Goal: Information Seeking & Learning: Learn about a topic

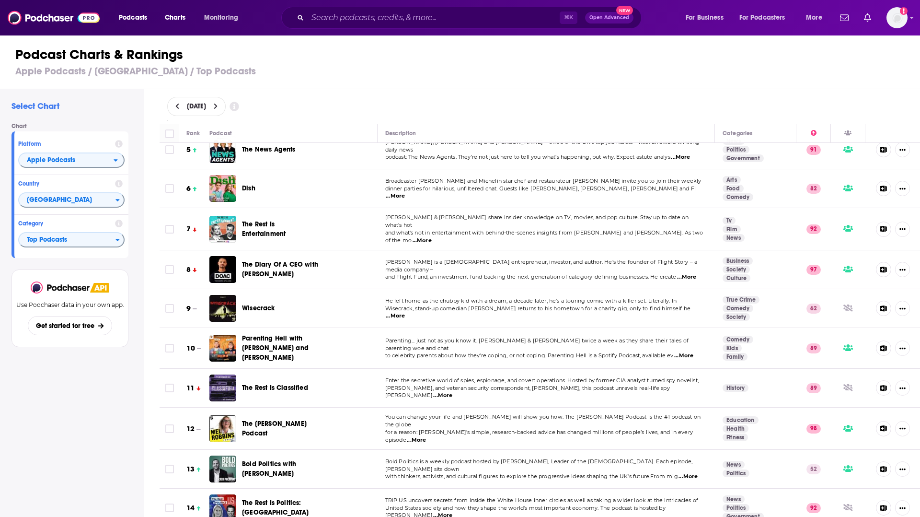
scroll to position [172, 0]
click at [265, 303] on span "Wisecrack" at bounding box center [258, 307] width 33 height 8
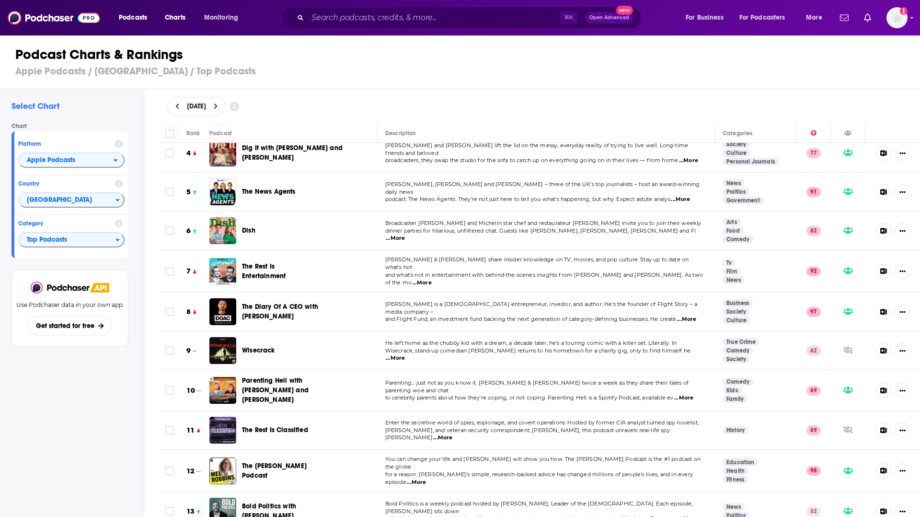
scroll to position [130, 0]
click at [286, 377] on span "Parenting Hell with Rob Beckett and Josh Widdicombe" at bounding box center [275, 388] width 67 height 27
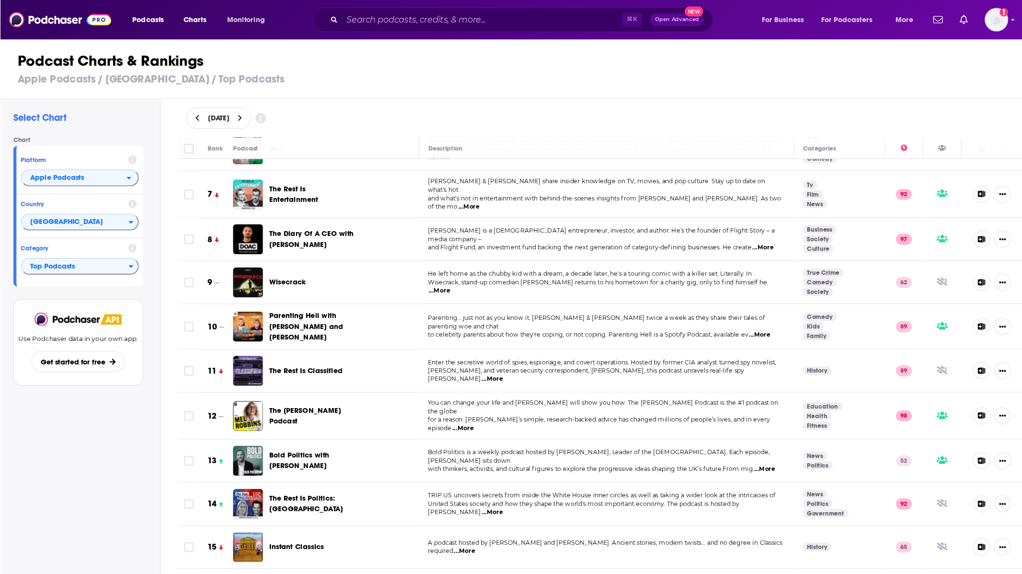
scroll to position [219, 0]
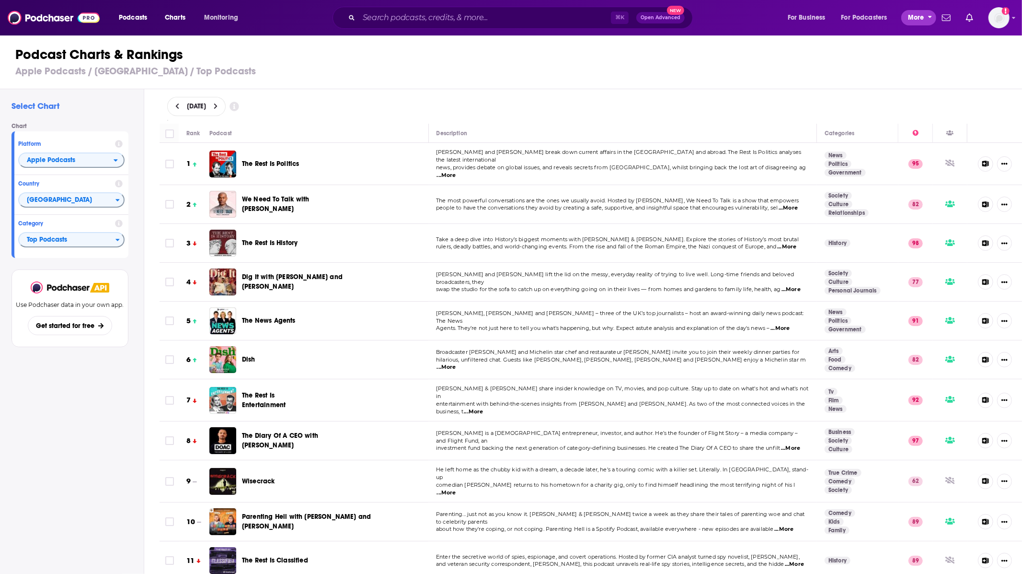
click at [919, 13] on span "More" at bounding box center [916, 17] width 16 height 13
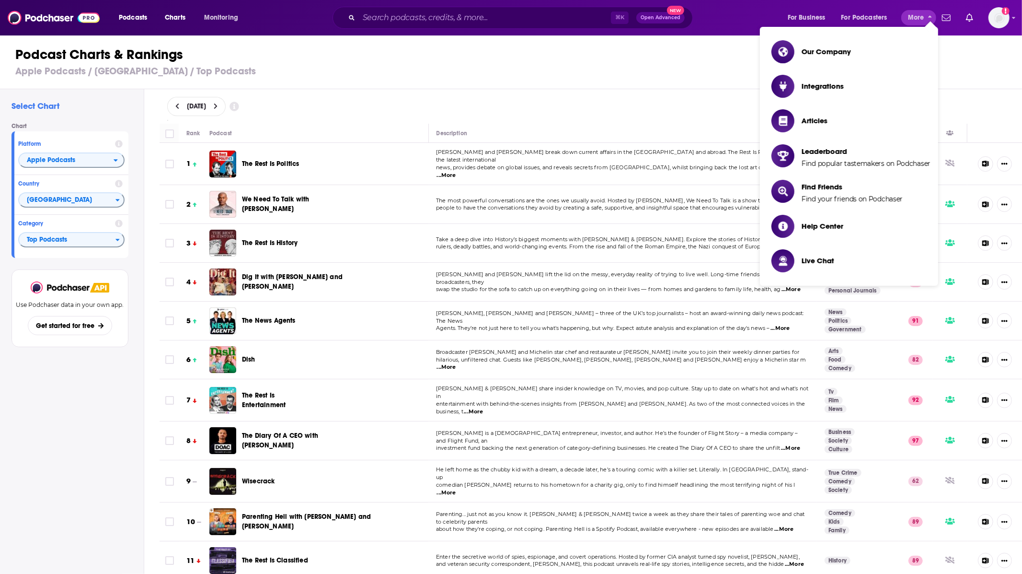
click at [919, 64] on div "Podcast Charts & Rankings Apple Podcasts / United Kingdom / Top Podcasts" at bounding box center [515, 61] width 1030 height 55
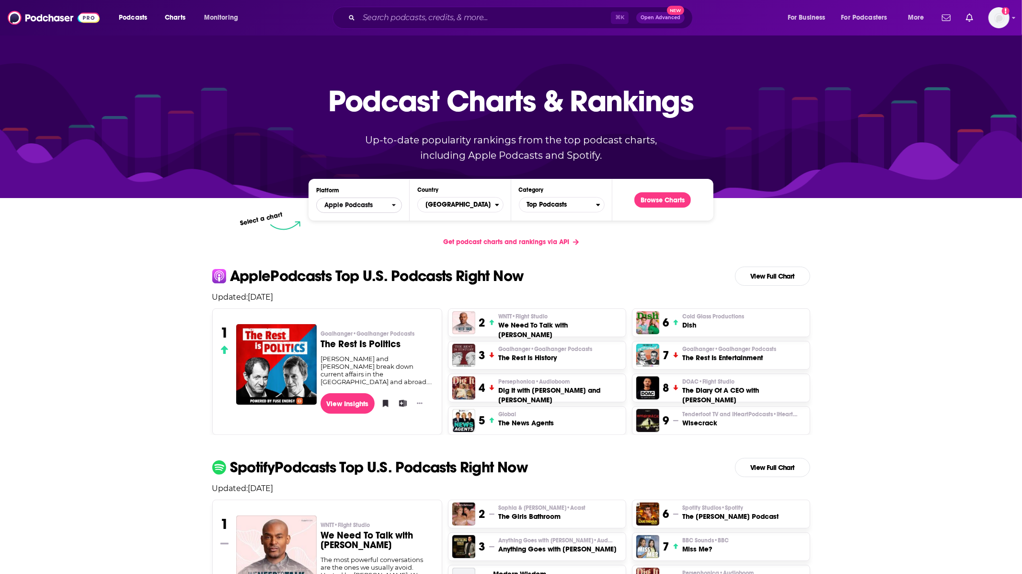
click at [384, 205] on span "Apple Podcasts" at bounding box center [354, 205] width 75 height 16
click at [342, 235] on span "Spotify" at bounding box center [358, 234] width 73 height 6
click at [437, 204] on span "[GEOGRAPHIC_DATA]" at bounding box center [456, 204] width 77 height 16
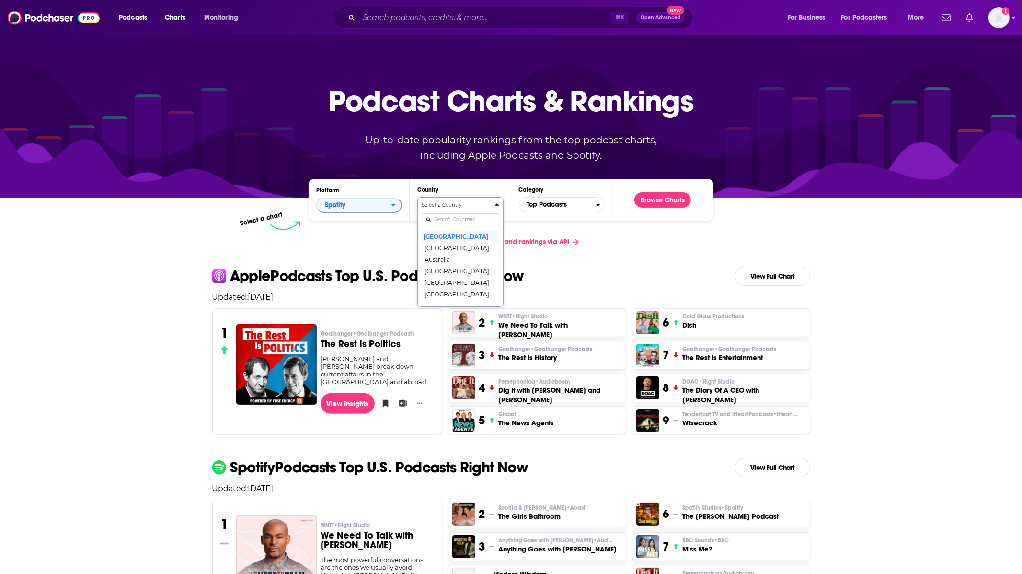
click at [447, 219] on input "Countries" at bounding box center [460, 219] width 77 height 13
click at [417, 197] on button "Select a Country united k United States United Kingdom" at bounding box center [460, 227] width 86 height 61
type input "united king"
click at [453, 241] on button "[GEOGRAPHIC_DATA]" at bounding box center [460, 235] width 77 height 11
click at [574, 204] on span "Top Podcasts" at bounding box center [557, 204] width 77 height 16
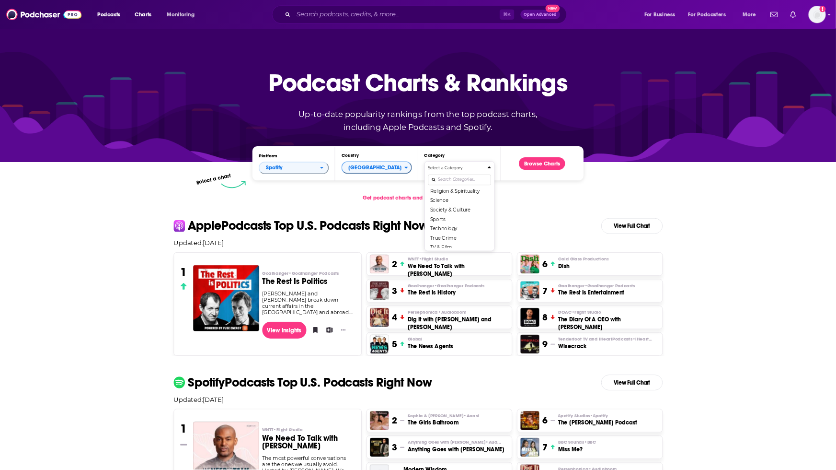
scroll to position [135, 0]
click at [558, 254] on button "Society & Culture" at bounding box center [561, 250] width 77 height 11
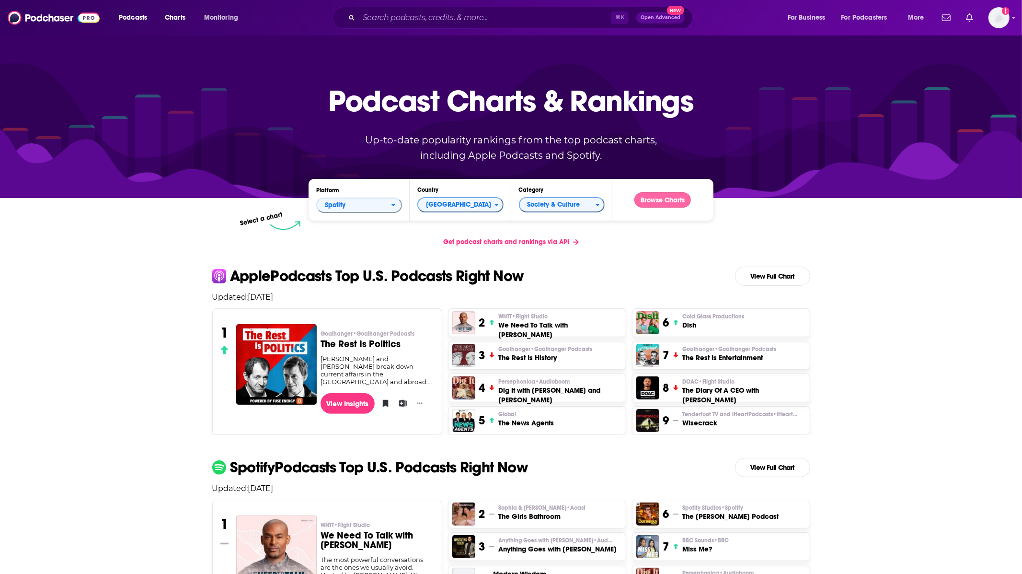
click at [663, 205] on button "Browse Charts" at bounding box center [662, 199] width 57 height 15
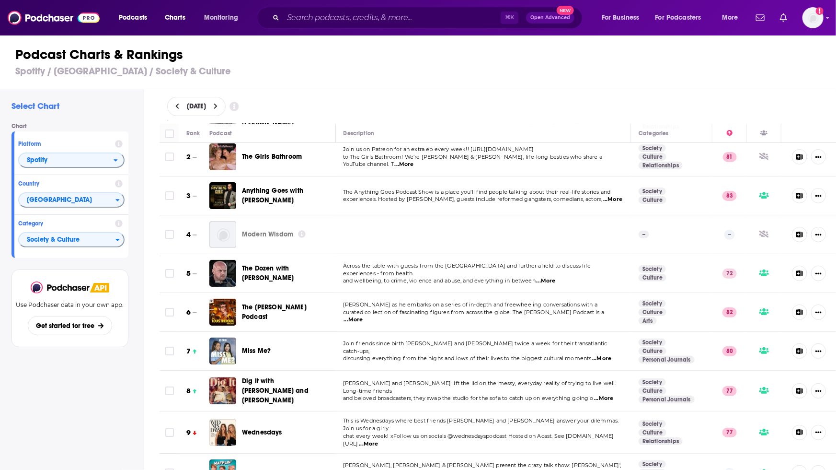
scroll to position [45, 0]
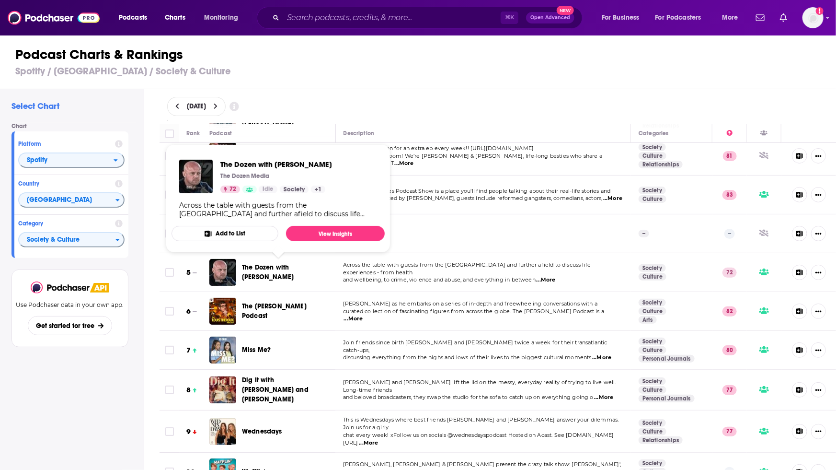
click at [263, 267] on span "The Dozen with Liam Tuffs" at bounding box center [268, 272] width 52 height 18
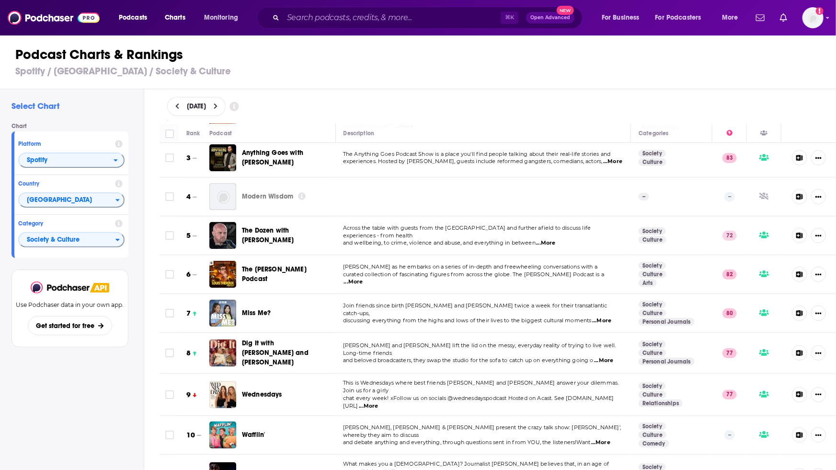
scroll to position [0, 0]
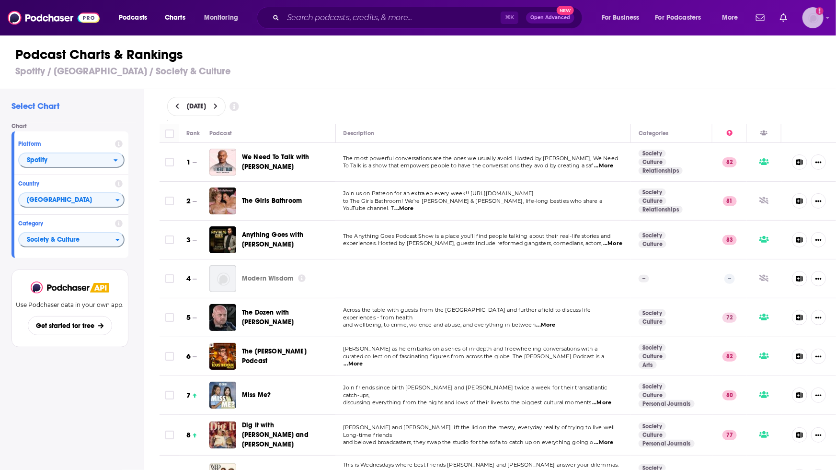
click at [826, 21] on div "Show profile menu" at bounding box center [828, 18] width 4 height 11
click at [827, 21] on div "Show profile menu" at bounding box center [828, 18] width 4 height 11
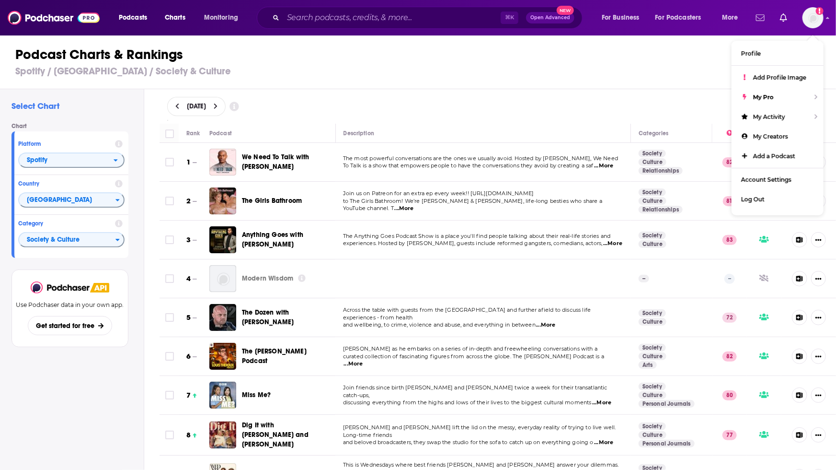
click at [754, 24] on link "Show notifications dropdown" at bounding box center [760, 18] width 16 height 16
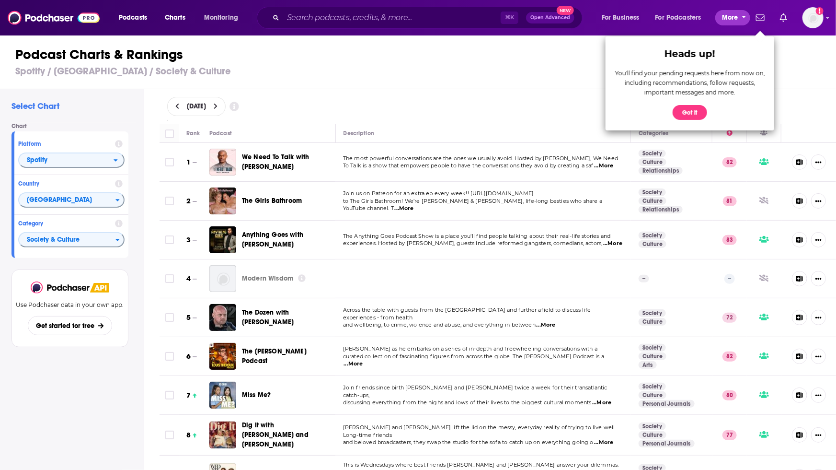
click at [736, 18] on span "More" at bounding box center [730, 17] width 16 height 13
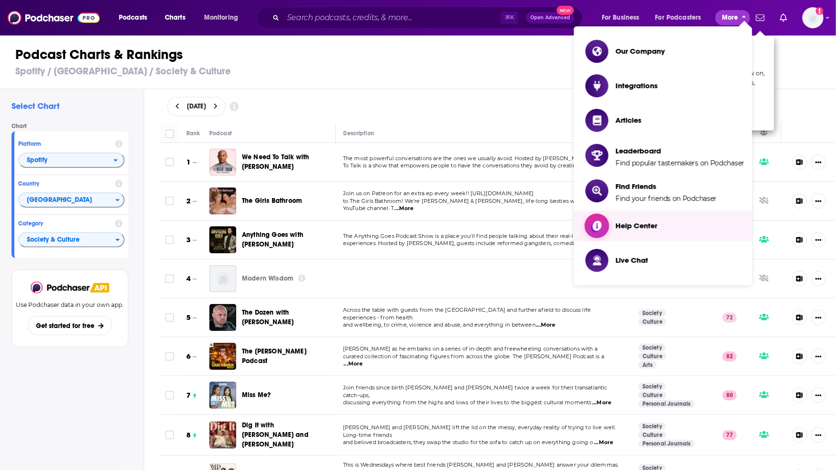
click at [609, 220] on link "Help Center" at bounding box center [665, 225] width 159 height 23
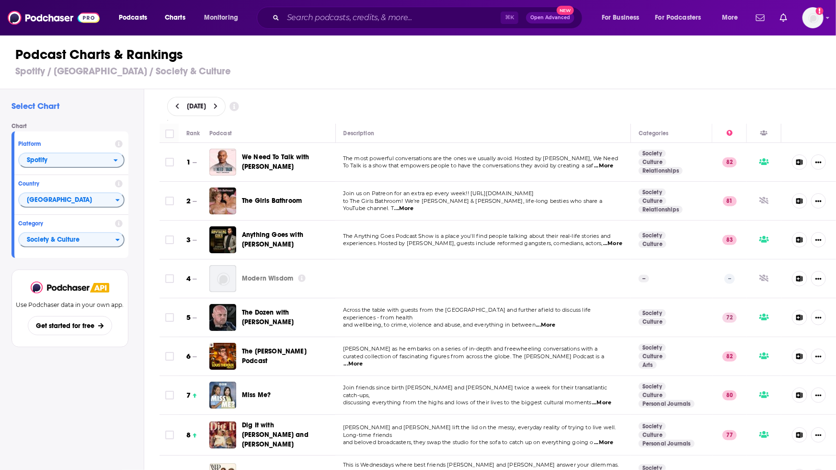
click at [800, 162] on icon at bounding box center [799, 162] width 7 height 6
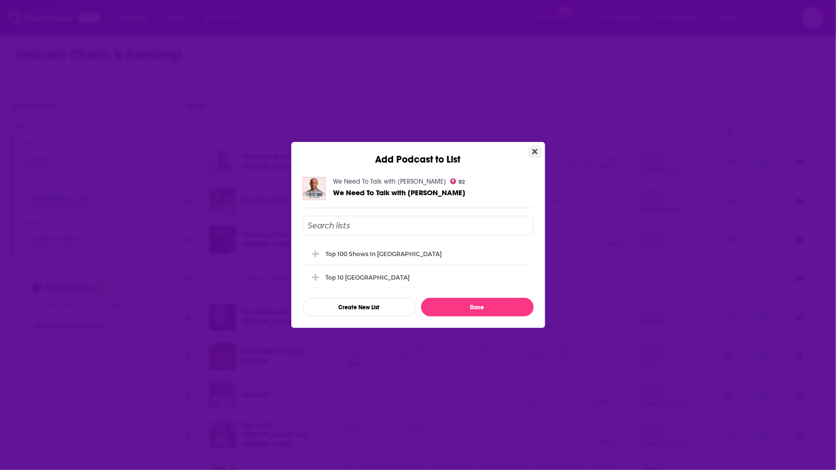
click at [535, 150] on icon "Close" at bounding box center [534, 151] width 5 height 5
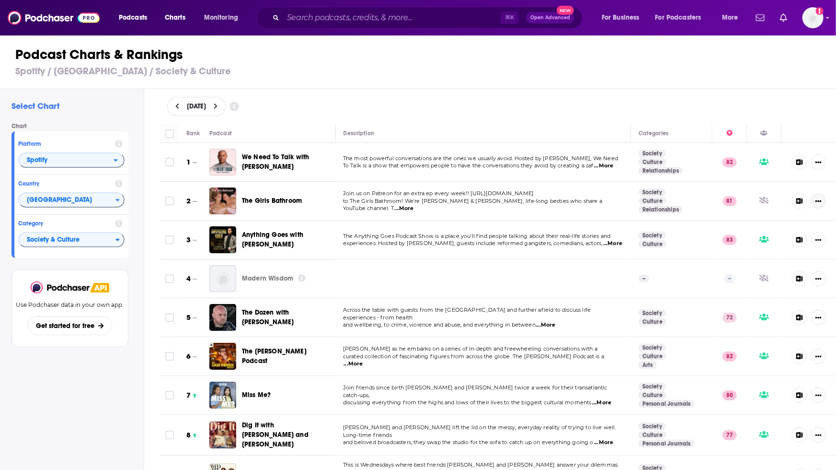
click at [819, 202] on icon "Show More Button" at bounding box center [818, 201] width 6 height 6
click at [755, 239] on button "Add to List" at bounding box center [786, 240] width 92 height 18
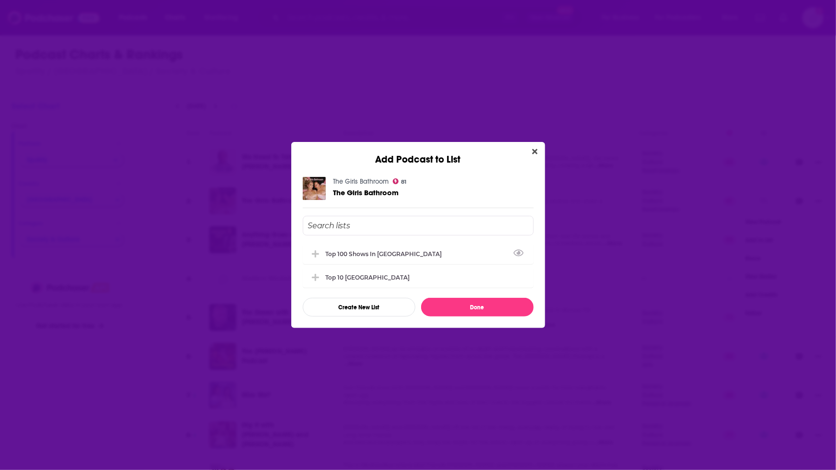
click at [359, 230] on input "Add Podcast To List" at bounding box center [418, 226] width 231 height 20
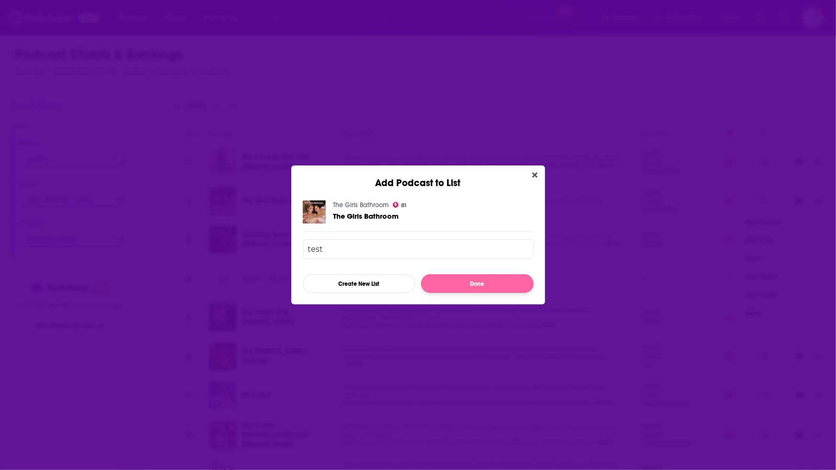
type input "test"
click at [439, 279] on button "Done" at bounding box center [477, 283] width 113 height 19
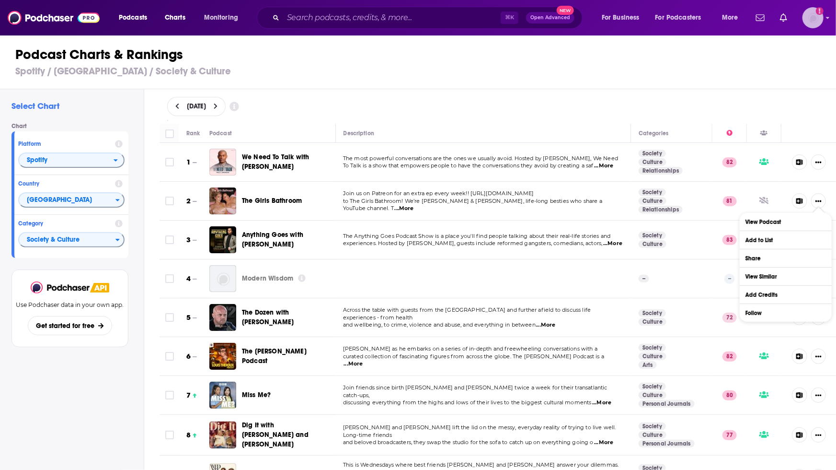
click at [807, 17] on img "Logged in as podimatt" at bounding box center [813, 17] width 21 height 21
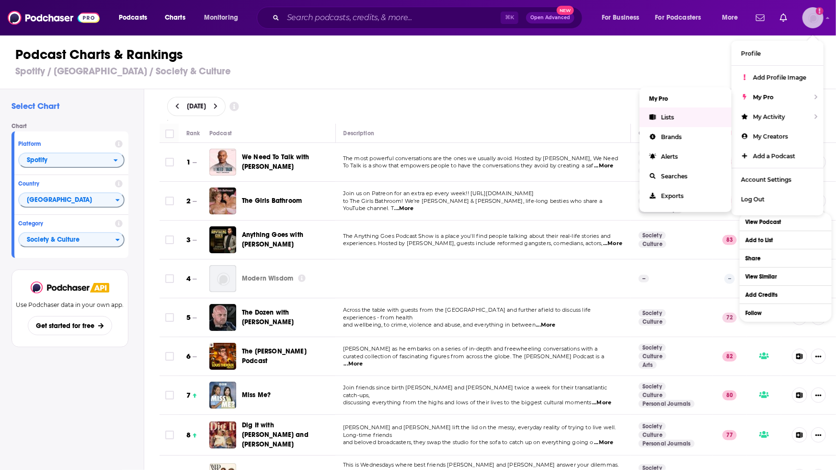
click at [659, 116] on link "Lists" at bounding box center [686, 117] width 92 height 20
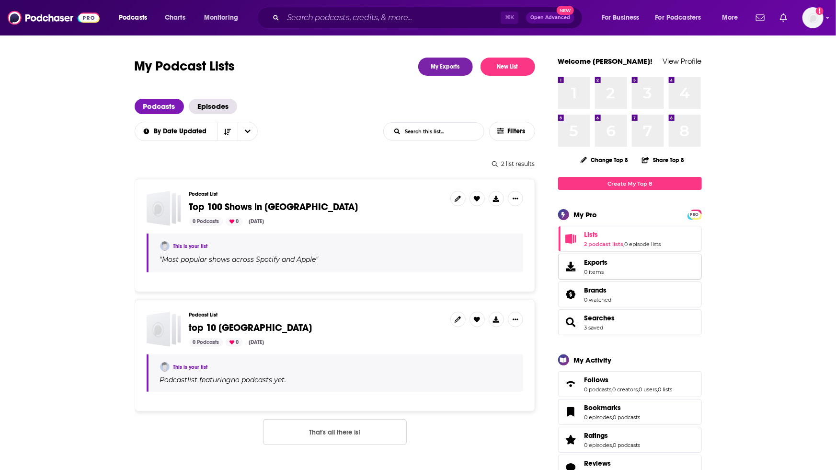
click at [599, 267] on span "Exports 0 items" at bounding box center [596, 266] width 23 height 17
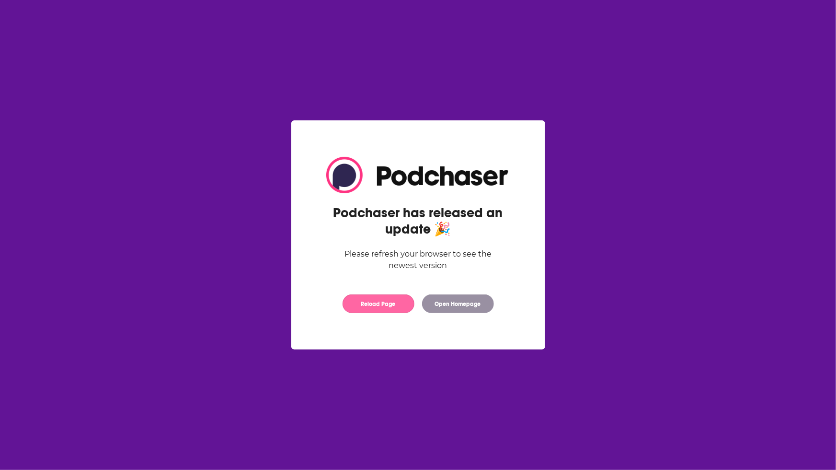
click at [379, 307] on button "Reload Page" at bounding box center [379, 303] width 72 height 19
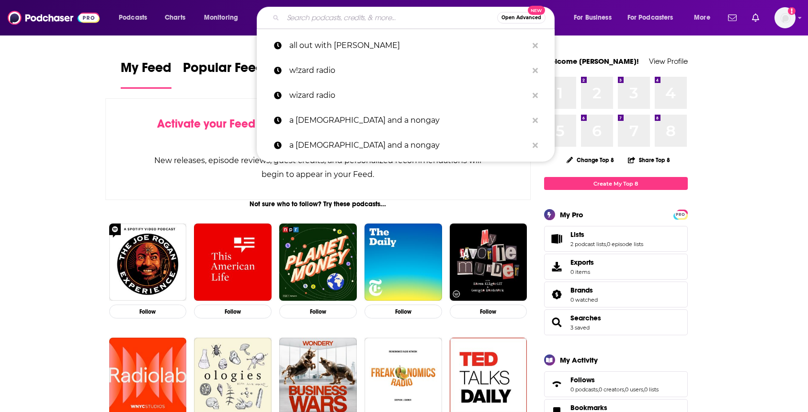
click at [319, 22] on input "Search podcasts, credits, & more..." at bounding box center [390, 17] width 214 height 15
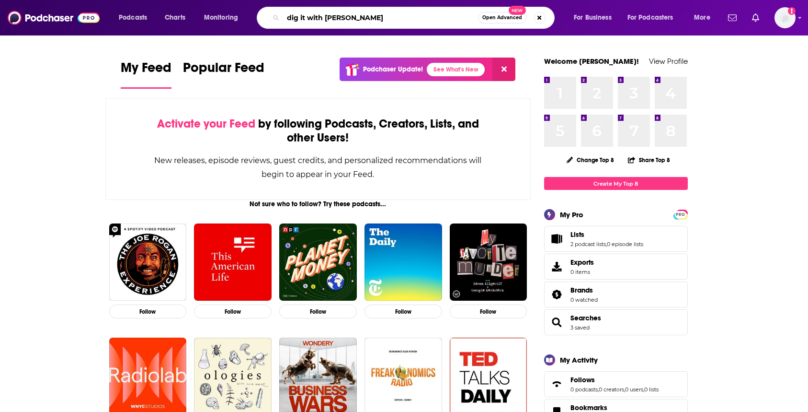
type input "dig it with jo whiley"
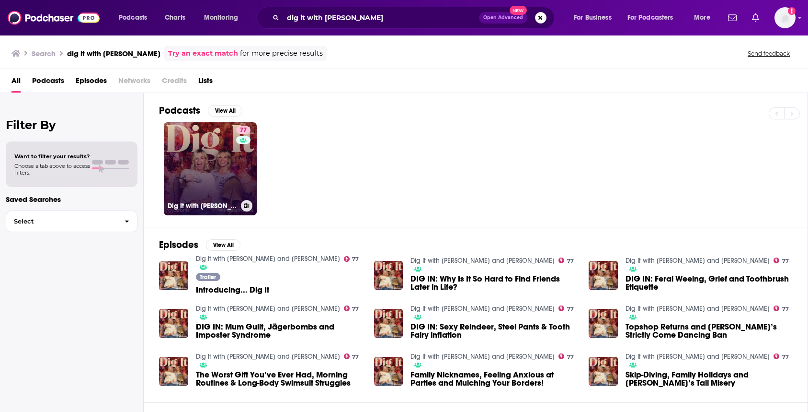
click at [207, 166] on link "77 Dig It with Jo Whiley and Zoe Ball" at bounding box center [210, 168] width 93 height 93
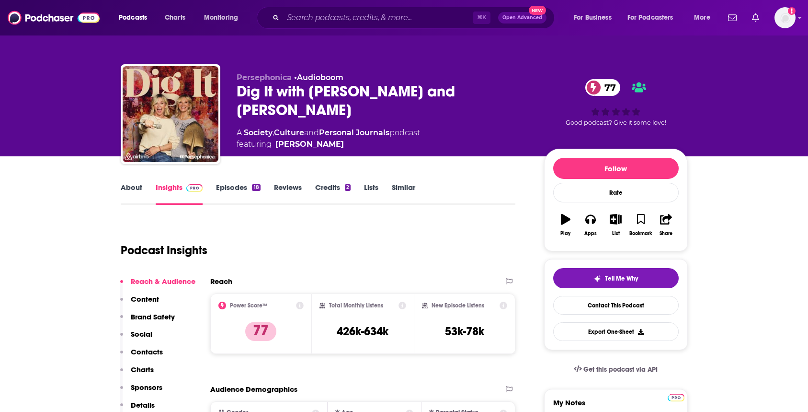
scroll to position [33, 0]
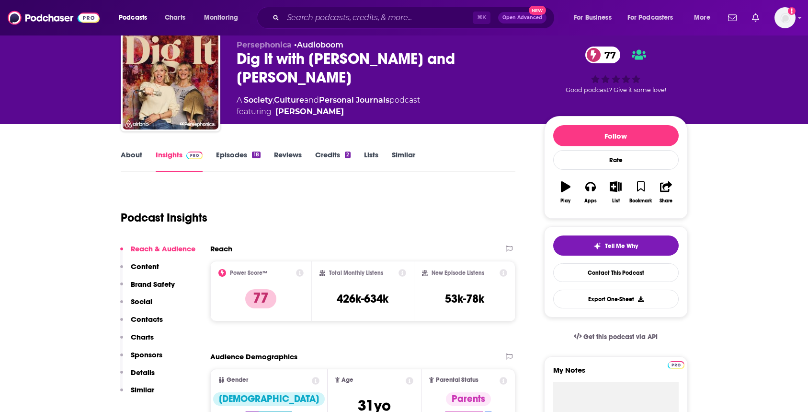
click at [563, 189] on icon "button" at bounding box center [566, 186] width 10 height 11
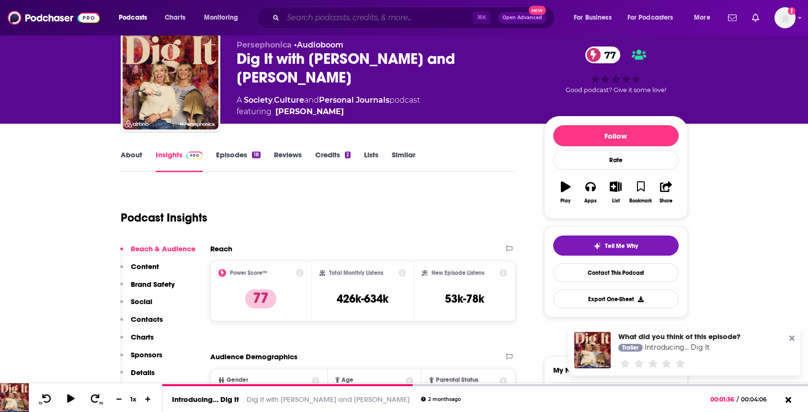
click at [315, 22] on input "Search podcasts, credits, & more..." at bounding box center [378, 17] width 190 height 15
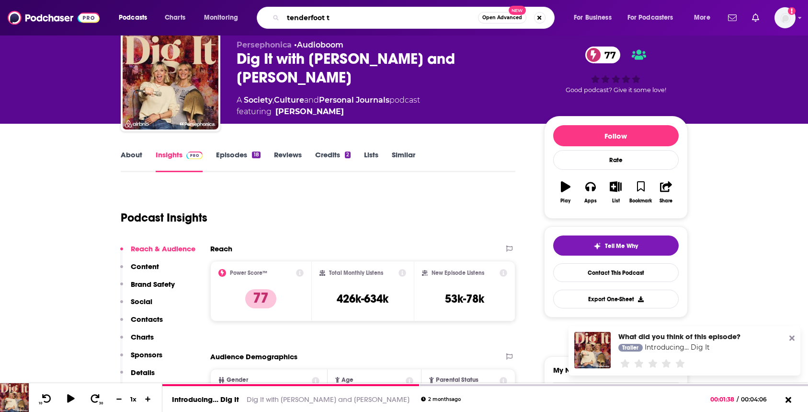
type input "tenderfoot tv"
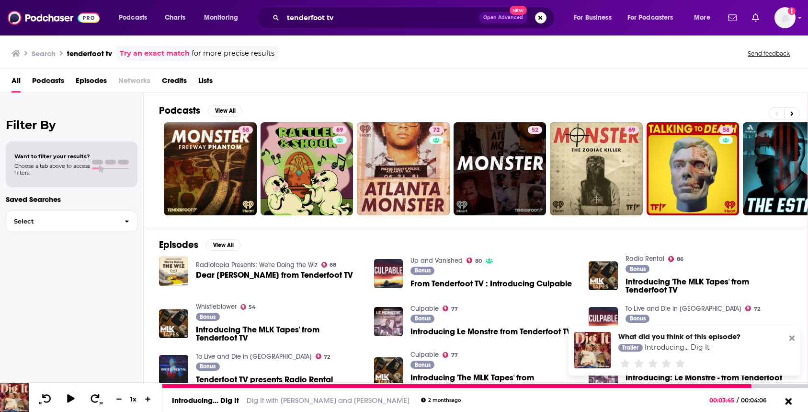
click at [791, 401] on icon at bounding box center [788, 401] width 12 height 10
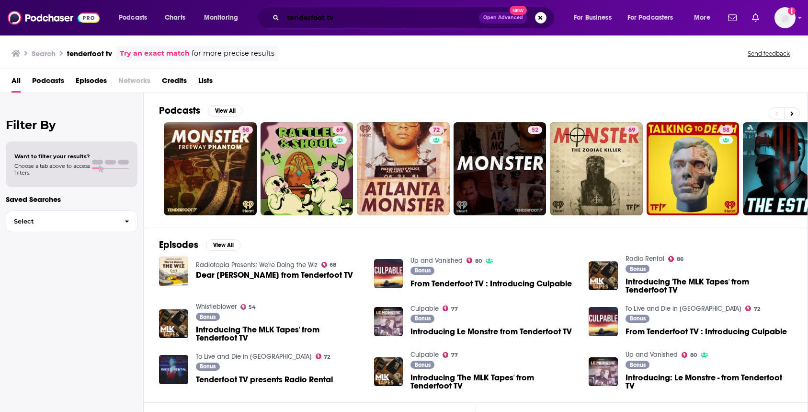
click at [319, 14] on input "tenderfoot tv" at bounding box center [381, 17] width 196 height 15
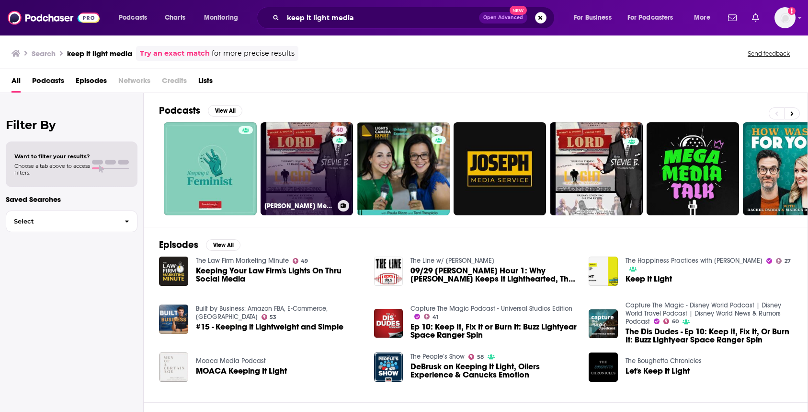
scroll to position [0, 0]
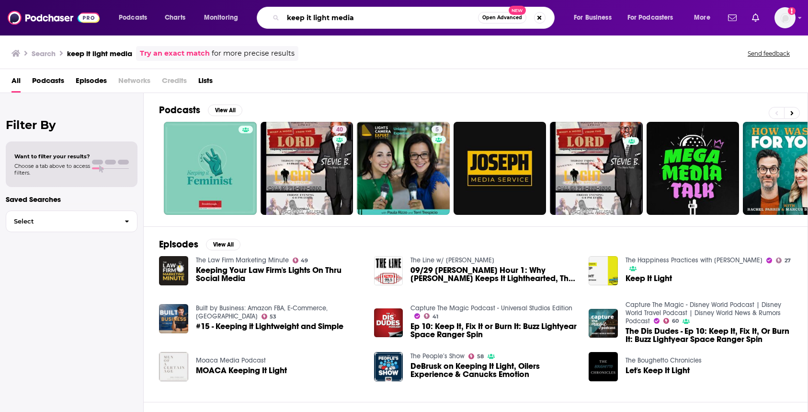
click input "keep it light media"
type input "parenting hell"
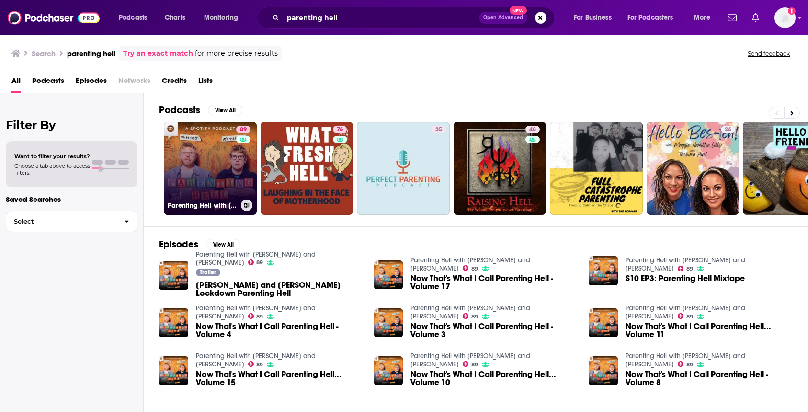
click link "89 Parenting Hell with Rob Beckett and Josh Widdicombe"
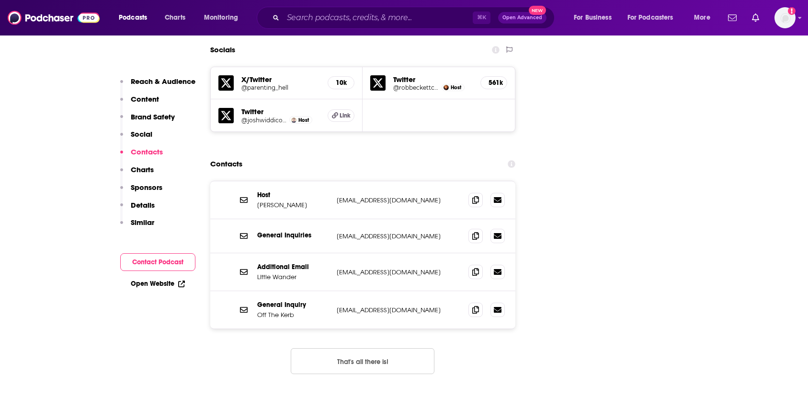
scroll to position [1090, 0]
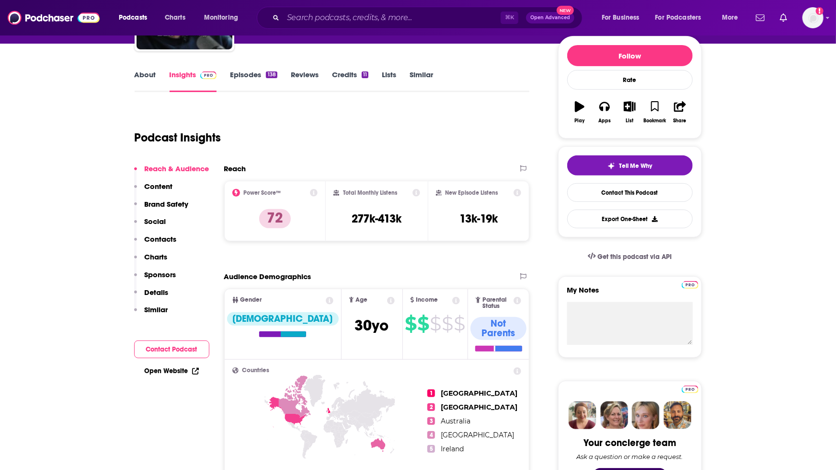
scroll to position [114, 0]
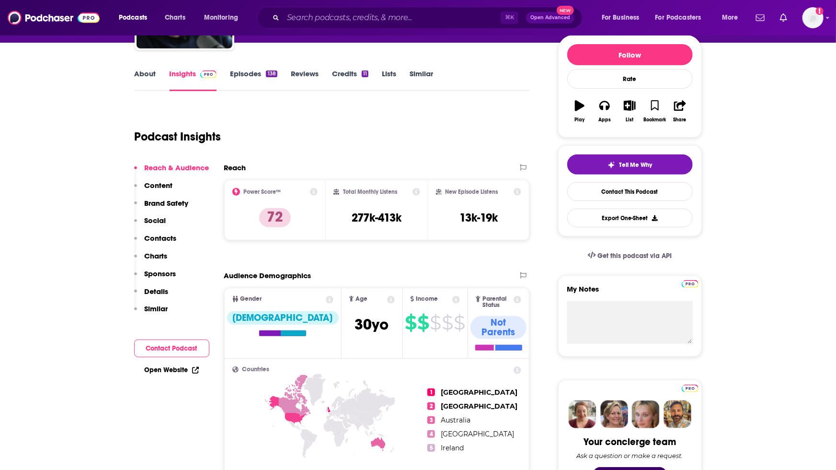
click at [580, 107] on icon "button" at bounding box center [580, 105] width 10 height 11
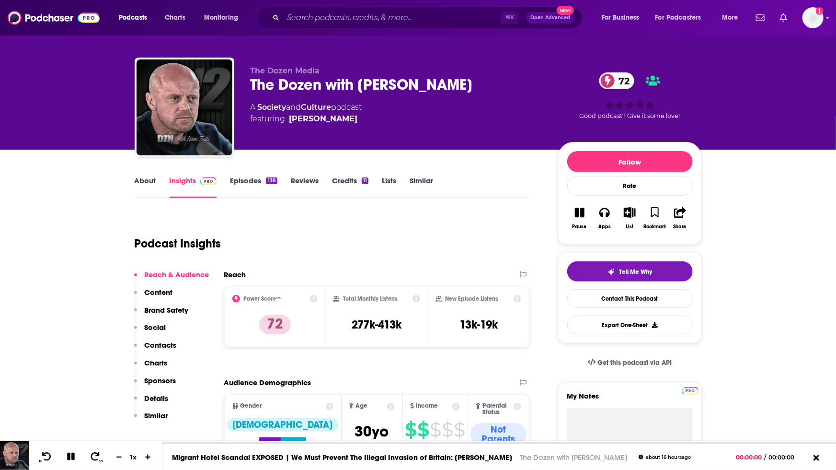
scroll to position [9, 0]
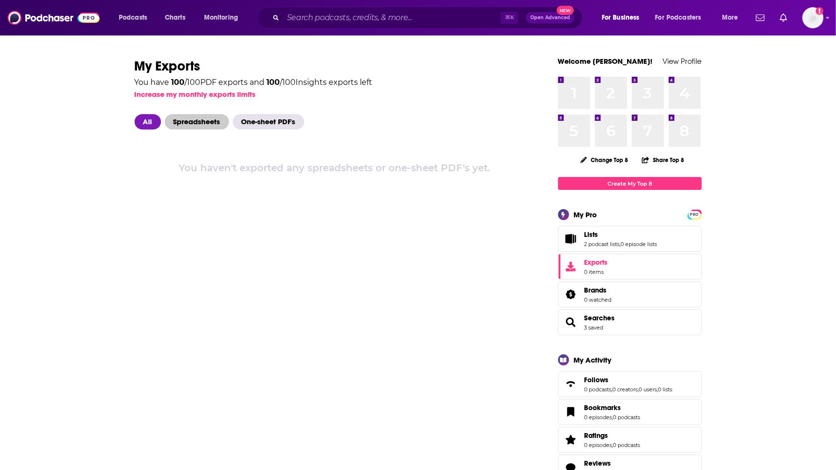
click at [189, 124] on span "Spreadsheets" at bounding box center [197, 121] width 64 height 15
click at [144, 119] on span "All" at bounding box center [148, 121] width 26 height 15
click at [218, 19] on span "Monitoring" at bounding box center [221, 17] width 34 height 13
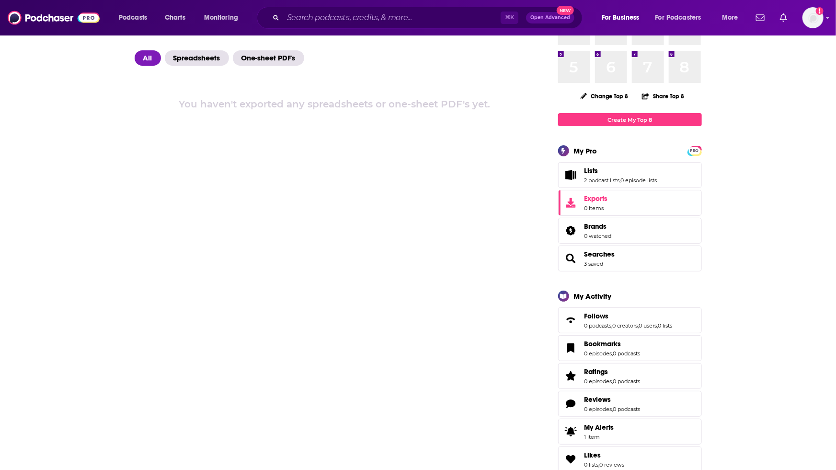
scroll to position [66, 0]
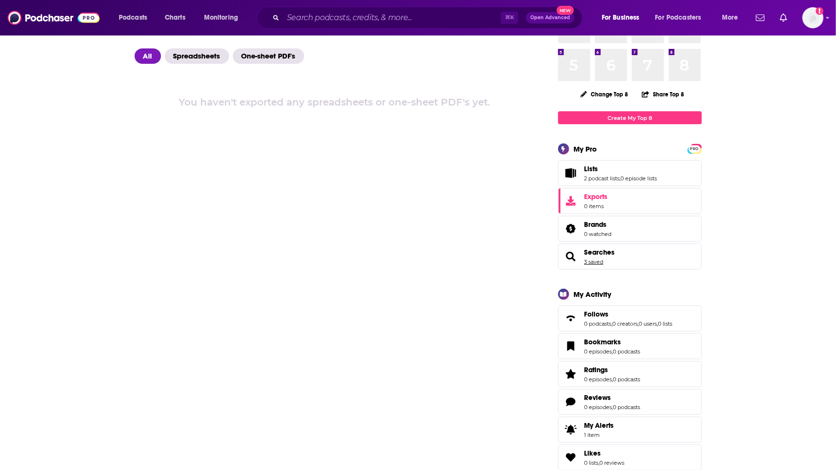
click at [594, 262] on link "3 saved" at bounding box center [594, 261] width 19 height 7
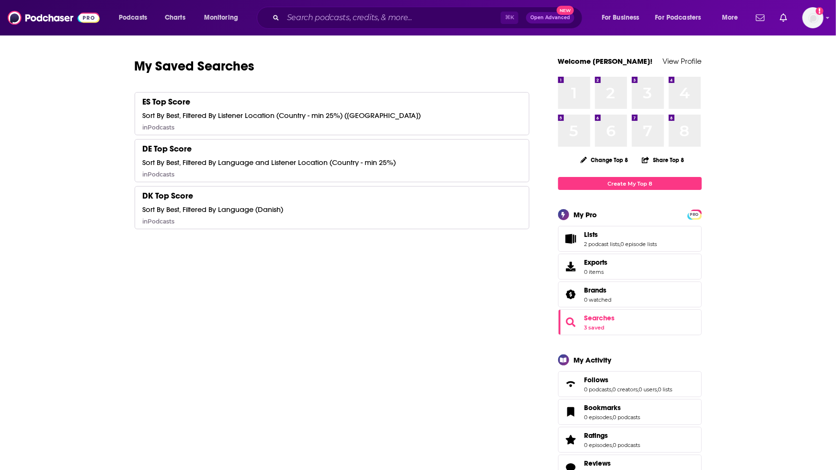
click at [135, 26] on div "Podcasts Charts Monitoring ⌘ K Open Advanced New For Business For Podcasters Mo…" at bounding box center [429, 18] width 635 height 22
click at [136, 18] on span "Podcasts" at bounding box center [133, 17] width 28 height 13
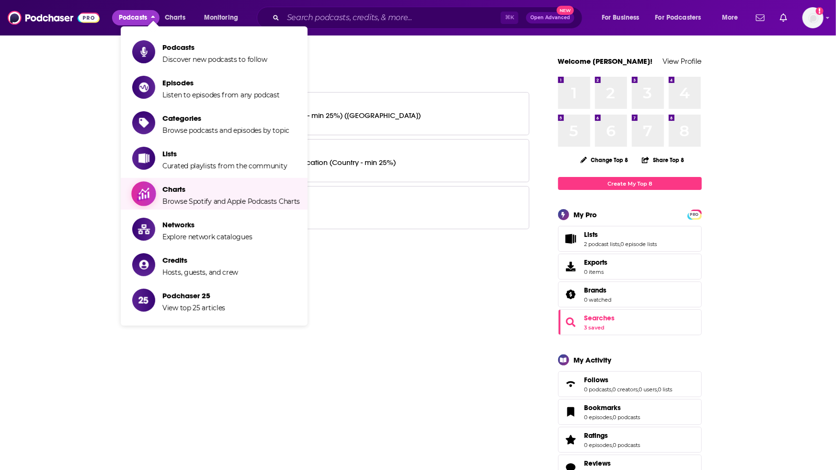
drag, startPoint x: 173, startPoint y: 197, endPoint x: 80, endPoint y: 200, distance: 93.5
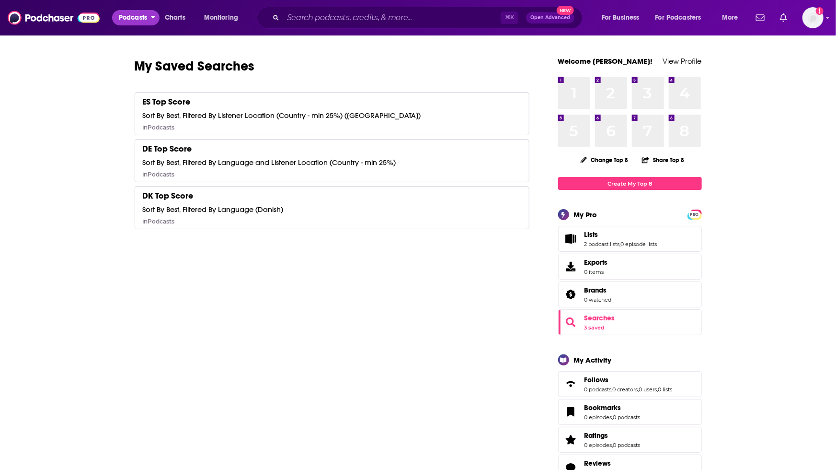
click at [136, 17] on span "Podcasts" at bounding box center [133, 17] width 28 height 13
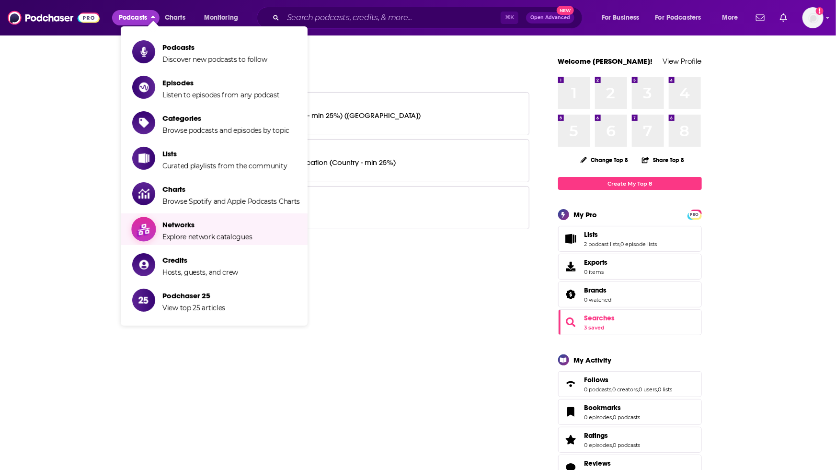
click at [169, 226] on span "Networks" at bounding box center [207, 224] width 90 height 9
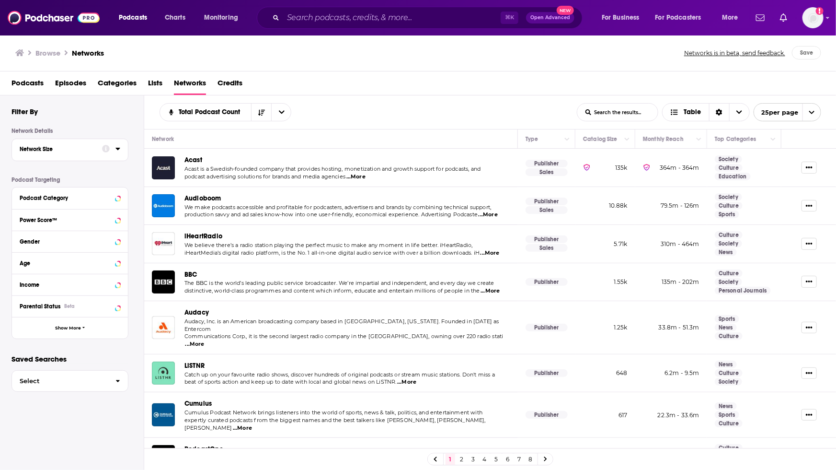
click at [75, 148] on div "Network Size" at bounding box center [58, 149] width 76 height 7
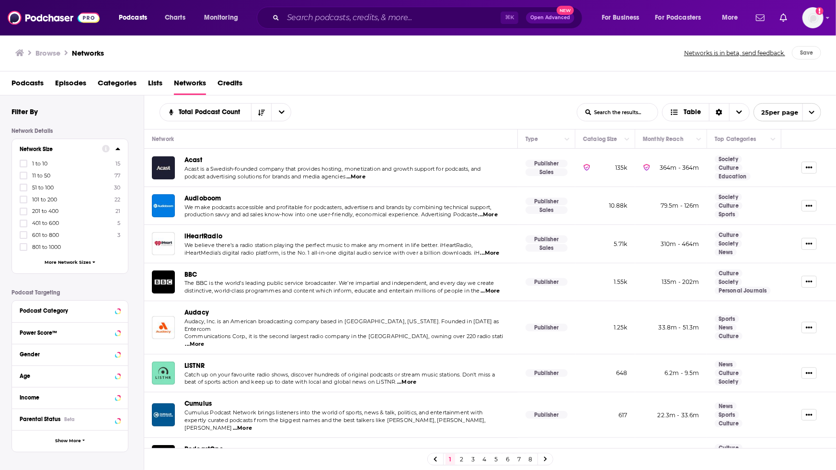
click at [75, 148] on div "Network Size" at bounding box center [58, 149] width 76 height 7
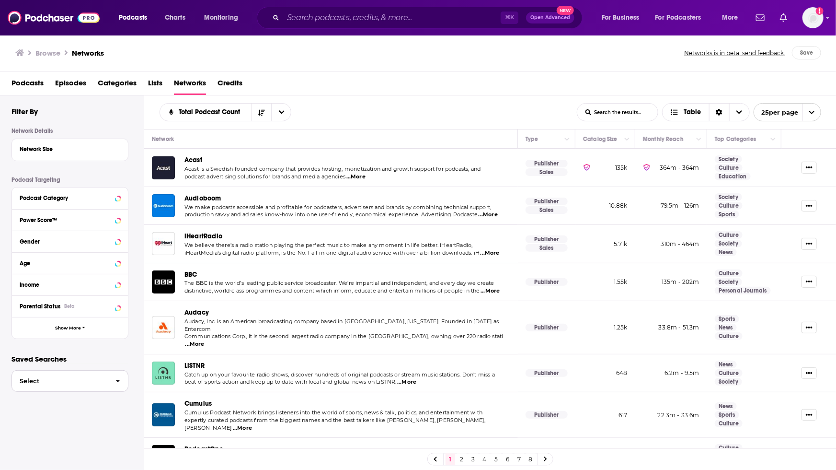
click at [66, 383] on span "Select" at bounding box center [60, 381] width 96 height 6
click at [99, 113] on div "Filter By" at bounding box center [77, 111] width 132 height 9
click at [720, 115] on div "Sort Direction" at bounding box center [719, 111] width 20 height 17
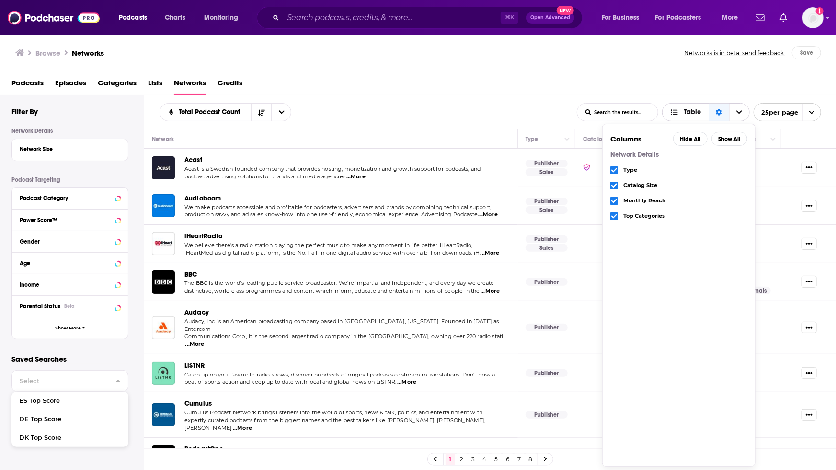
click at [720, 115] on div "Sort Direction" at bounding box center [719, 111] width 20 height 17
click at [742, 114] on span "Choose View" at bounding box center [739, 111] width 20 height 17
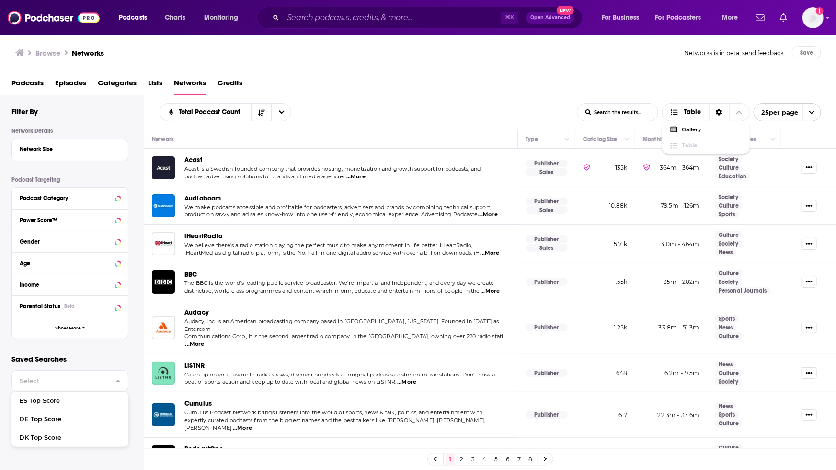
click at [716, 88] on div "Podcasts Episodes Categories Lists Networks Credits" at bounding box center [419, 85] width 817 height 20
click at [693, 112] on span "Table" at bounding box center [692, 112] width 17 height 7
click at [263, 115] on icon "Sort Direction" at bounding box center [261, 112] width 7 height 7
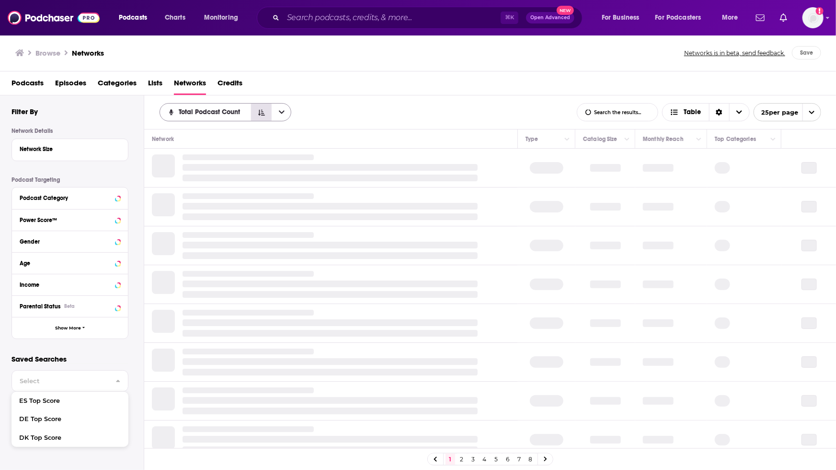
click at [263, 115] on icon "Sort Direction" at bounding box center [261, 112] width 7 height 7
click at [284, 115] on icon "open menu" at bounding box center [282, 112] width 6 height 7
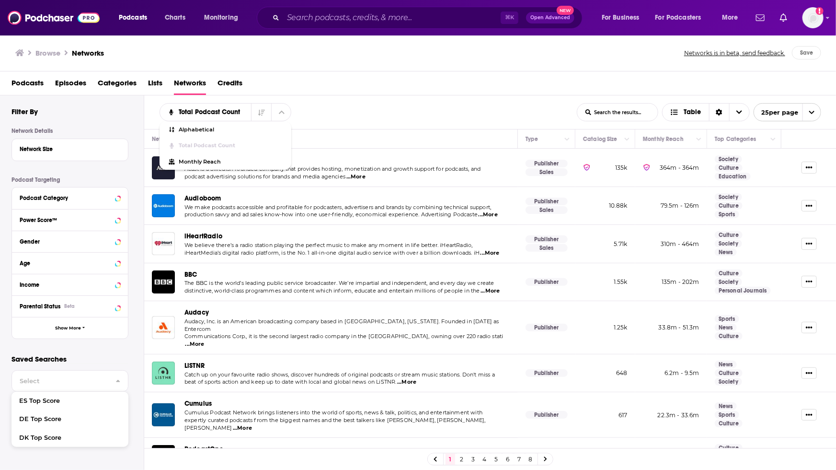
click at [335, 98] on div "Total Podcast Count Alphabetical Total Podcast Count Monthly Reach List Search …" at bounding box center [490, 112] width 692 height 34
click at [811, 111] on icon "open menu" at bounding box center [812, 112] width 6 height 6
click at [788, 166] on button "100 per page" at bounding box center [787, 160] width 67 height 15
click at [809, 167] on icon "Show More Button" at bounding box center [809, 167] width 7 height 2
click at [461, 97] on div "Total Podcast Count List Search Input Search the results... Table List Search I…" at bounding box center [490, 112] width 692 height 34
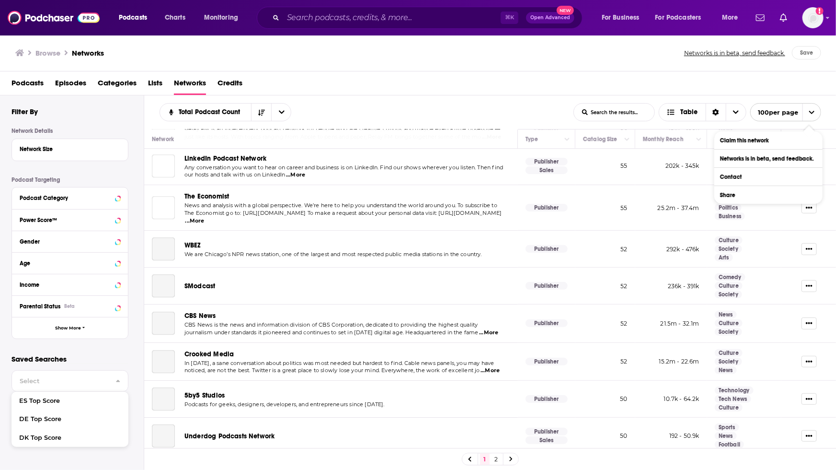
scroll to position [3481, 0]
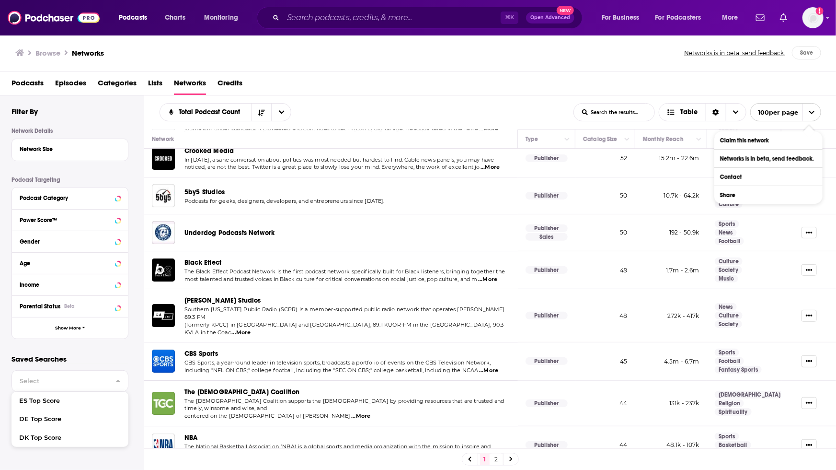
click at [22, 87] on span "Podcasts" at bounding box center [27, 85] width 32 height 20
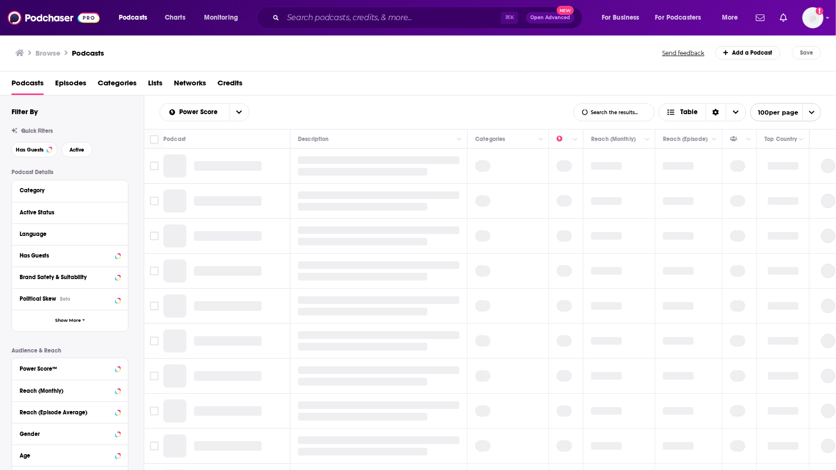
click at [24, 84] on span "Podcasts" at bounding box center [27, 85] width 32 height 20
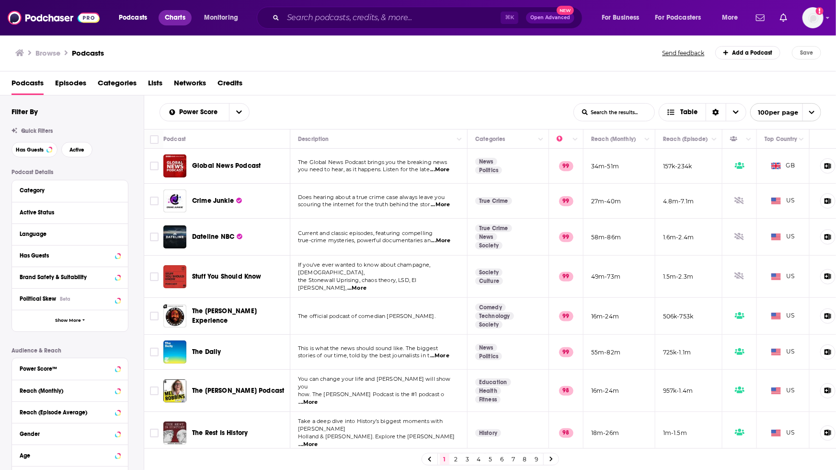
click at [178, 17] on span "Charts" at bounding box center [175, 17] width 21 height 13
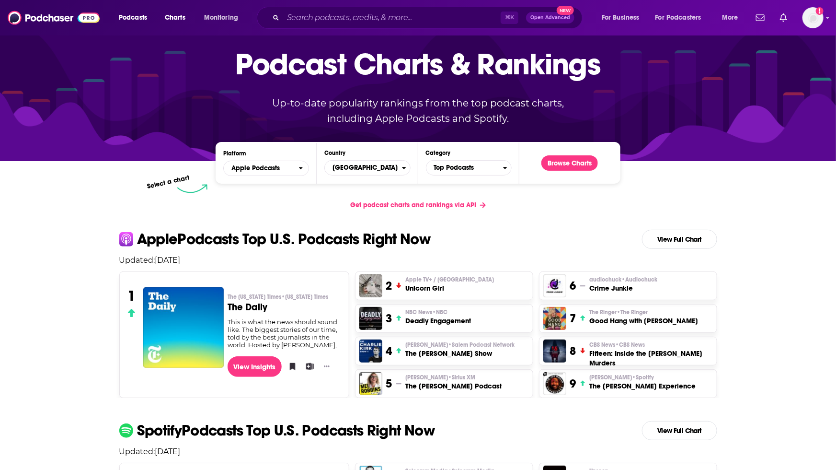
scroll to position [37, 0]
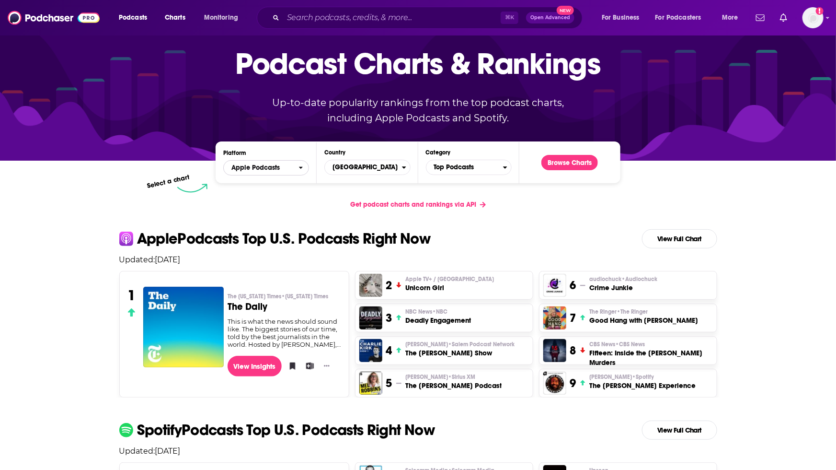
click at [288, 167] on span "Apple Podcasts" at bounding box center [261, 168] width 75 height 16
click at [277, 198] on span "Spotify" at bounding box center [265, 197] width 73 height 6
click at [394, 165] on span "[GEOGRAPHIC_DATA]" at bounding box center [363, 167] width 77 height 16
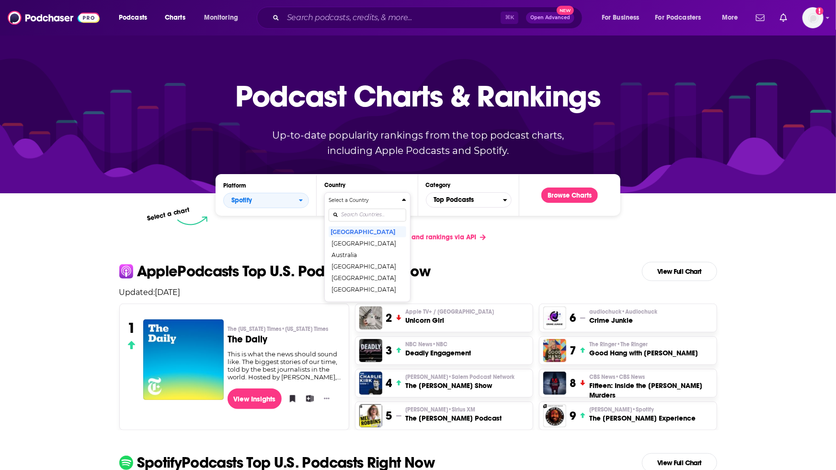
scroll to position [0, 0]
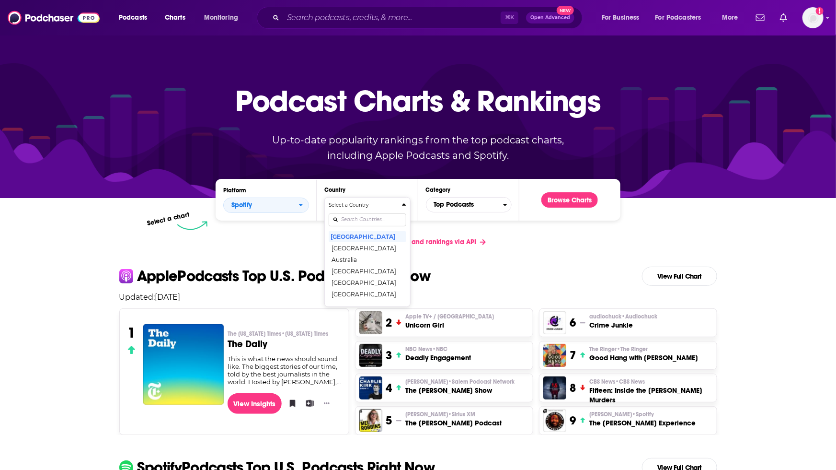
click at [366, 212] on div "Countries" at bounding box center [367, 219] width 77 height 22
click at [364, 219] on input "Countries" at bounding box center [367, 219] width 77 height 13
click at [324, 197] on button "Select a Country united United States United Kingdom" at bounding box center [367, 227] width 86 height 61
type input "united kingdom"
click at [364, 233] on button "[GEOGRAPHIC_DATA]" at bounding box center [367, 235] width 77 height 11
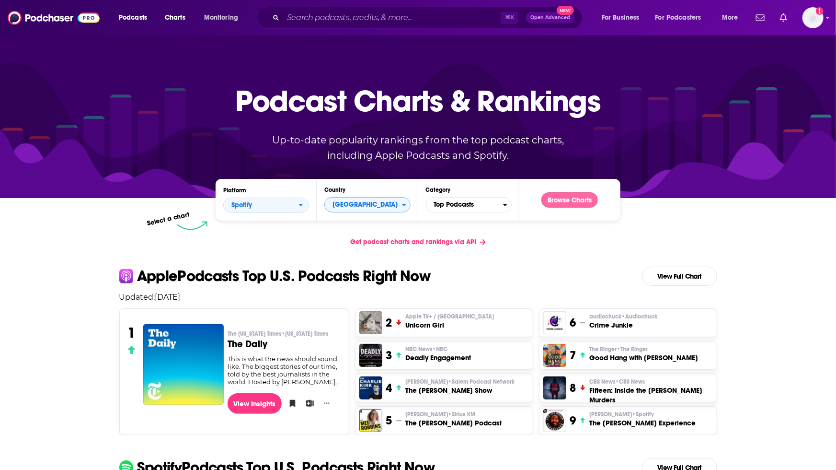
click at [561, 199] on button "Browse Charts" at bounding box center [569, 199] width 57 height 15
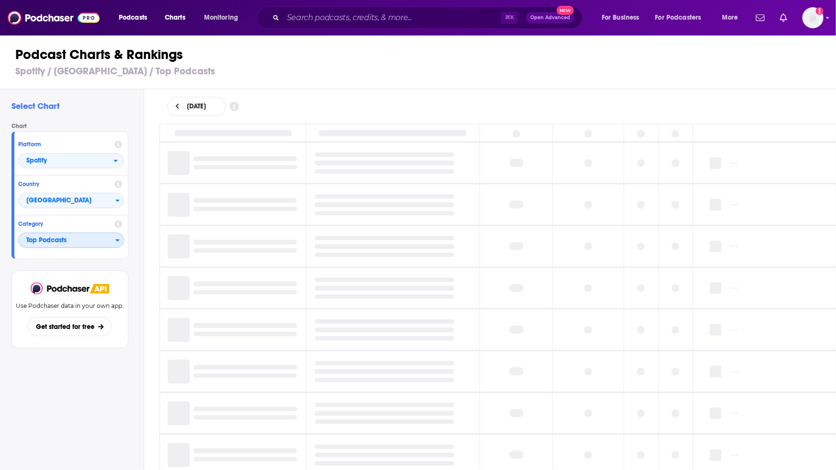
click at [58, 239] on span "Top Podcasts" at bounding box center [67, 240] width 97 height 16
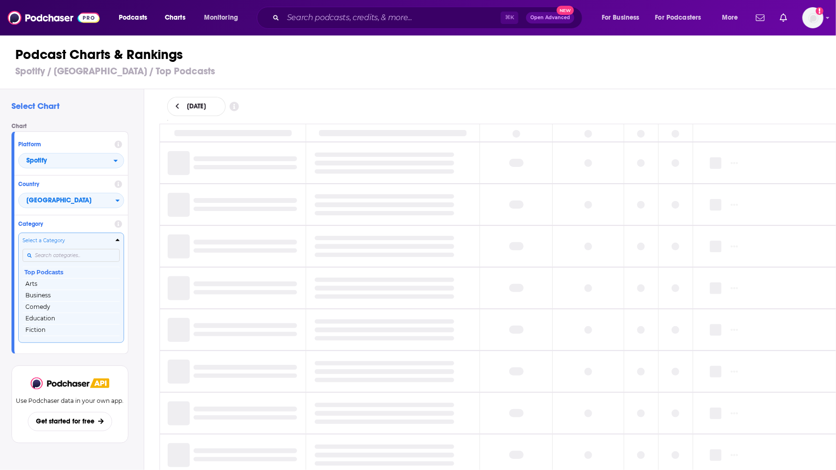
click at [55, 253] on input "Categories" at bounding box center [71, 255] width 97 height 13
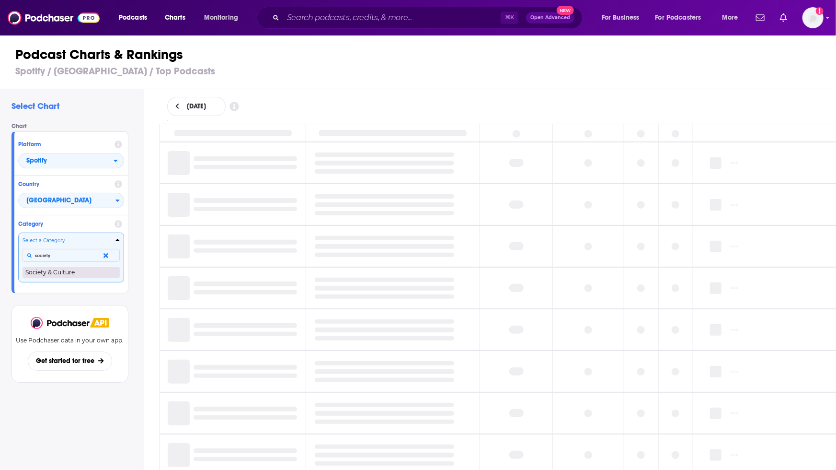
type input "society"
click at [49, 271] on button "Society & Culture" at bounding box center [71, 271] width 97 height 11
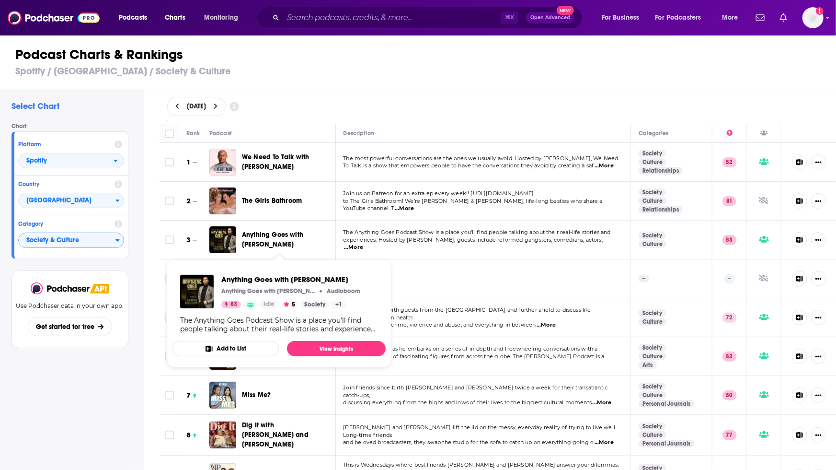
click at [273, 236] on span "Anything Goes with [PERSON_NAME]" at bounding box center [272, 239] width 61 height 18
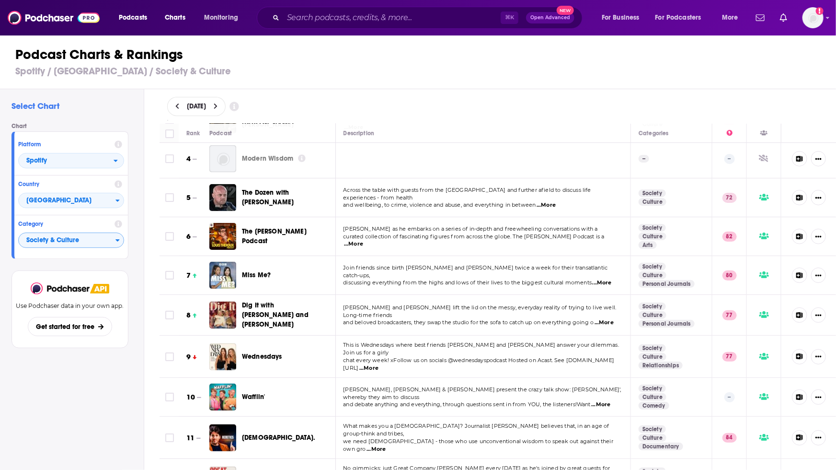
scroll to position [123, 0]
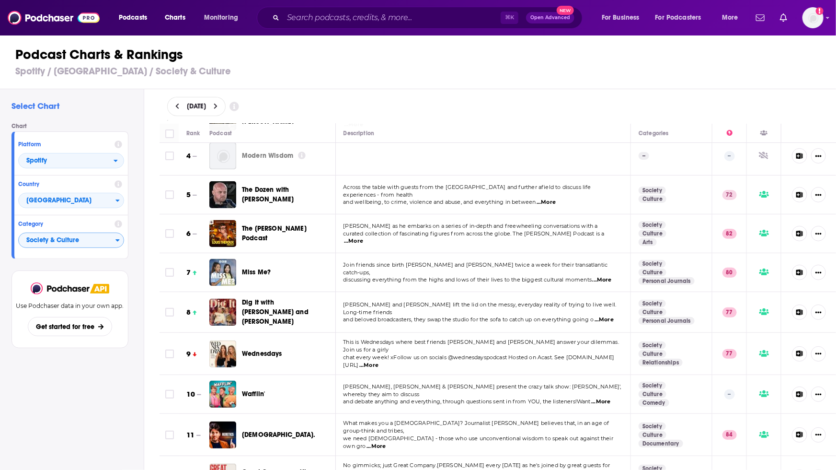
click at [273, 350] on span "Wednesdays" at bounding box center [262, 353] width 40 height 8
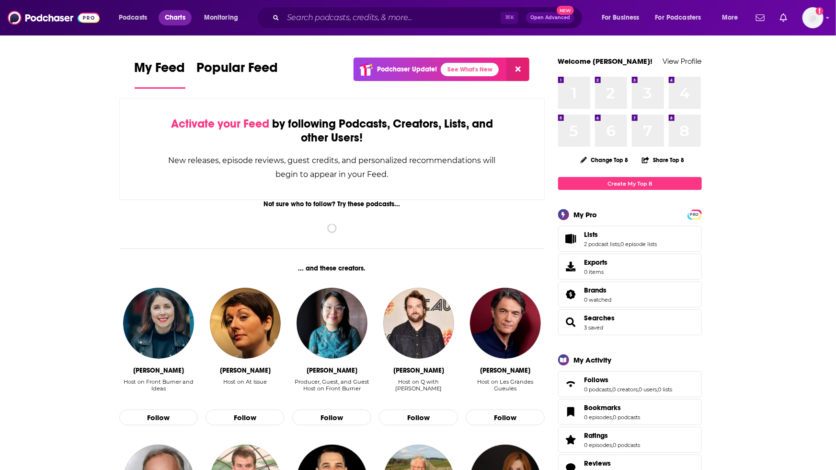
click at [171, 18] on span "Charts" at bounding box center [175, 17] width 21 height 13
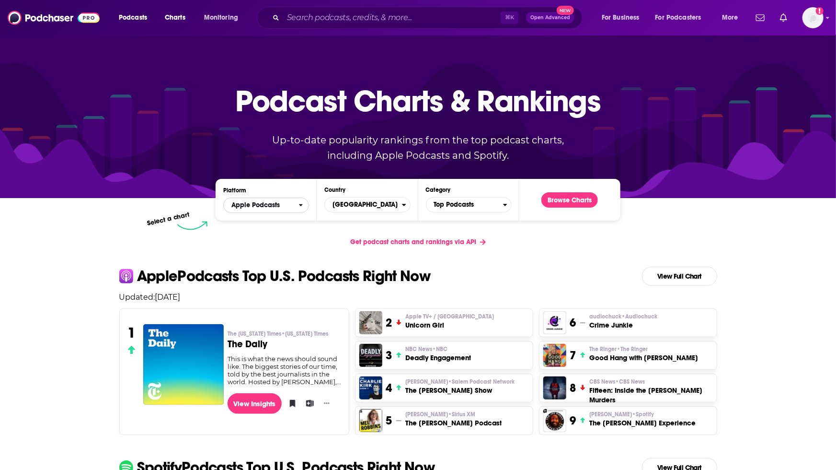
click at [286, 205] on span "Apple Podcasts" at bounding box center [261, 205] width 75 height 16
click at [266, 233] on span "Spotify" at bounding box center [265, 234] width 73 height 6
click at [355, 208] on span "[GEOGRAPHIC_DATA]" at bounding box center [363, 204] width 77 height 16
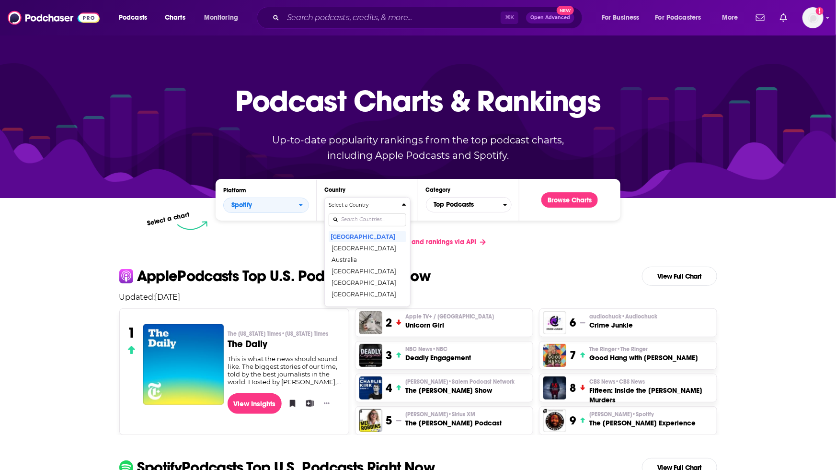
click at [355, 205] on h4 "Select a Country" at bounding box center [363, 205] width 69 height 5
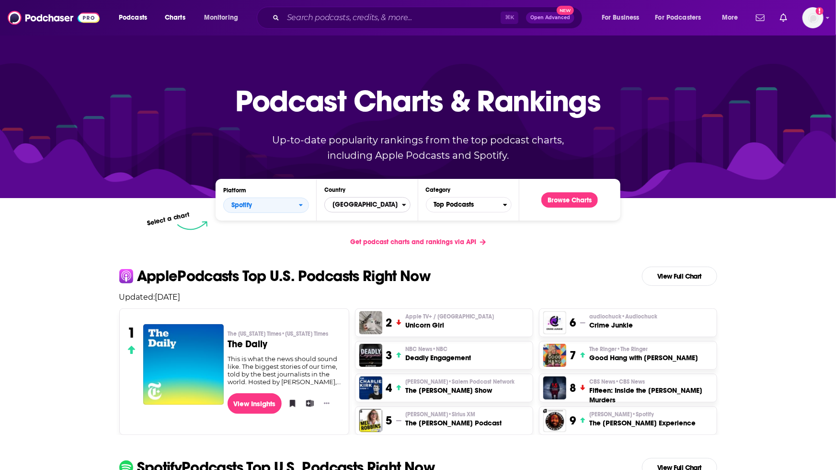
click at [349, 207] on span "[GEOGRAPHIC_DATA]" at bounding box center [363, 204] width 77 height 16
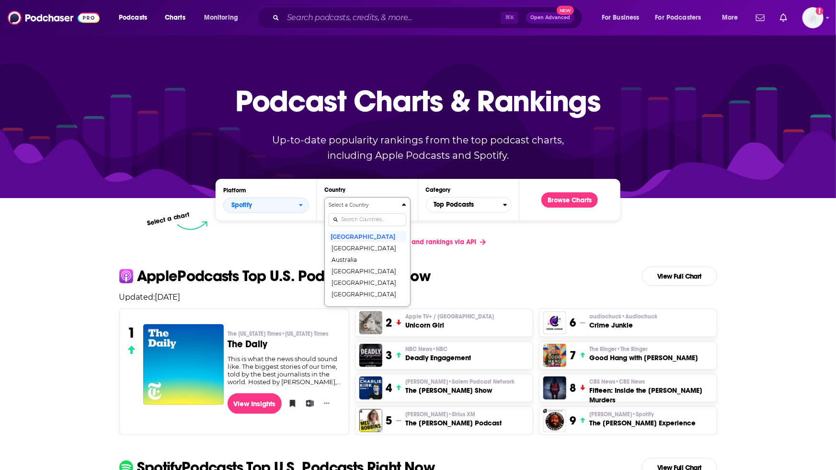
click at [348, 221] on input "Countries" at bounding box center [367, 219] width 77 height 13
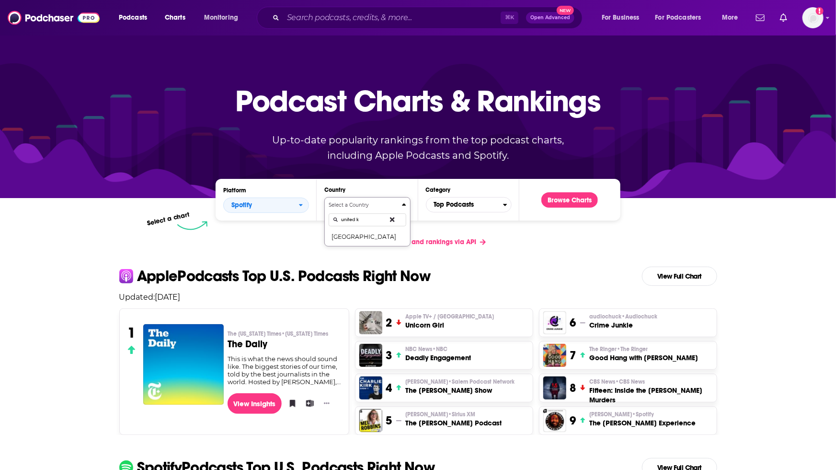
click at [324, 197] on button "Select a Country [GEOGRAPHIC_DATA]" at bounding box center [367, 221] width 86 height 49
type input "united king"
click at [353, 238] on button "[GEOGRAPHIC_DATA]" at bounding box center [367, 235] width 77 height 11
click at [559, 198] on button "Browse Charts" at bounding box center [569, 199] width 57 height 15
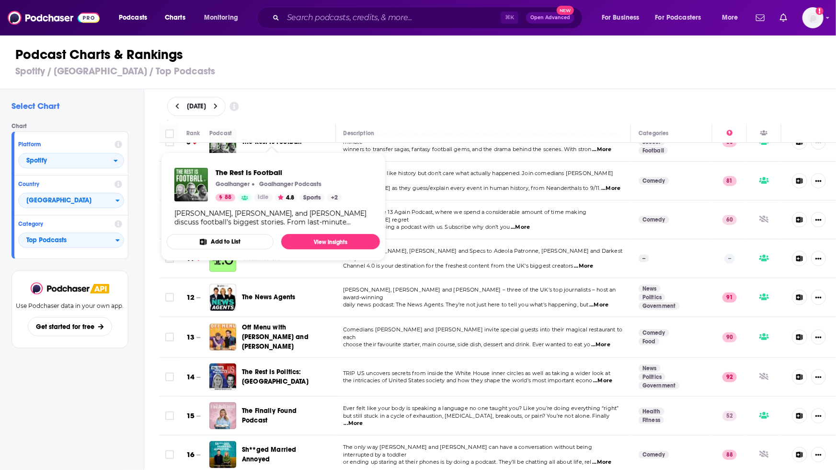
scroll to position [298, 0]
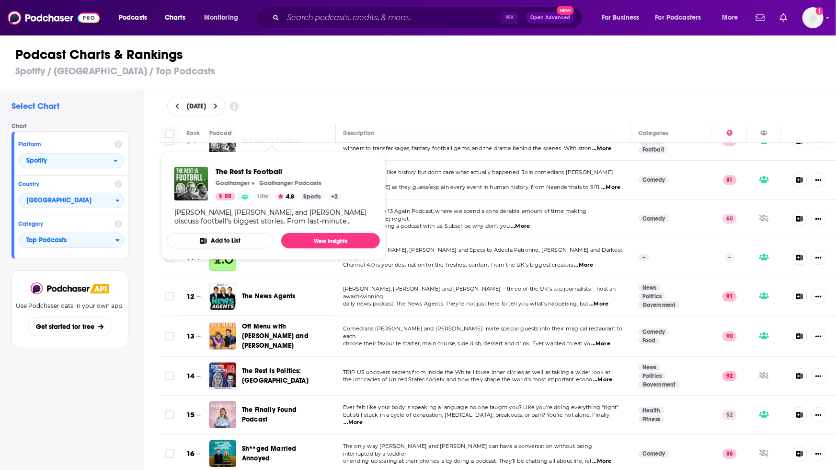
click at [354, 94] on div "[DATE]" at bounding box center [498, 106] width 692 height 34
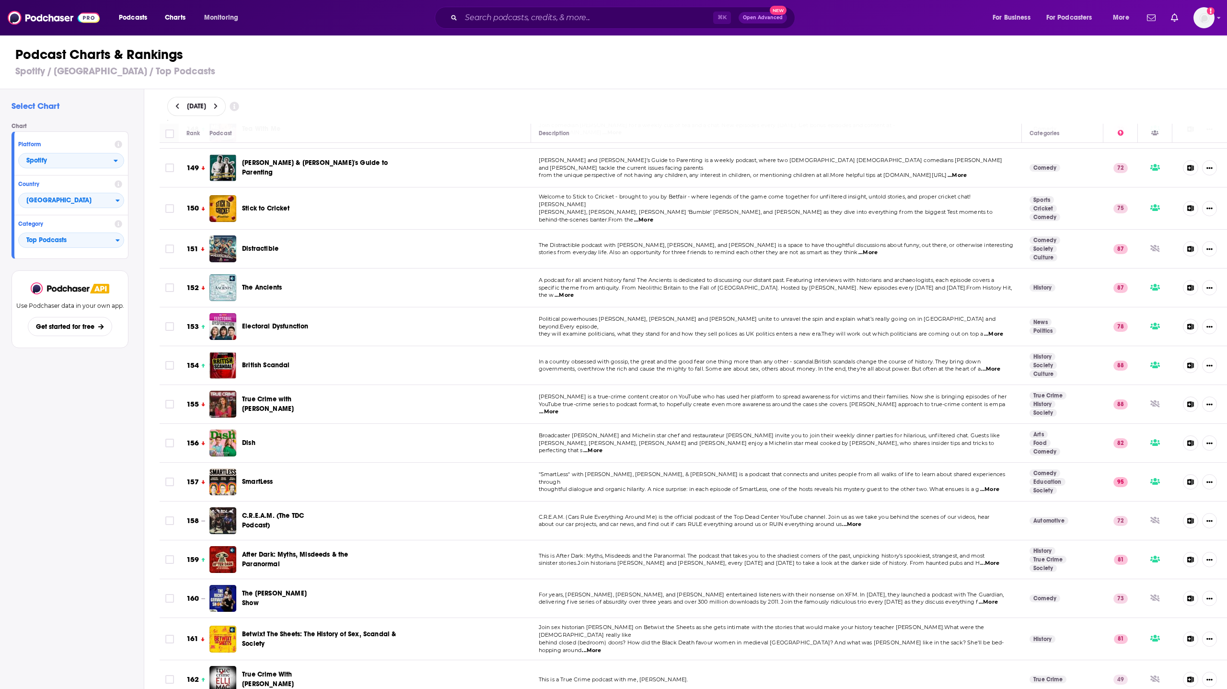
scroll to position [5803, 0]
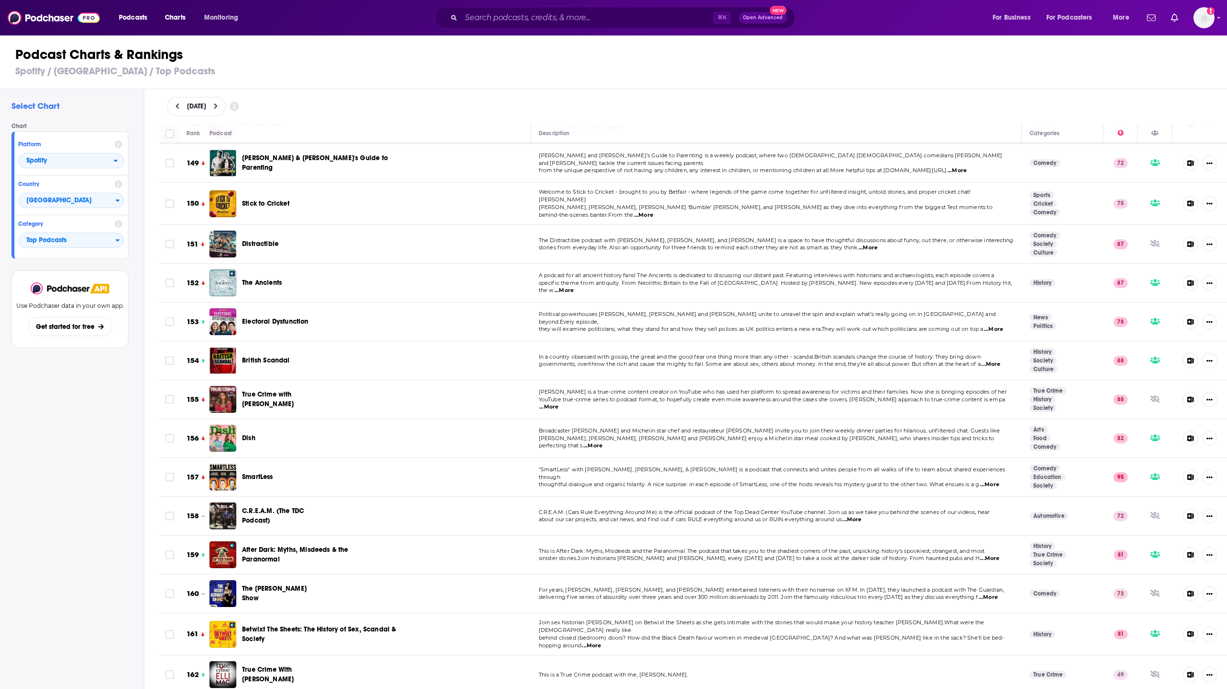
click at [146, 165] on div "Select Chart Chart Platform Spotify Country United Kingdom Category Top Podcast…" at bounding box center [617, 416] width 1235 height 655
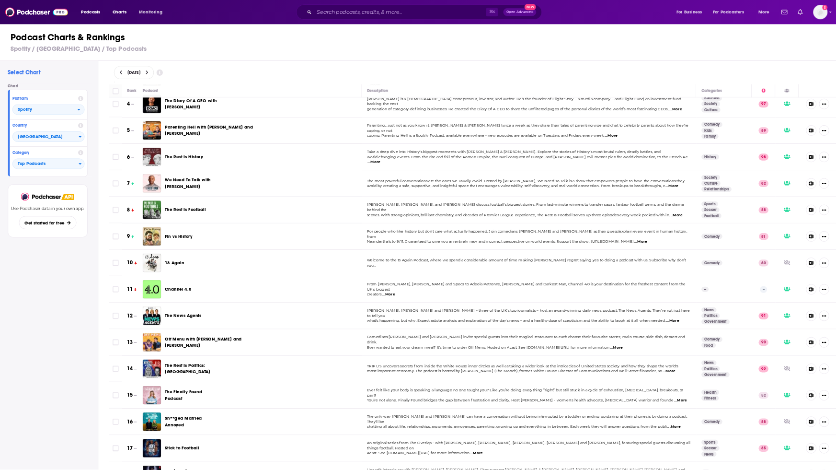
scroll to position [0, 0]
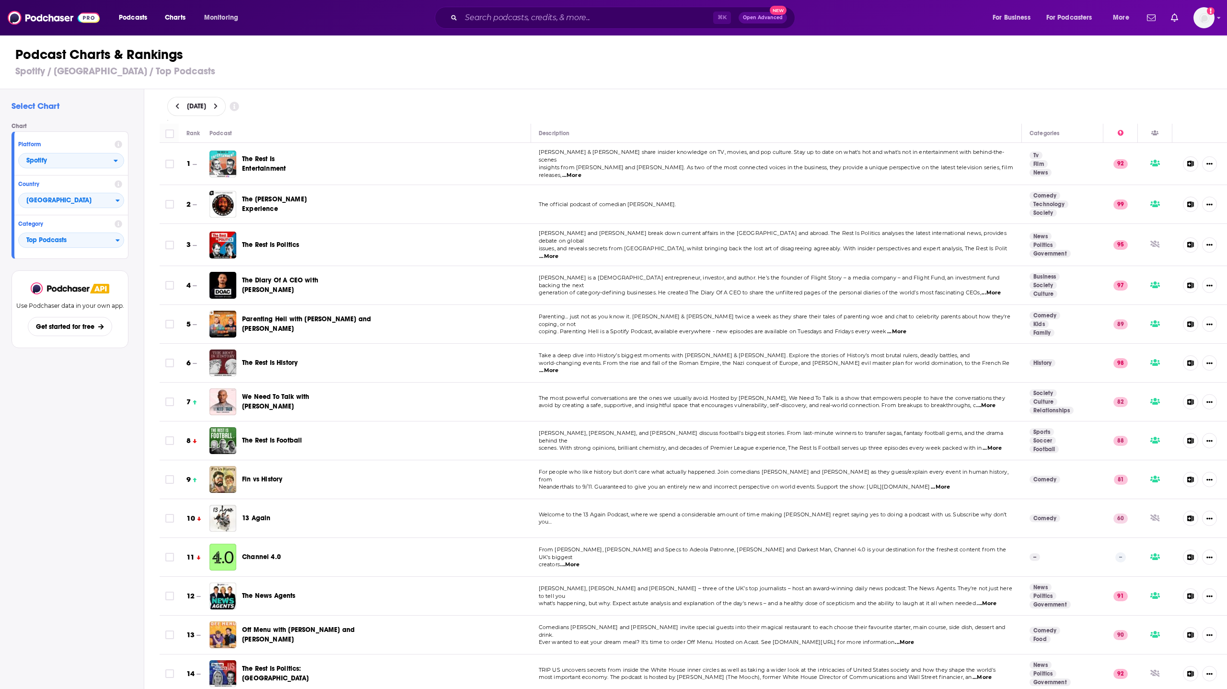
click at [402, 79] on div "Podcast Charts & Rankings Spotify / United Kingdom / Top Podcasts" at bounding box center [617, 61] width 1235 height 55
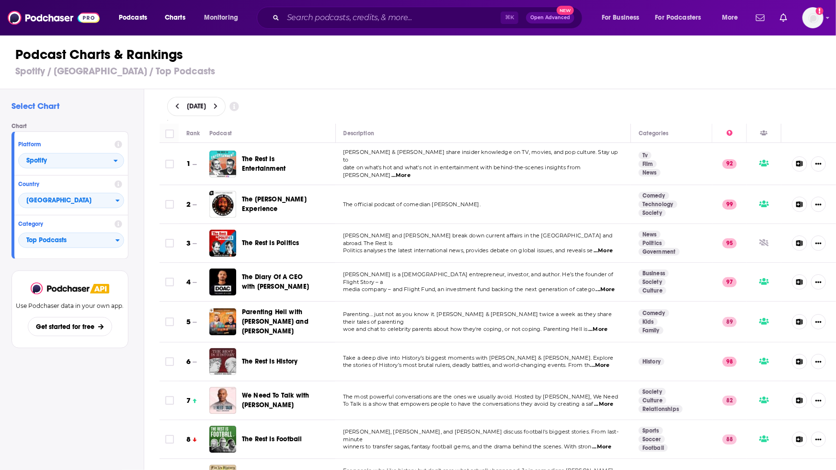
click at [258, 71] on h3 "Spotify / United Kingdom / Top Podcasts" at bounding box center [422, 71] width 814 height 12
click at [264, 315] on span "Parenting Hell with Rob Beckett and Josh Widdicombe" at bounding box center [275, 321] width 67 height 27
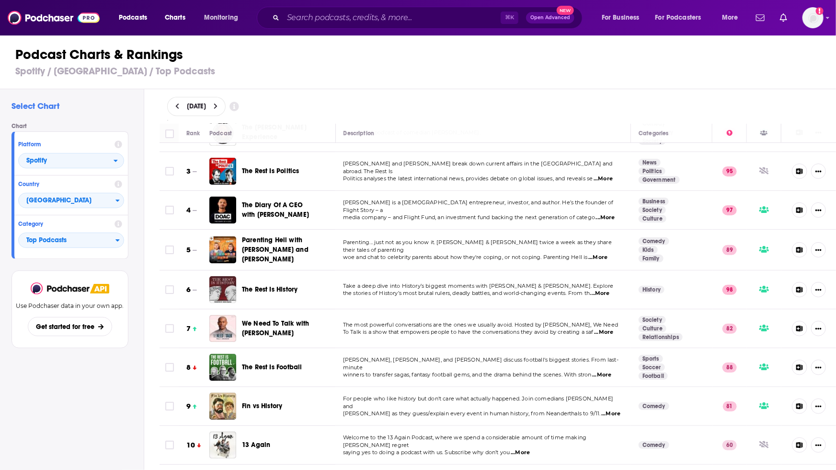
scroll to position [72, 0]
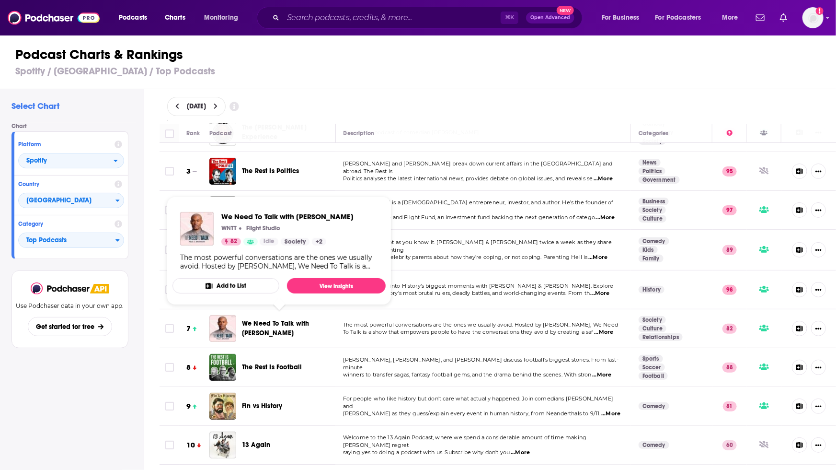
click at [278, 323] on span "We Need To Talk with Paul C. Brunson" at bounding box center [279, 328] width 75 height 19
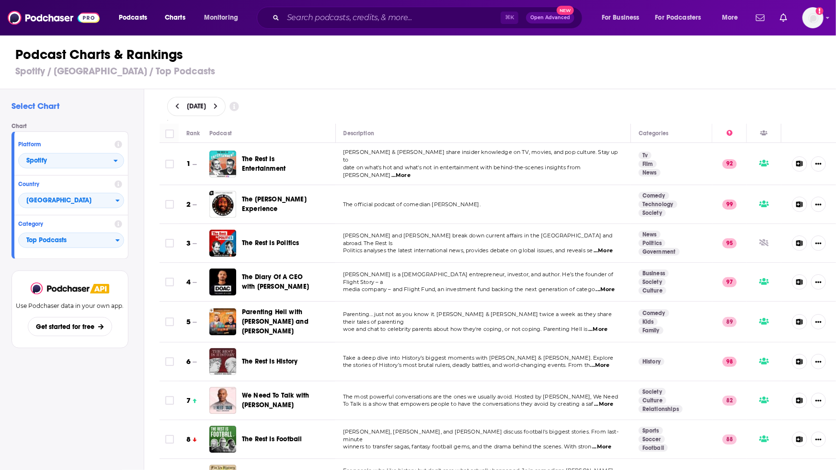
click at [281, 273] on span "The Diary Of A CEO with Steven Bartlett" at bounding box center [275, 282] width 67 height 18
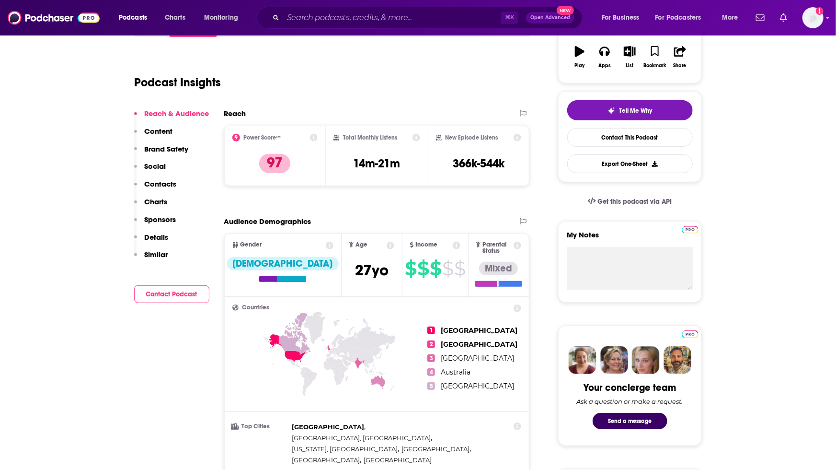
scroll to position [168, 0]
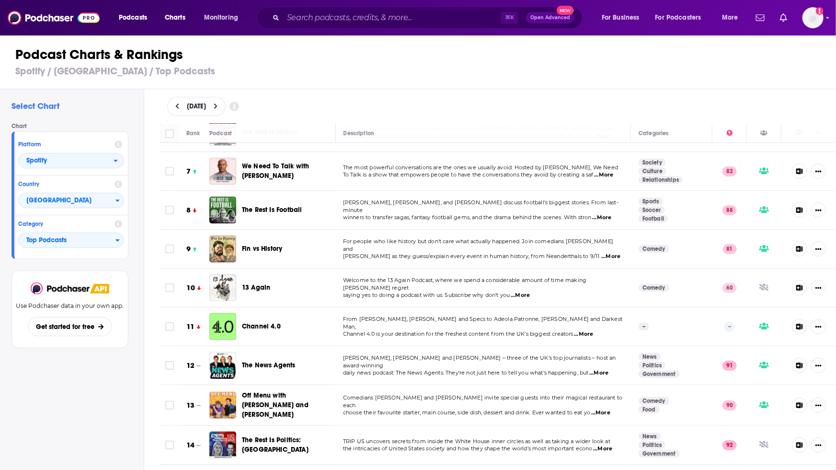
scroll to position [230, 0]
click at [133, 117] on div "Select Chart Chart Platform Spotify Country United Kingdom Category Top Podcast…" at bounding box center [72, 307] width 144 height 436
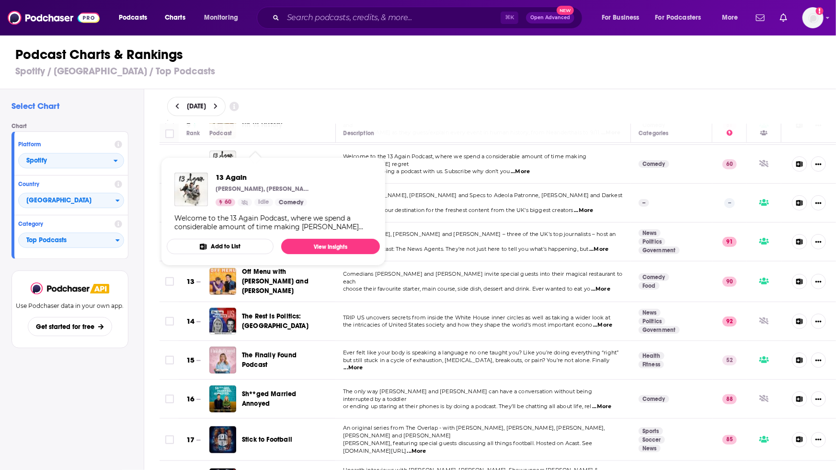
scroll to position [372, 0]
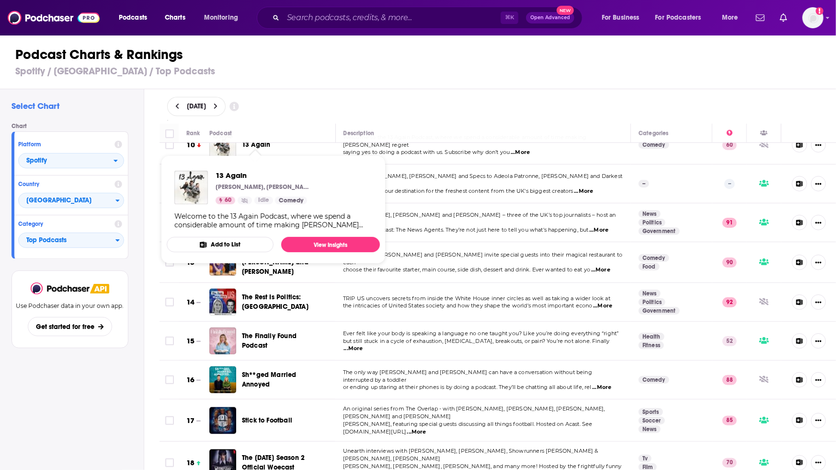
click at [282, 66] on h3 "Spotify / United Kingdom / Top Podcasts" at bounding box center [422, 71] width 814 height 12
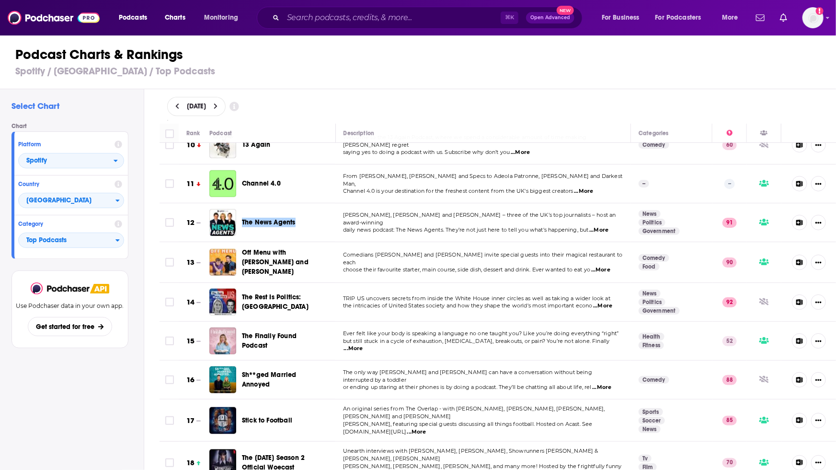
drag, startPoint x: 258, startPoint y: 216, endPoint x: 293, endPoint y: 4, distance: 214.2
click at [0, 0] on div "Podcasts Charts Monitoring ⌘ K Open Advanced New For Business For Podcasters Mo…" at bounding box center [418, 235] width 836 height 470
click at [480, 226] on span "daily news podcast: The News Agents. They’re not just here to tell you what's h…" at bounding box center [466, 229] width 246 height 7
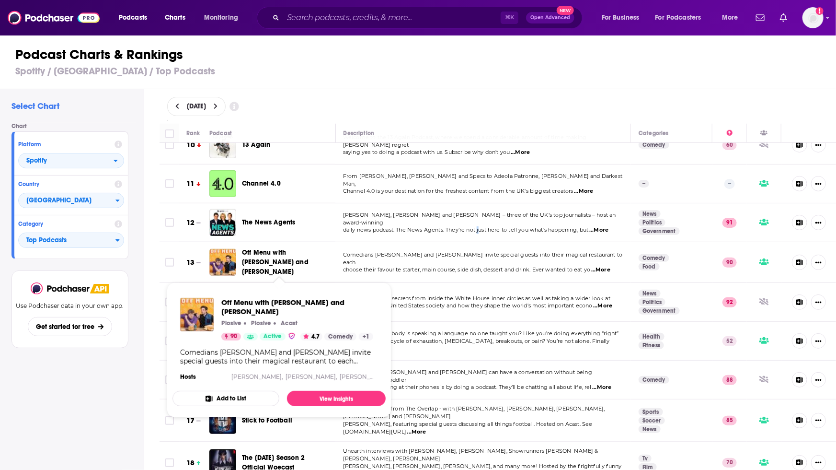
click at [259, 252] on span "Off Menu with Ed Gamble and James Acaster" at bounding box center [275, 261] width 67 height 27
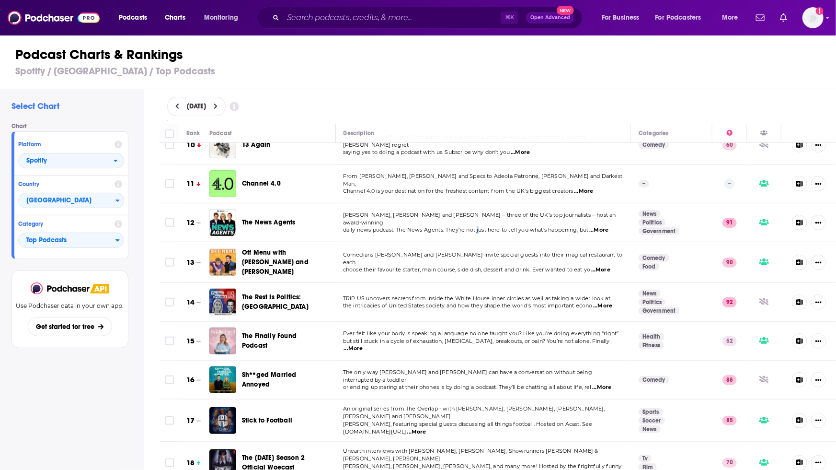
click at [265, 296] on span "The Rest Is Politics: US" at bounding box center [275, 302] width 67 height 18
click at [262, 334] on span "The Finally Found Podcast" at bounding box center [269, 341] width 55 height 18
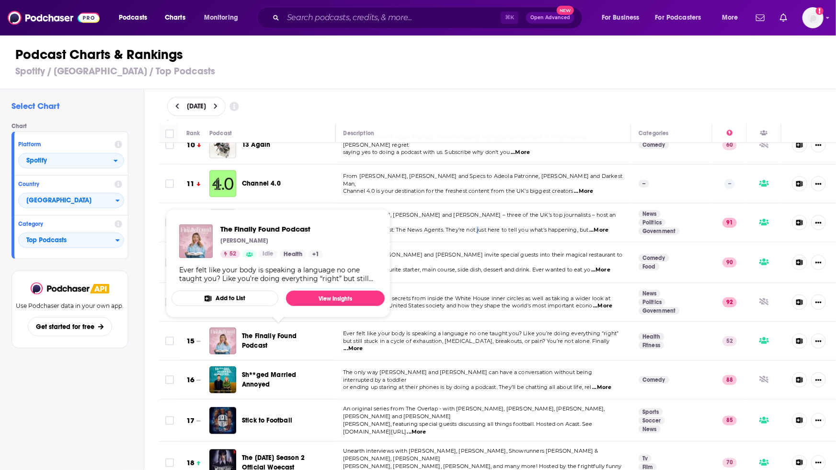
click at [262, 370] on span "Sh**ged Married Annoyed" at bounding box center [269, 379] width 55 height 18
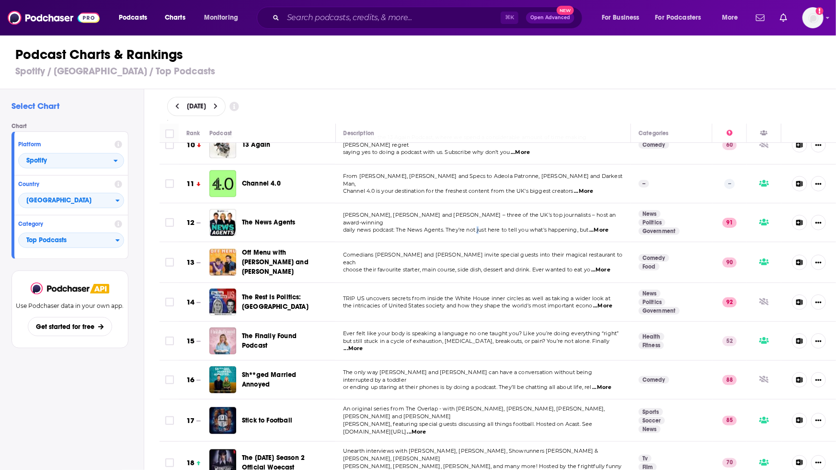
click at [265, 416] on span "Stick to Football" at bounding box center [267, 420] width 50 height 8
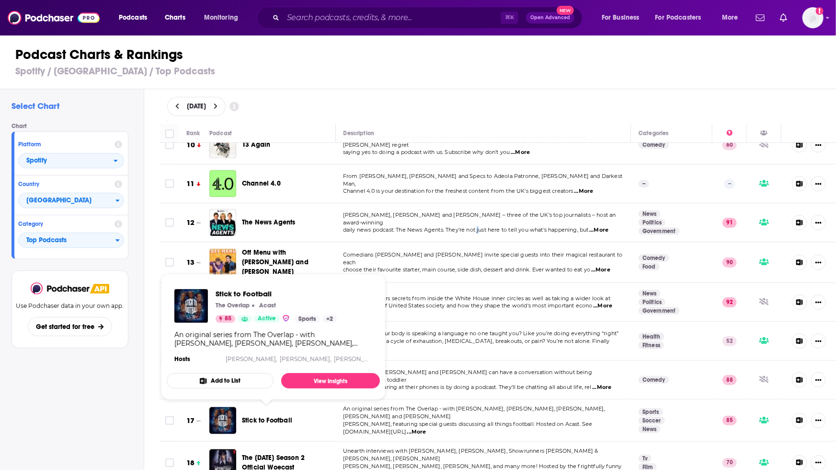
click at [265, 453] on span "The Wednesday Season 2 Official Woecast" at bounding box center [273, 462] width 63 height 18
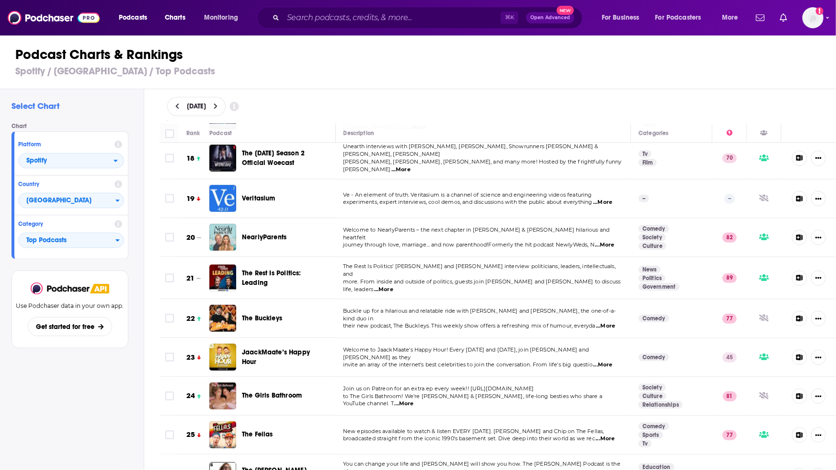
scroll to position [677, 0]
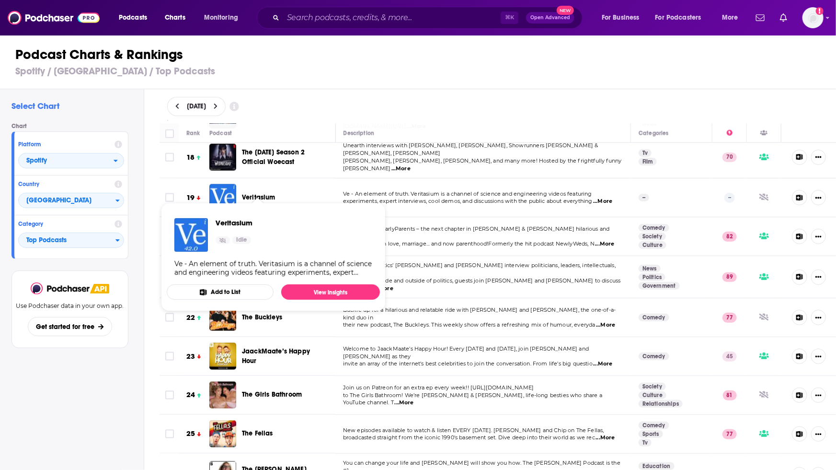
click at [259, 193] on span "Veritasium" at bounding box center [259, 197] width 34 height 8
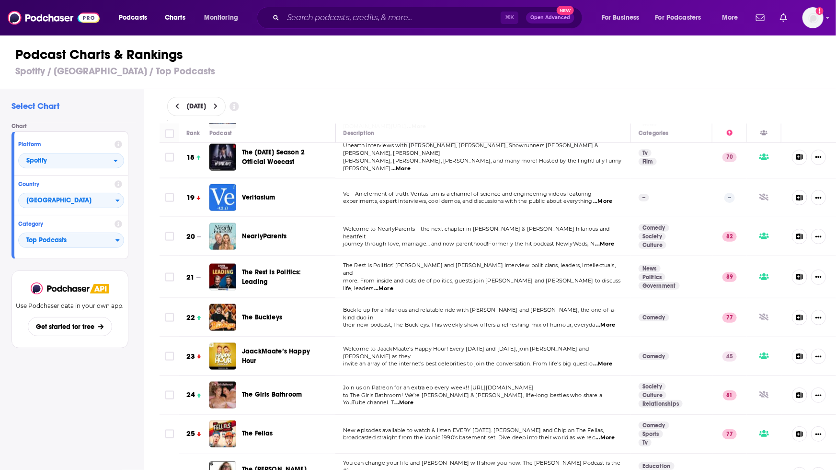
click at [262, 232] on span "NearlyParents" at bounding box center [264, 236] width 45 height 8
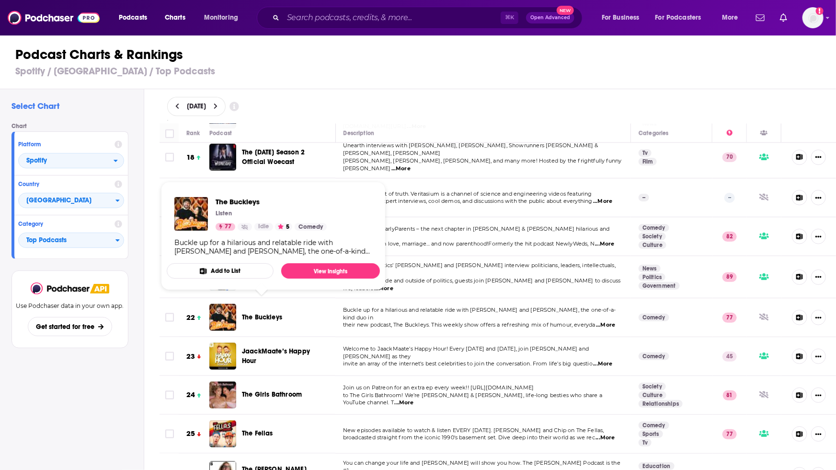
click at [262, 313] on span "The Buckleys" at bounding box center [262, 317] width 40 height 8
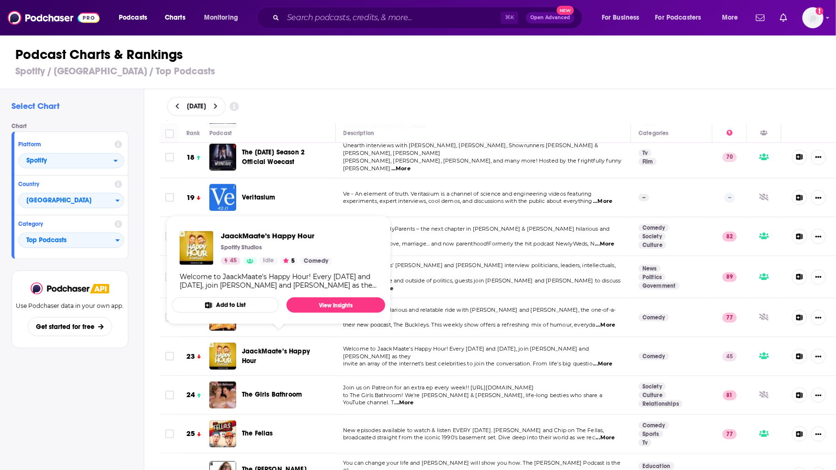
click at [261, 346] on span "JaackMaate’s Happy Hour" at bounding box center [279, 355] width 74 height 19
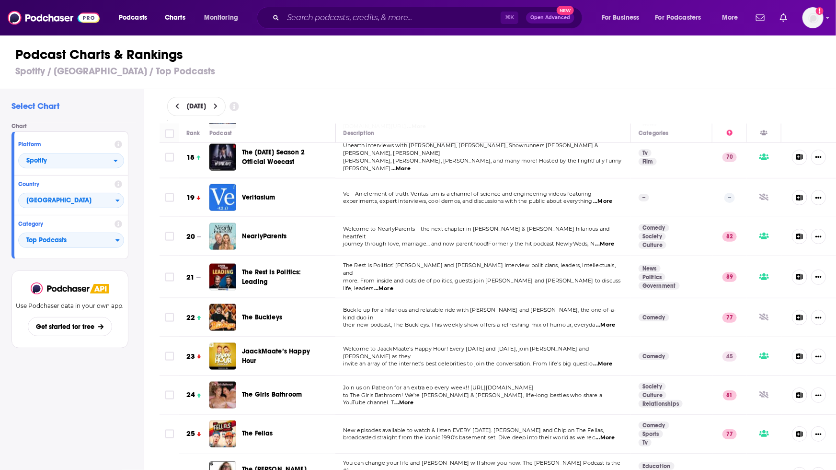
click at [262, 390] on span "The Girls Bathroom" at bounding box center [272, 394] width 60 height 8
click at [260, 429] on span "The Fellas" at bounding box center [257, 433] width 31 height 8
click at [261, 465] on span "The Mel Robbins Podcast" at bounding box center [274, 474] width 65 height 18
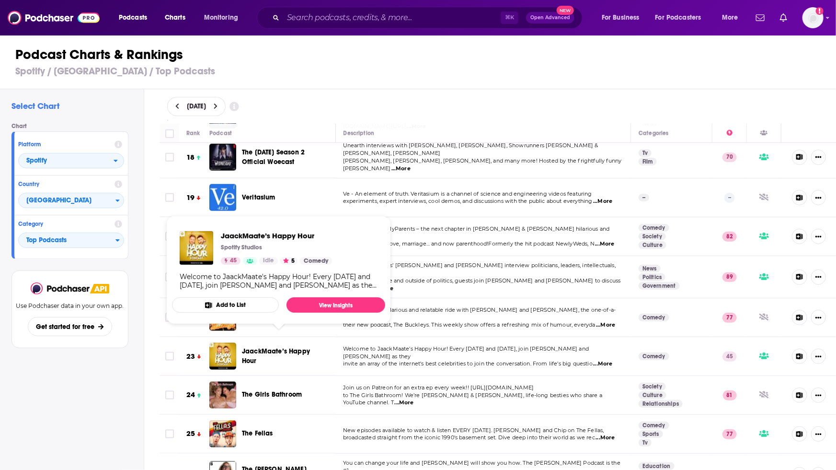
click at [261, 347] on span "JaackMaate’s Happy Hour" at bounding box center [276, 356] width 68 height 18
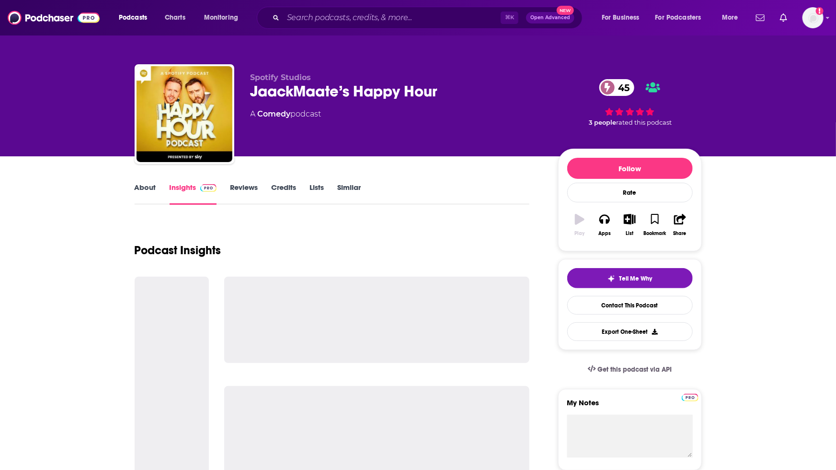
click at [261, 338] on div at bounding box center [377, 319] width 306 height 86
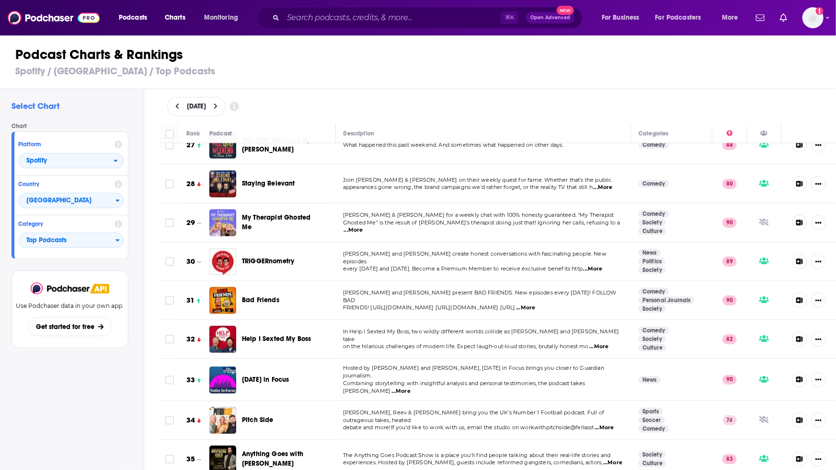
scroll to position [1056, 0]
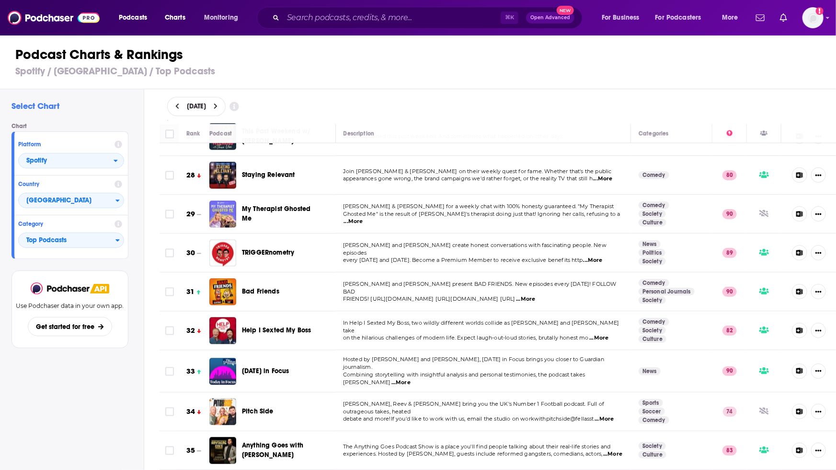
click at [266, 171] on span "Staying Relevant" at bounding box center [268, 175] width 53 height 8
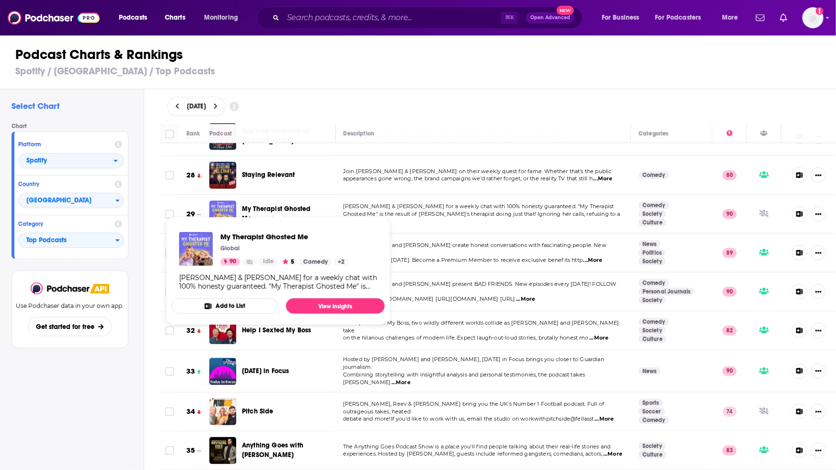
click at [260, 205] on span "My Therapist Ghosted Me" at bounding box center [276, 214] width 69 height 18
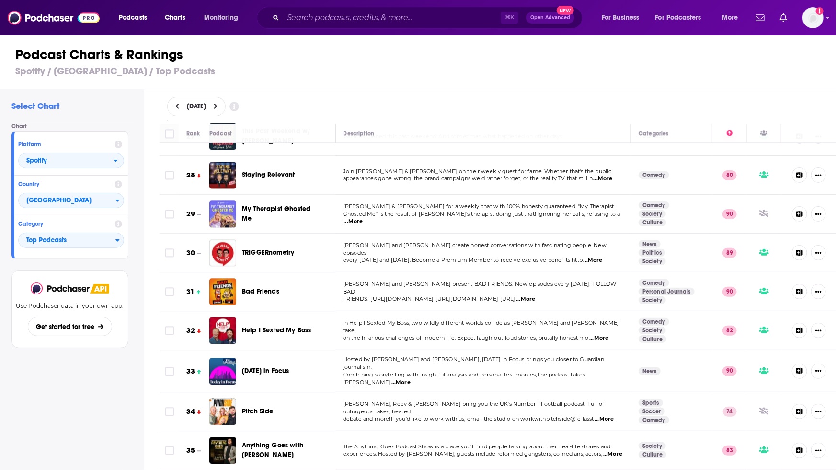
click at [259, 248] on span "TRIGGERnometry" at bounding box center [268, 252] width 52 height 8
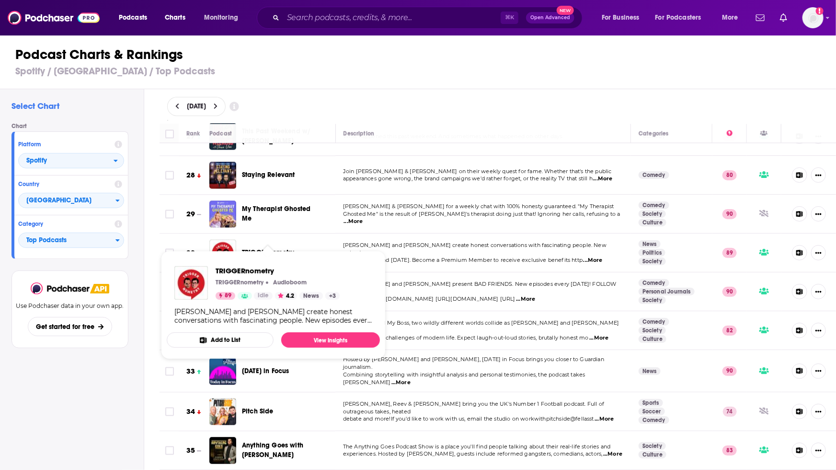
click at [140, 421] on div "Select Chart Chart Platform Spotify Country United Kingdom Category Top Podcast…" at bounding box center [72, 307] width 144 height 436
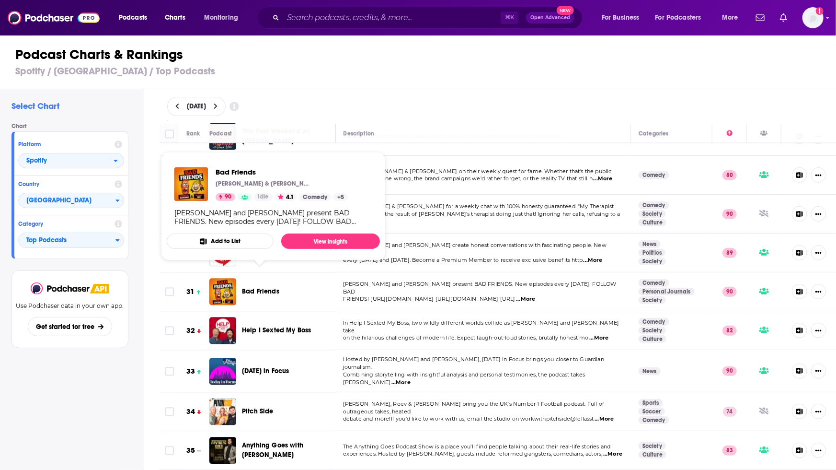
click at [259, 287] on span "Bad Friends" at bounding box center [260, 291] width 37 height 8
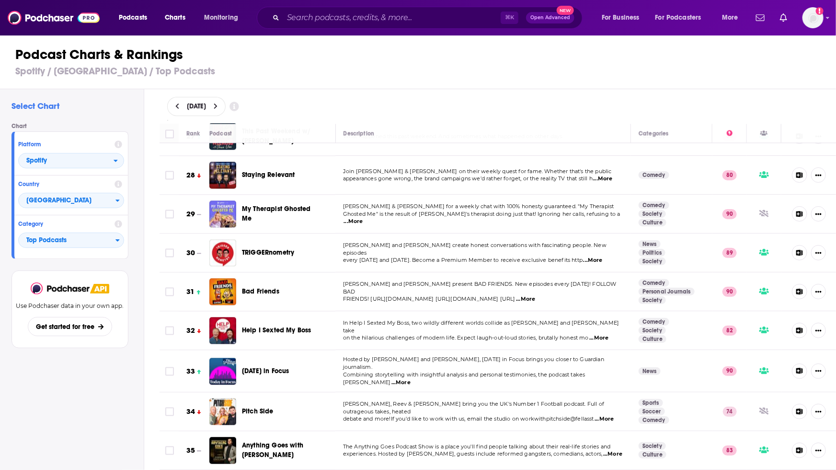
click at [267, 326] on span "Help I Sexted My Boss" at bounding box center [276, 330] width 69 height 8
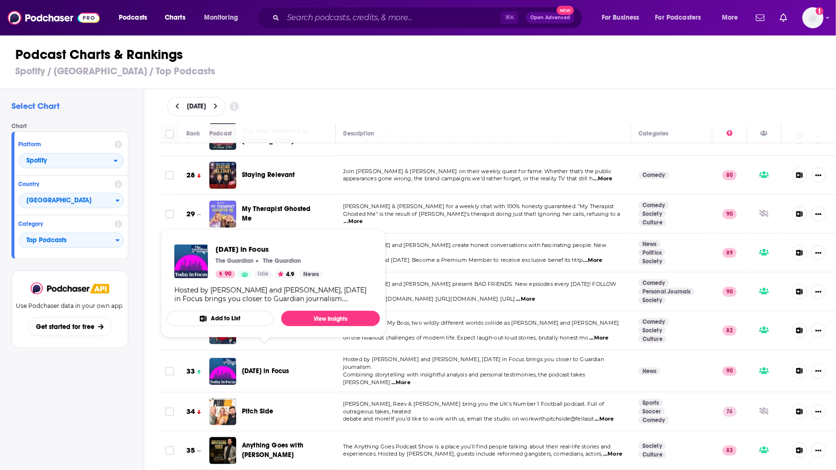
click at [262, 367] on span "Today in Focus" at bounding box center [265, 371] width 47 height 8
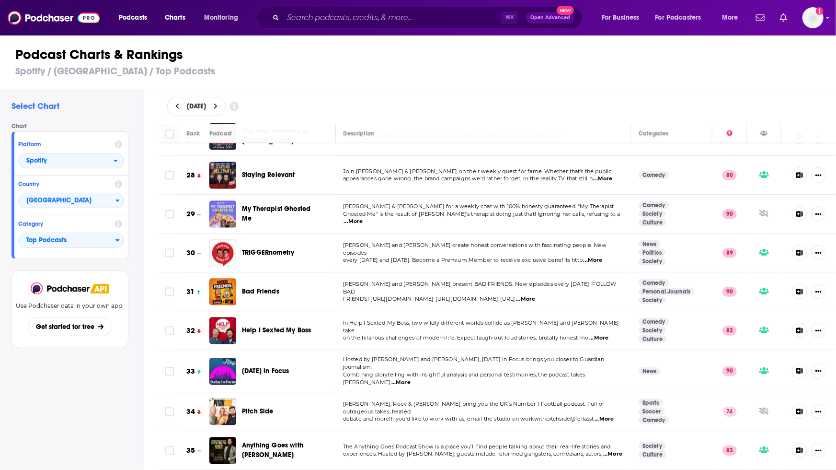
click at [258, 407] on span "Pitch Side" at bounding box center [258, 411] width 32 height 8
click at [261, 441] on span "Anything Goes with James English" at bounding box center [272, 450] width 61 height 18
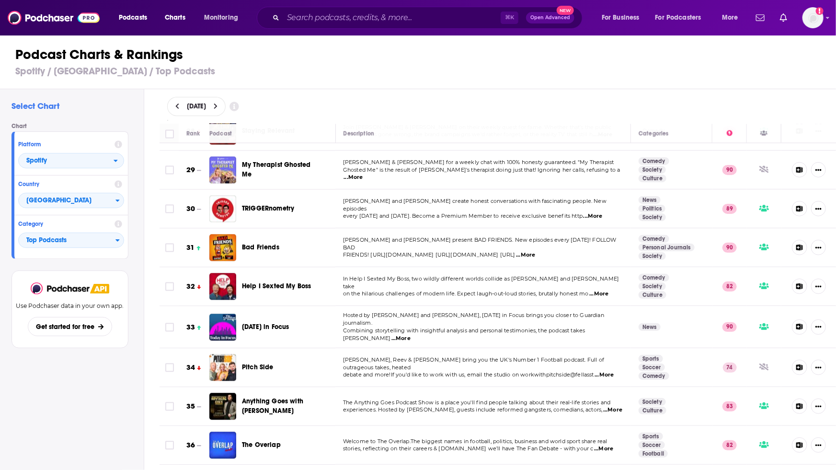
scroll to position [1100, 0]
click at [261, 440] on span "The Overlap" at bounding box center [261, 444] width 39 height 8
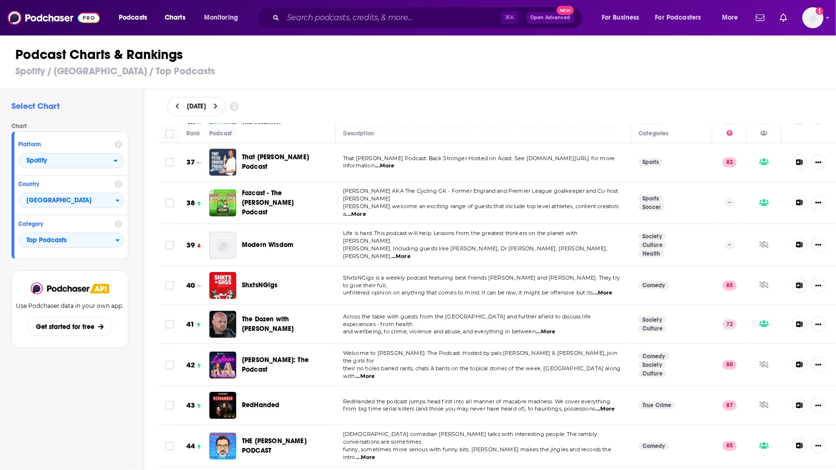
scroll to position [1424, 0]
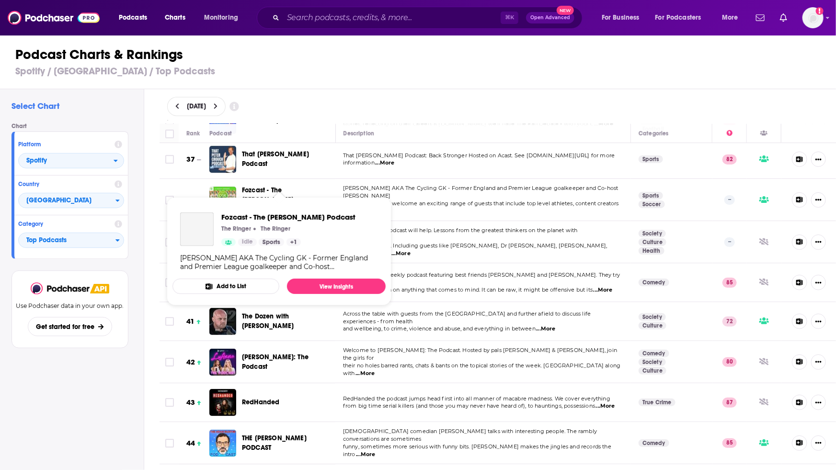
click at [253, 186] on span "Fozcast - The Ben Foster Podcast" at bounding box center [268, 199] width 52 height 27
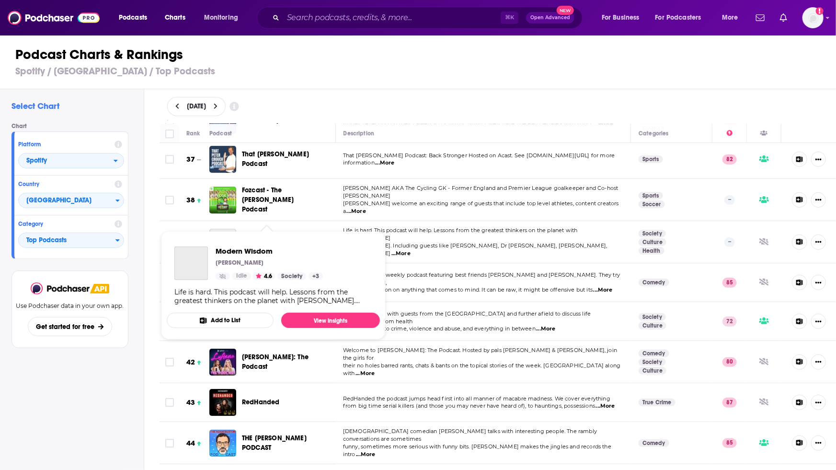
click at [270, 238] on span "Modern Wisdom" at bounding box center [267, 242] width 51 height 8
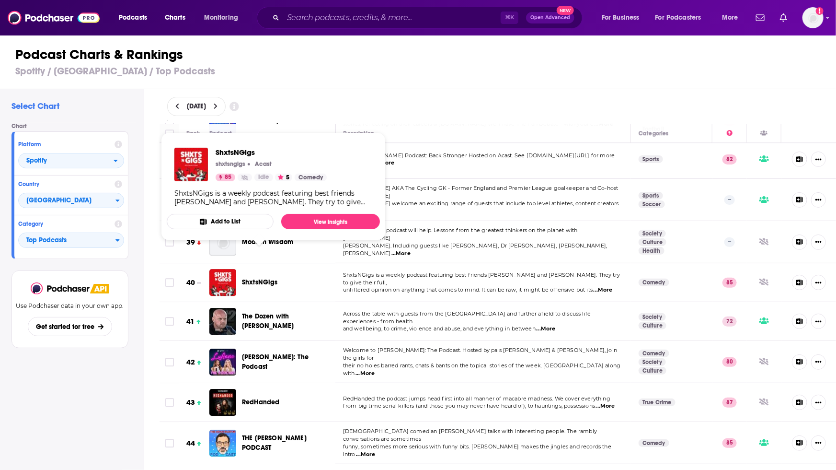
click at [252, 278] on span "ShxtsNGigs" at bounding box center [260, 282] width 36 height 8
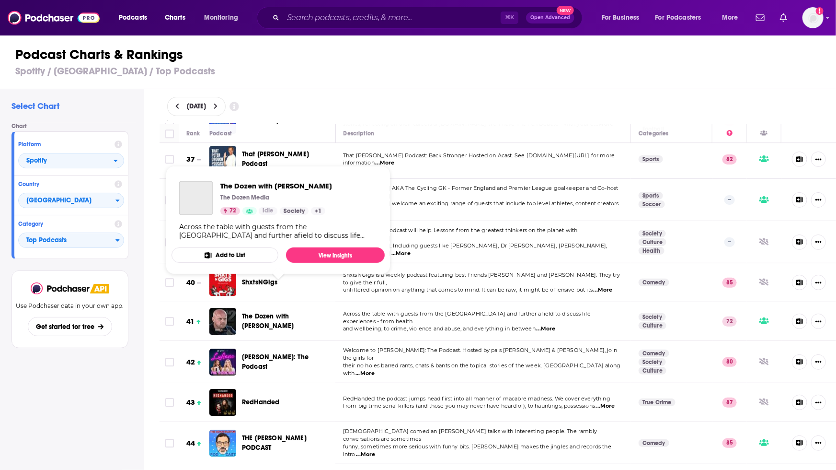
click at [254, 312] on span "The Dozen with Liam Tuffs" at bounding box center [268, 321] width 52 height 18
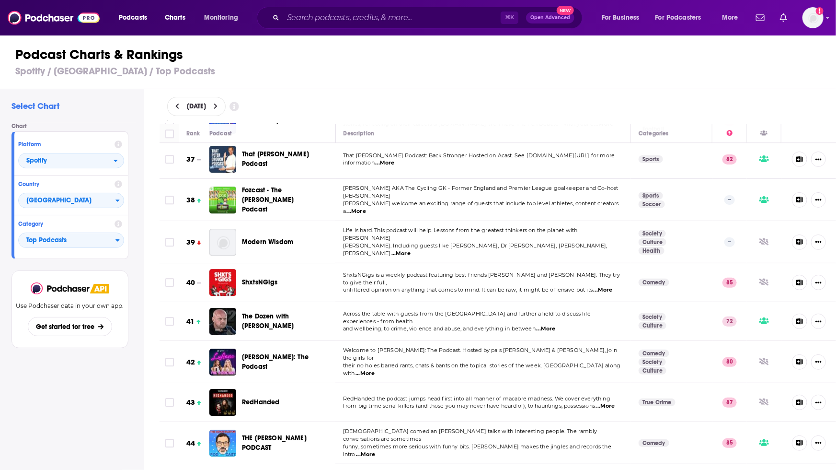
click at [256, 353] on span "LuAnna: The Podcast" at bounding box center [275, 362] width 67 height 18
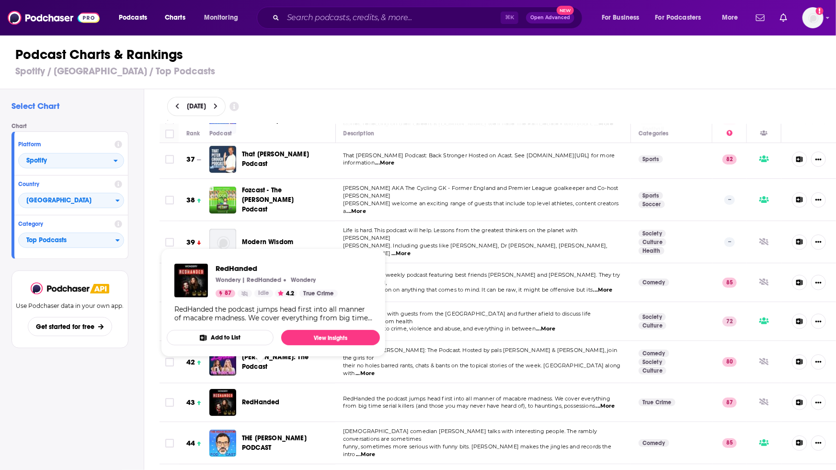
click at [258, 398] on span "RedHanded" at bounding box center [261, 402] width 38 height 8
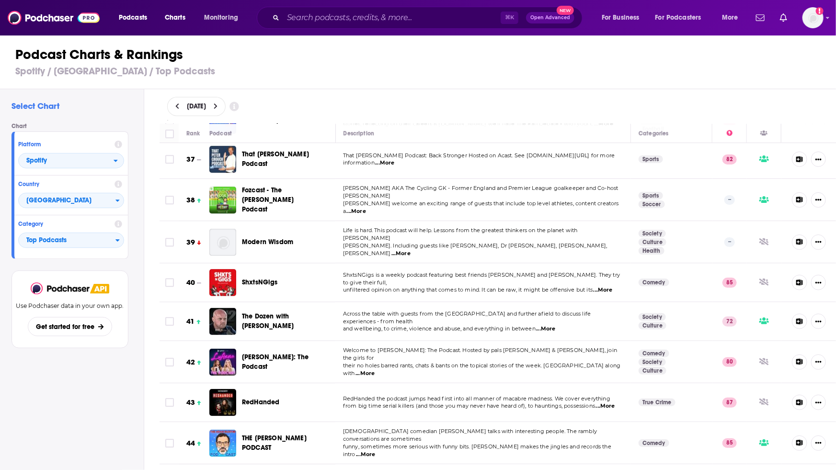
click at [259, 434] on span "THE ADAM BUXTON PODCAST" at bounding box center [274, 443] width 65 height 18
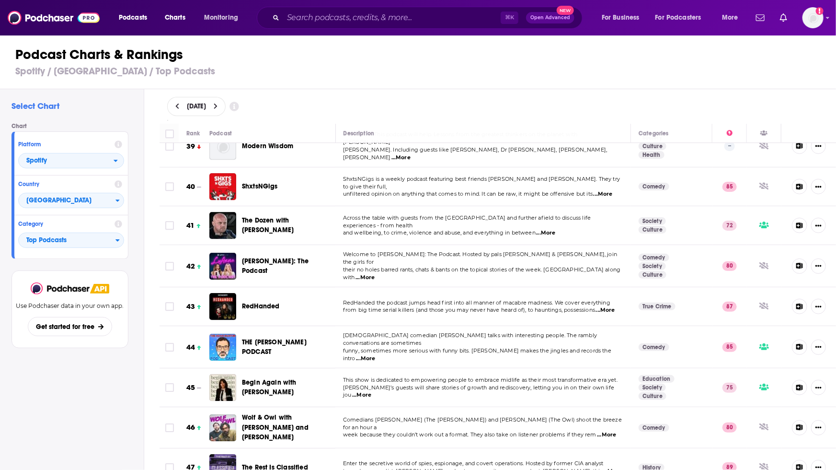
scroll to position [1543, 0]
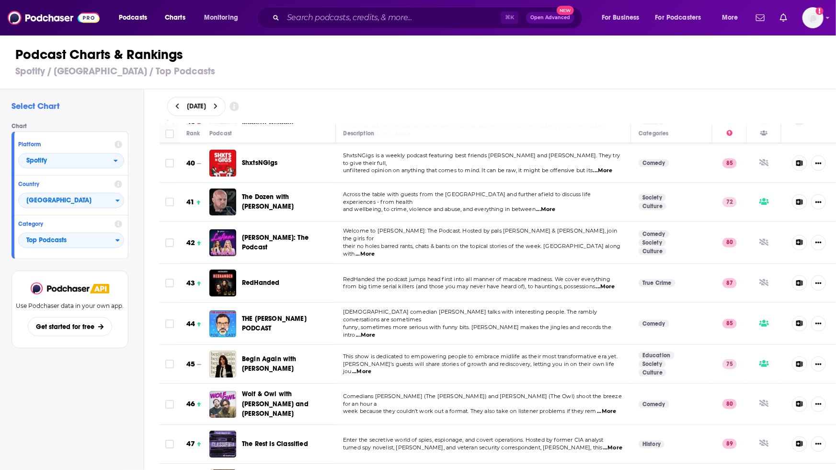
click at [259, 354] on span "Begin Again with Davina McCall" at bounding box center [279, 363] width 75 height 19
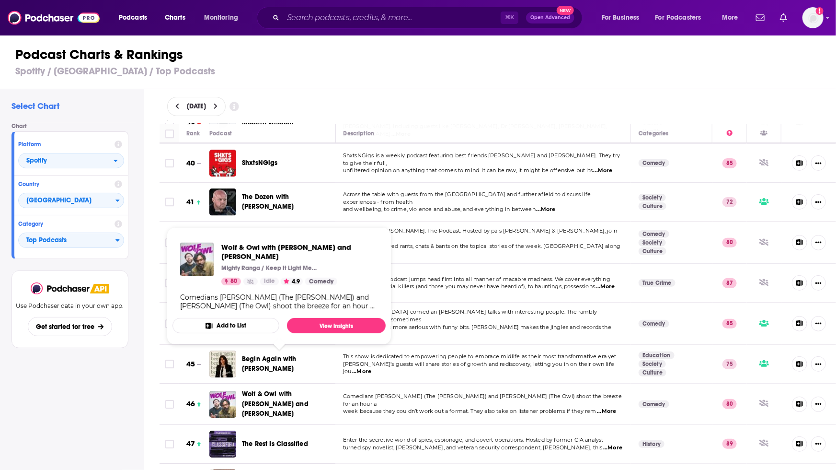
click at [258, 390] on span "Wolf & Owl with Romesh Ranganathan and Tom Davis" at bounding box center [275, 403] width 67 height 27
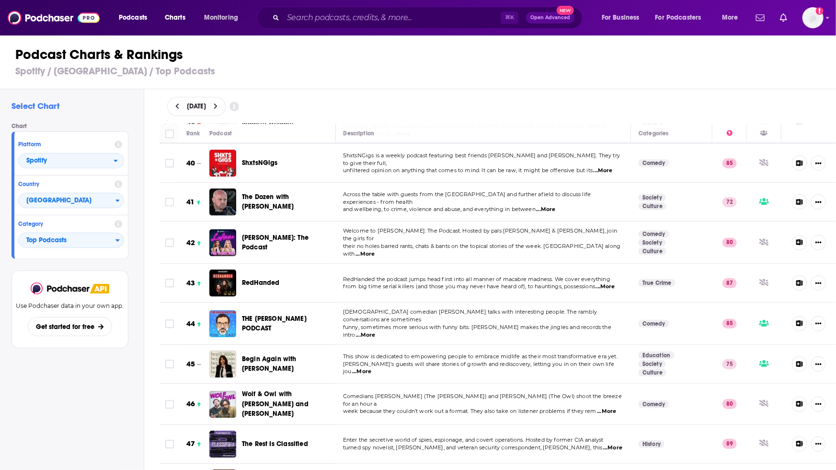
click at [259, 439] on span "The Rest Is Classified" at bounding box center [275, 443] width 66 height 8
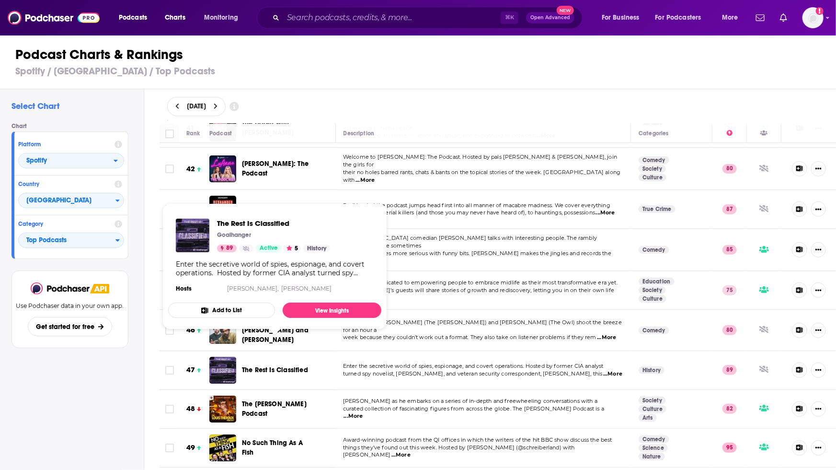
scroll to position [1620, 0]
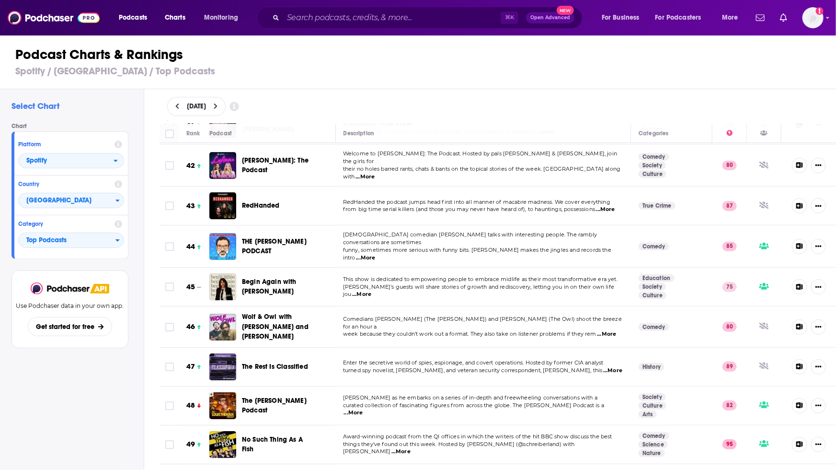
click at [253, 396] on span "The Louis Theroux Podcast" at bounding box center [274, 405] width 65 height 18
click at [254, 435] on span "No Such Thing As A Fish" at bounding box center [278, 444] width 73 height 19
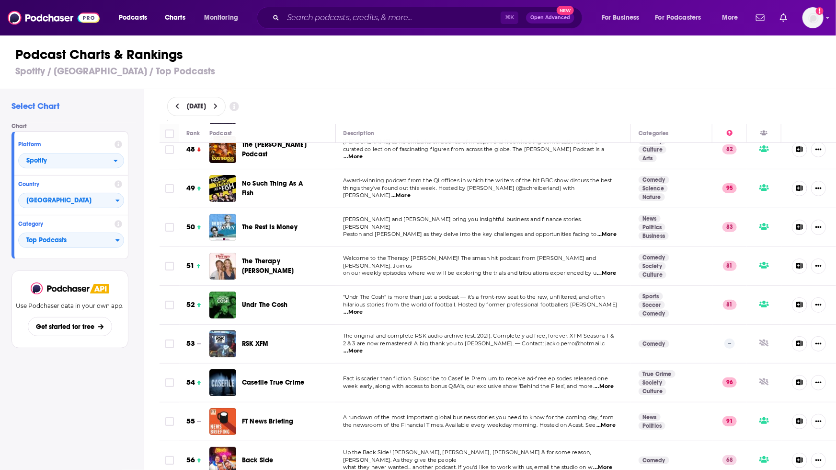
scroll to position [1877, 0]
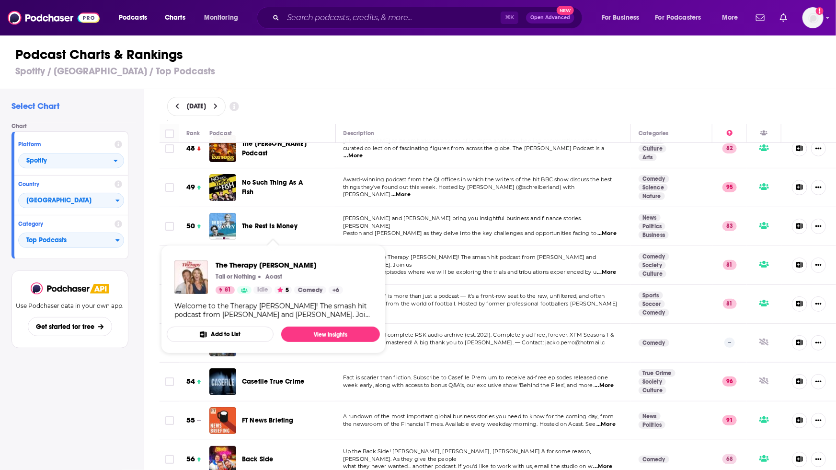
click at [267, 256] on span "The Therapy Crouch" at bounding box center [268, 265] width 52 height 18
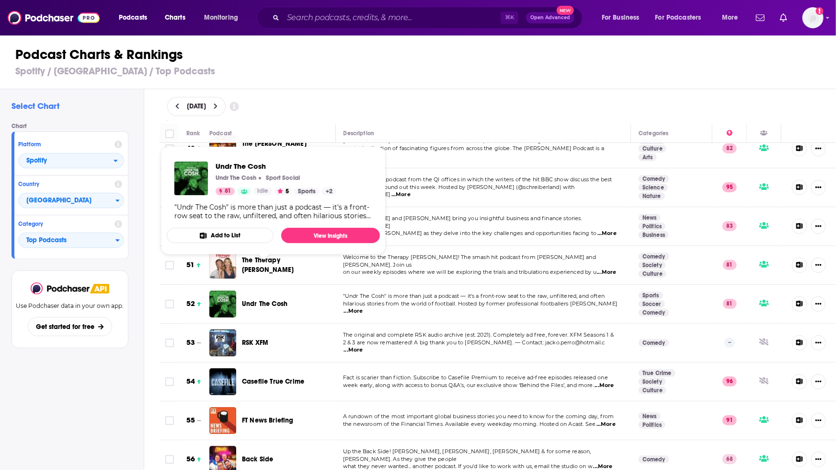
click at [263, 299] on span "Undr The Cosh" at bounding box center [265, 303] width 46 height 8
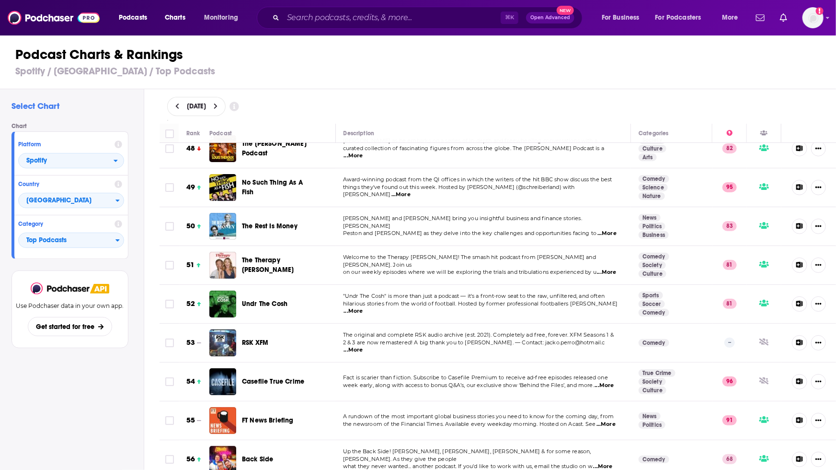
click at [256, 338] on span "RSK XFM" at bounding box center [255, 342] width 26 height 8
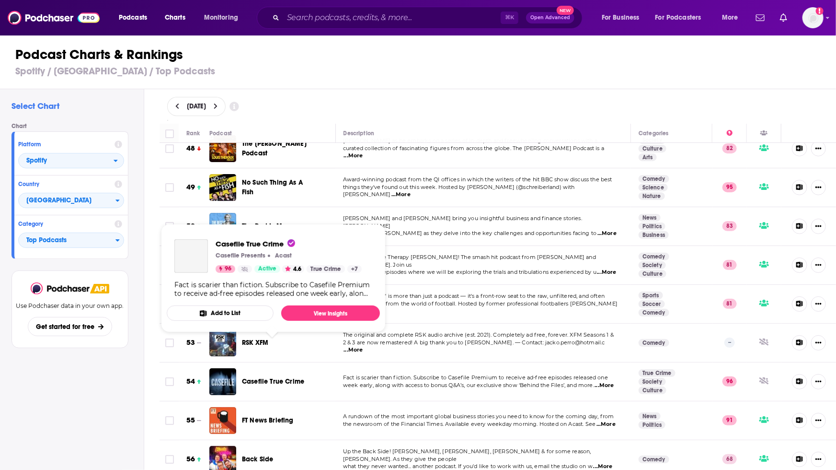
click at [262, 377] on span "Casefile True Crime" at bounding box center [273, 381] width 62 height 8
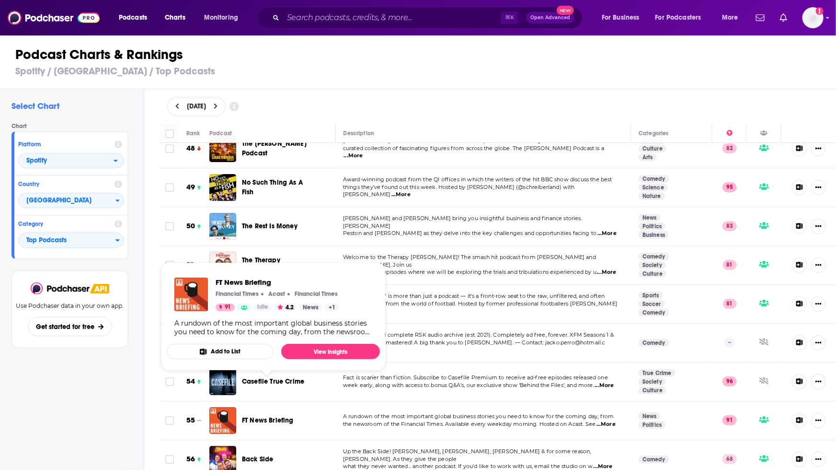
click at [261, 416] on span "FT News Briefing" at bounding box center [268, 420] width 52 height 8
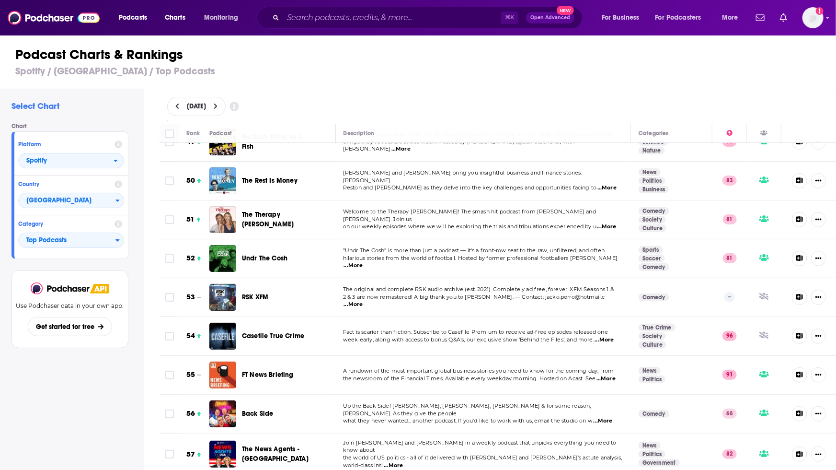
scroll to position [1926, 0]
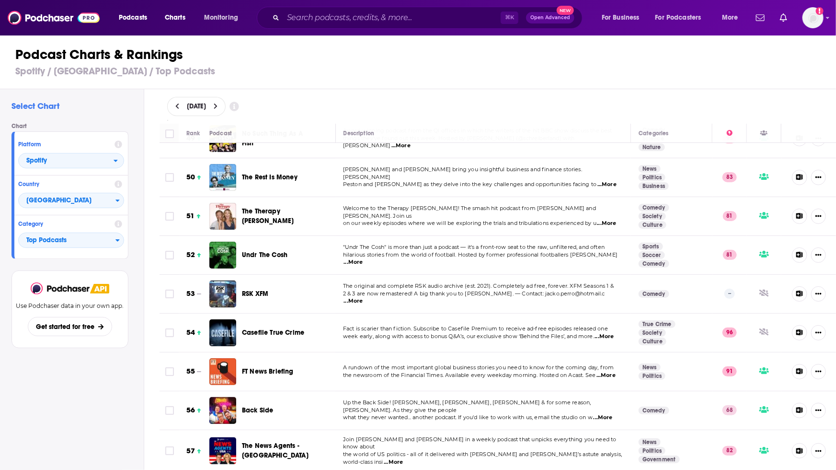
click at [258, 406] on span "Back Side" at bounding box center [258, 410] width 32 height 8
click at [261, 441] on span "The News Agents - USA" at bounding box center [279, 450] width 75 height 19
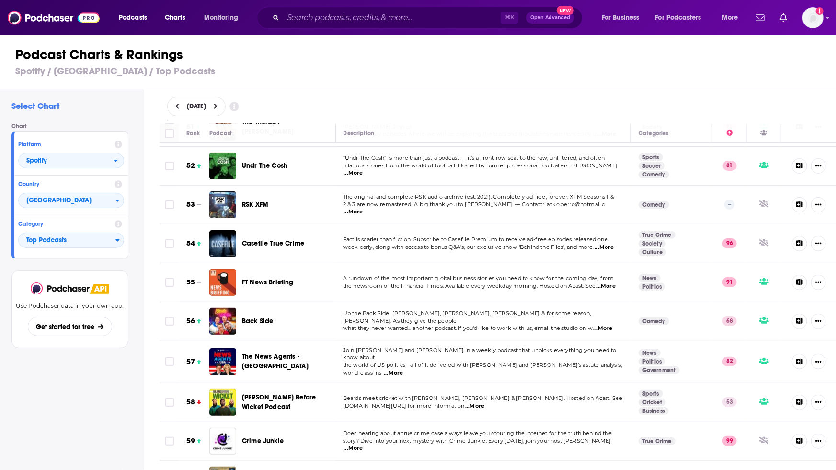
scroll to position [2022, 0]
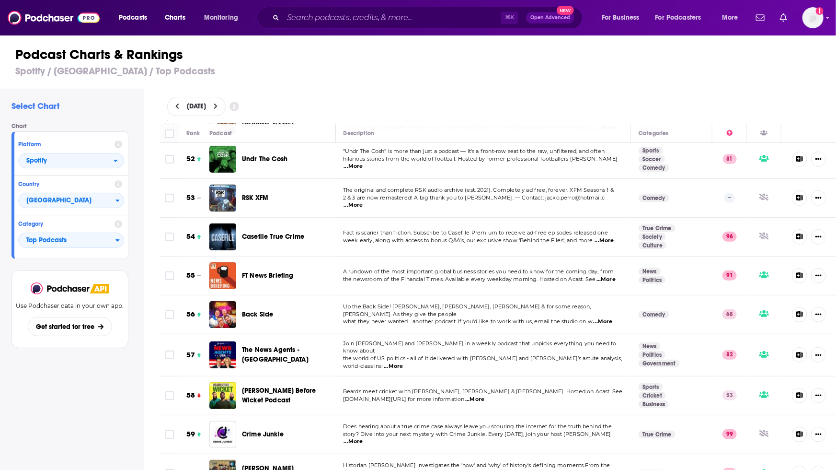
click at [256, 430] on span "Crime Junkie" at bounding box center [263, 434] width 42 height 8
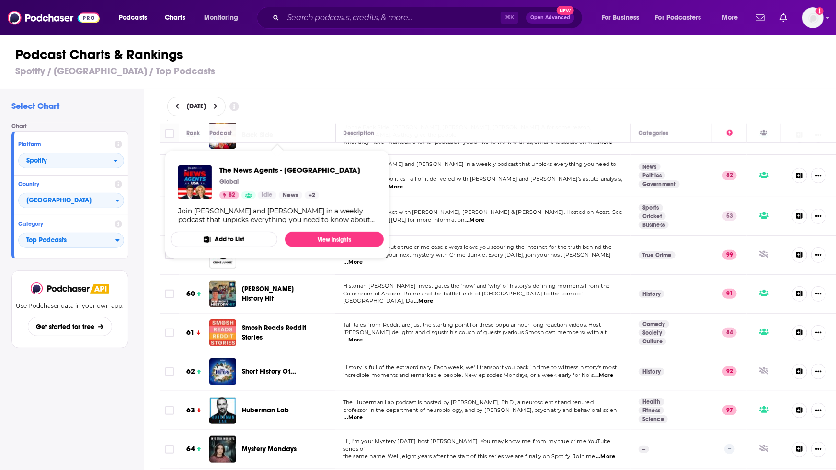
scroll to position [2204, 0]
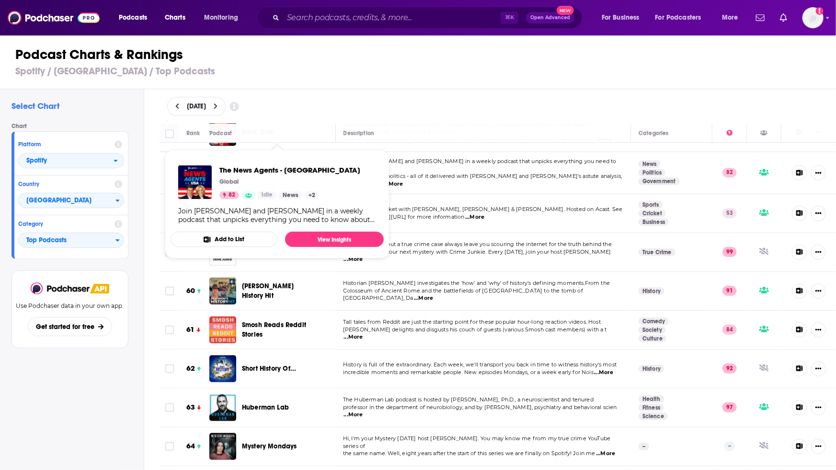
click at [348, 45] on div "Podcast Charts & Rankings Spotify / United Kingdom / Top Podcasts" at bounding box center [422, 61] width 844 height 55
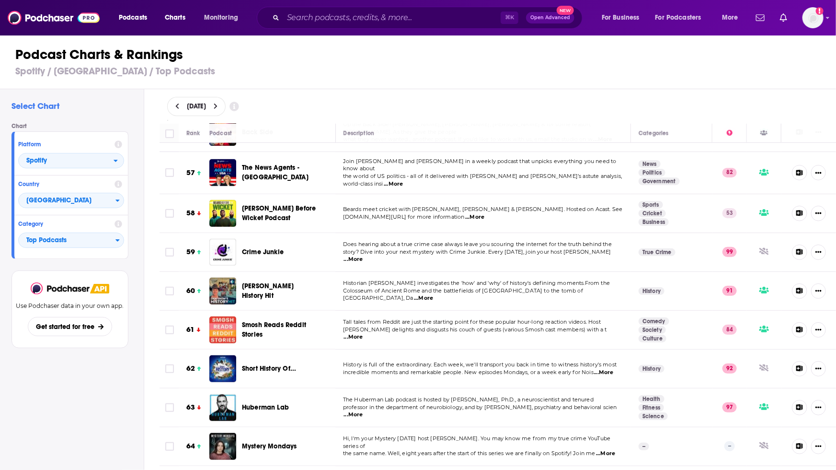
click at [326, 57] on h1 "Podcast Charts & Rankings" at bounding box center [422, 54] width 814 height 17
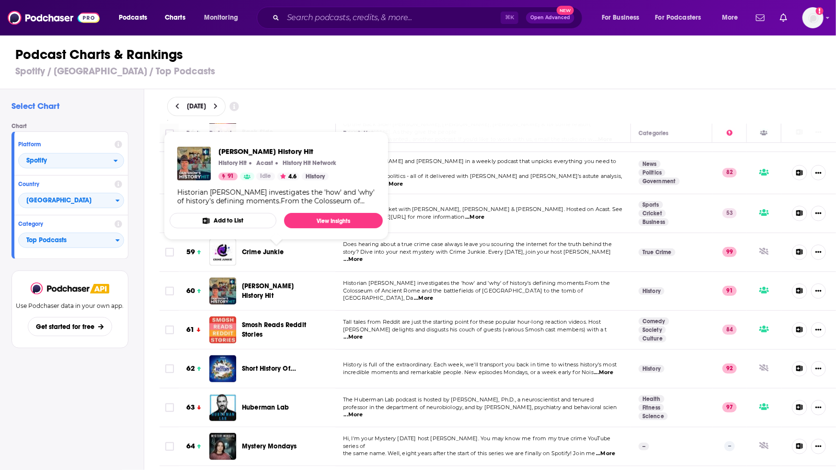
click at [281, 282] on span "Dan Snow's History Hit" at bounding box center [268, 291] width 52 height 18
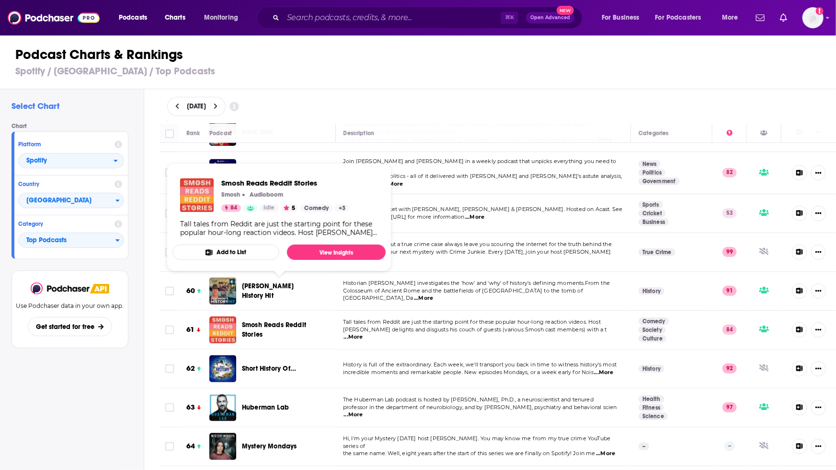
click at [269, 321] on span "Smosh Reads Reddit Stories" at bounding box center [274, 330] width 64 height 18
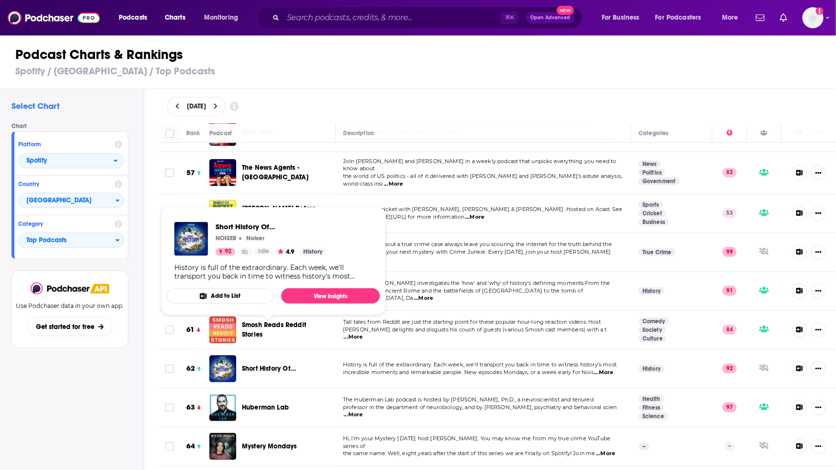
click at [265, 364] on span "Short History Of..." at bounding box center [269, 368] width 54 height 8
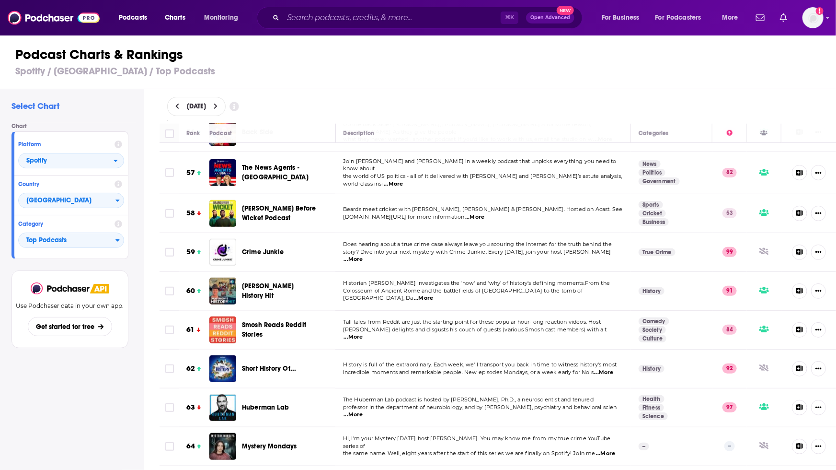
click at [259, 403] on span "Huberman Lab" at bounding box center [265, 407] width 47 height 8
click at [258, 442] on span "Mystery Mondays" at bounding box center [269, 446] width 55 height 8
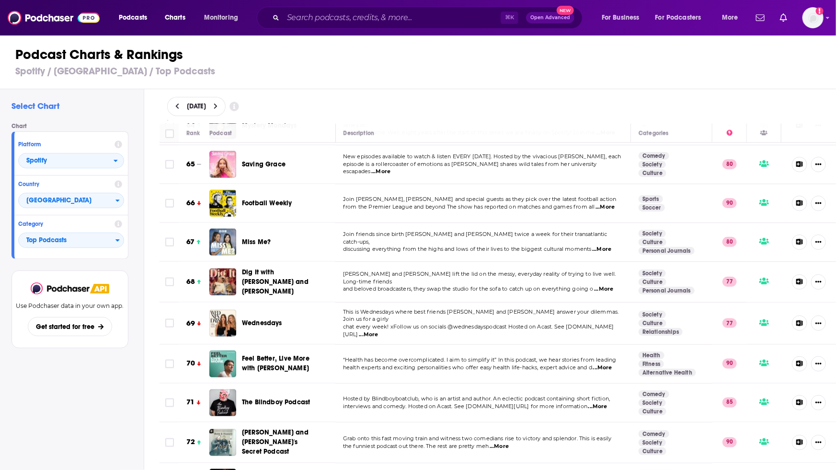
scroll to position [2525, 0]
click at [266, 198] on span "Football Weekly" at bounding box center [267, 202] width 50 height 8
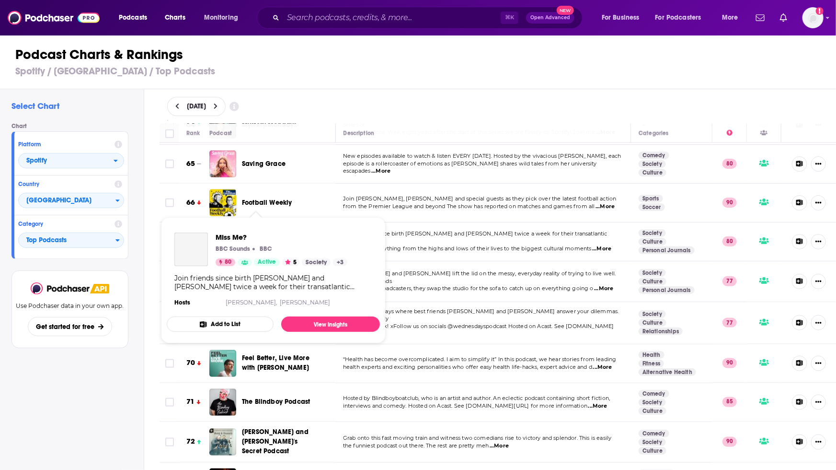
click at [260, 237] on span "Miss Me?" at bounding box center [256, 241] width 29 height 8
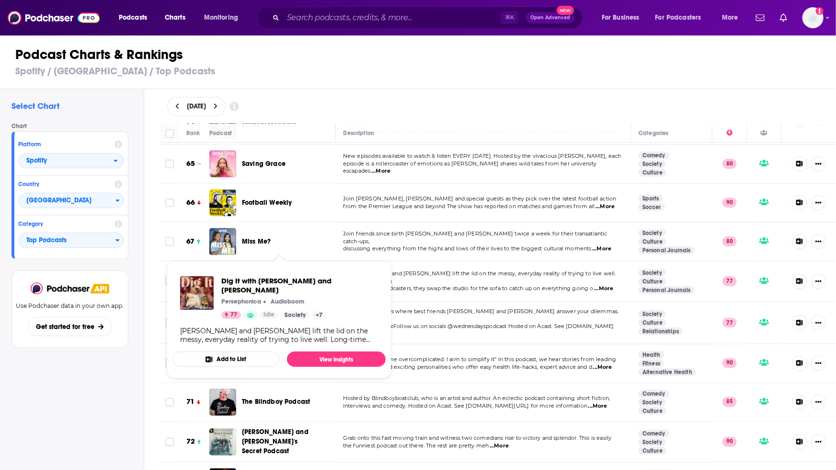
click at [263, 267] on span "Dig It with [PERSON_NAME] and [PERSON_NAME]" at bounding box center [275, 280] width 67 height 27
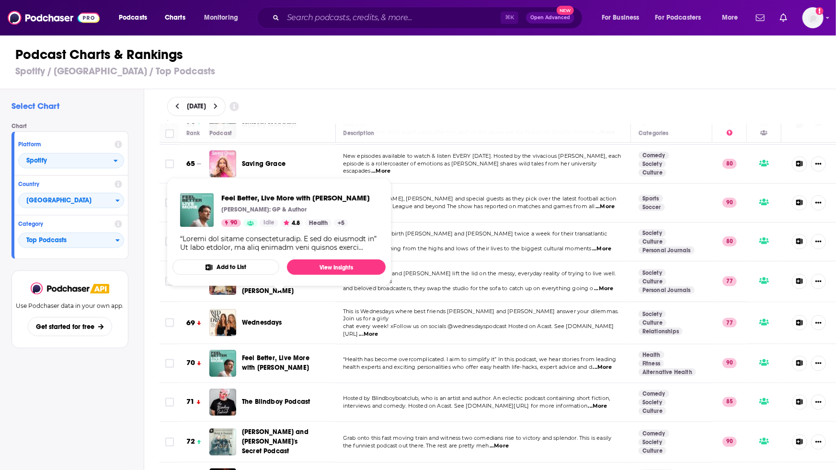
click at [260, 354] on span "Feel Better, Live More with [PERSON_NAME]" at bounding box center [276, 363] width 68 height 18
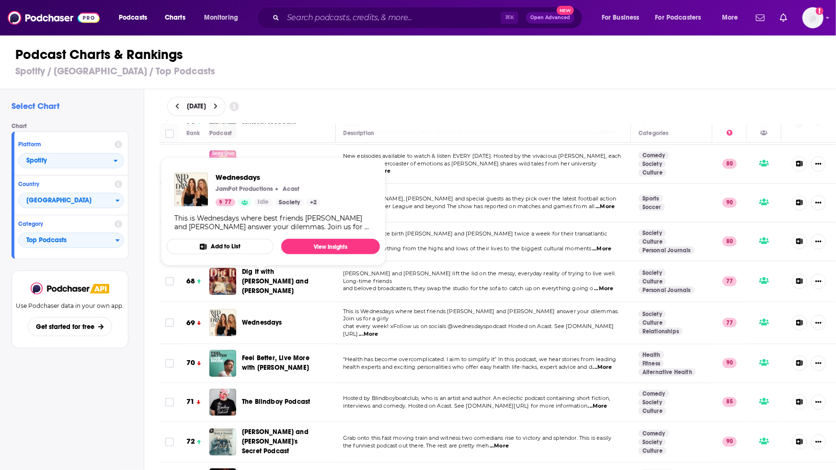
click at [255, 318] on span "Wednesdays" at bounding box center [262, 322] width 40 height 8
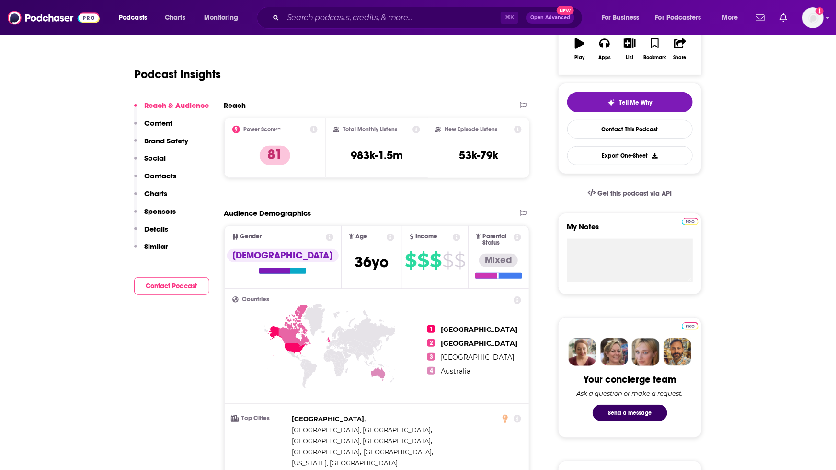
scroll to position [120, 0]
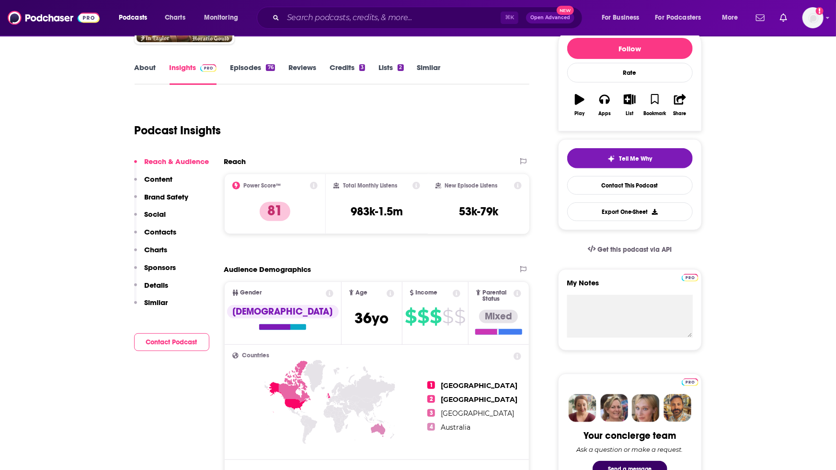
click at [576, 102] on icon "button" at bounding box center [580, 99] width 10 height 11
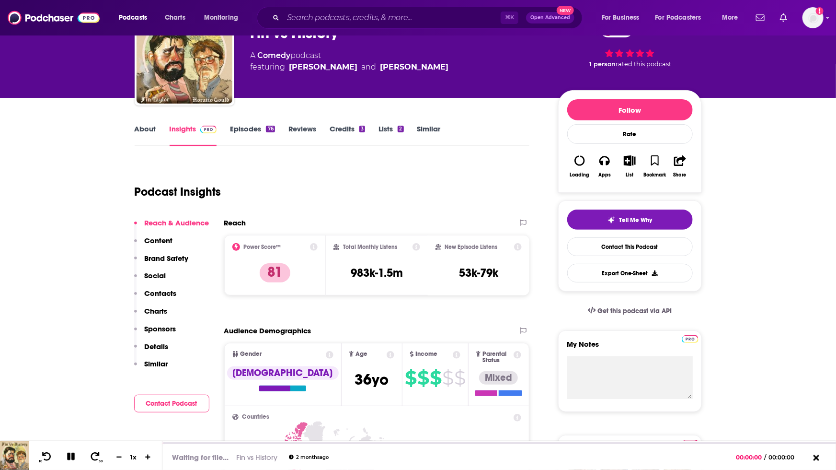
scroll to position [0, 0]
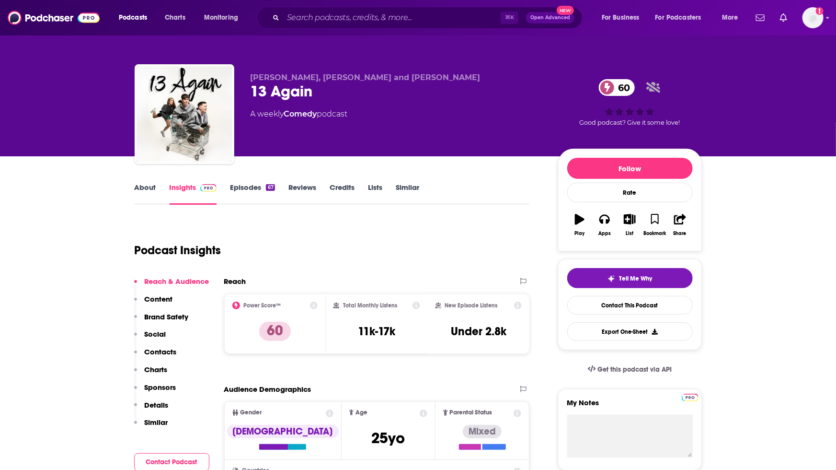
click at [579, 221] on icon "button" at bounding box center [580, 219] width 10 height 11
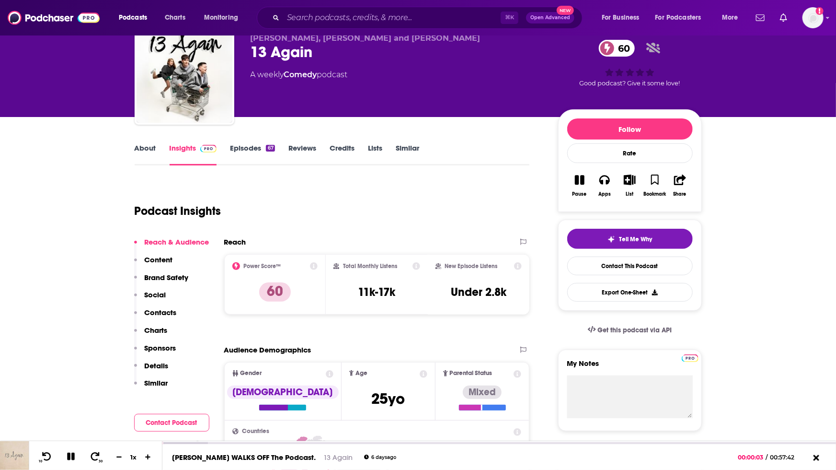
scroll to position [11, 0]
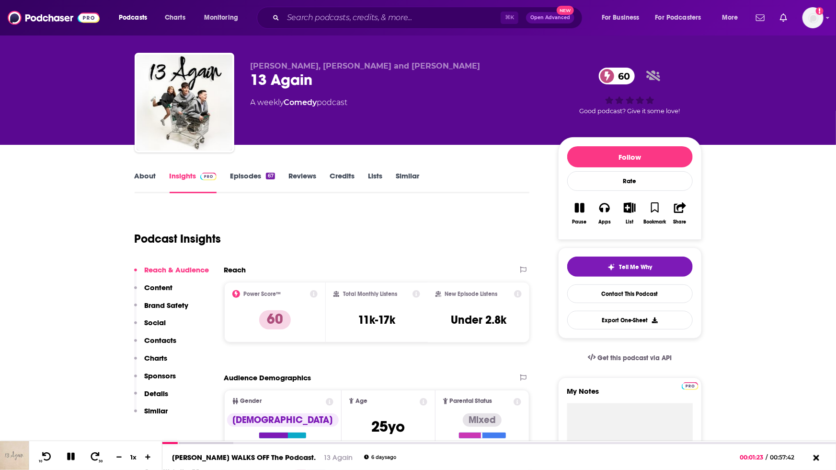
click at [315, 296] on icon at bounding box center [314, 294] width 8 height 8
click at [416, 234] on div "Podcast Insights" at bounding box center [329, 232] width 388 height 49
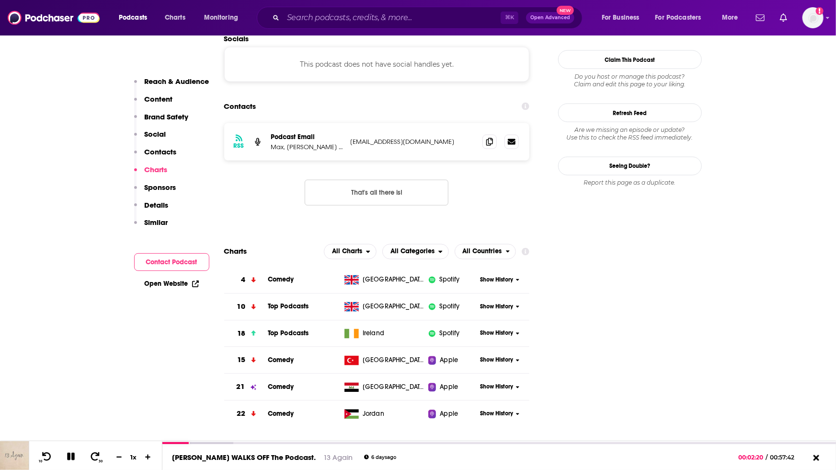
scroll to position [939, 0]
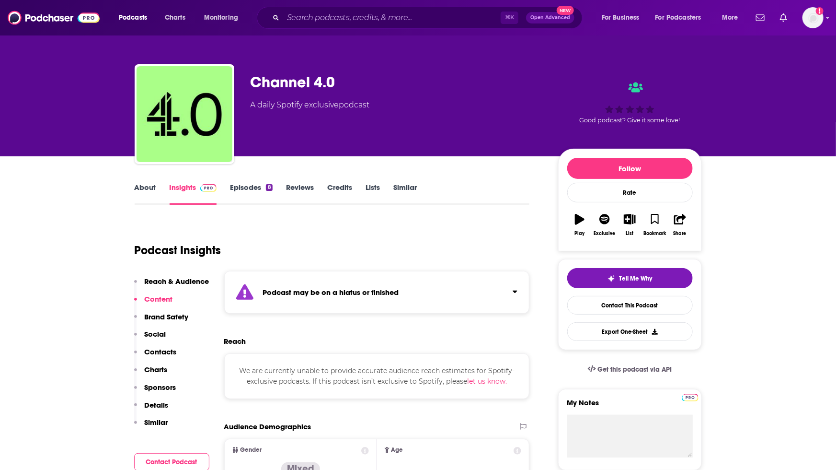
click at [512, 287] on button "Click to expand status details" at bounding box center [511, 289] width 12 height 13
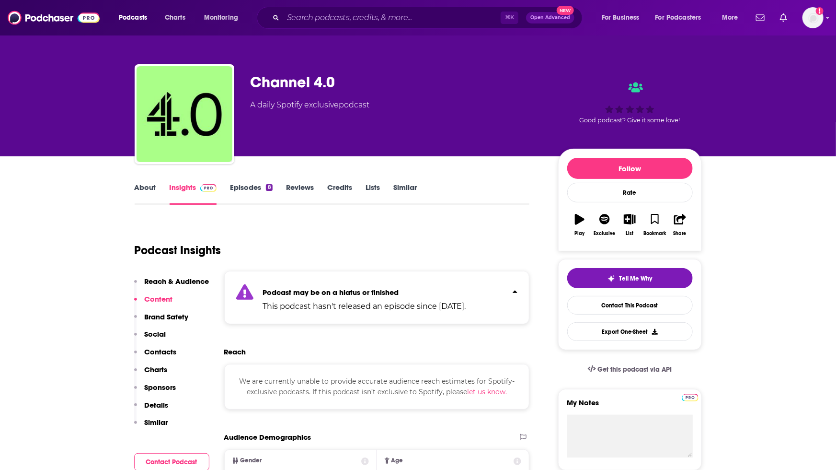
scroll to position [39, 0]
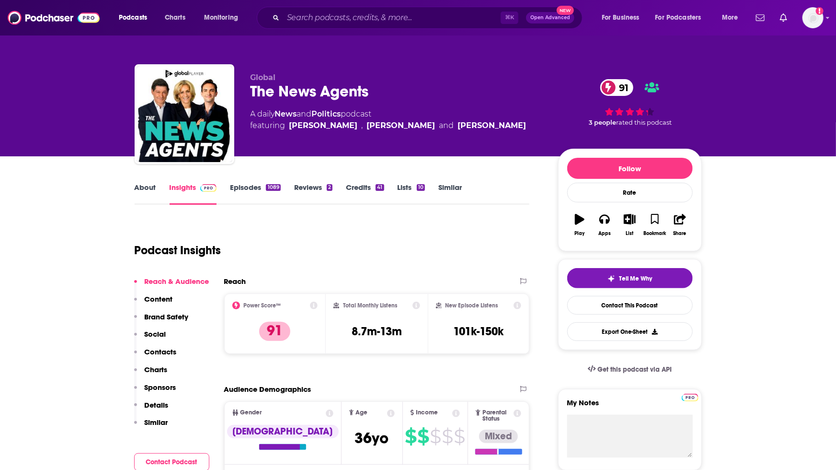
click at [415, 255] on div "Podcast Insights" at bounding box center [329, 244] width 388 height 49
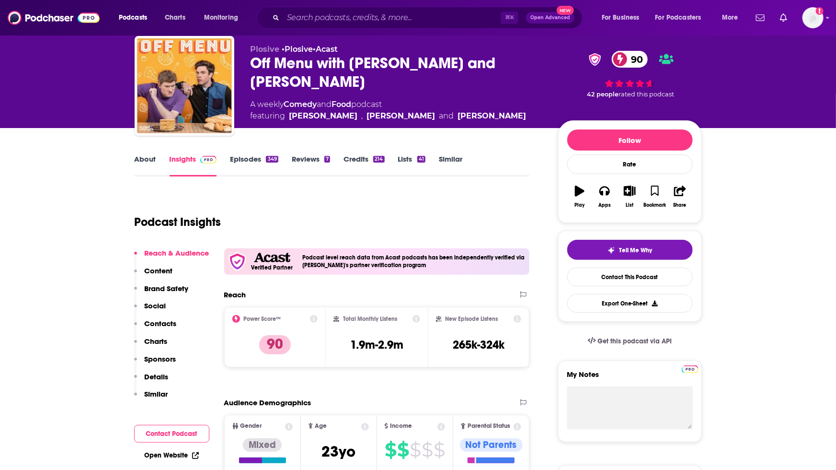
scroll to position [29, 0]
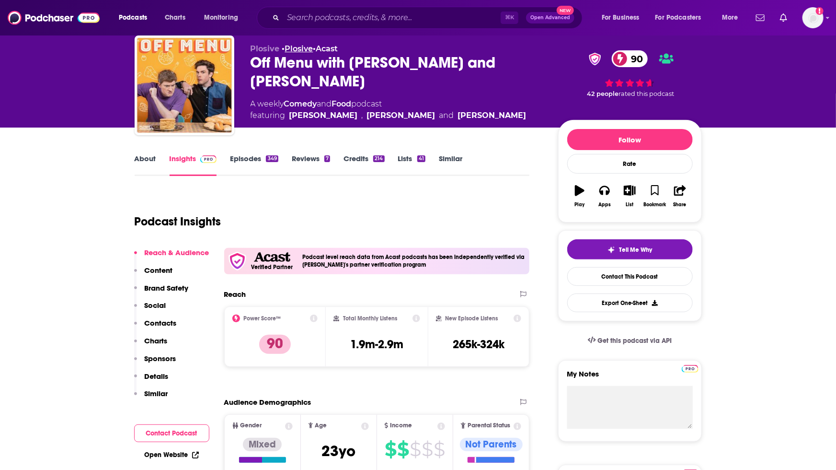
click at [305, 48] on link "Plosive" at bounding box center [299, 48] width 28 height 9
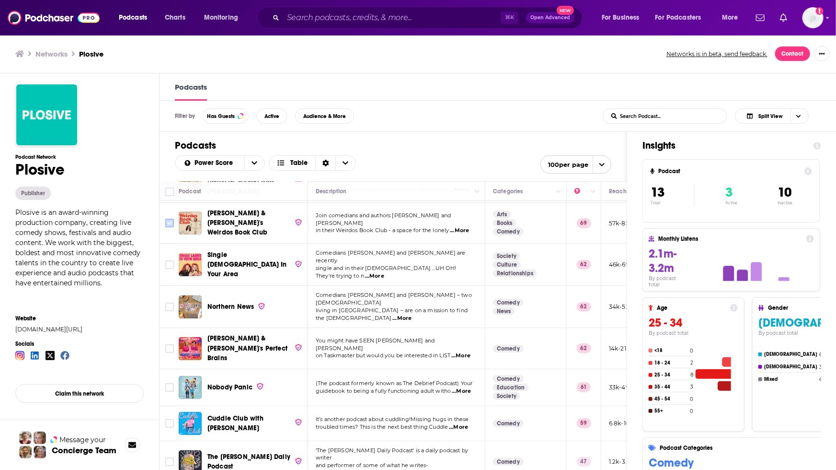
scroll to position [39, 0]
click at [65, 329] on link "[DOMAIN_NAME][URL]" at bounding box center [75, 328] width 120 height 7
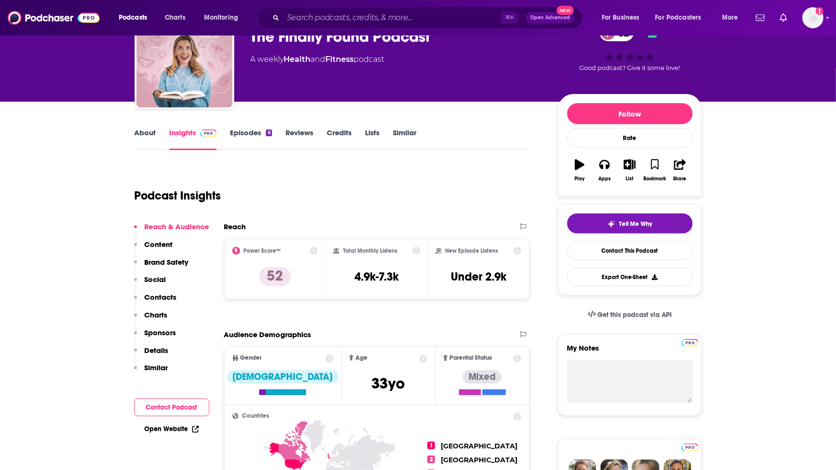
scroll to position [47, 0]
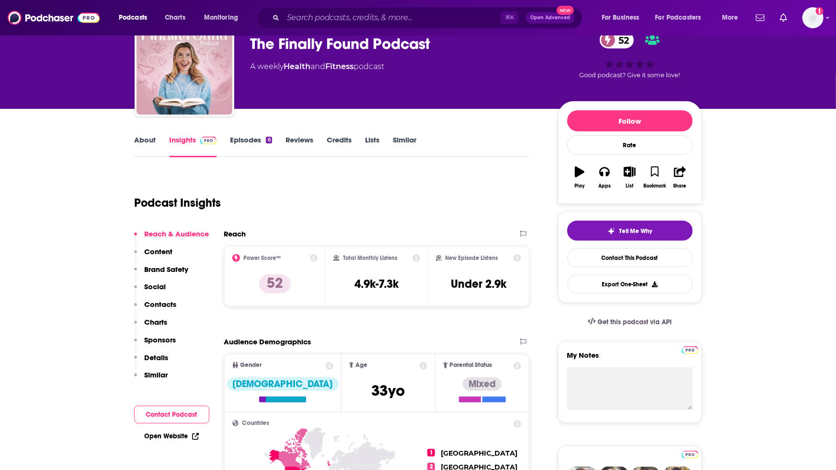
click at [582, 172] on icon "button" at bounding box center [580, 171] width 10 height 11
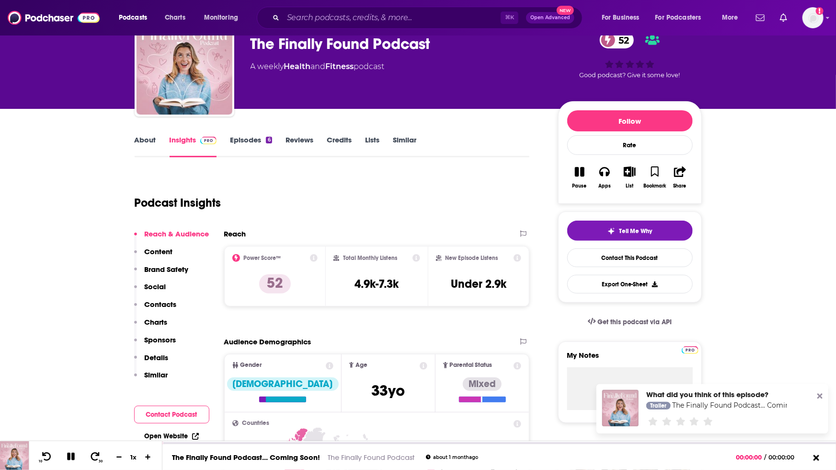
scroll to position [0, 0]
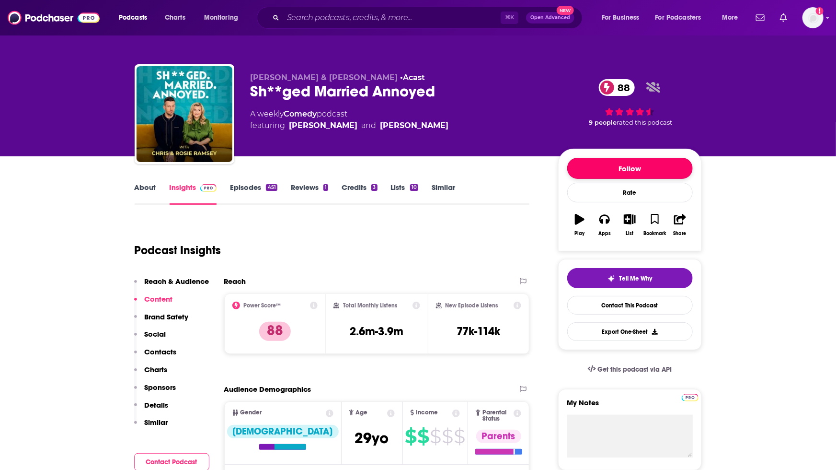
click at [596, 172] on button "Follow" at bounding box center [630, 168] width 126 height 21
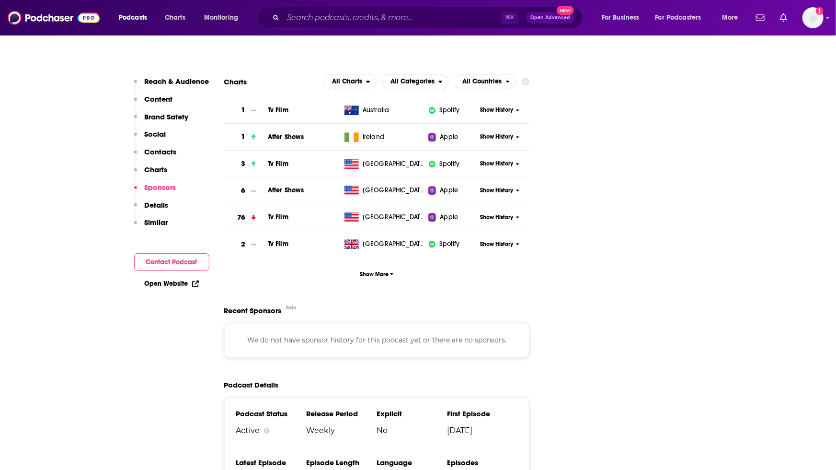
scroll to position [1083, 0]
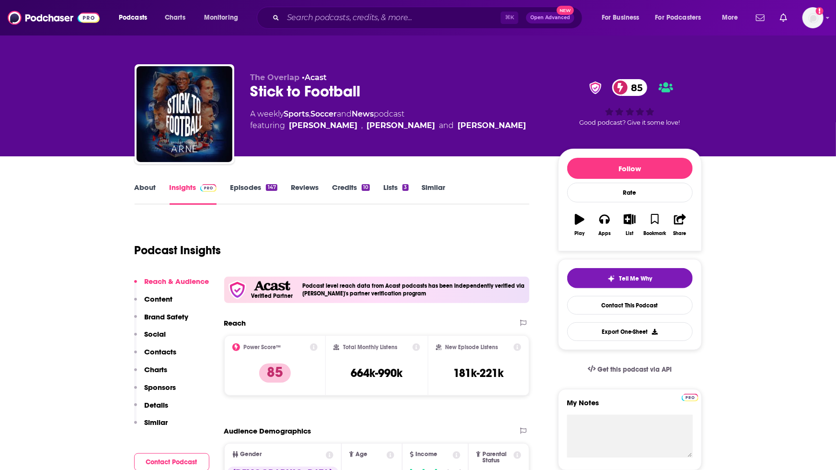
click at [267, 78] on span "The Overlap" at bounding box center [275, 77] width 49 height 9
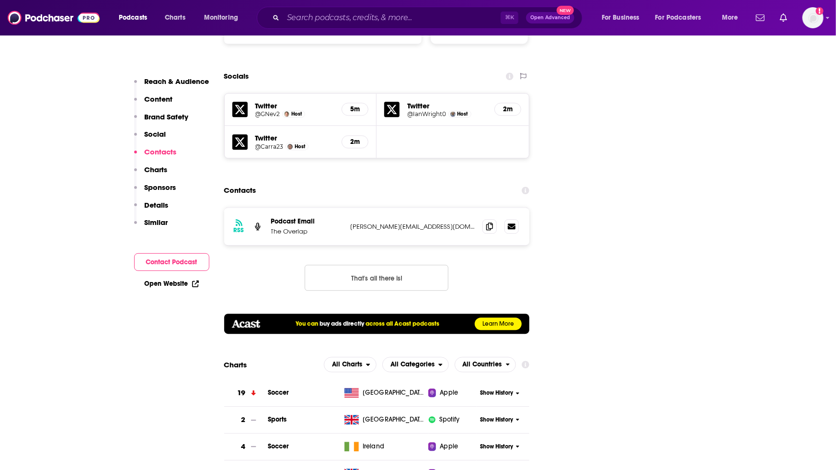
scroll to position [1079, 0]
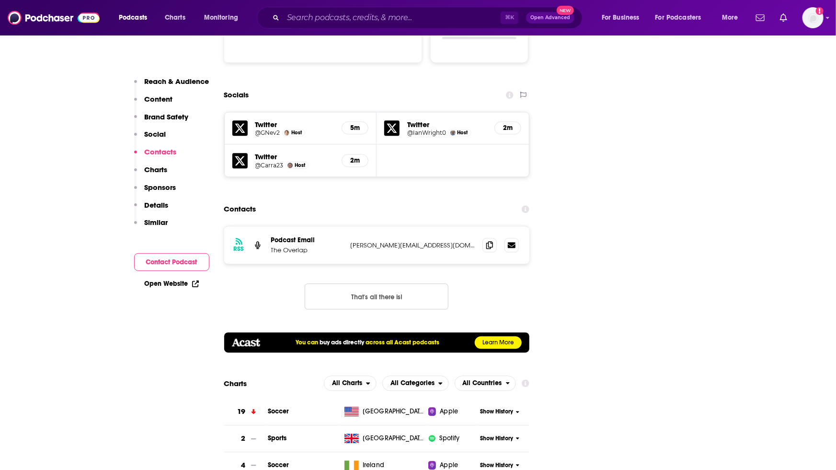
scroll to position [1202, 0]
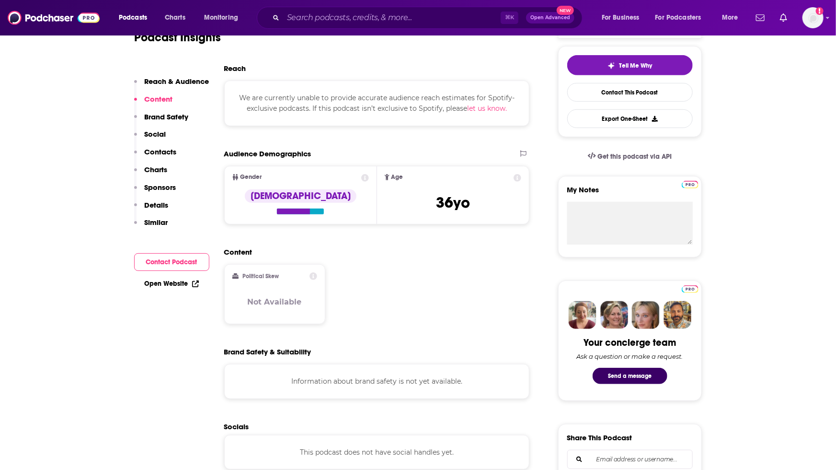
scroll to position [213, 0]
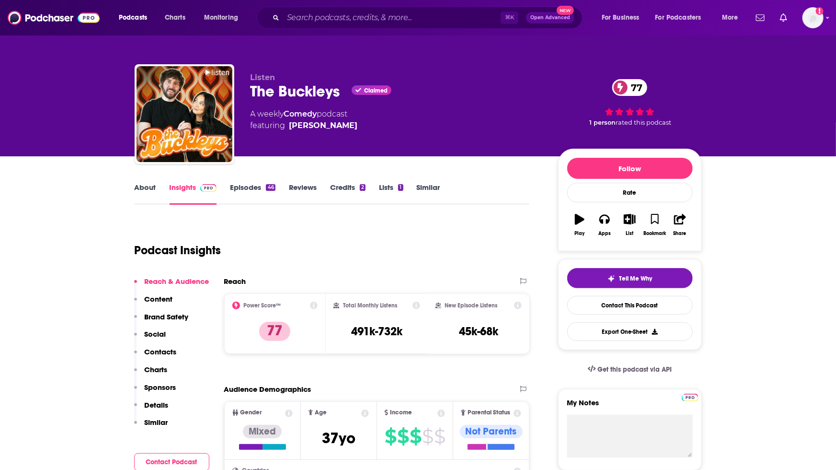
click at [267, 78] on span "Listen" at bounding box center [263, 77] width 25 height 9
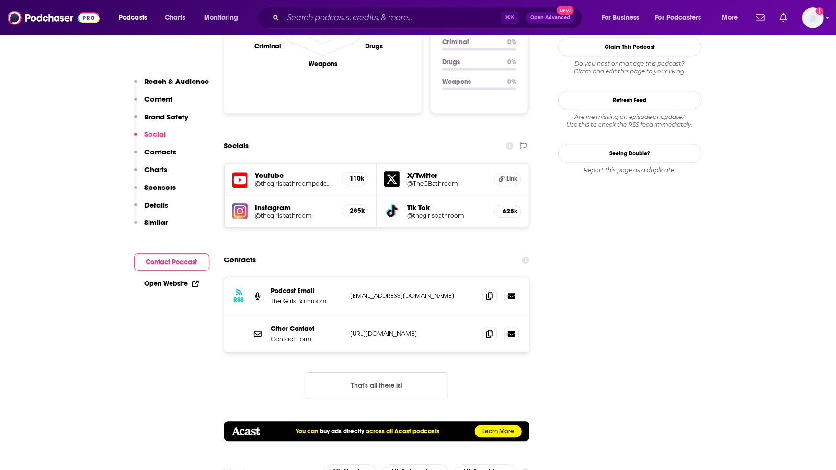
scroll to position [1057, 0]
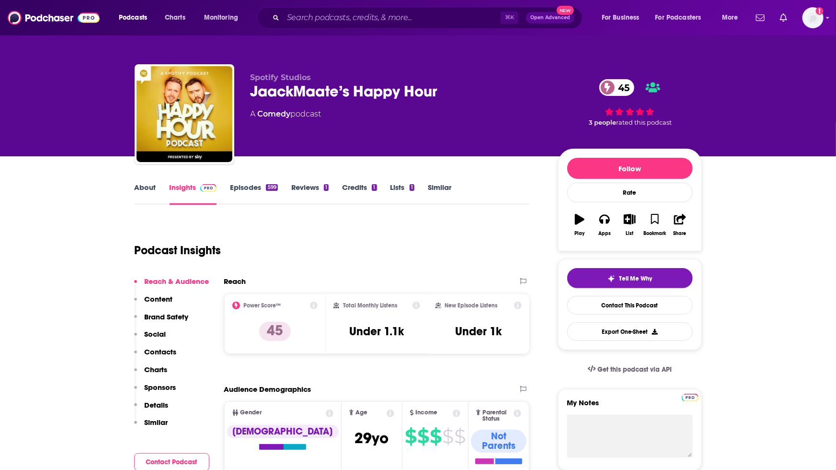
click at [578, 218] on icon "button" at bounding box center [580, 219] width 10 height 11
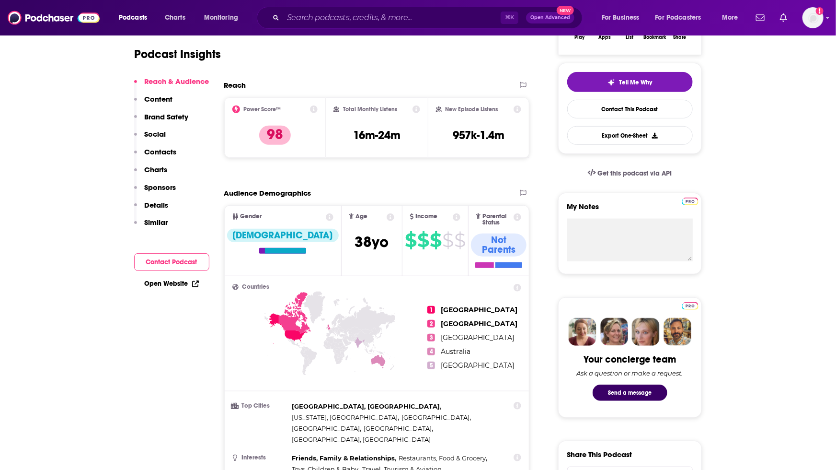
scroll to position [184, 0]
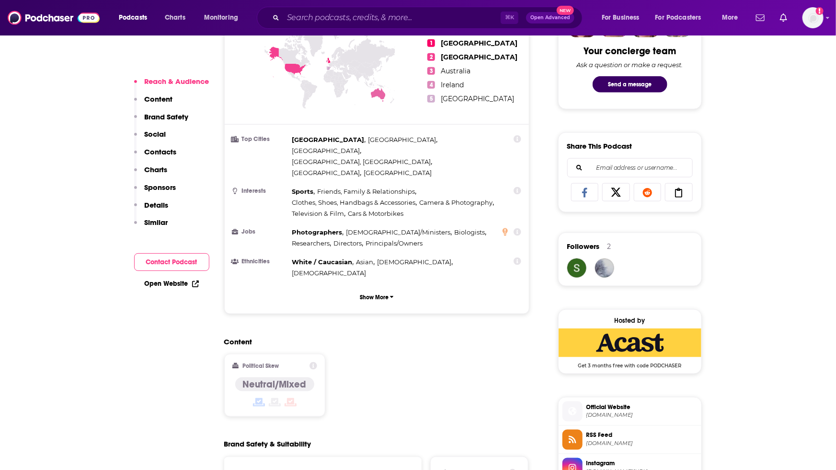
scroll to position [507, 0]
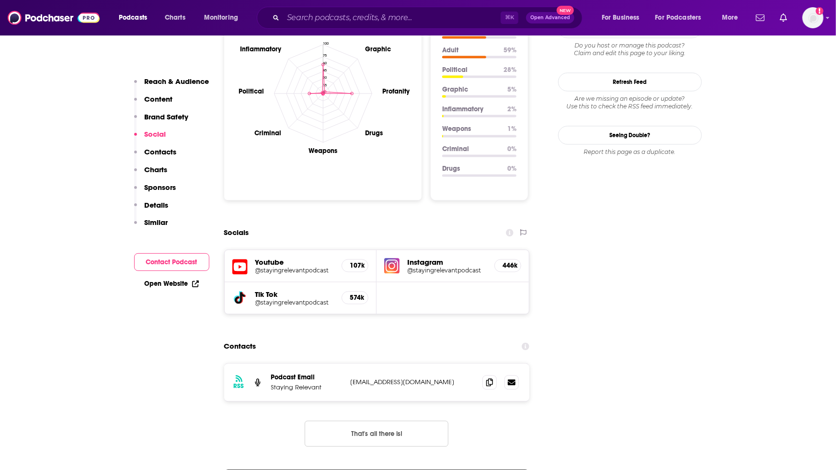
scroll to position [973, 0]
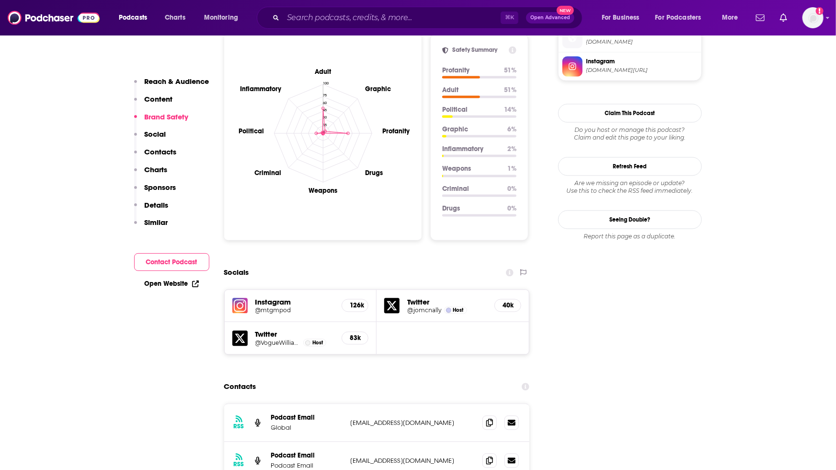
scroll to position [951, 0]
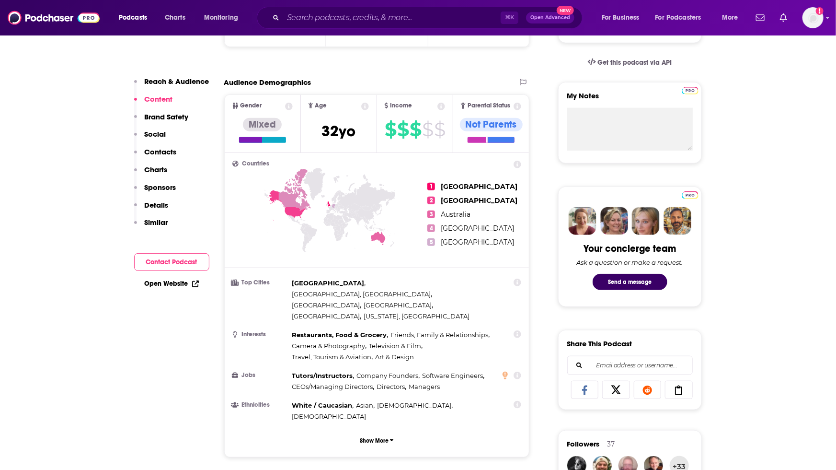
scroll to position [56, 0]
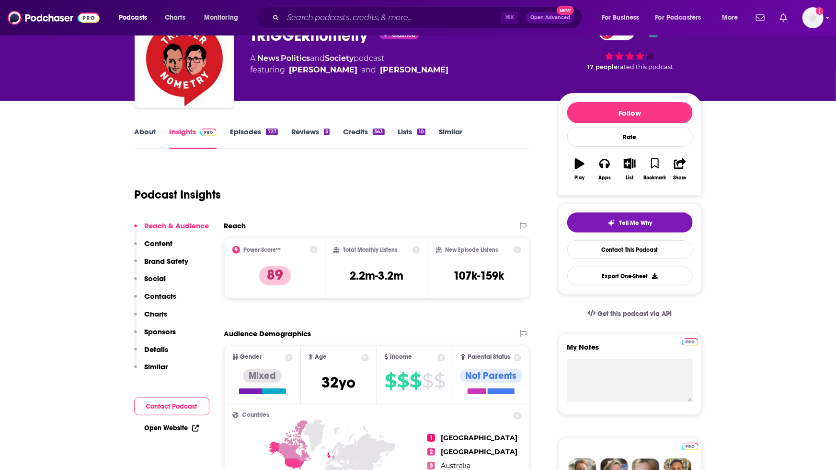
click at [575, 164] on icon "button" at bounding box center [580, 163] width 10 height 11
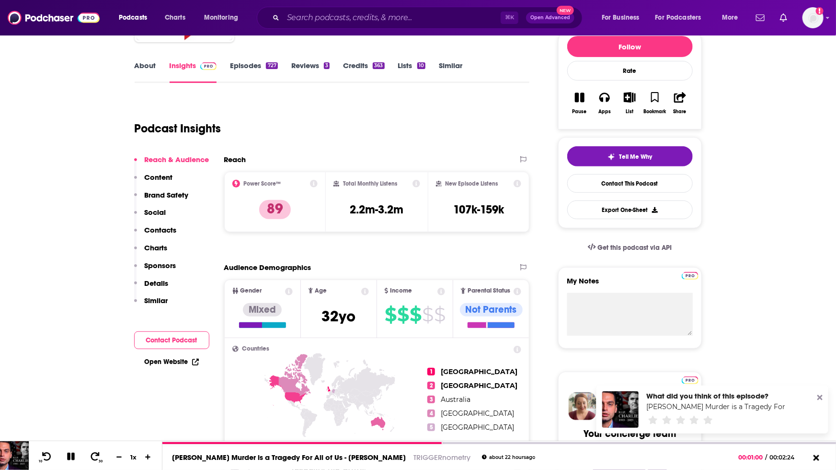
scroll to position [129, 0]
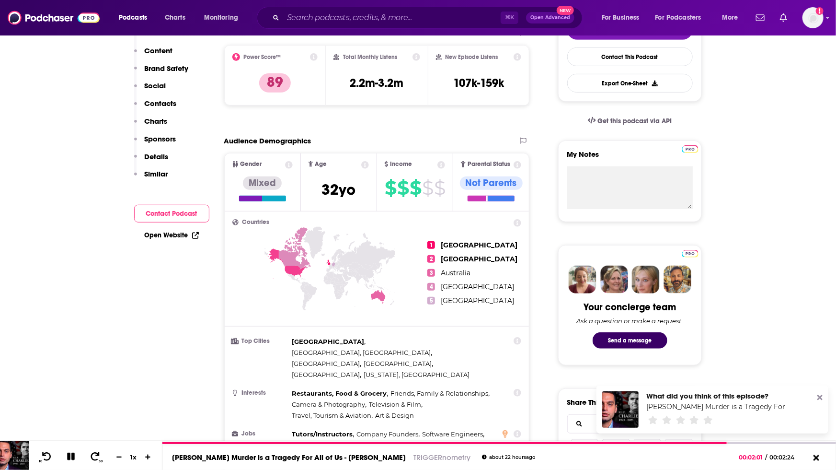
scroll to position [0, 0]
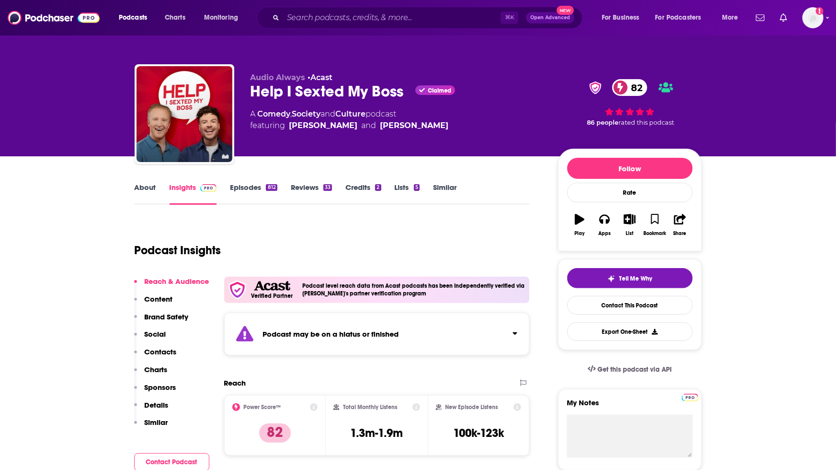
click at [581, 222] on icon "button" at bounding box center [580, 219] width 10 height 11
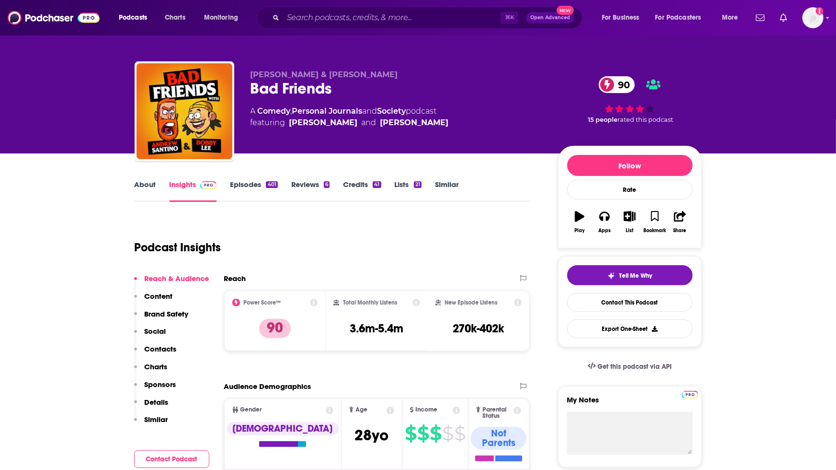
scroll to position [5, 0]
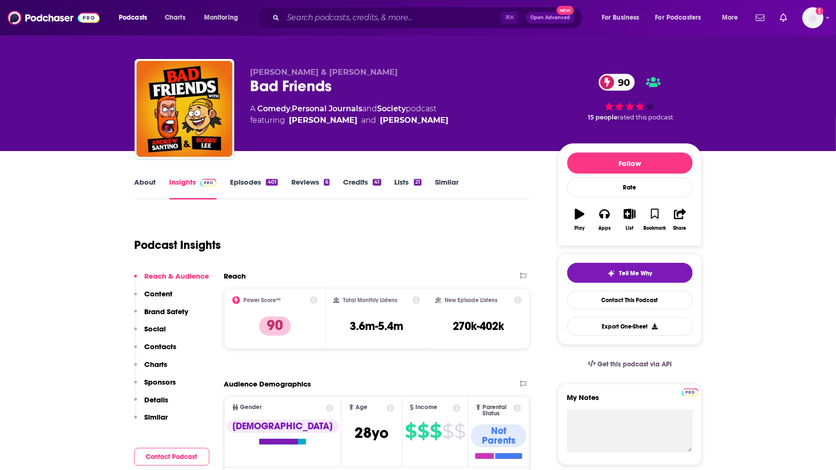
click at [583, 217] on icon "button" at bounding box center [580, 213] width 10 height 11
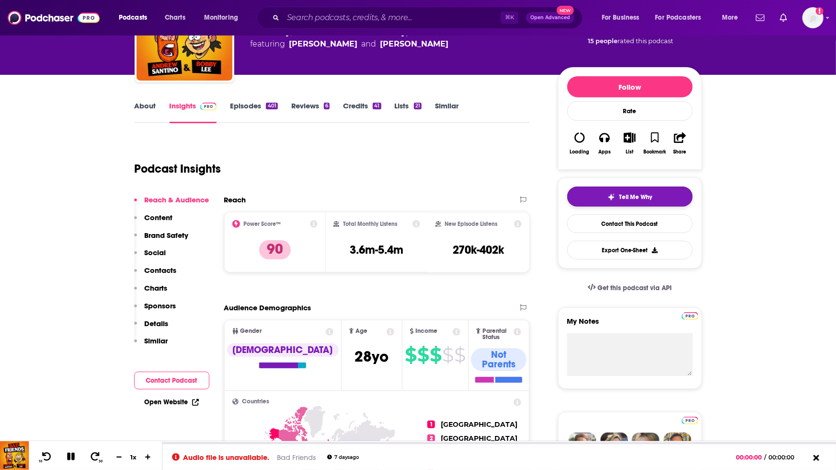
scroll to position [19, 0]
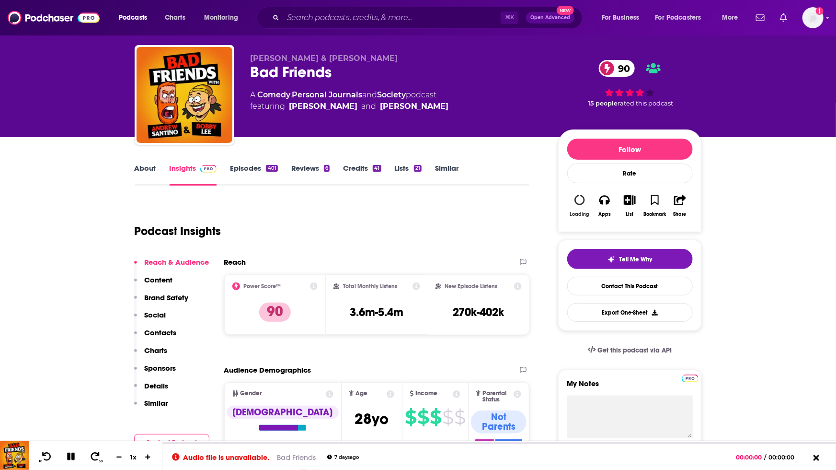
click at [578, 196] on icon "button" at bounding box center [579, 200] width 15 height 15
click at [578, 197] on icon "button" at bounding box center [580, 200] width 14 height 14
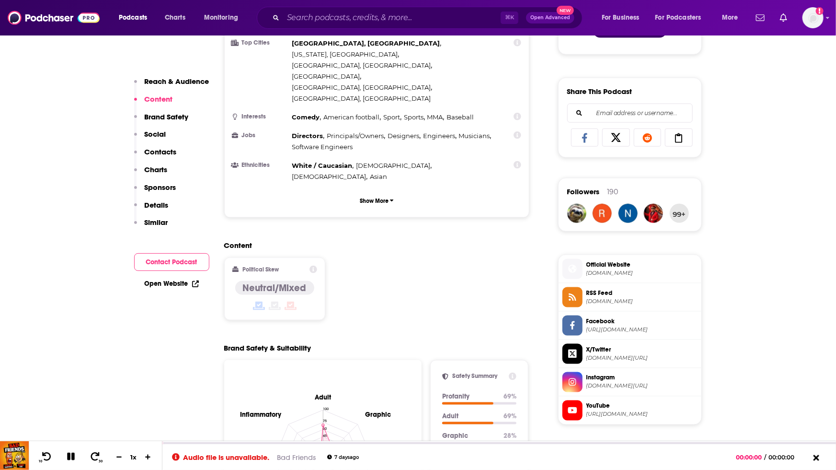
scroll to position [584, 0]
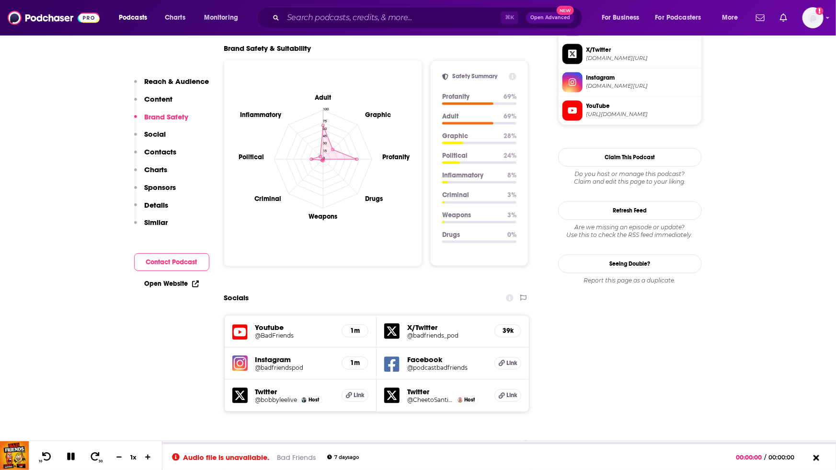
scroll to position [861, 0]
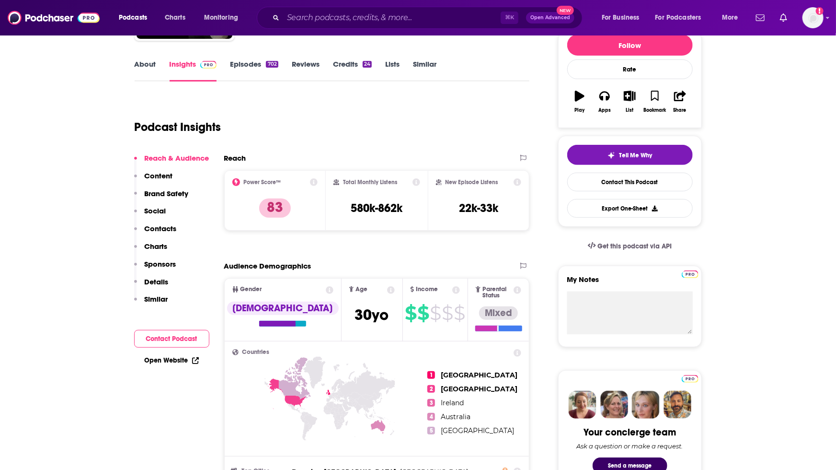
scroll to position [125, 0]
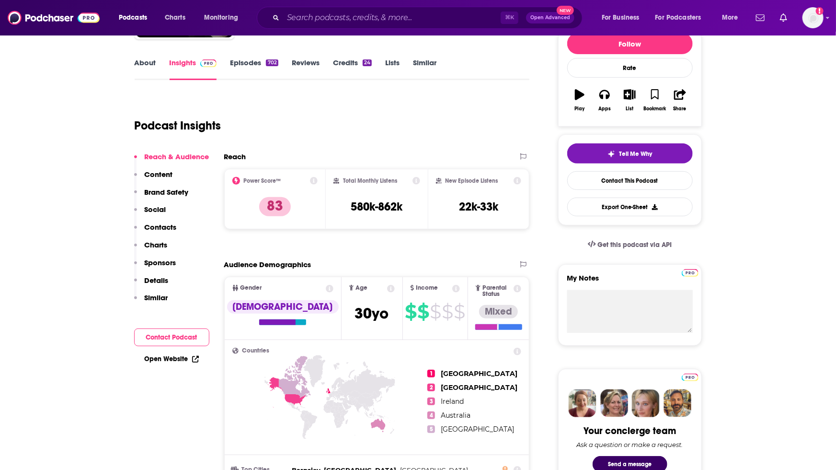
click at [580, 98] on icon "button" at bounding box center [580, 94] width 10 height 11
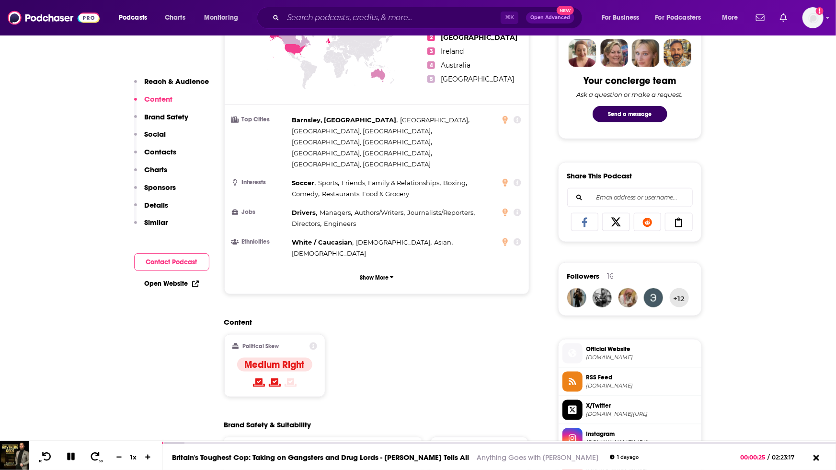
scroll to position [0, 0]
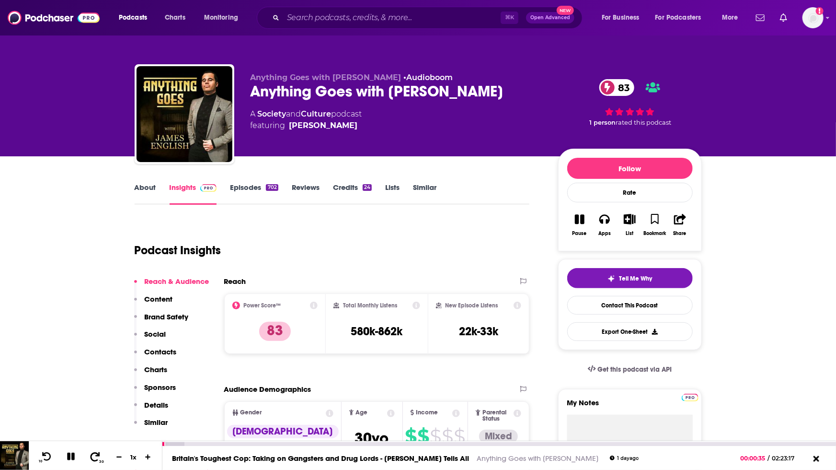
click at [103, 459] on button "30" at bounding box center [96, 456] width 20 height 13
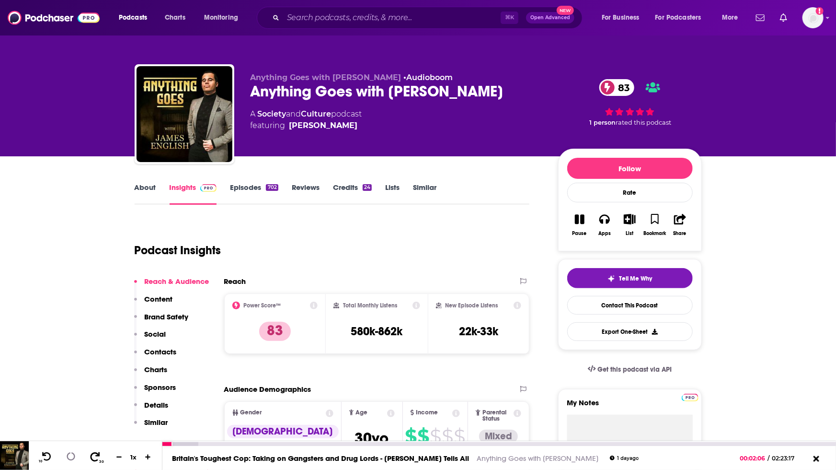
click at [103, 459] on button "30" at bounding box center [96, 456] width 20 height 13
click at [330, 223] on div "Podcast Insights" at bounding box center [329, 244] width 388 height 49
click at [396, 231] on div "Podcast Insights" at bounding box center [329, 244] width 388 height 49
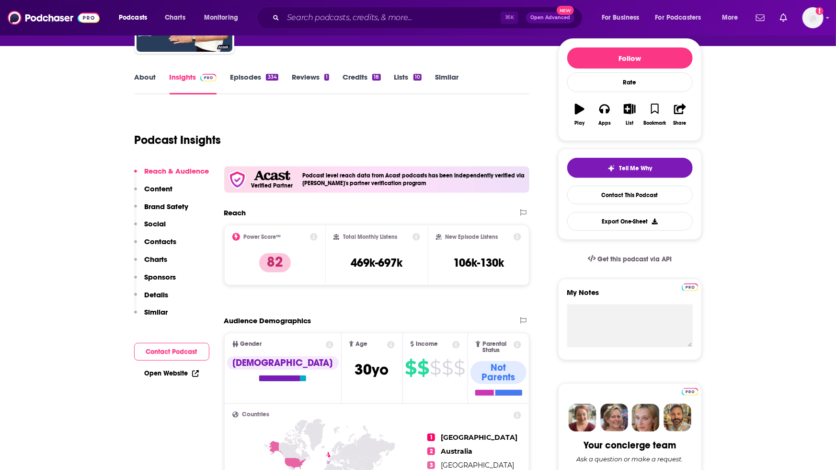
scroll to position [118, 0]
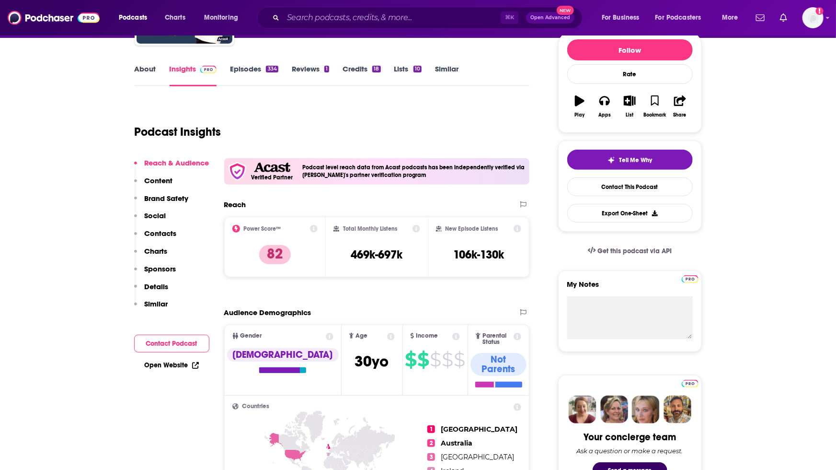
click at [305, 104] on div "Podcast Insights" at bounding box center [329, 126] width 388 height 49
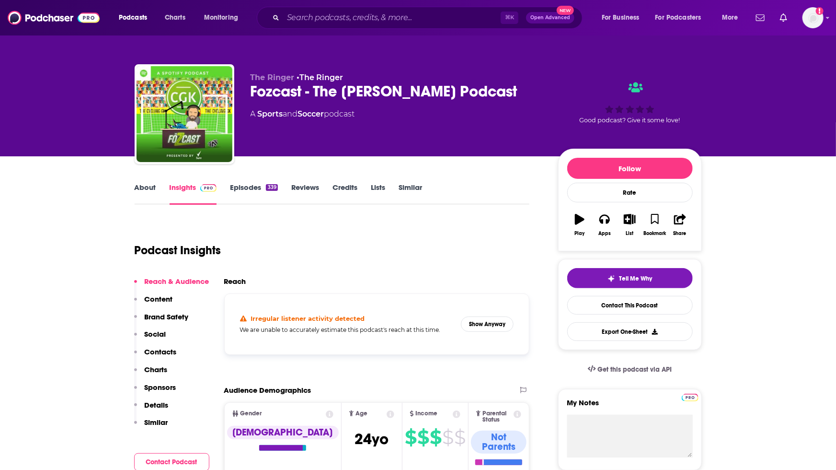
click at [334, 236] on div "Podcast Insights" at bounding box center [329, 244] width 388 height 49
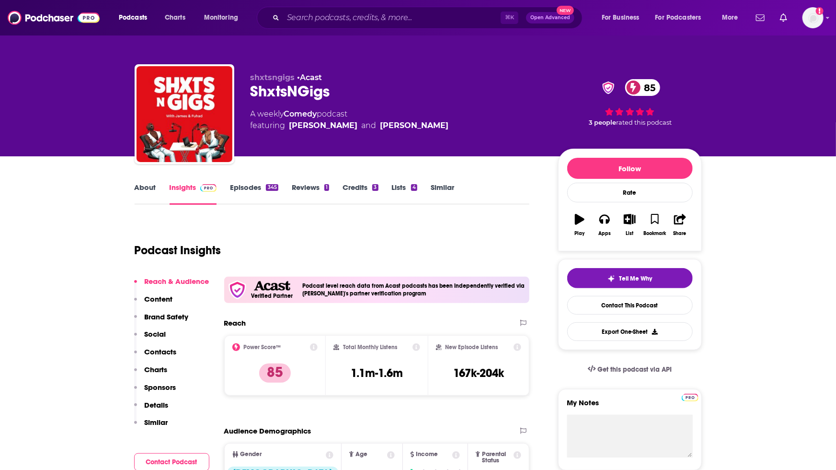
scroll to position [0, 0]
drag, startPoint x: 252, startPoint y: 77, endPoint x: 294, endPoint y: 79, distance: 42.2
click at [294, 79] on span "shxtsngigs" at bounding box center [273, 76] width 45 height 9
copy span "shxtsngigs"
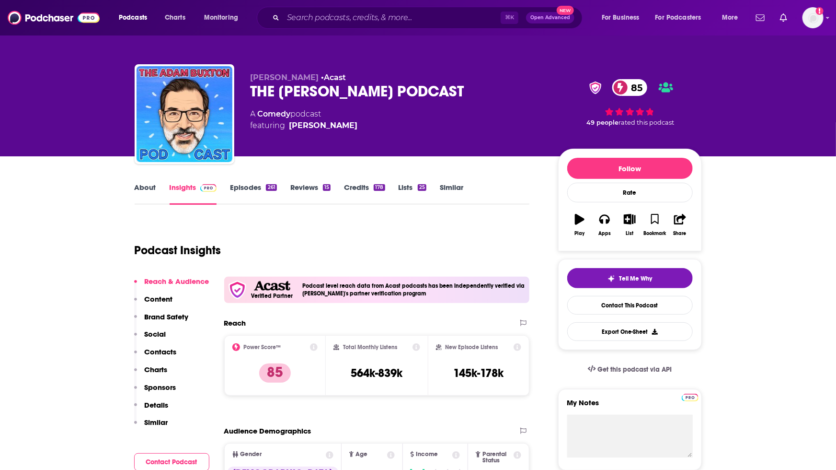
click at [580, 217] on icon "button" at bounding box center [580, 219] width 10 height 11
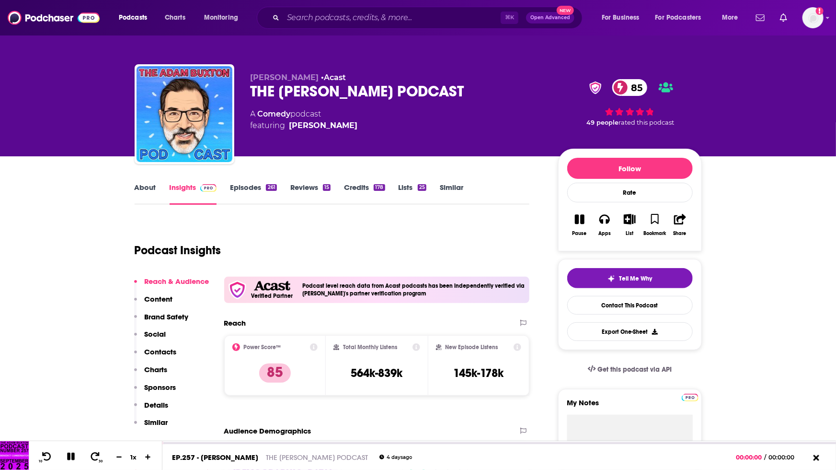
scroll to position [1, 0]
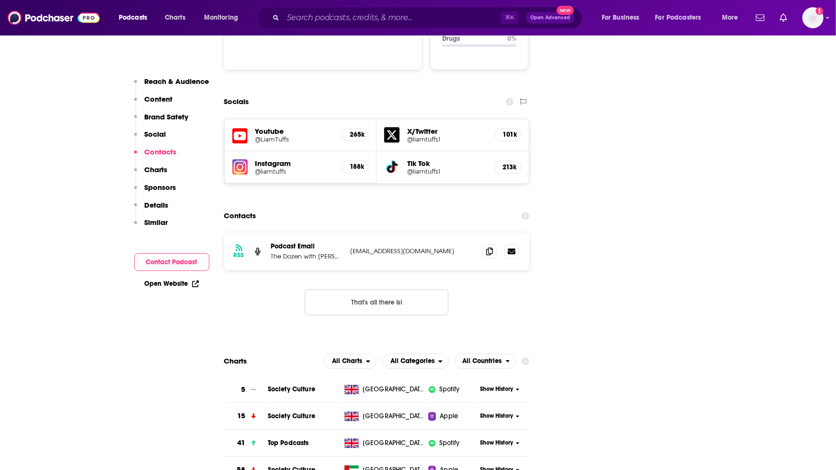
scroll to position [1060, 0]
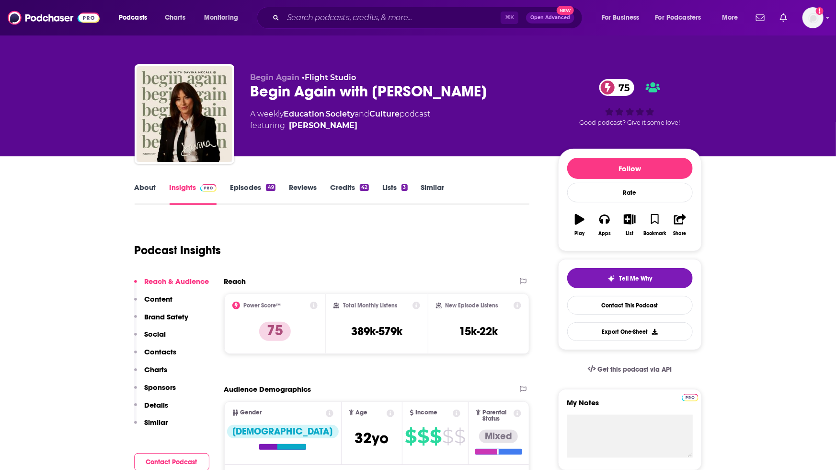
click at [580, 219] on icon "button" at bounding box center [580, 219] width 10 height 11
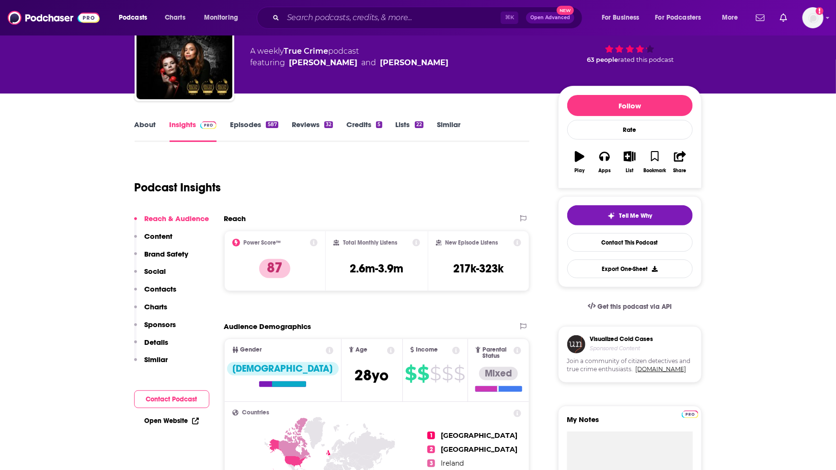
scroll to position [34, 0]
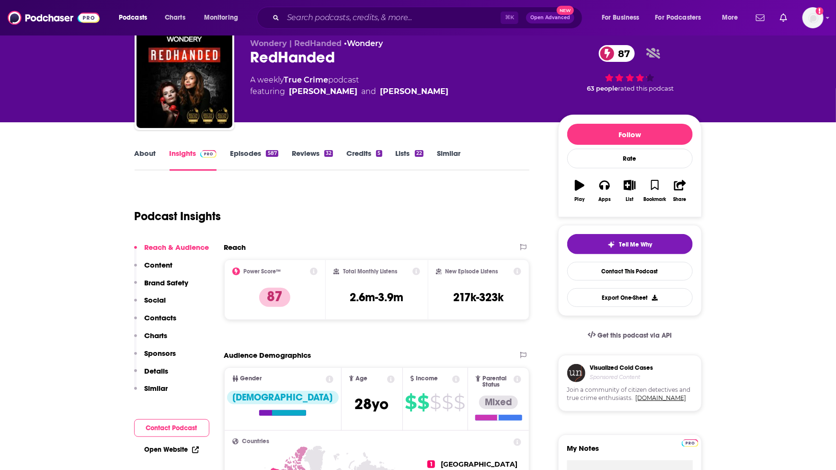
click at [579, 188] on icon "button" at bounding box center [580, 185] width 10 height 11
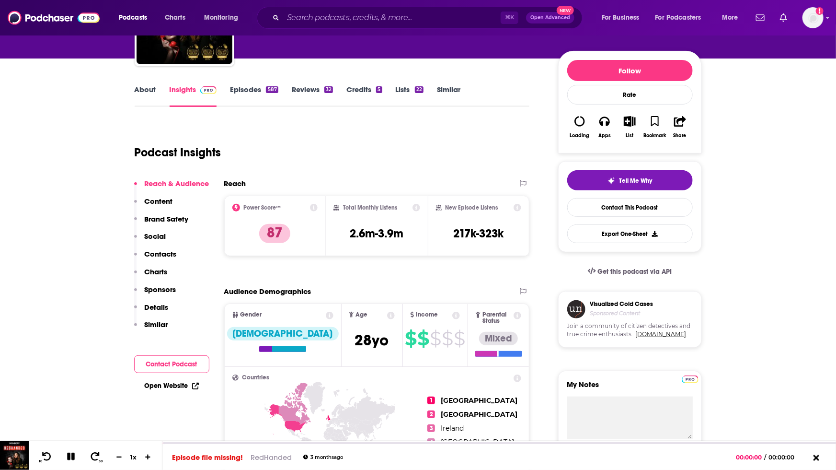
scroll to position [0, 0]
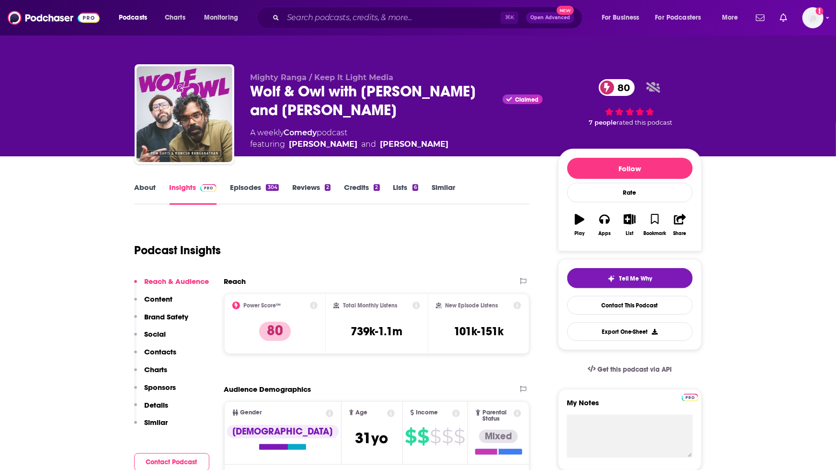
click at [580, 221] on icon "button" at bounding box center [580, 219] width 10 height 11
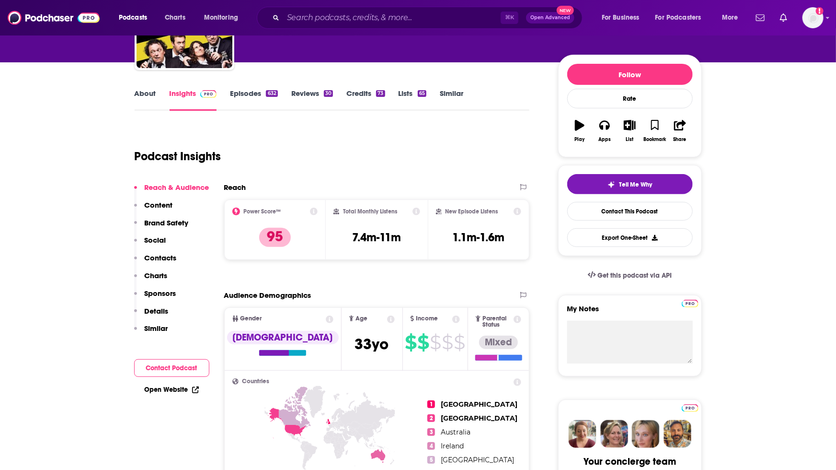
scroll to position [93, 0]
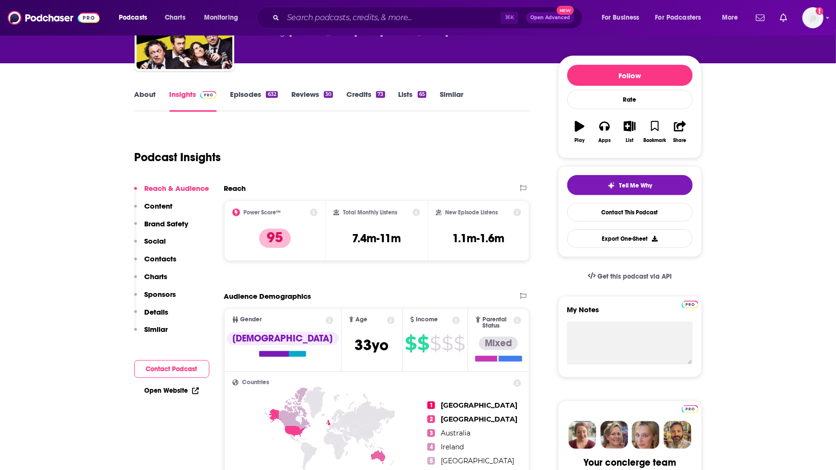
click at [575, 126] on icon "button" at bounding box center [580, 126] width 10 height 11
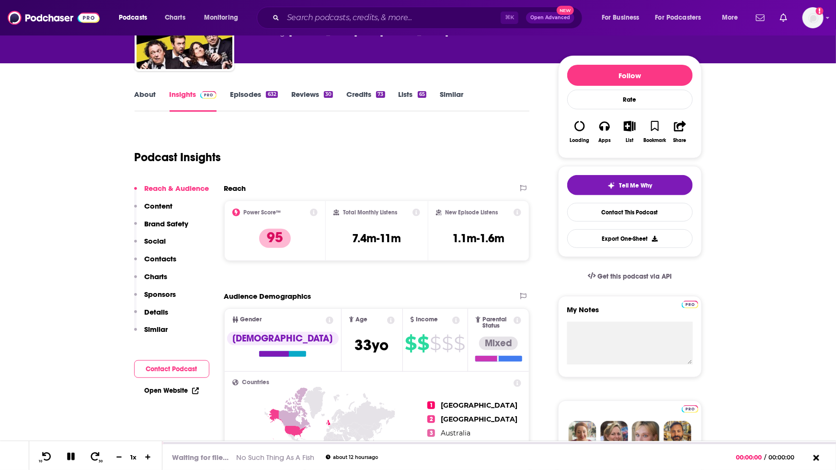
scroll to position [0, 0]
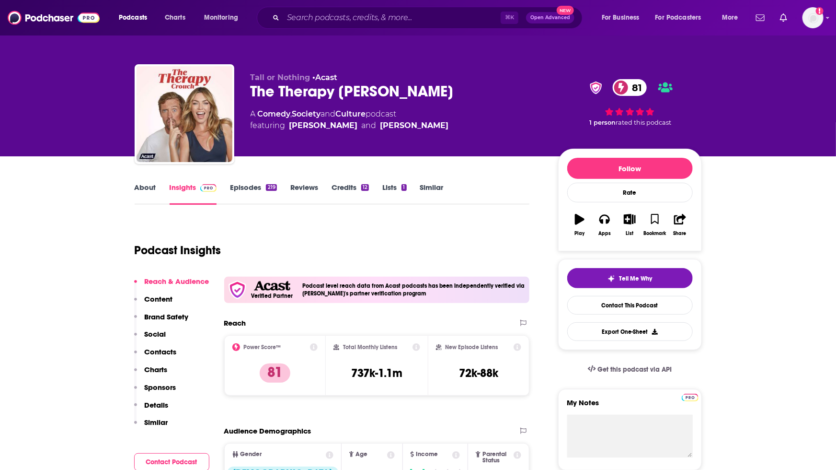
click at [315, 241] on div "Podcast Insights" at bounding box center [329, 244] width 388 height 49
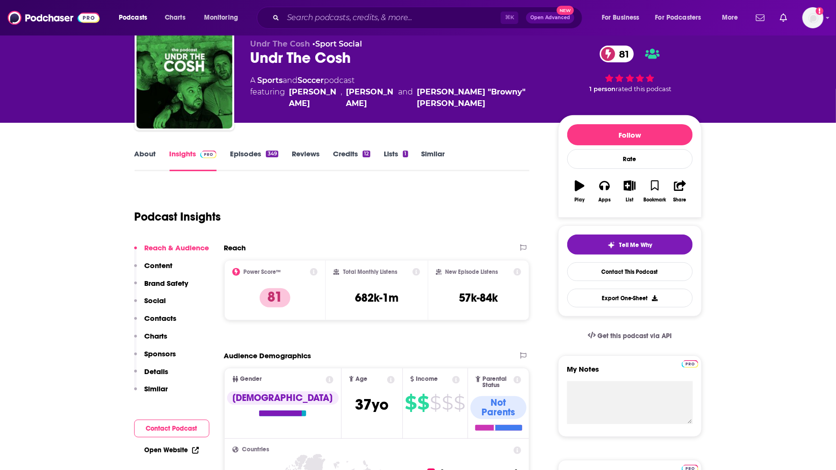
scroll to position [33, 0]
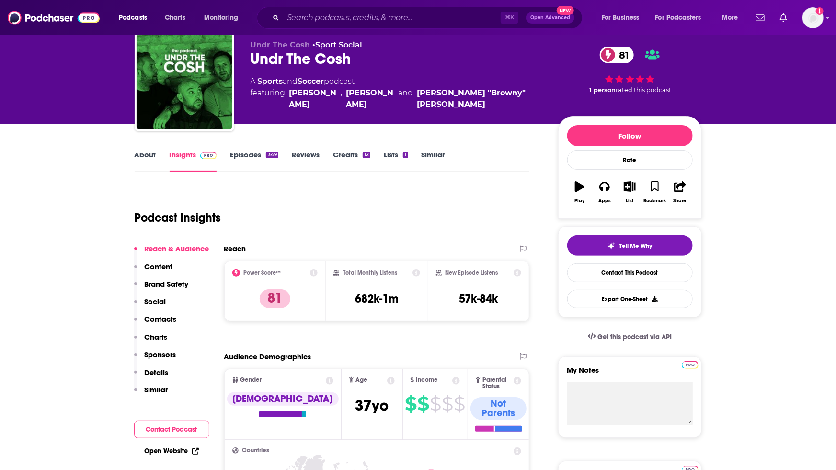
click at [581, 187] on icon "button" at bounding box center [580, 186] width 10 height 11
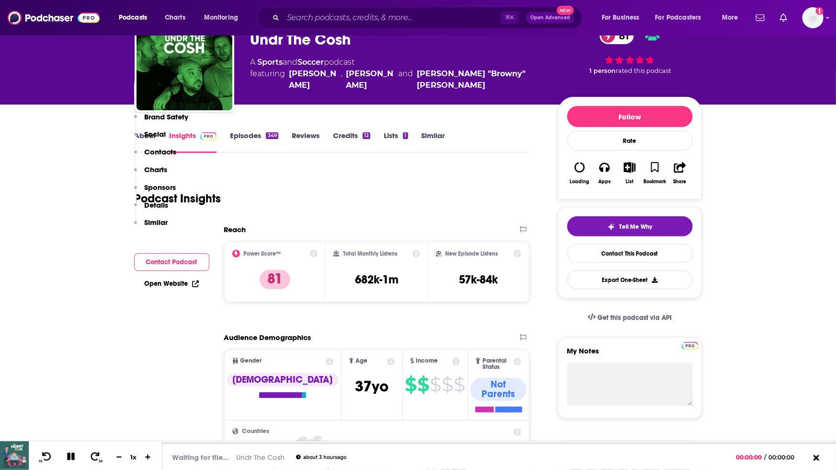
scroll to position [0, 0]
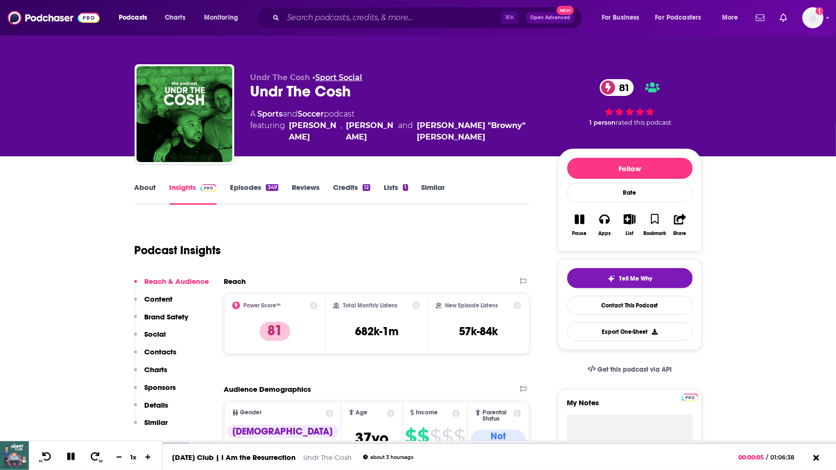
click at [350, 78] on link "Sport Social" at bounding box center [339, 77] width 47 height 9
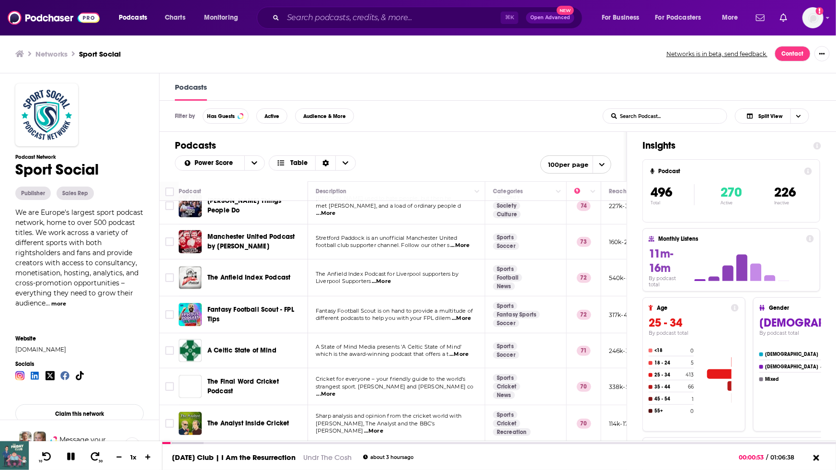
scroll to position [241, 0]
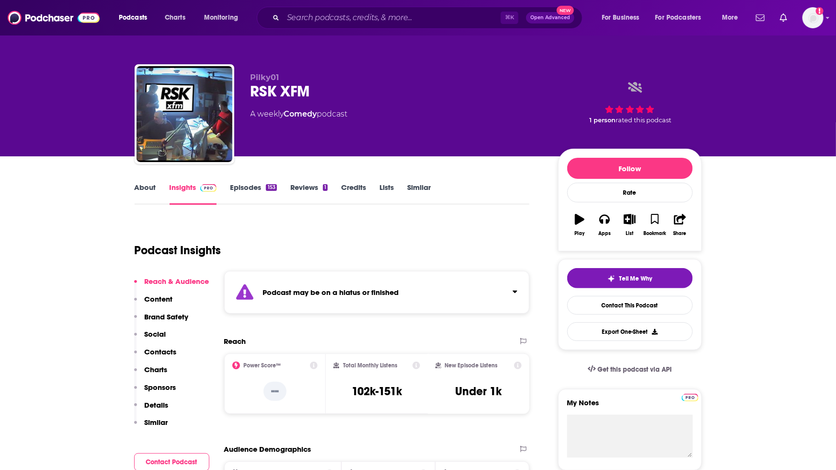
click at [581, 220] on icon "button" at bounding box center [580, 219] width 10 height 11
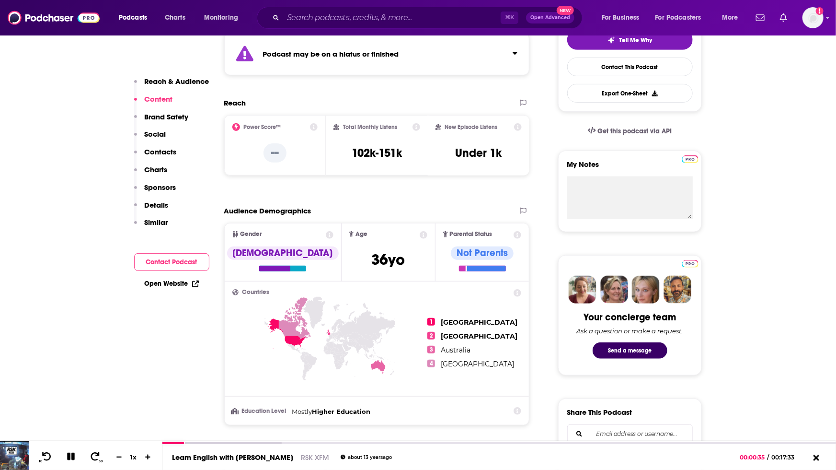
scroll to position [758, 0]
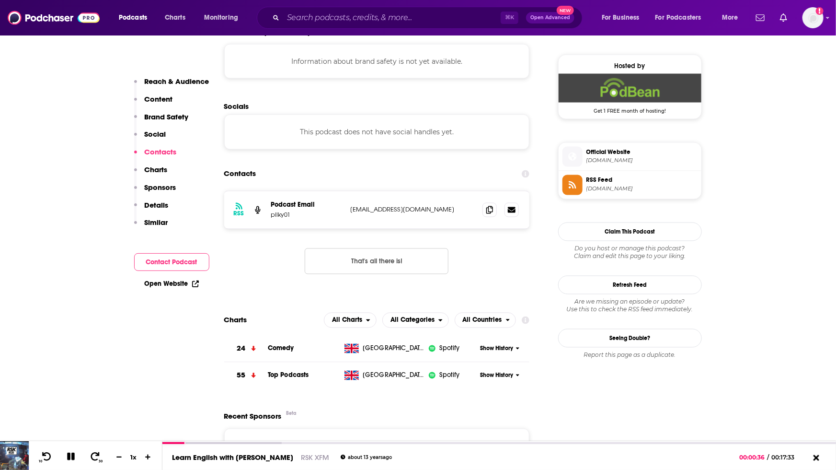
click at [442, 349] on span "Spotify" at bounding box center [450, 349] width 20 height 10
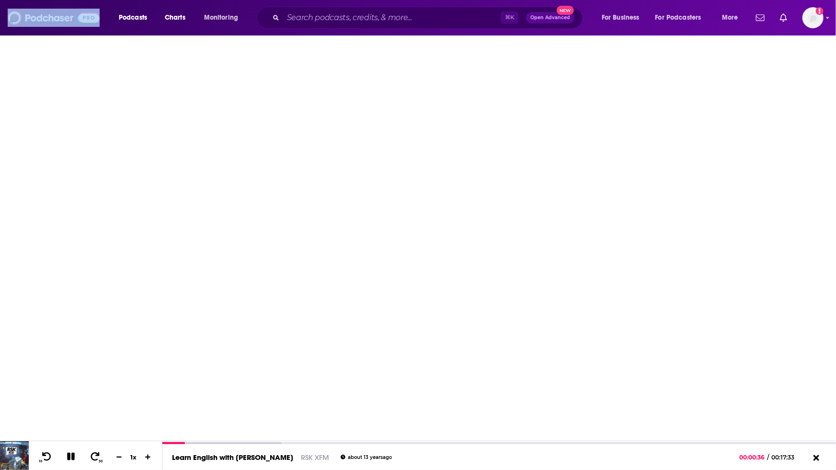
click at [442, 349] on body "Podcasts Charts Monitoring ⌘ K Open Advanced New For Business For Podcasters Mo…" at bounding box center [418, 235] width 836 height 470
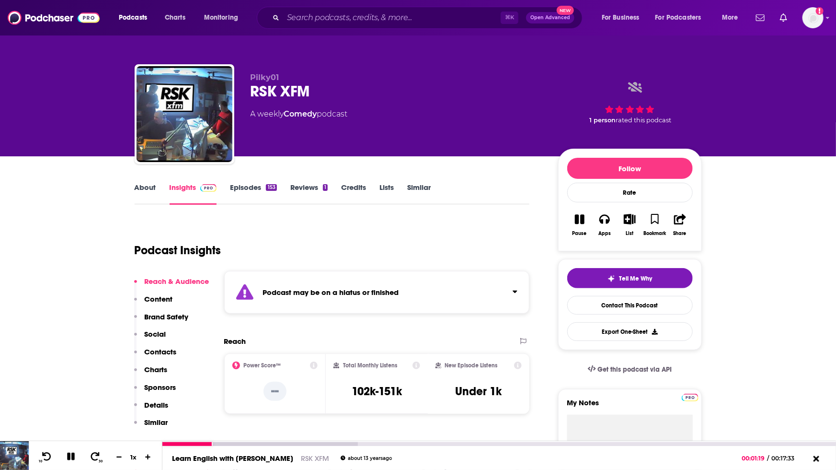
click at [69, 458] on icon at bounding box center [71, 456] width 8 height 8
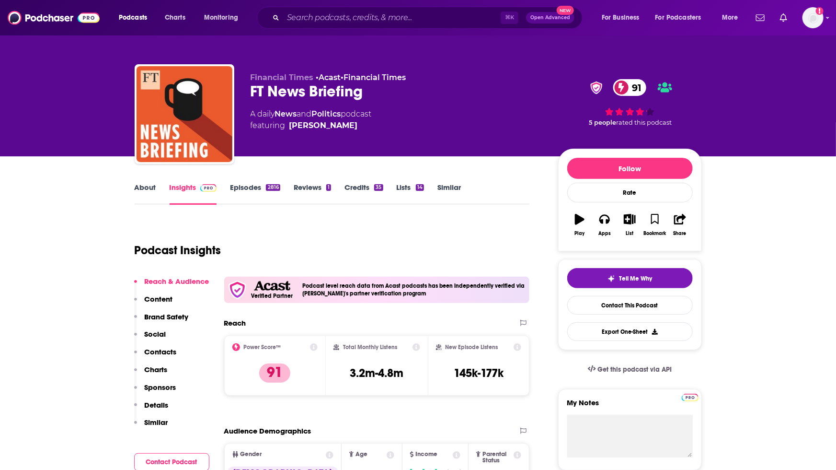
click at [371, 241] on div "Podcast Insights" at bounding box center [329, 244] width 388 height 49
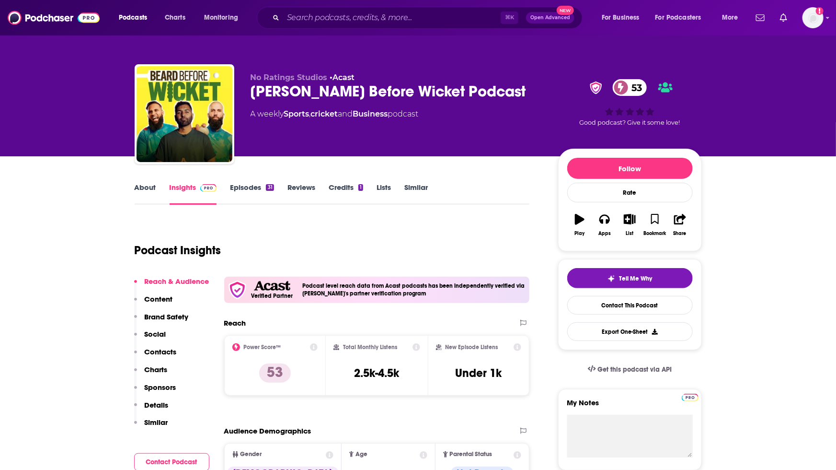
click at [304, 77] on span "No Ratings Studios" at bounding box center [289, 77] width 77 height 9
click at [573, 221] on button "Play" at bounding box center [579, 224] width 25 height 34
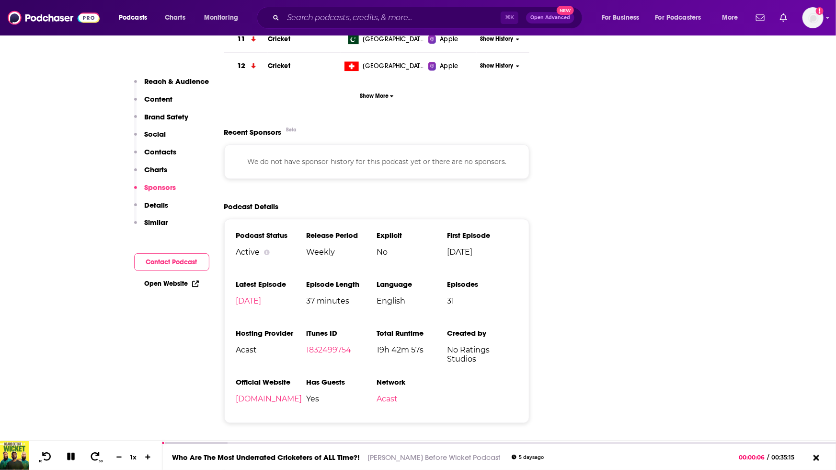
scroll to position [1186, 0]
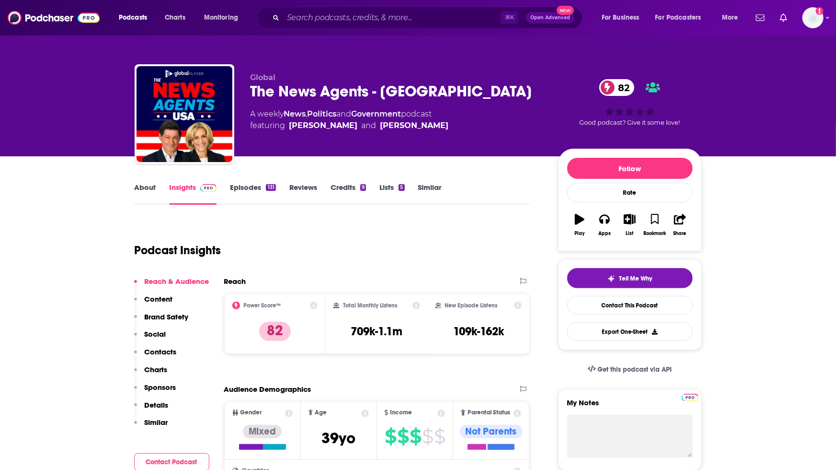
click at [308, 235] on div "Podcast Insights" at bounding box center [329, 244] width 388 height 49
click at [416, 221] on div "Podcast Insights" at bounding box center [329, 244] width 388 height 49
click at [396, 243] on div "Podcast Insights" at bounding box center [329, 244] width 388 height 49
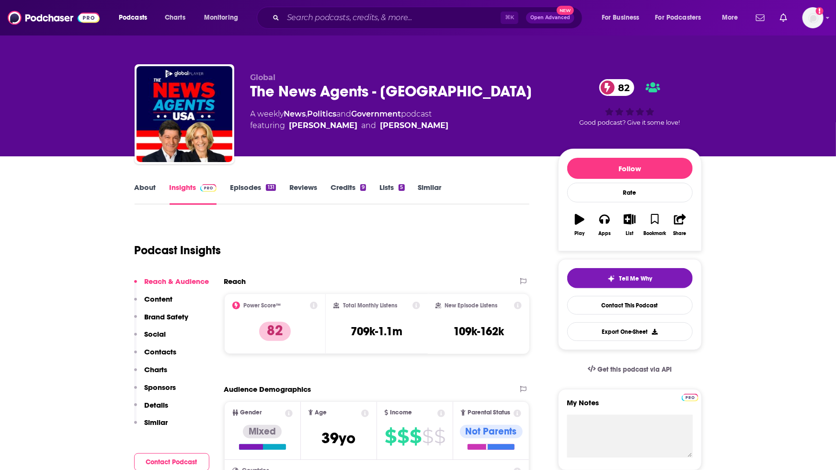
click at [382, 262] on div "Podcast Insights" at bounding box center [329, 244] width 388 height 49
click at [384, 239] on div "Podcast Insights" at bounding box center [329, 244] width 388 height 49
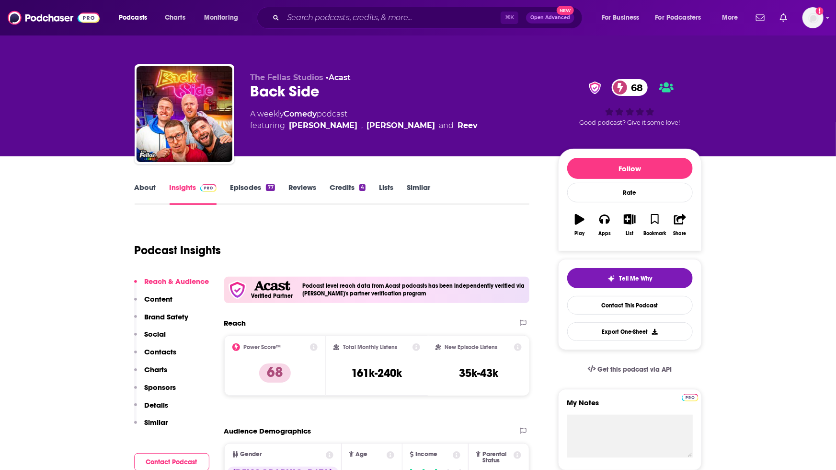
click at [316, 239] on div "Podcast Insights" at bounding box center [329, 244] width 388 height 49
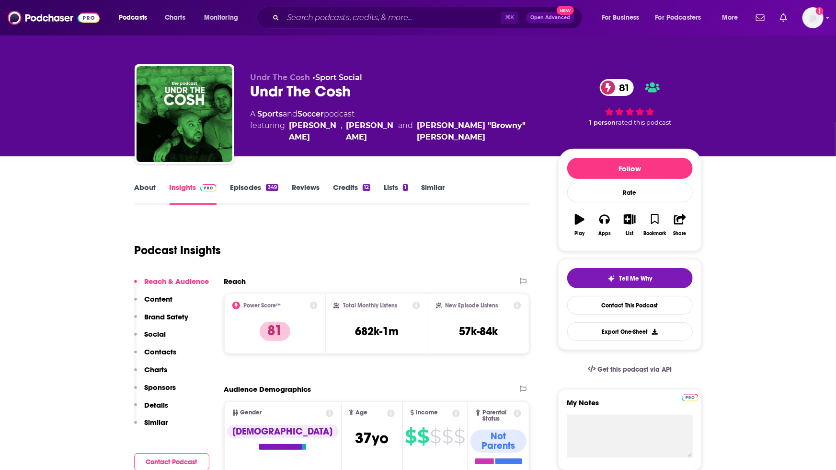
click at [443, 77] on p "Undr The Cosh • Sport Social" at bounding box center [397, 77] width 292 height 9
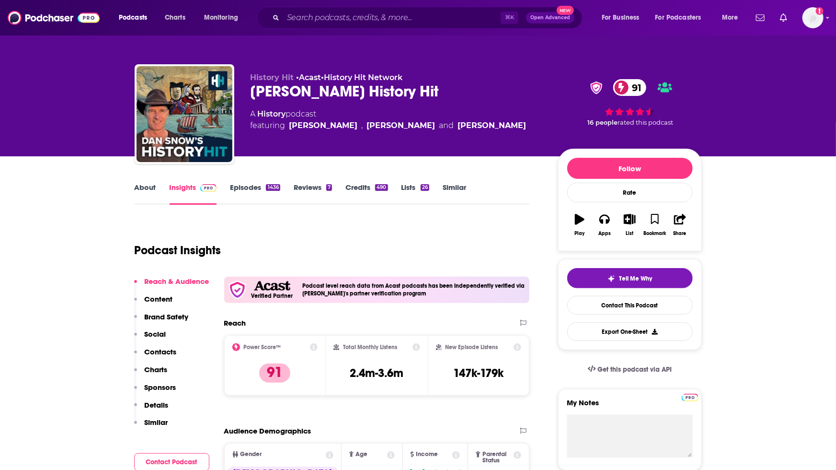
click at [353, 74] on link "History Hit Network" at bounding box center [363, 77] width 79 height 9
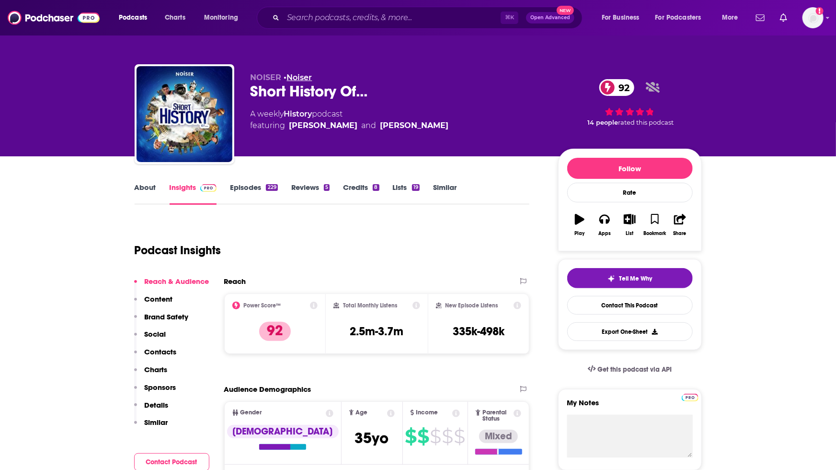
click at [306, 76] on link "Noiser" at bounding box center [299, 77] width 25 height 9
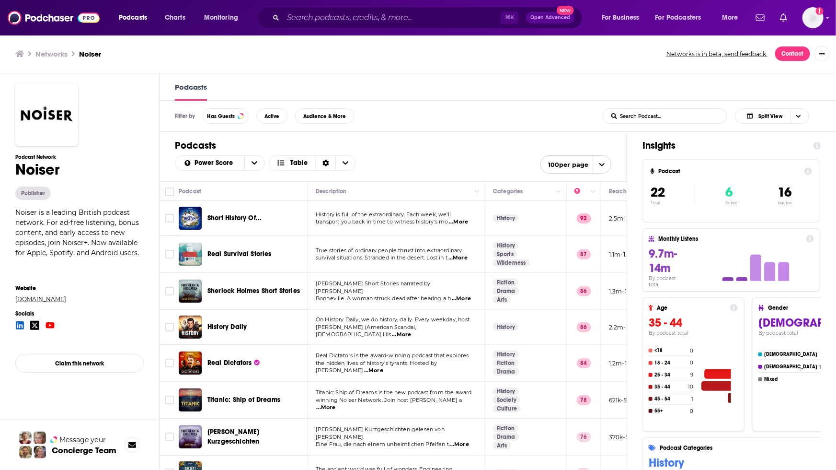
click at [34, 299] on link "[DOMAIN_NAME]" at bounding box center [75, 298] width 120 height 7
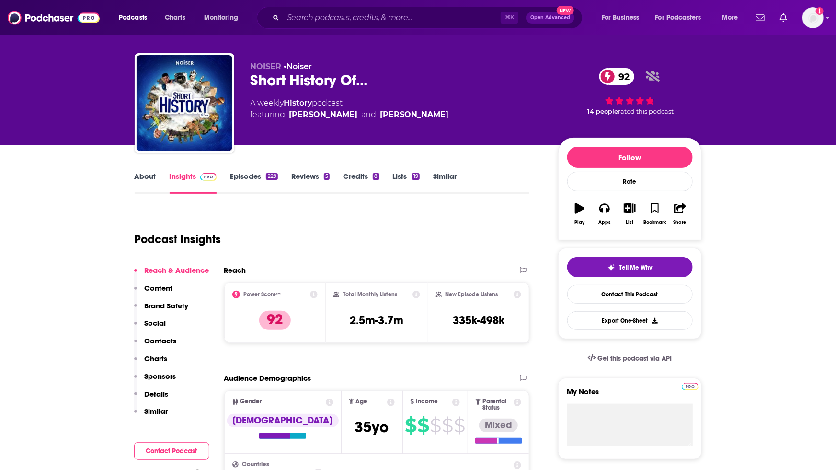
scroll to position [12, 0]
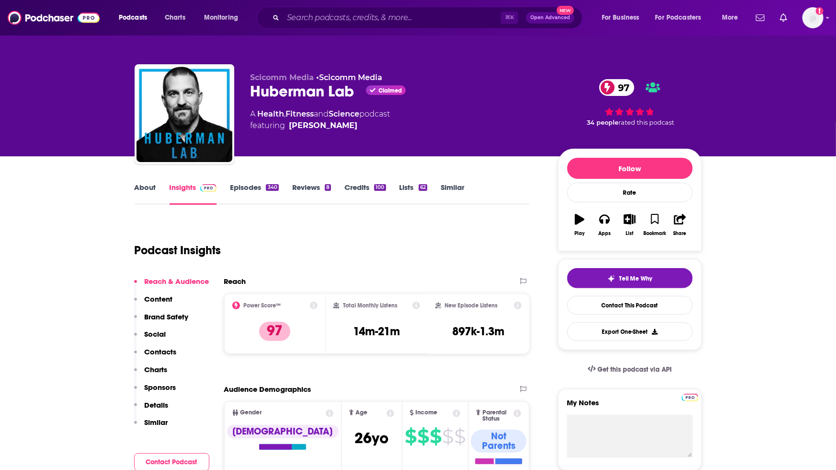
click at [393, 244] on div "Podcast Insights" at bounding box center [329, 244] width 388 height 49
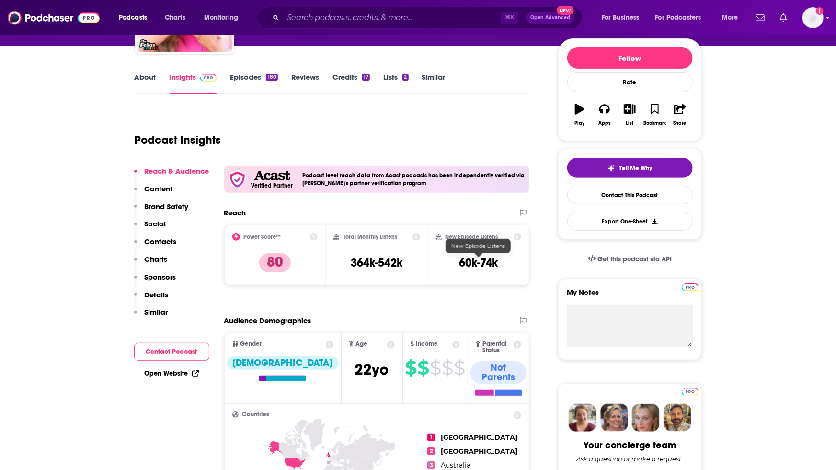
scroll to position [112, 0]
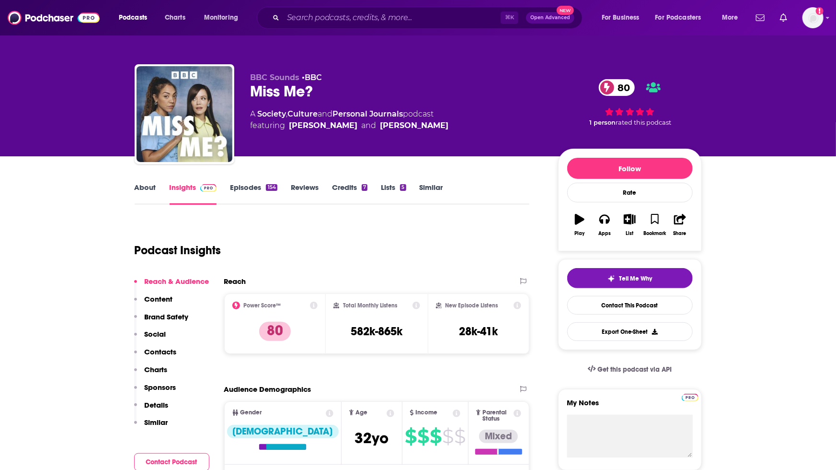
click at [580, 223] on icon "button" at bounding box center [580, 219] width 10 height 11
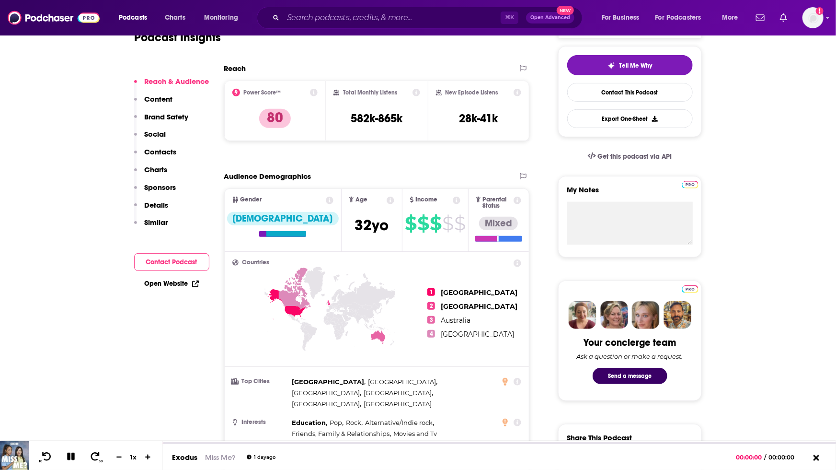
scroll to position [213, 0]
click at [96, 457] on icon at bounding box center [95, 456] width 12 height 10
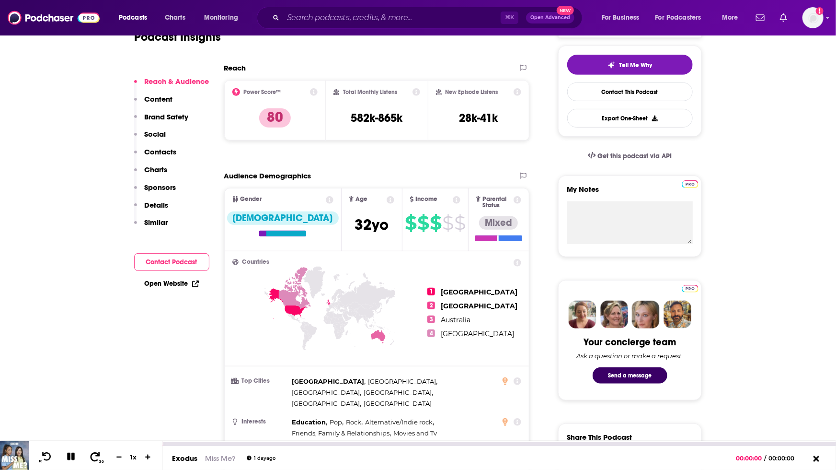
click at [96, 457] on icon at bounding box center [95, 456] width 12 height 10
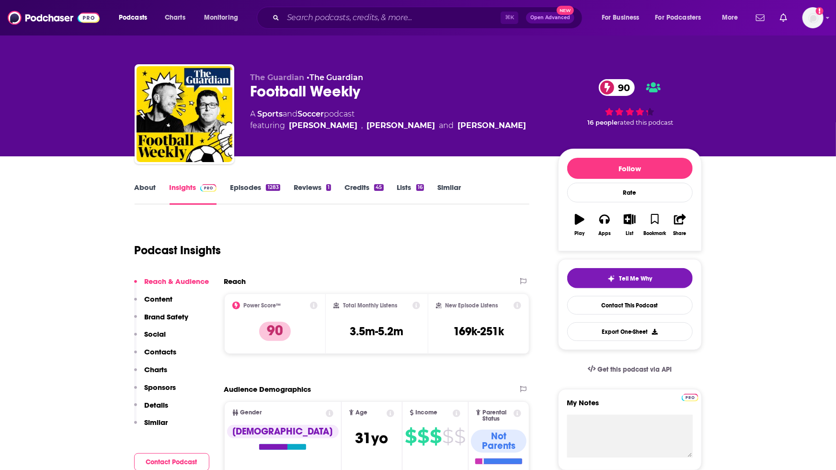
click at [325, 231] on div "Podcast Insights" at bounding box center [329, 244] width 388 height 49
click at [325, 232] on div "Podcast Insights" at bounding box center [329, 244] width 388 height 49
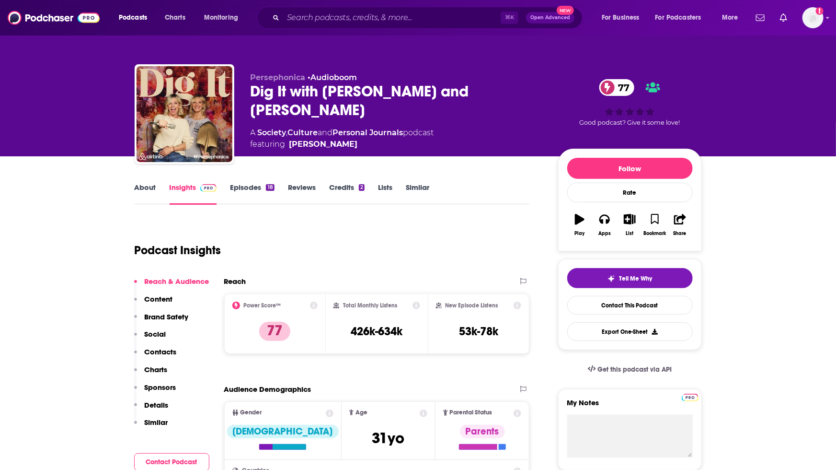
click at [368, 222] on div "Podcast Insights" at bounding box center [329, 244] width 388 height 49
click at [334, 232] on div "Podcast Insights" at bounding box center [329, 244] width 388 height 49
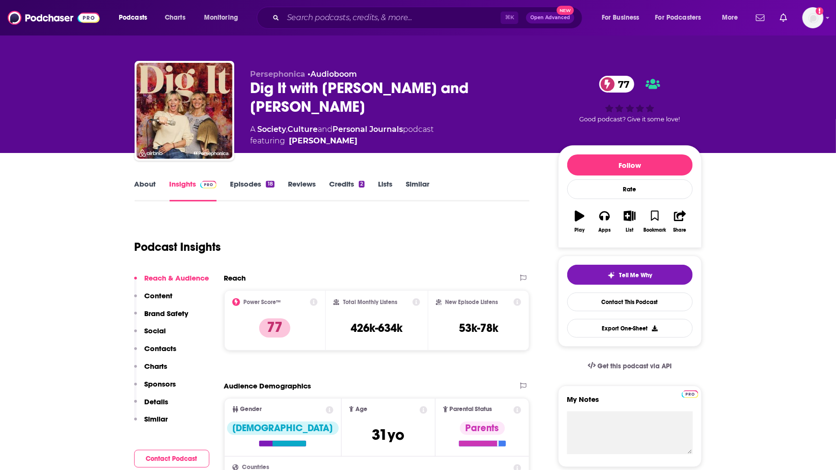
scroll to position [5, 0]
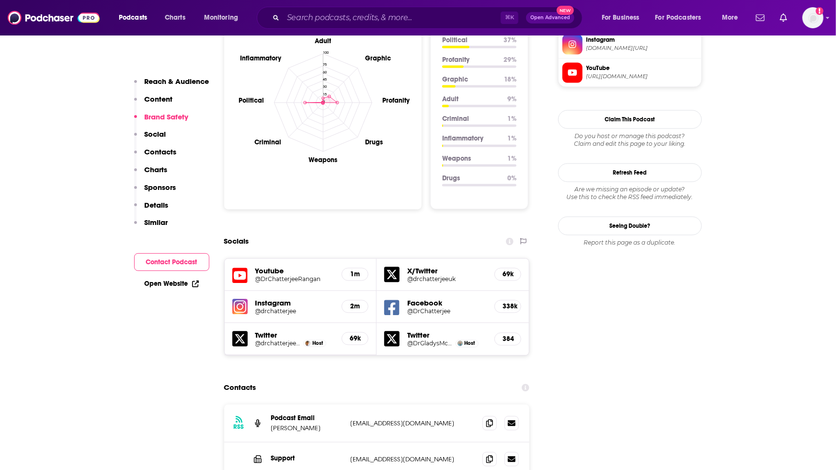
scroll to position [896, 0]
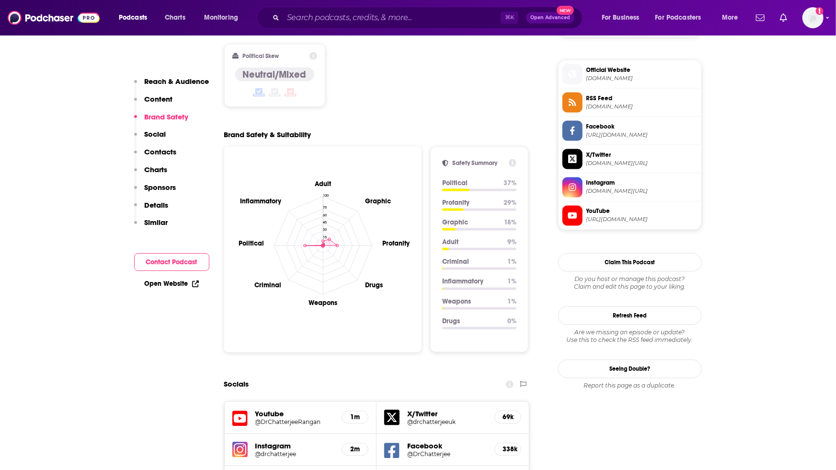
scroll to position [685, 0]
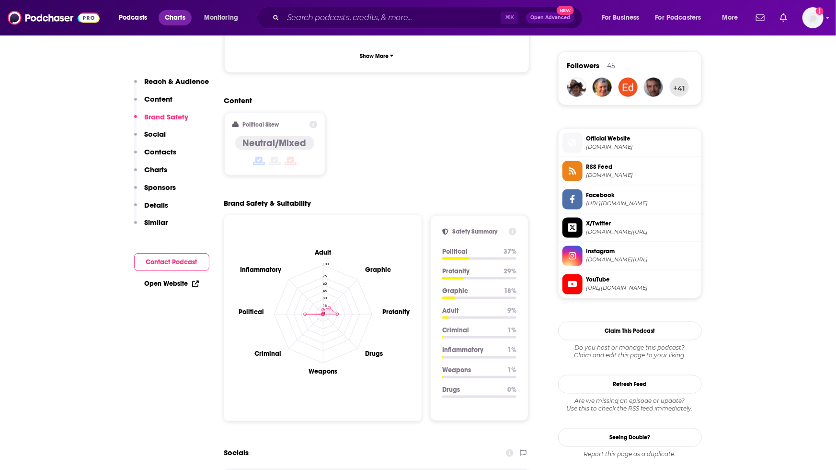
click at [173, 20] on span "Charts" at bounding box center [175, 17] width 21 height 13
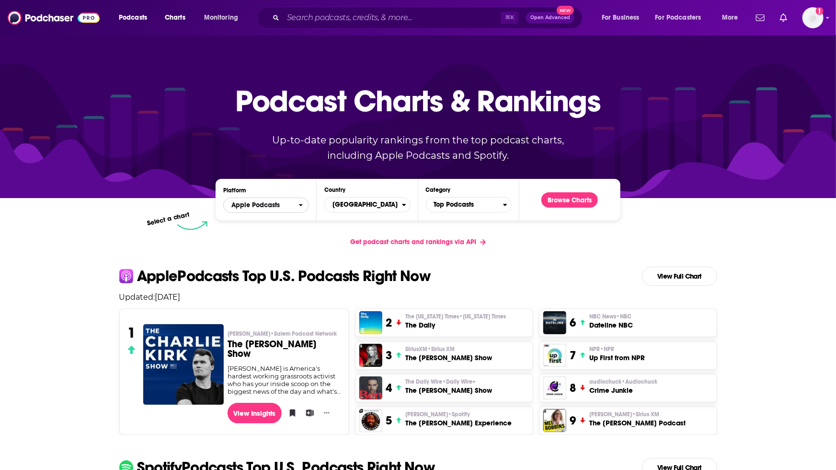
click at [280, 207] on span "Apple Podcasts" at bounding box center [261, 205] width 75 height 16
click at [272, 232] on span "Spotify" at bounding box center [265, 234] width 73 height 6
click at [345, 207] on span "[GEOGRAPHIC_DATA]" at bounding box center [363, 204] width 77 height 16
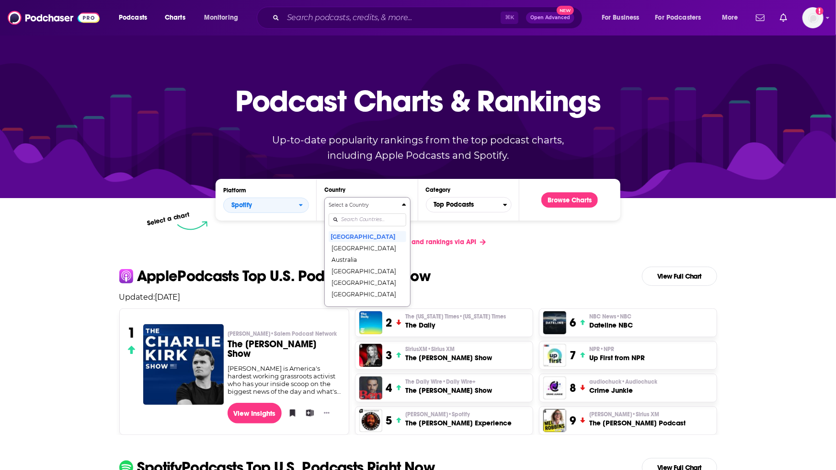
click at [346, 214] on input "Countries" at bounding box center [367, 219] width 77 height 13
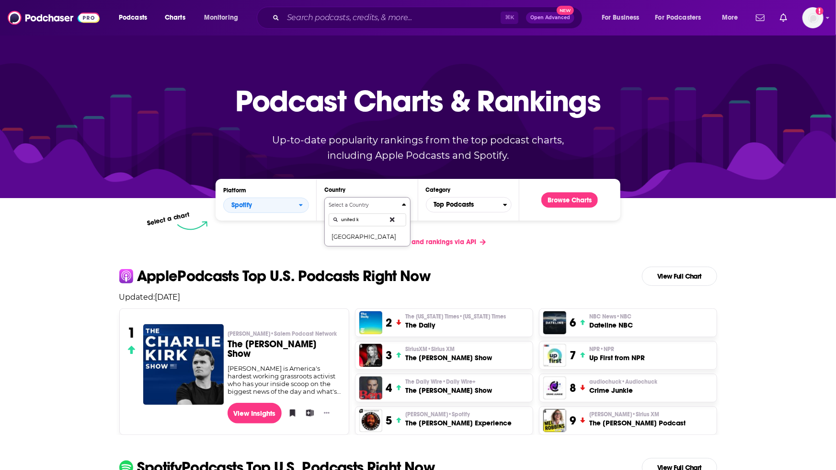
click at [324, 197] on button "Select a Country united k United Kingdom" at bounding box center [367, 221] width 86 height 49
type input "united kingdom"
click at [372, 241] on button "[GEOGRAPHIC_DATA]" at bounding box center [367, 235] width 77 height 11
click at [555, 199] on button "Browse Charts" at bounding box center [569, 199] width 57 height 15
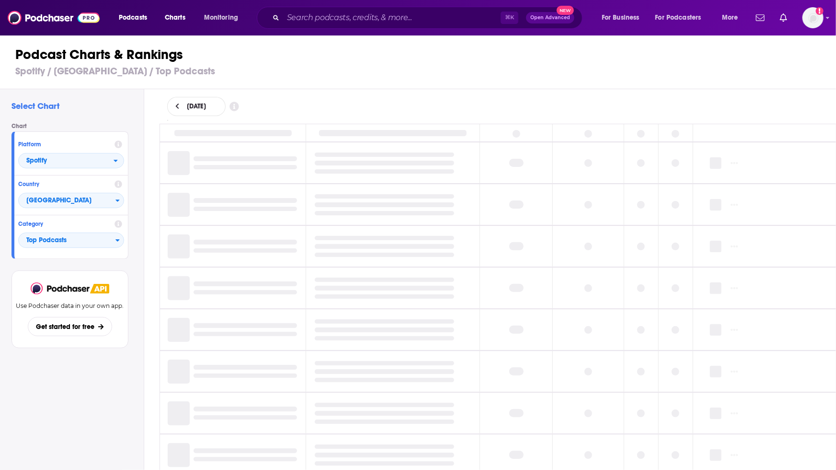
click at [177, 107] on icon at bounding box center [176, 106] width 3 height 6
click at [287, 46] on h1 "Podcast Charts & Rankings" at bounding box center [422, 54] width 814 height 17
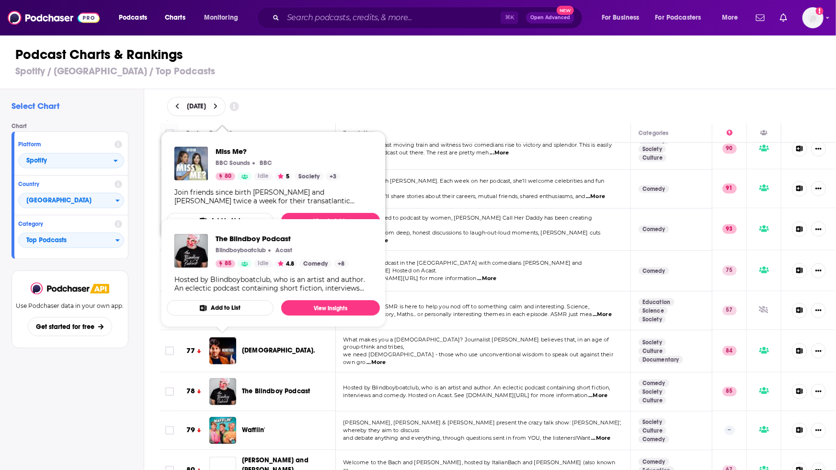
scroll to position [2824, 0]
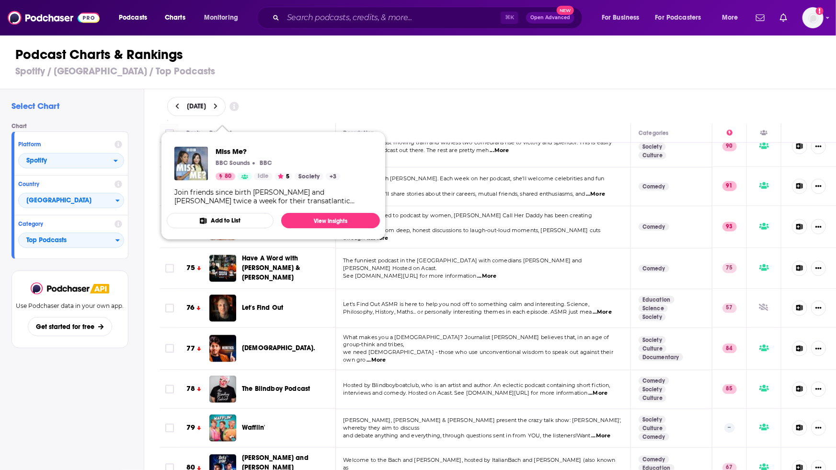
click at [92, 400] on div "Select Chart Chart Platform Spotify Country United Kingdom Category Top Podcast…" at bounding box center [72, 307] width 144 height 436
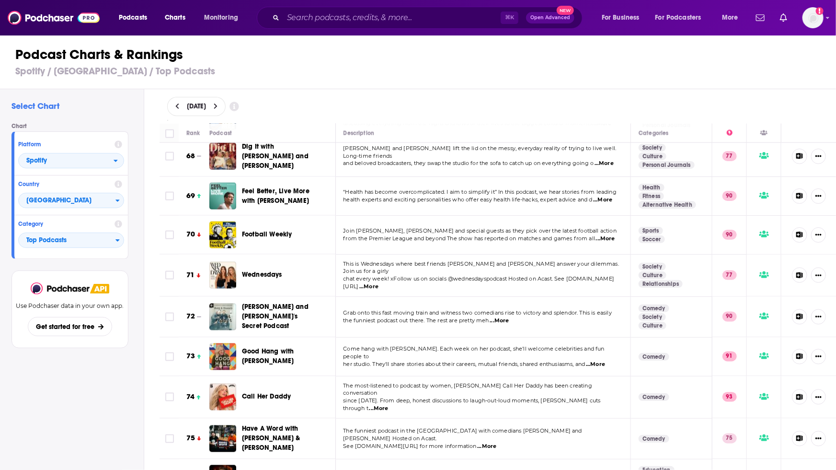
scroll to position [2643, 0]
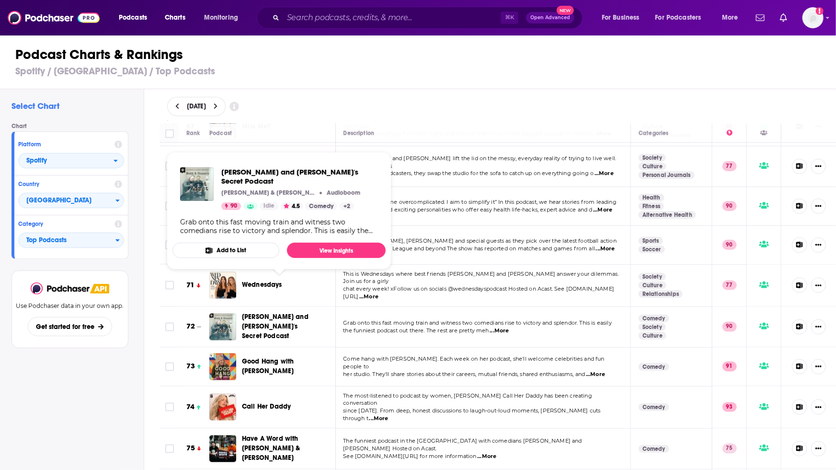
click at [276, 313] on span "Matt and Shane's Secret Podcast" at bounding box center [275, 326] width 67 height 27
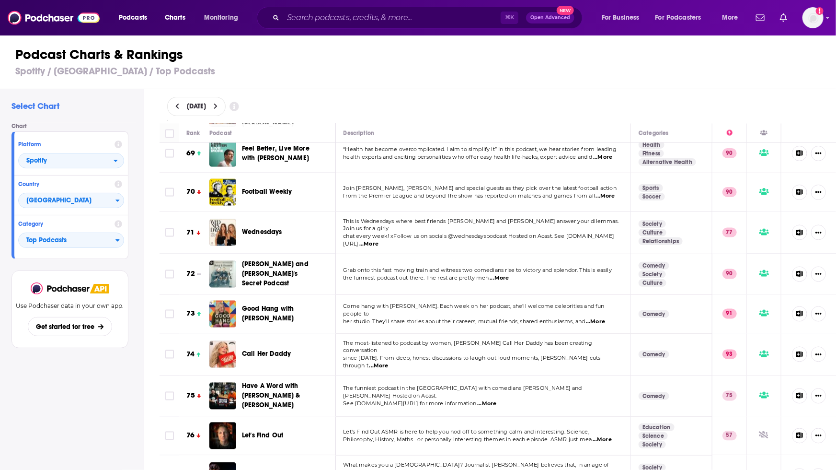
scroll to position [2697, 0]
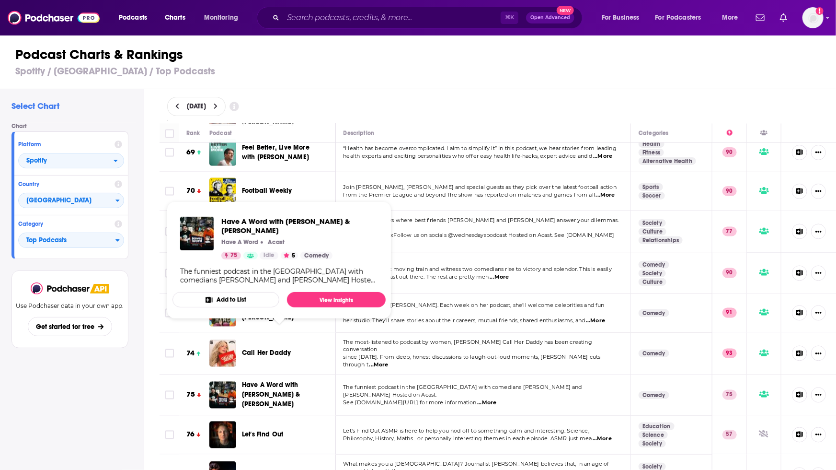
click at [271, 381] on span "Have A Word with [PERSON_NAME] & [PERSON_NAME]" at bounding box center [271, 394] width 58 height 27
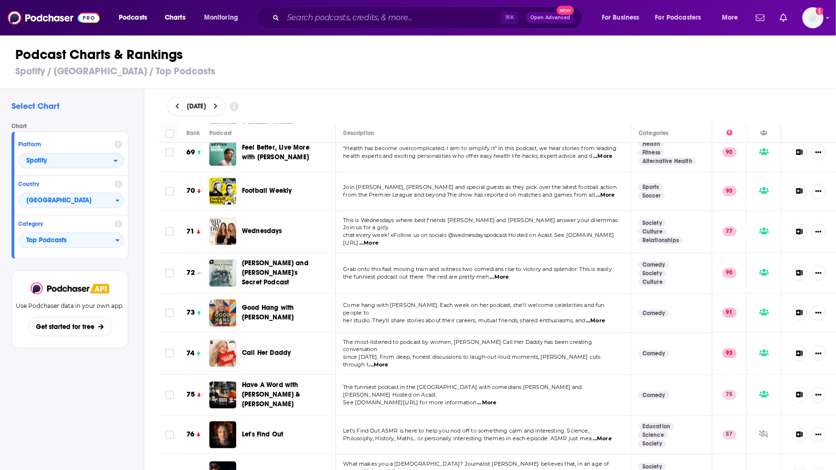
click at [265, 430] on span "Let's Find Out" at bounding box center [262, 434] width 41 height 8
click at [260, 469] on span "heretics." at bounding box center [278, 475] width 73 height 8
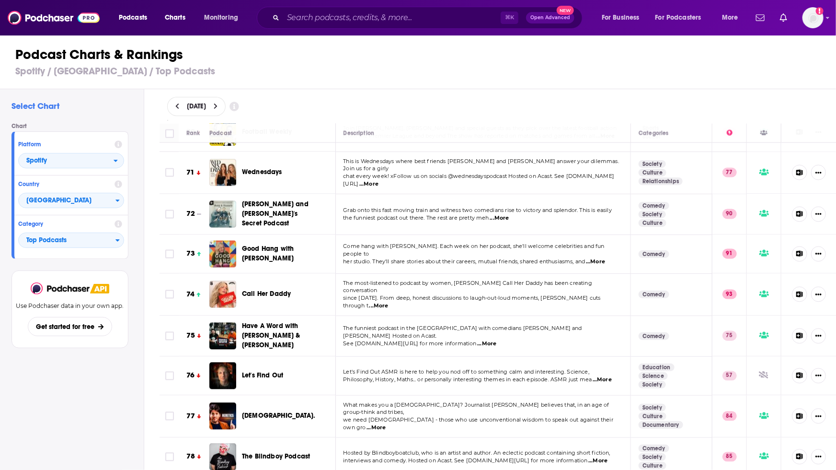
scroll to position [2756, 0]
click at [259, 443] on div "The Blindboy Podcast" at bounding box center [283, 456] width 83 height 27
click at [264, 452] on span "The Blindboy Podcast" at bounding box center [276, 456] width 68 height 8
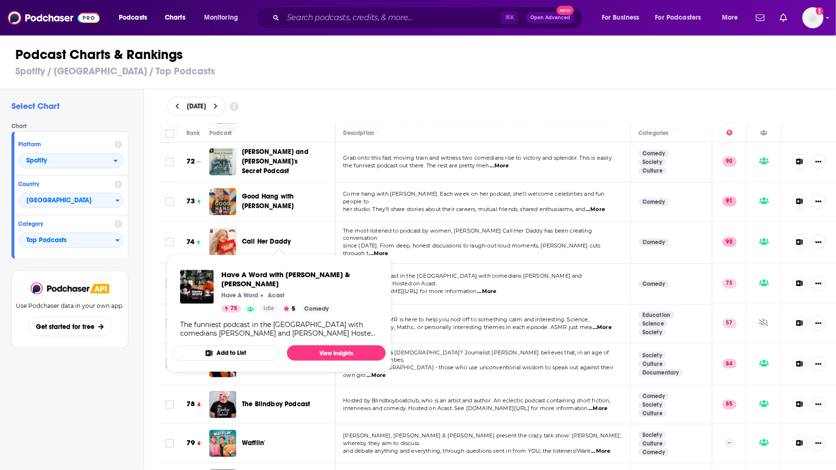
scroll to position [2811, 0]
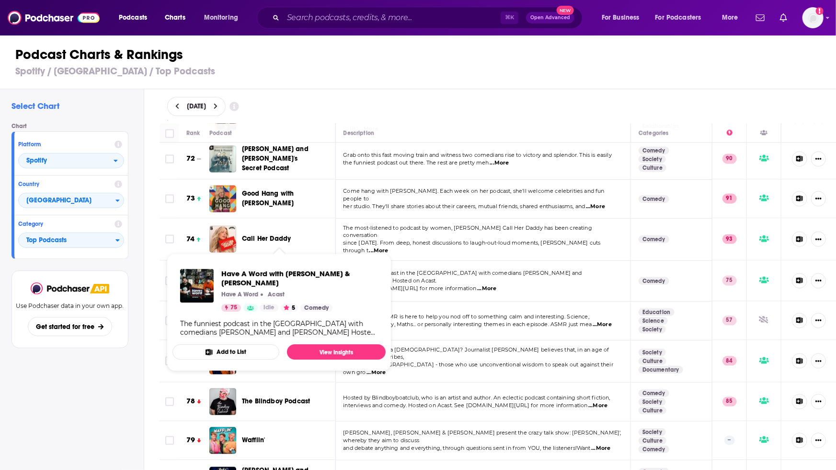
click at [95, 409] on div "Select Chart Chart Platform Spotify Country United Kingdom Category Top Podcast…" at bounding box center [72, 307] width 144 height 436
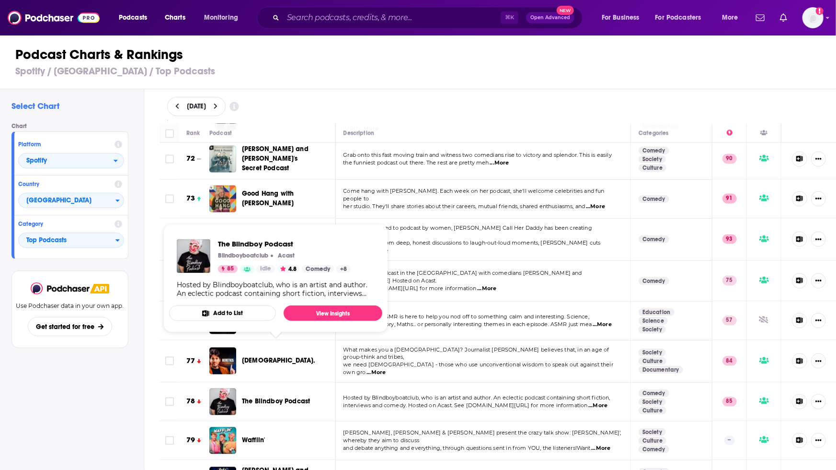
click at [266, 397] on span "The Blindboy Podcast" at bounding box center [276, 401] width 68 height 8
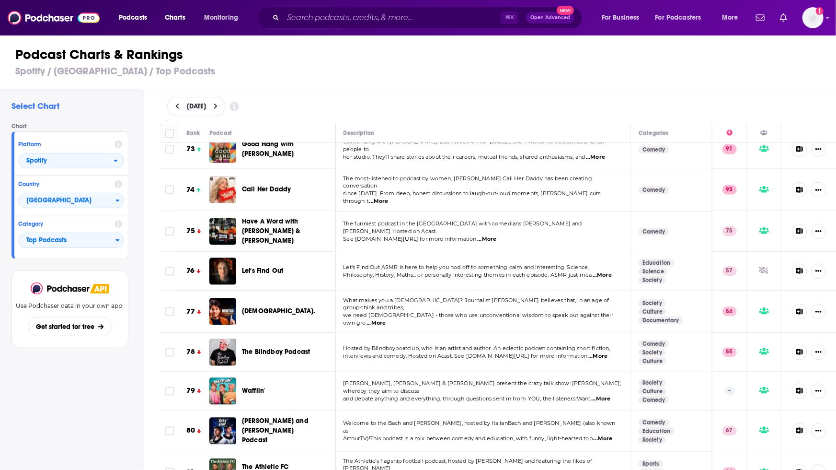
scroll to position [2894, 0]
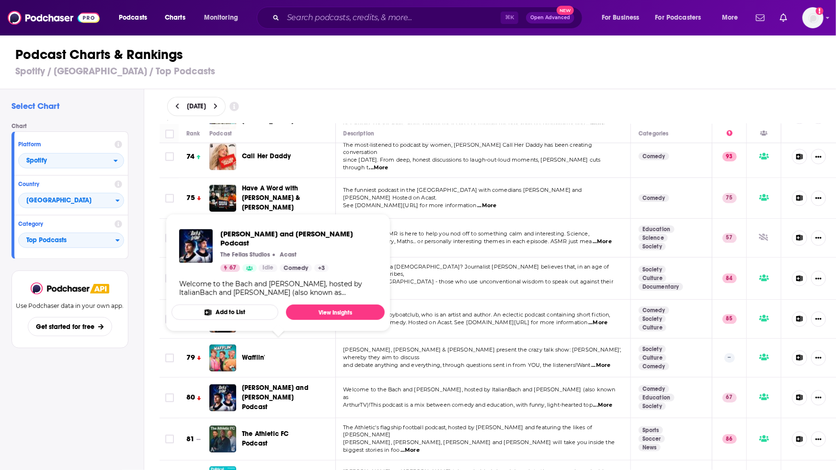
click at [258, 383] on span "Bach and Arthur Podcast" at bounding box center [275, 396] width 67 height 27
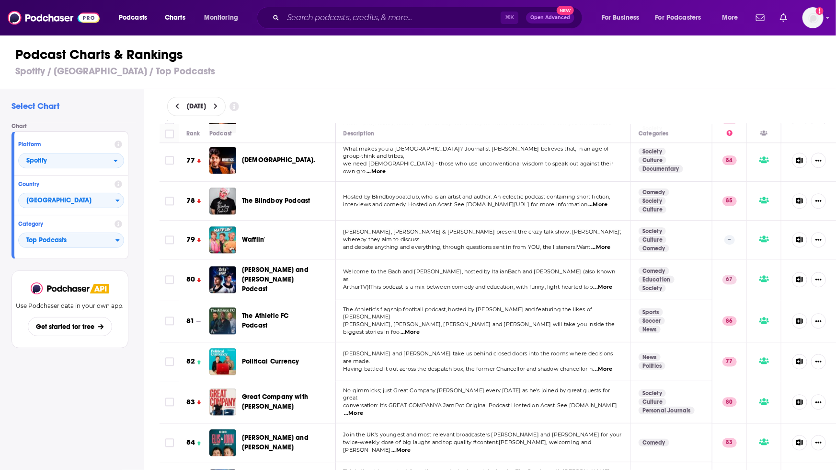
scroll to position [3016, 0]
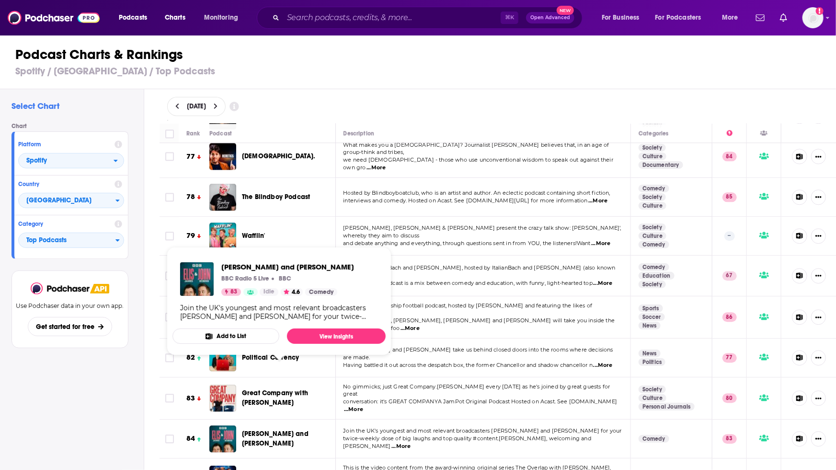
click at [259, 429] on span "Elis James and John Robins" at bounding box center [275, 438] width 67 height 18
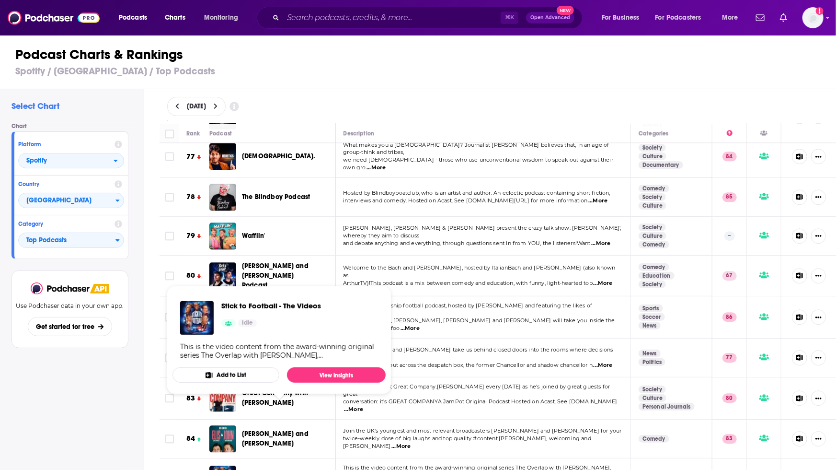
click at [256, 469] on span "Stick to Football - The Videos" at bounding box center [275, 479] width 67 height 18
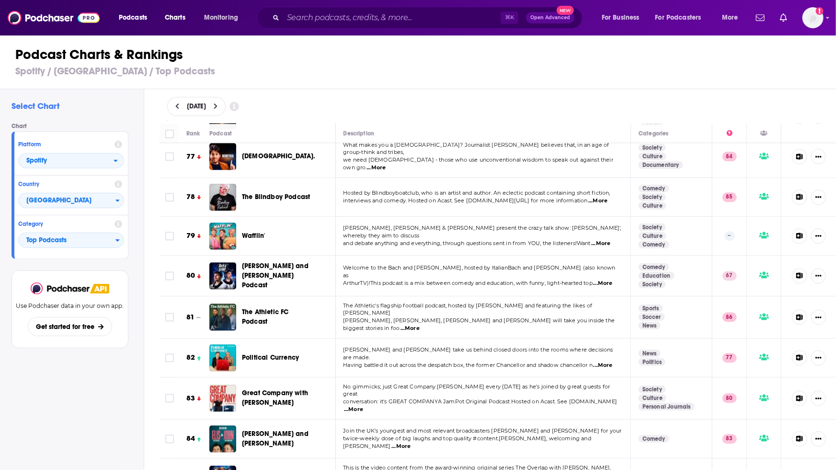
click at [266, 353] on span "Political Currency" at bounding box center [270, 357] width 57 height 8
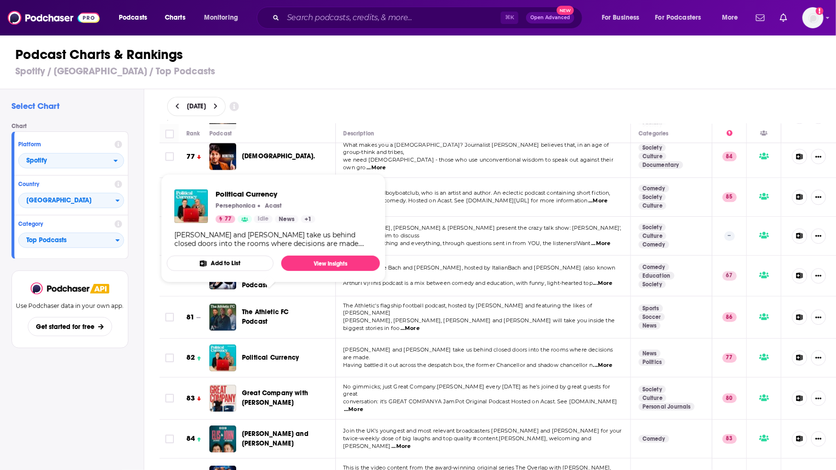
click at [327, 64] on div "Podcast Charts & Rankings Spotify / United Kingdom / Top Podcasts" at bounding box center [422, 61] width 844 height 55
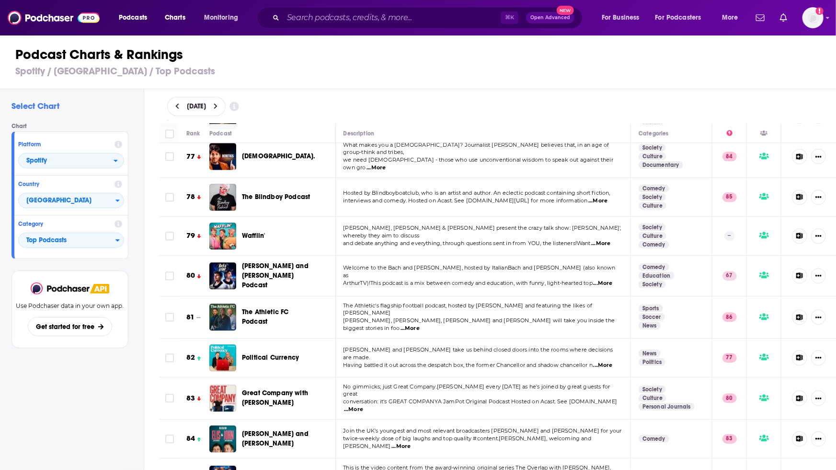
click span "The Athletic FC Podcast"
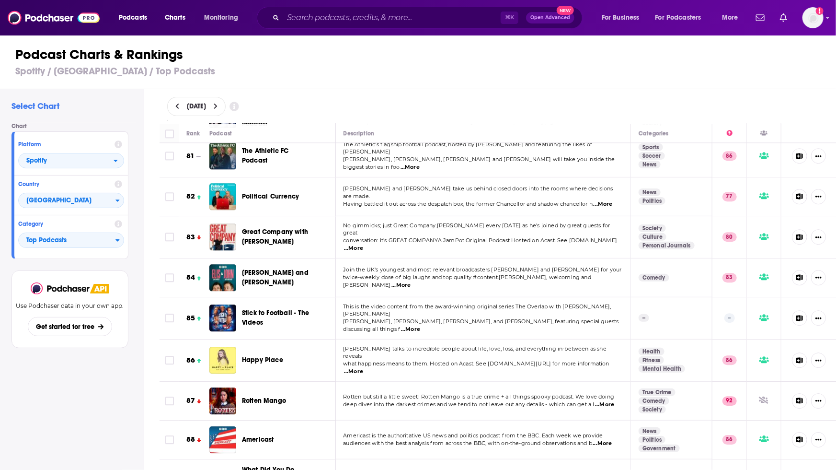
scroll to position [3178, 0]
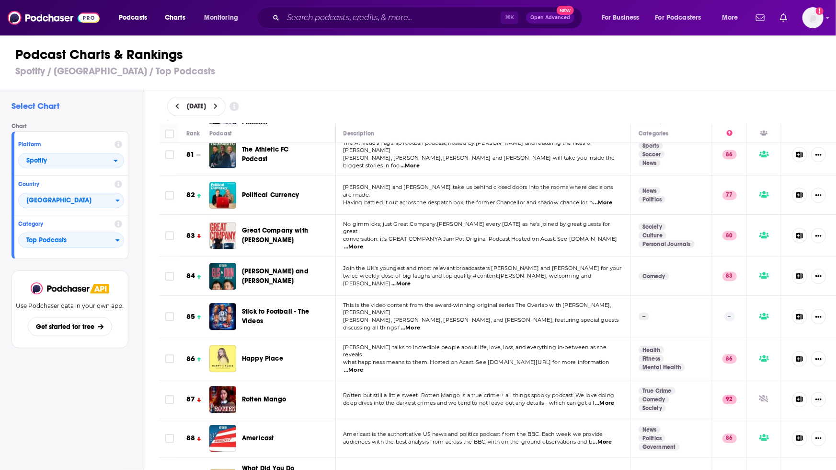
click span "Rotten Mango"
click span "Americast"
click span "What Did You Do Yesterday? with Max Rushden & David O'Doherty"
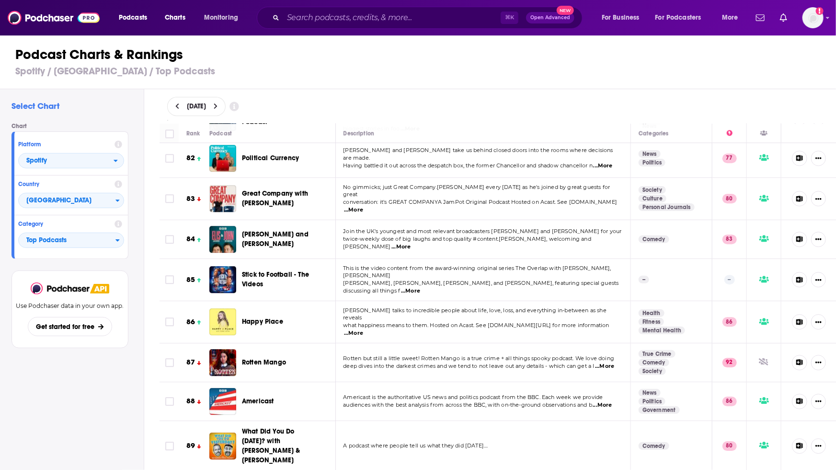
scroll to position [3216, 0]
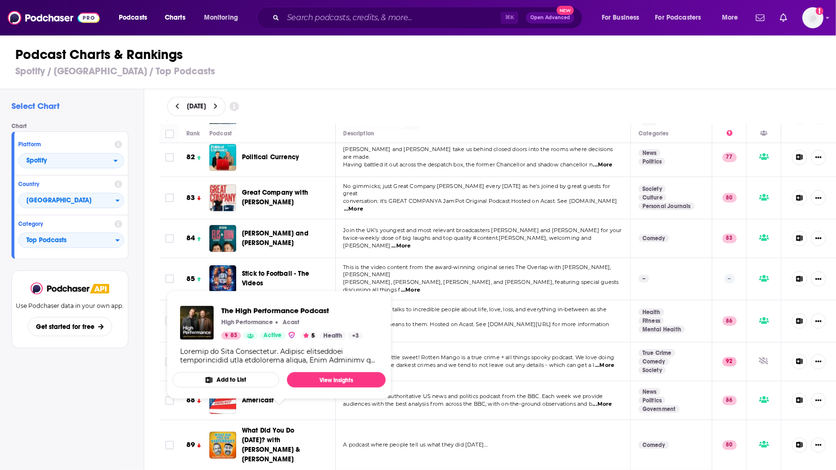
click span "The High Performance Podcast"
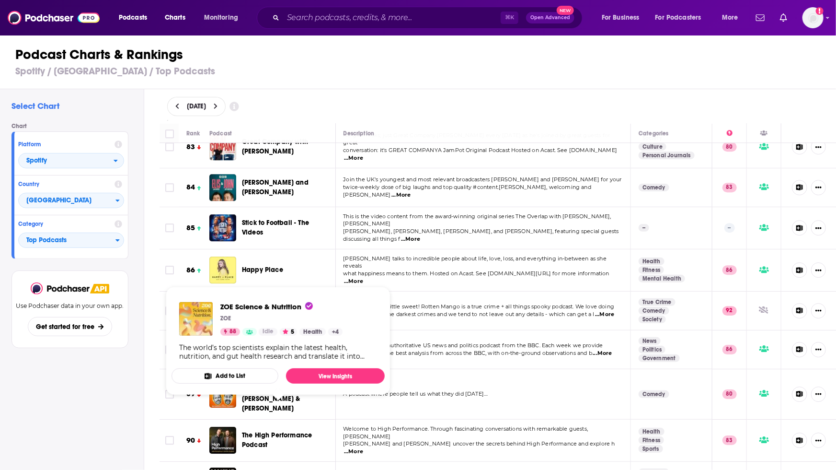
scroll to position [3305, 0]
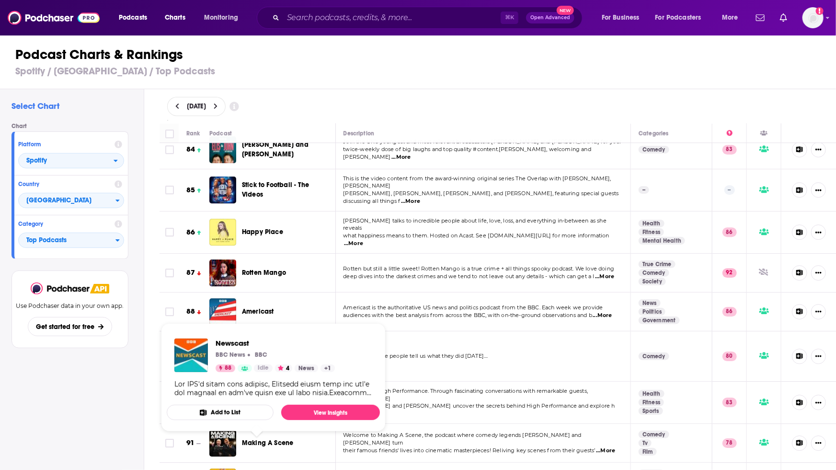
click span "Newscast"
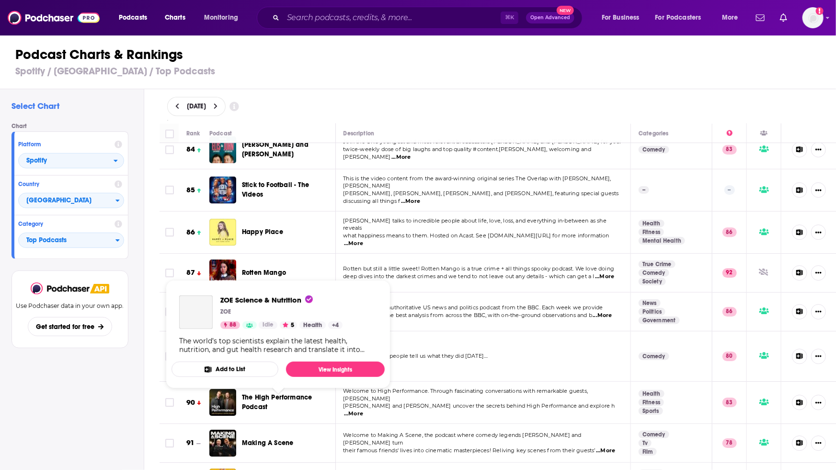
click span "ZOE Science & Nutrition"
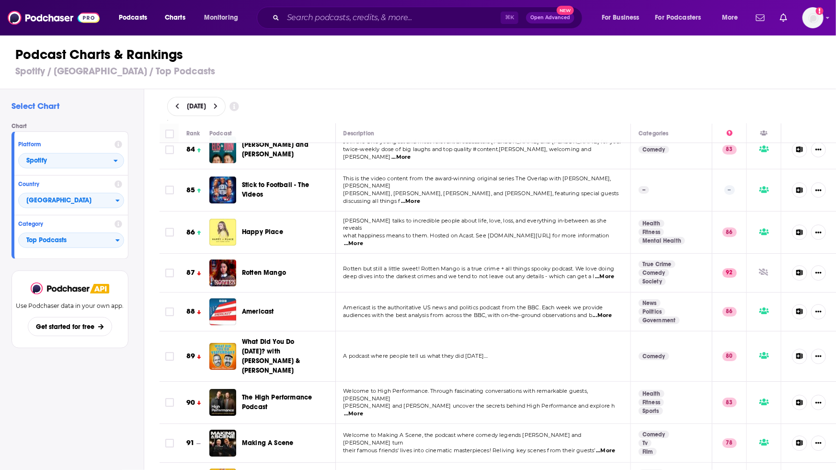
click span "Making A Scene"
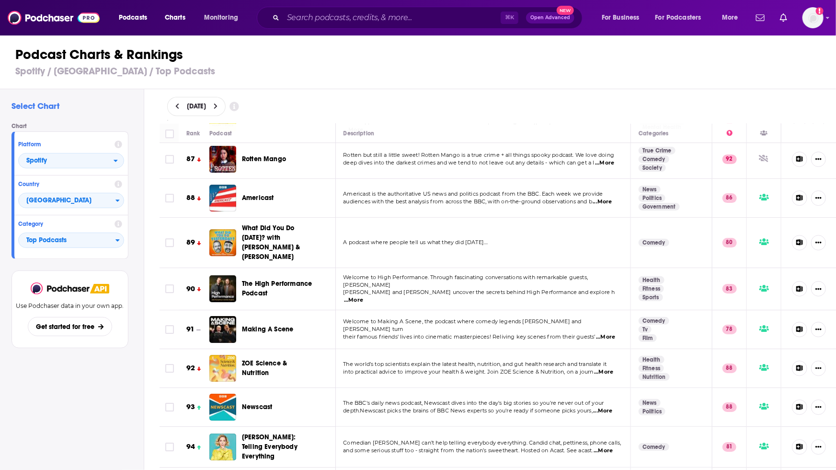
scroll to position [3419, 0]
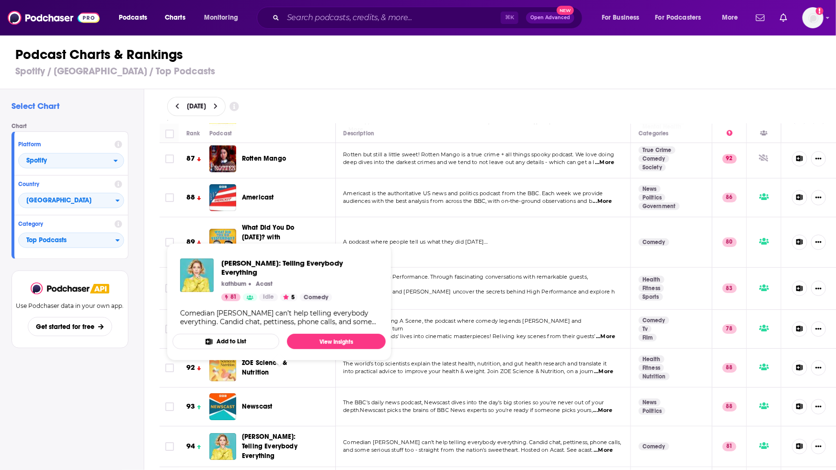
click span "Katherine Ryan: Telling Everybody Everything"
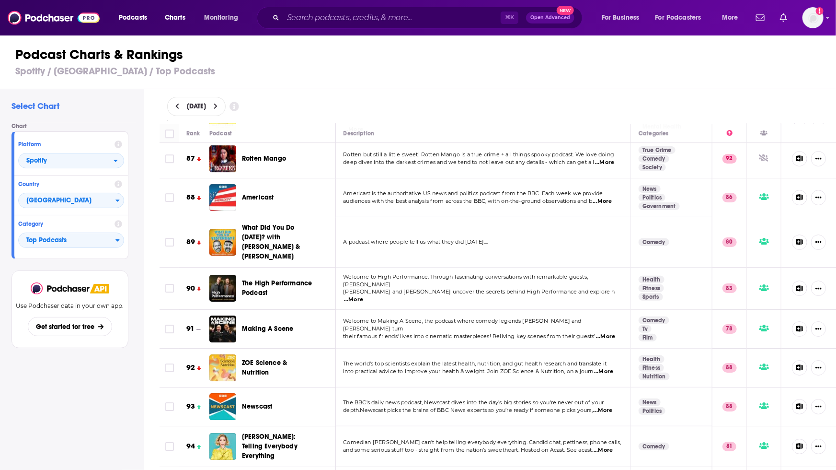
click span "Alan Carr's 'Life's a Beach'"
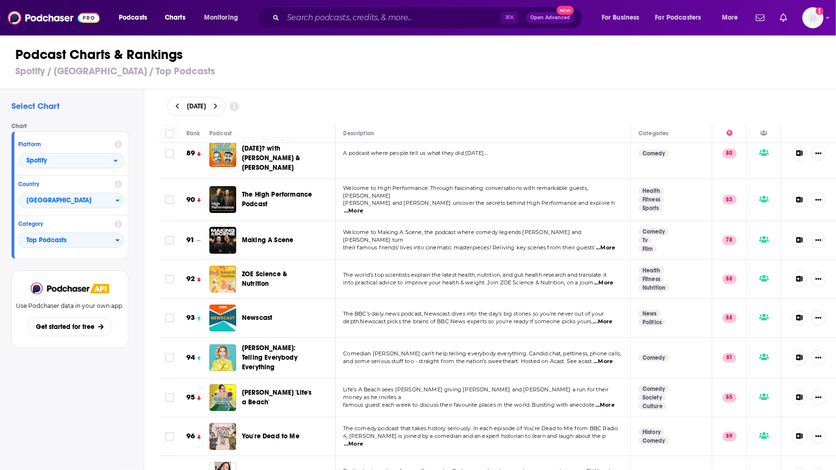
scroll to position [3508, 0]
click span "Be better everyday"
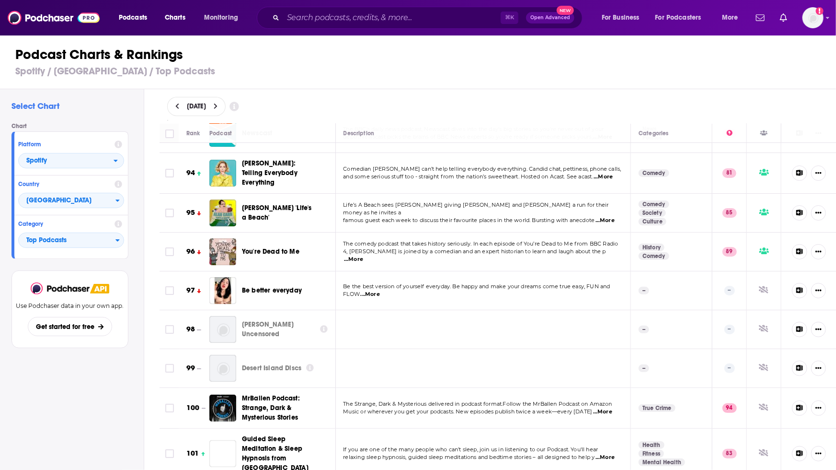
scroll to position [3736, 0]
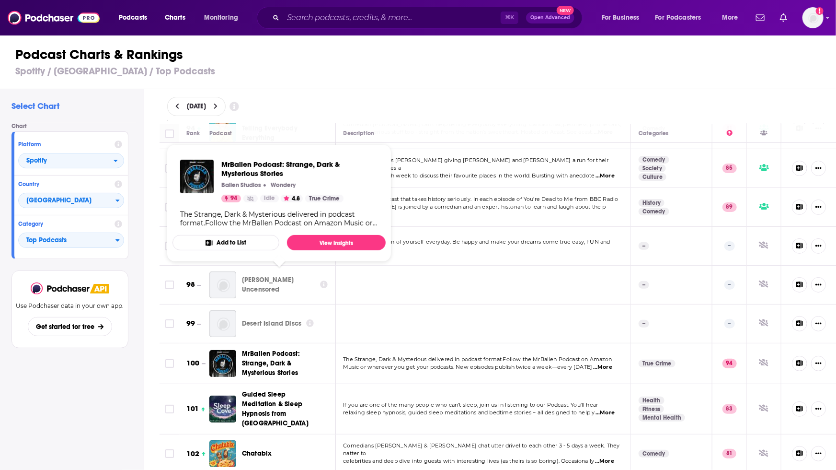
click span "MrBallen Podcast: Strange, Dark & Mysterious Stories"
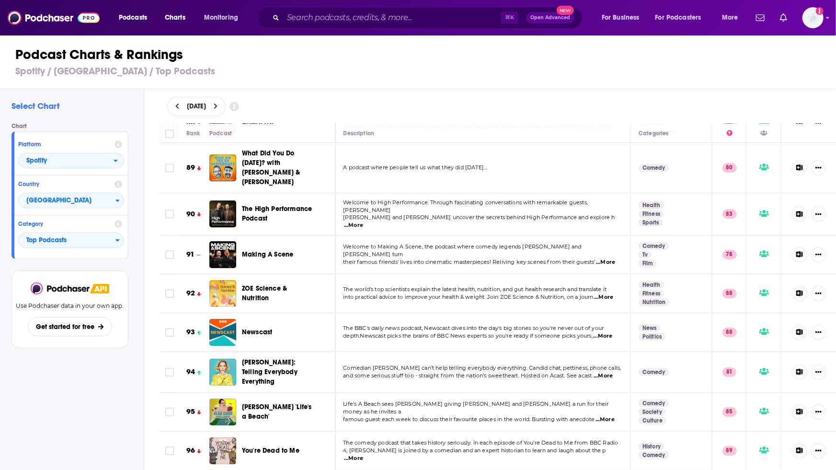
scroll to position [3475, 0]
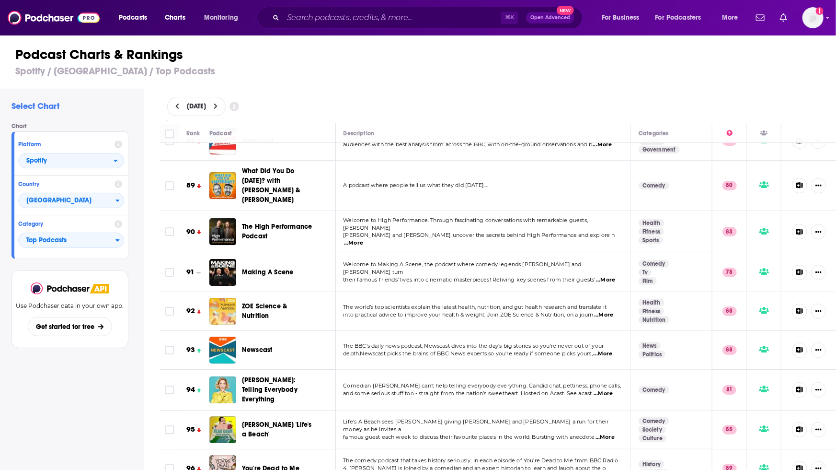
click h3 "Spotify / United Kingdom / Top Podcasts"
click span "ZOE Science & Nutrition"
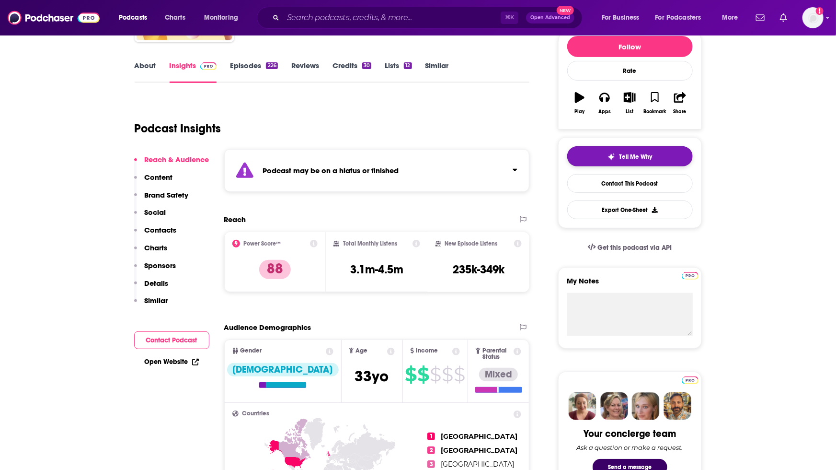
scroll to position [120, 0]
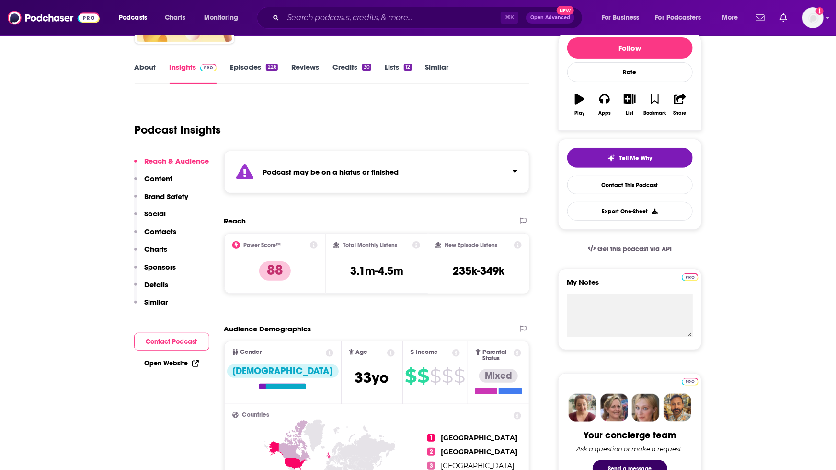
click icon "button"
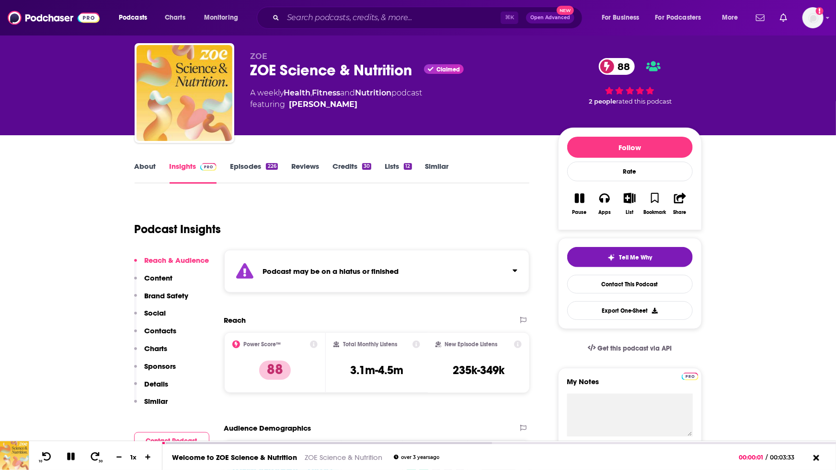
scroll to position [0, 0]
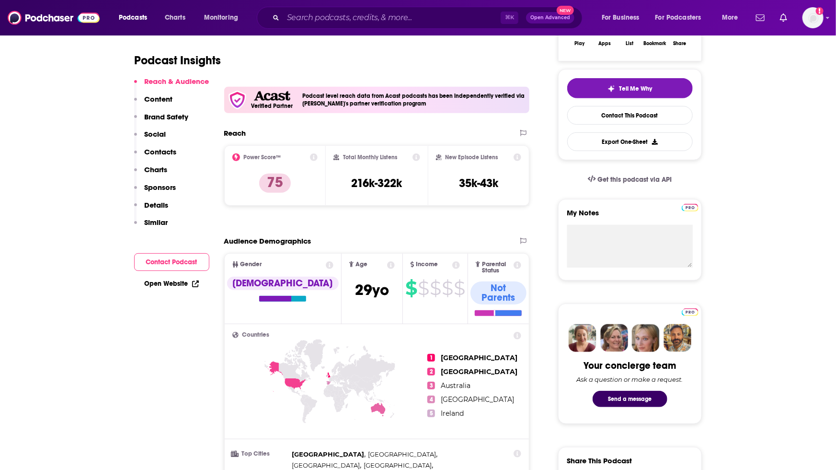
scroll to position [122, 0]
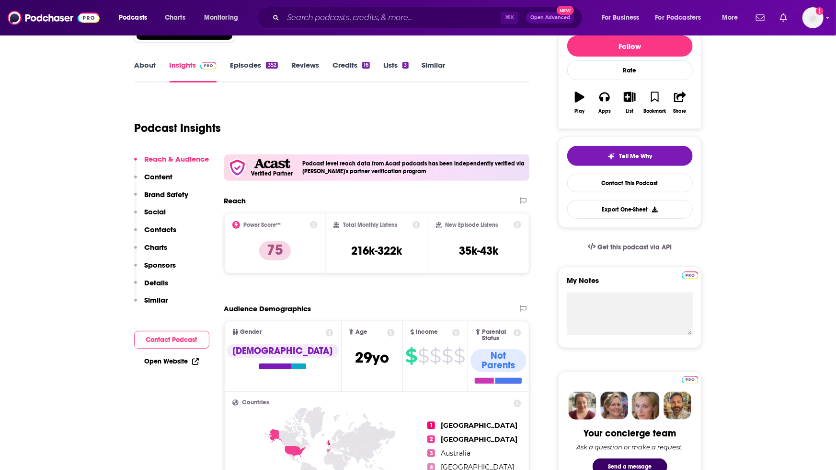
click at [578, 97] on icon "button" at bounding box center [580, 97] width 10 height 11
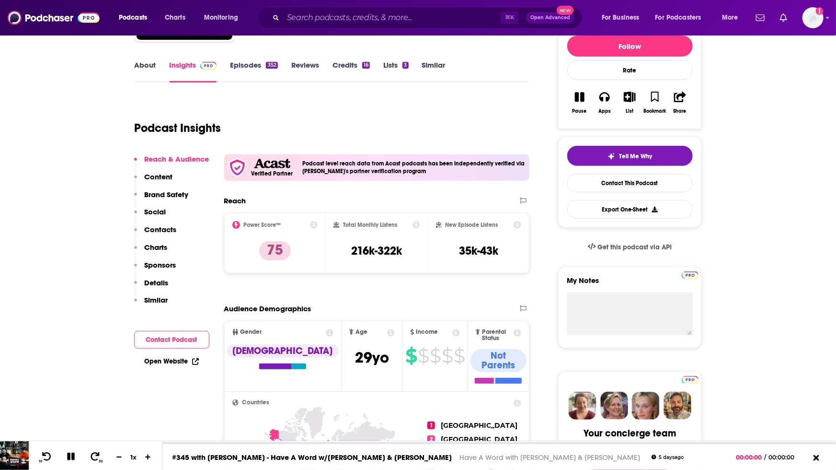
scroll to position [0, 0]
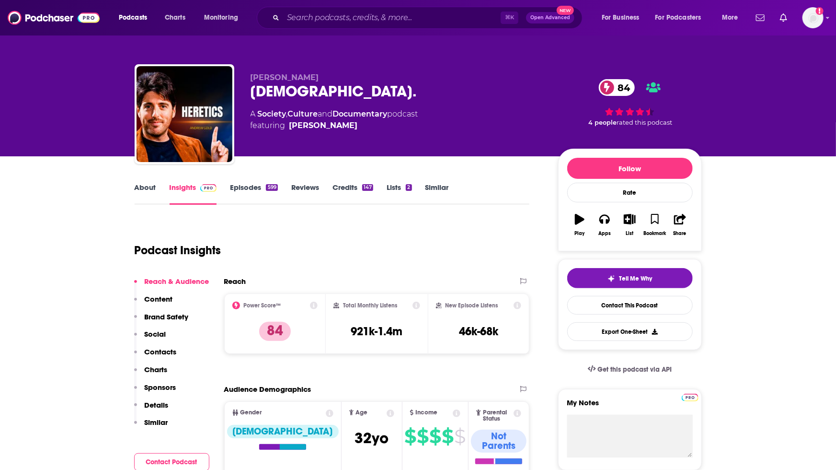
click at [582, 224] on icon "button" at bounding box center [580, 219] width 10 height 11
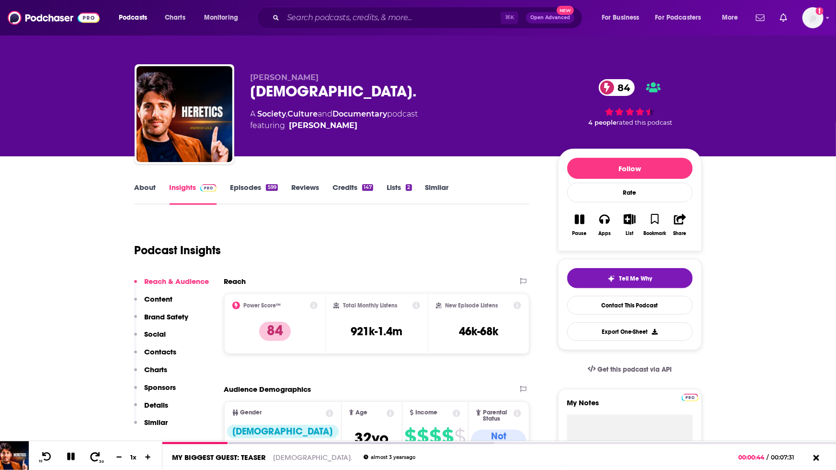
click at [94, 457] on icon at bounding box center [95, 456] width 12 height 10
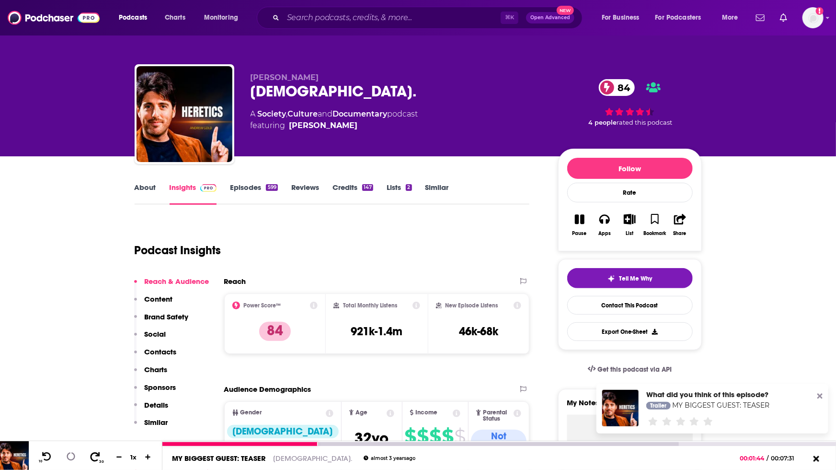
click at [94, 457] on icon at bounding box center [95, 456] width 12 height 10
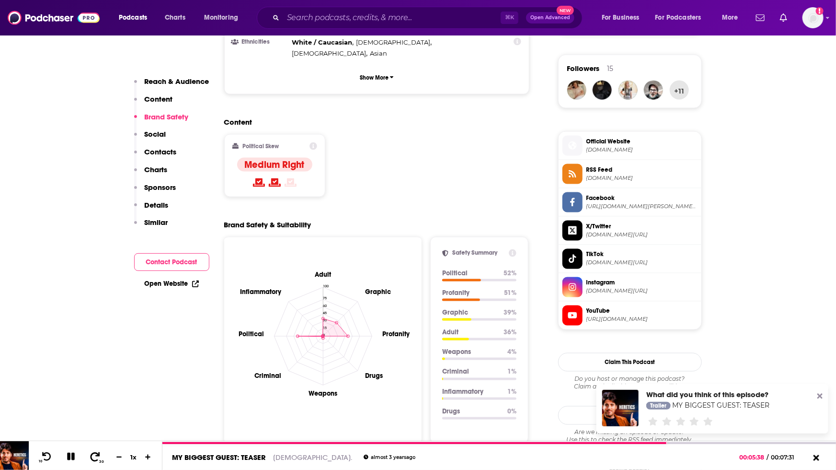
scroll to position [684, 0]
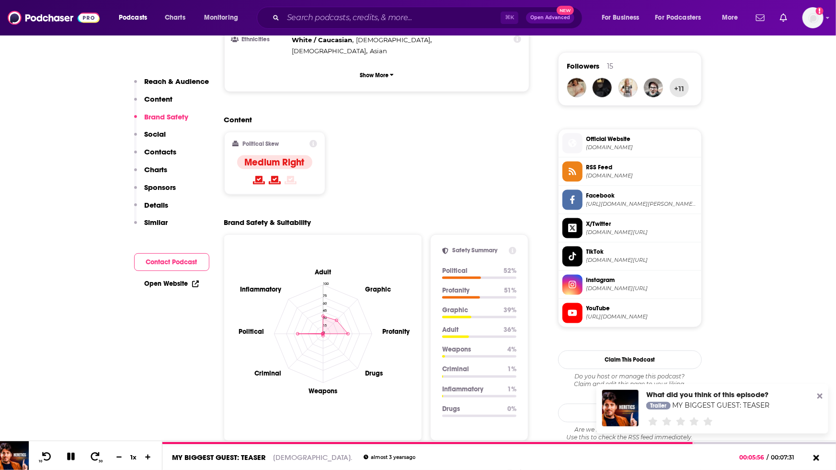
click at [429, 115] on div "Content Political Skew Medium Right" at bounding box center [377, 158] width 306 height 87
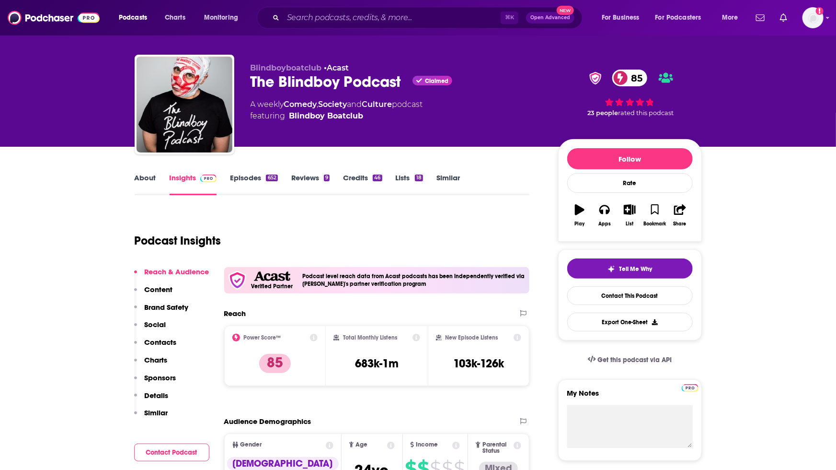
scroll to position [4, 0]
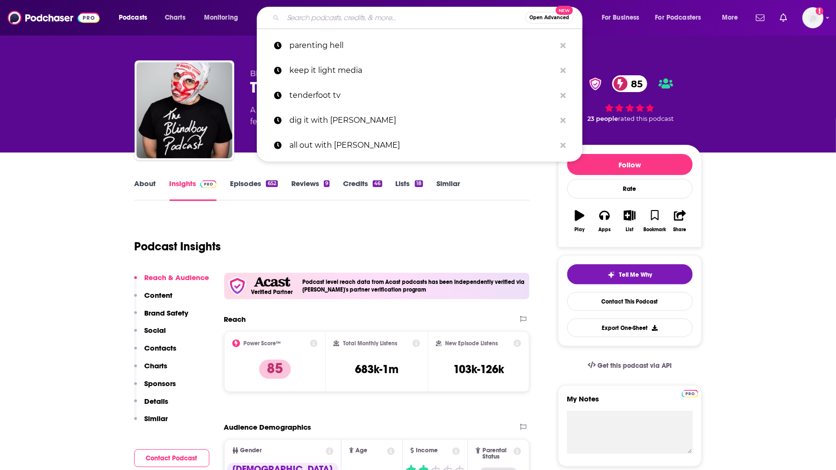
click at [347, 22] on input "Search podcasts, credits, & more..." at bounding box center [404, 17] width 242 height 15
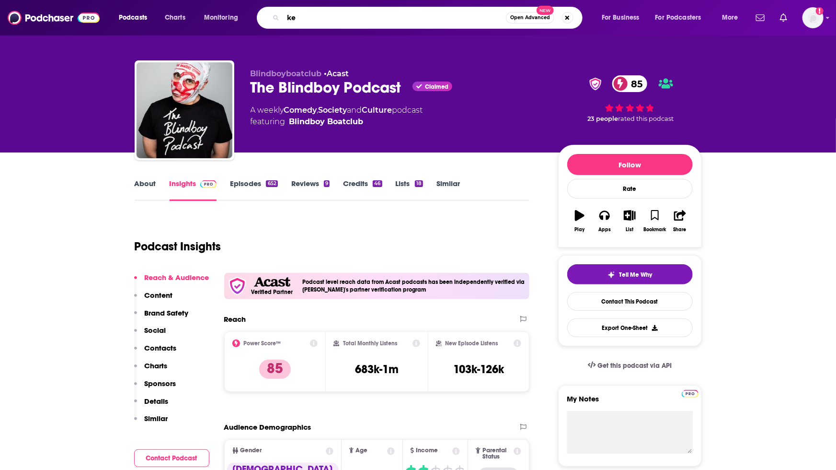
type input "k"
type input "let's find out"
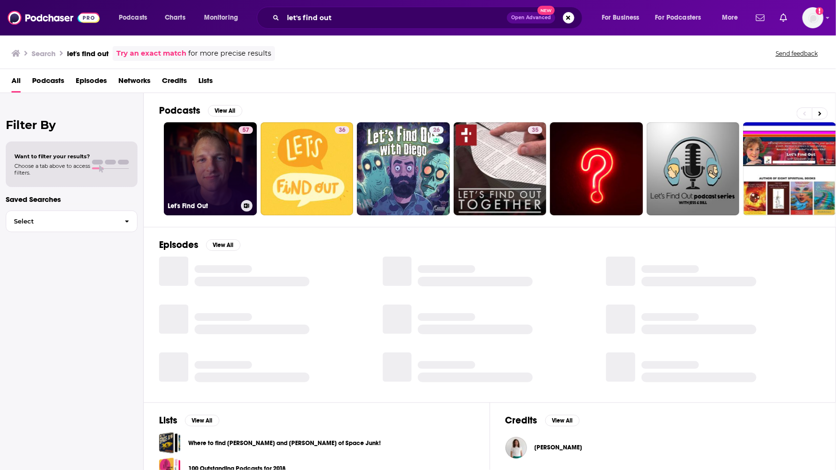
click at [223, 181] on link "57 Let's Find Out" at bounding box center [210, 168] width 93 height 93
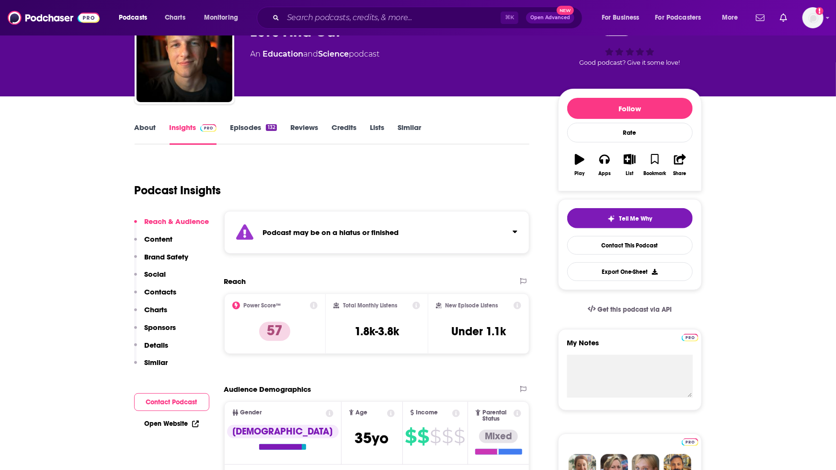
scroll to position [61, 0]
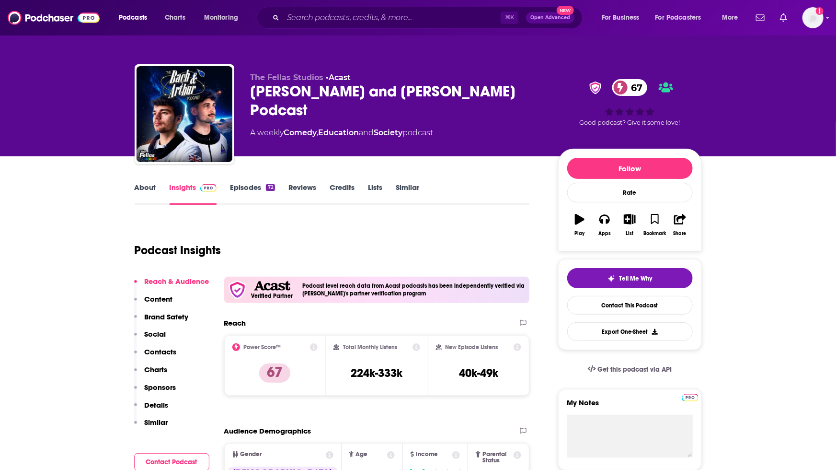
click at [355, 230] on div "Podcast Insights" at bounding box center [329, 244] width 388 height 49
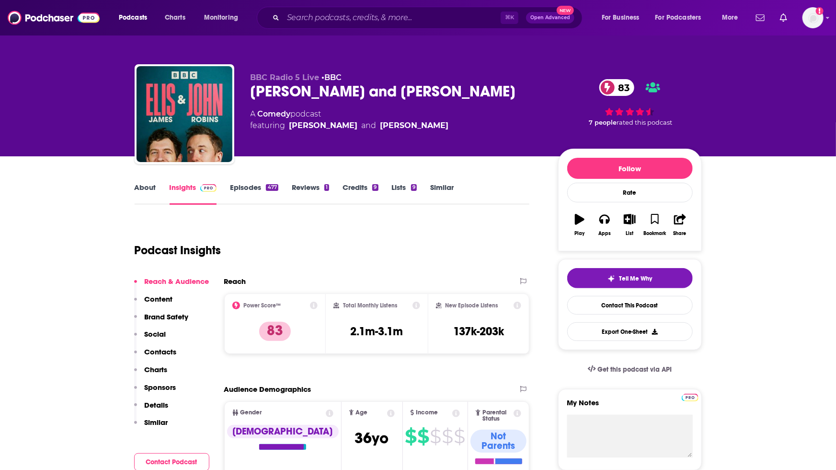
click at [577, 224] on icon "button" at bounding box center [580, 219] width 10 height 11
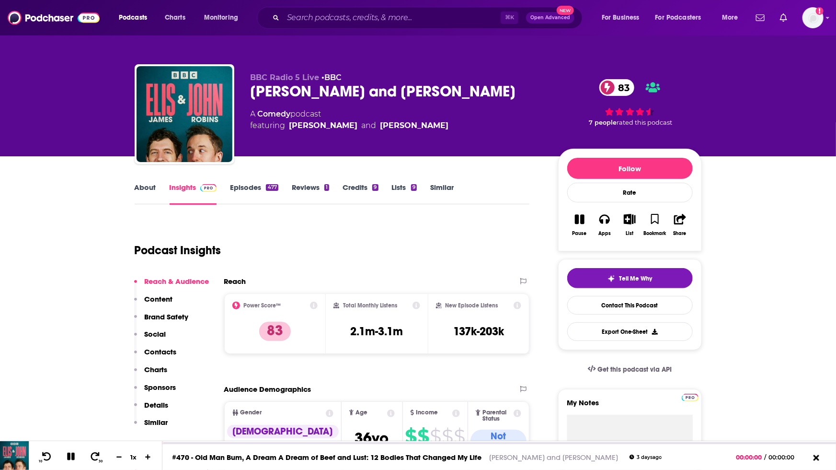
click at [423, 245] on div "Podcast Insights" at bounding box center [329, 244] width 388 height 49
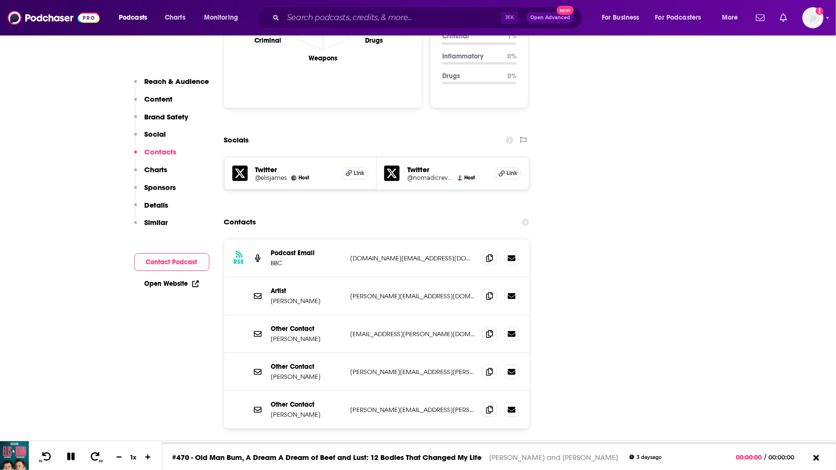
scroll to position [1041, 0]
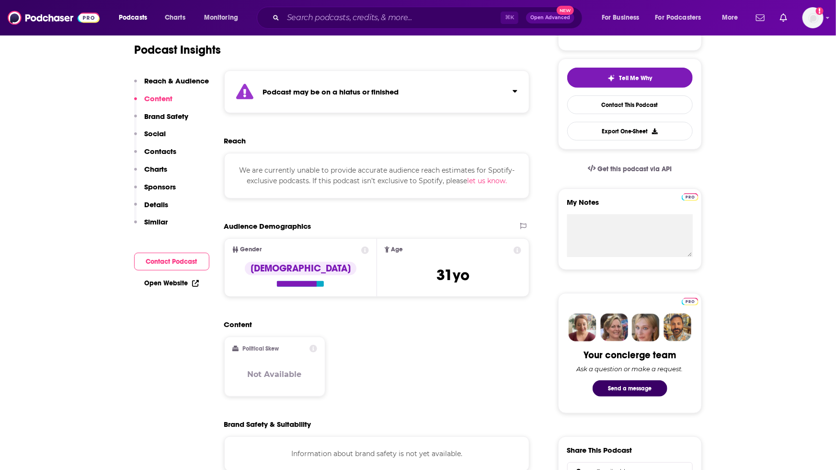
scroll to position [3, 0]
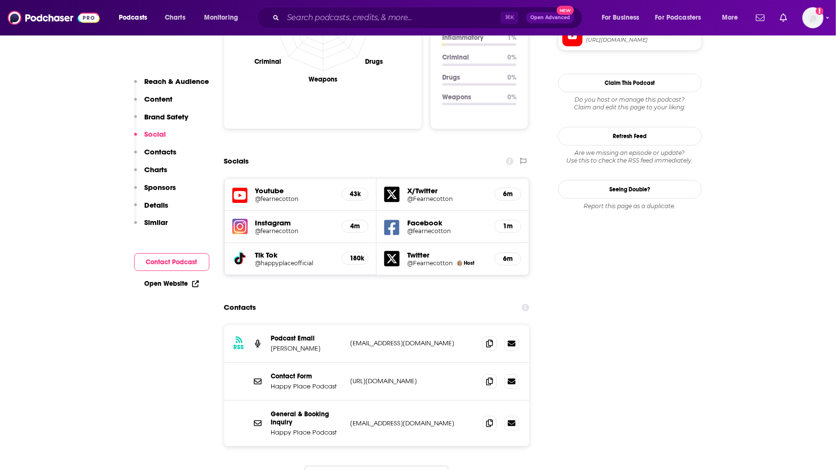
scroll to position [1051, 0]
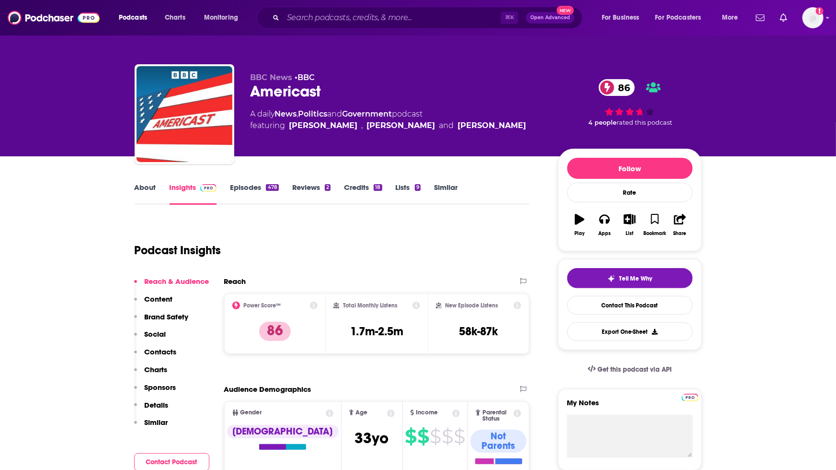
click at [422, 249] on div "Podcast Insights" at bounding box center [329, 244] width 388 height 49
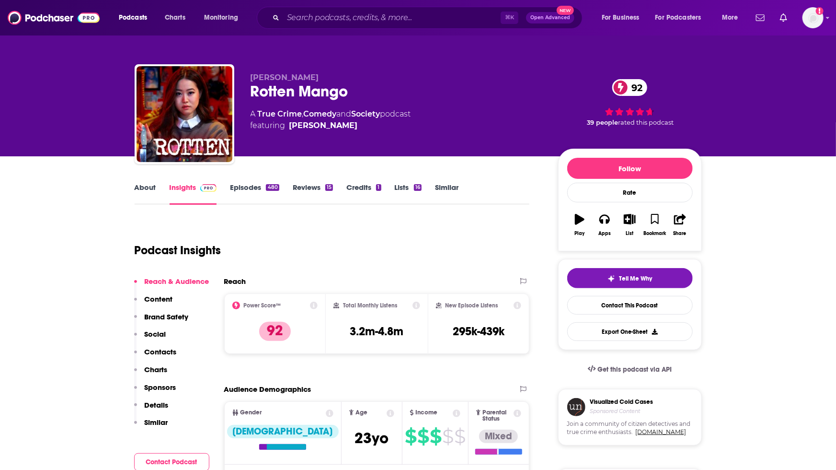
click at [579, 220] on icon "button" at bounding box center [580, 219] width 10 height 11
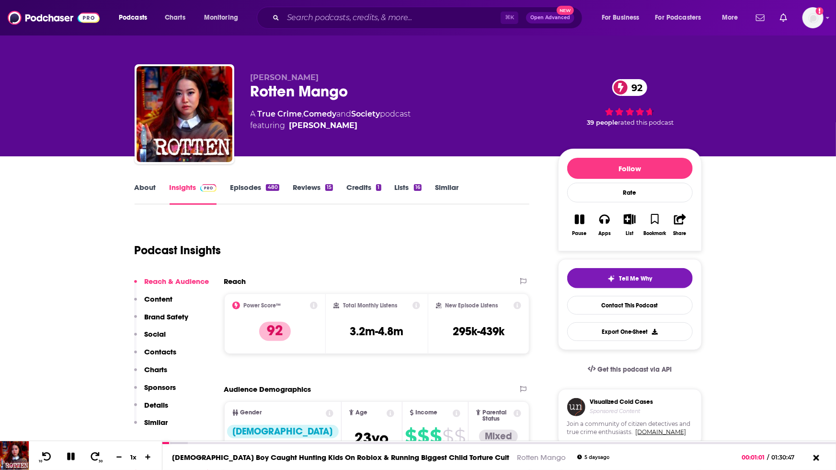
click at [302, 232] on div "Podcast Insights" at bounding box center [329, 244] width 388 height 49
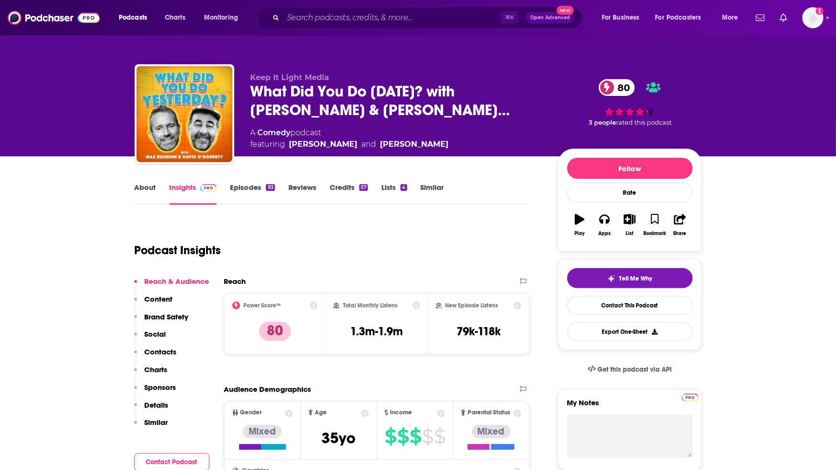
click at [579, 227] on button "Play" at bounding box center [579, 224] width 25 height 34
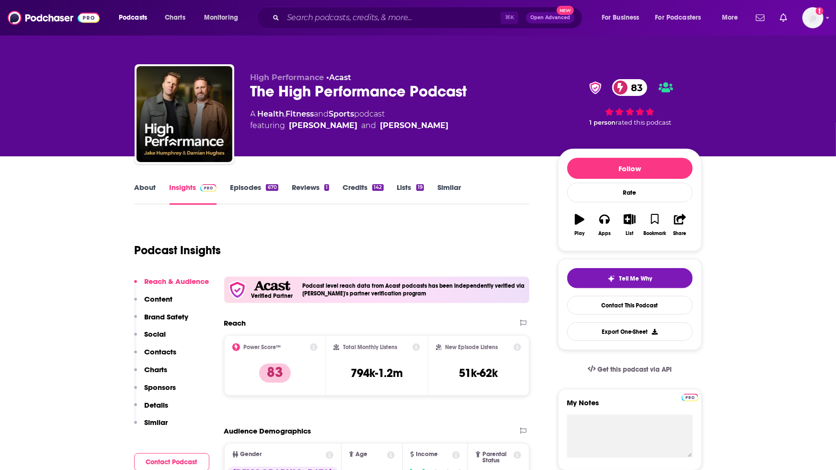
click at [581, 220] on icon "button" at bounding box center [580, 219] width 10 height 11
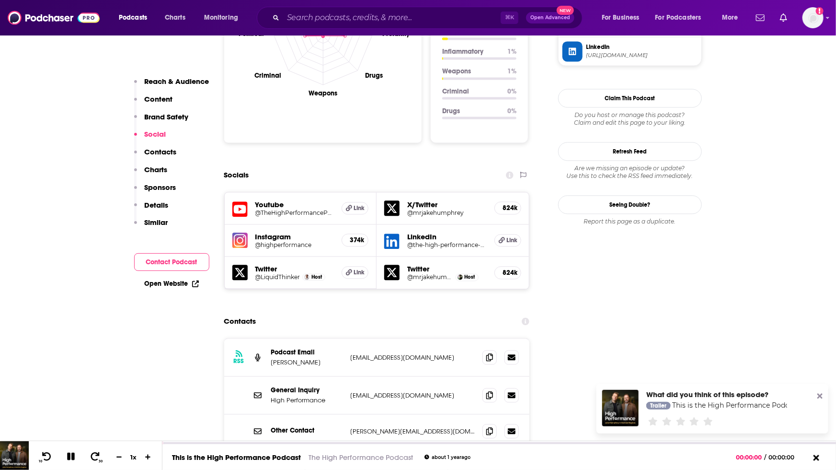
scroll to position [1008, 0]
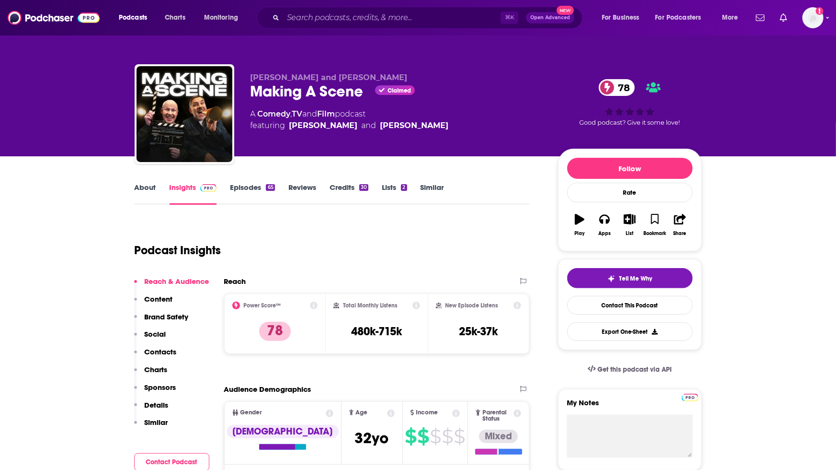
click at [579, 222] on icon "button" at bounding box center [580, 219] width 10 height 11
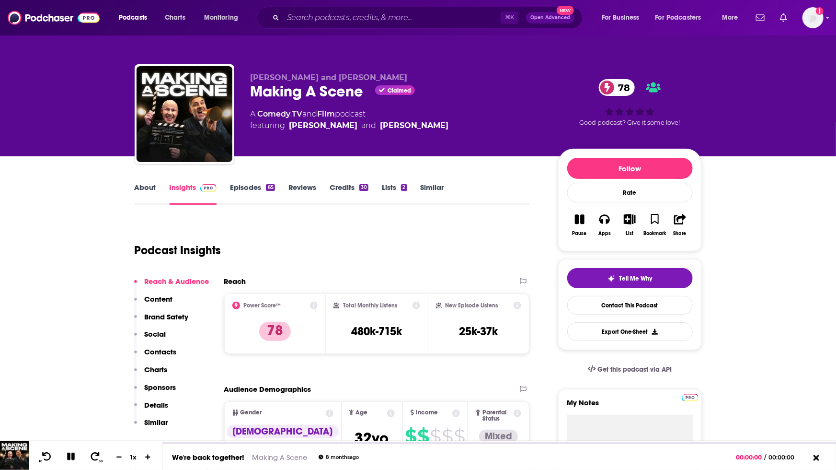
click at [415, 231] on div "Podcast Insights" at bounding box center [329, 244] width 388 height 49
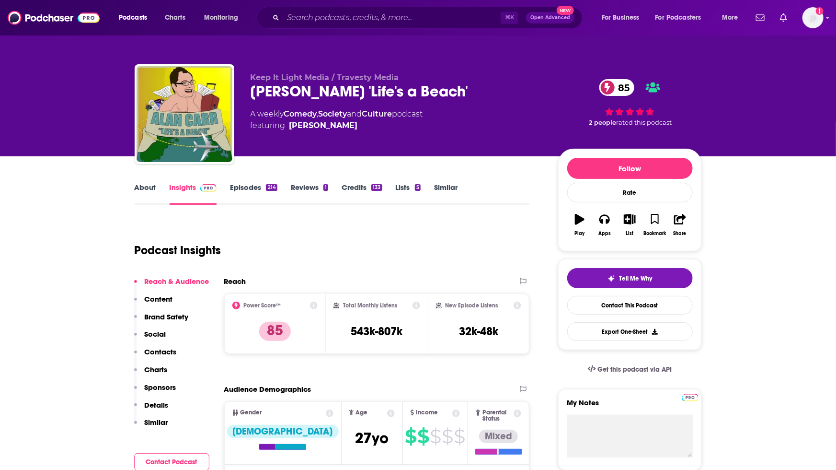
click at [578, 221] on icon "button" at bounding box center [580, 219] width 10 height 11
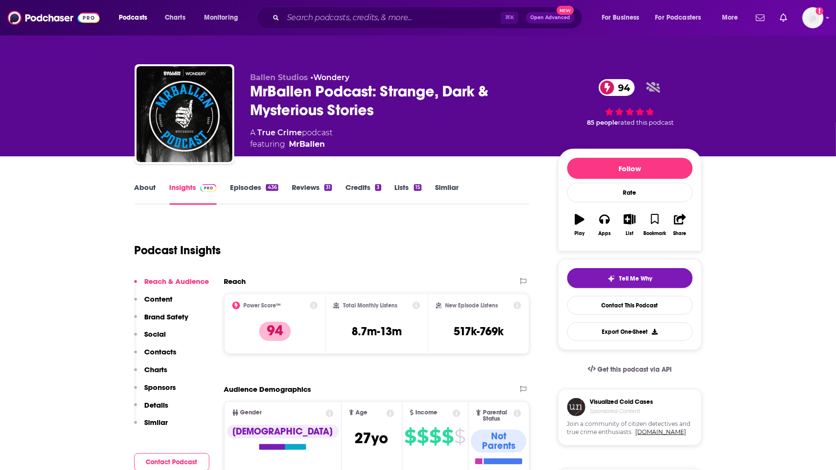
click at [581, 222] on icon "button" at bounding box center [580, 219] width 10 height 11
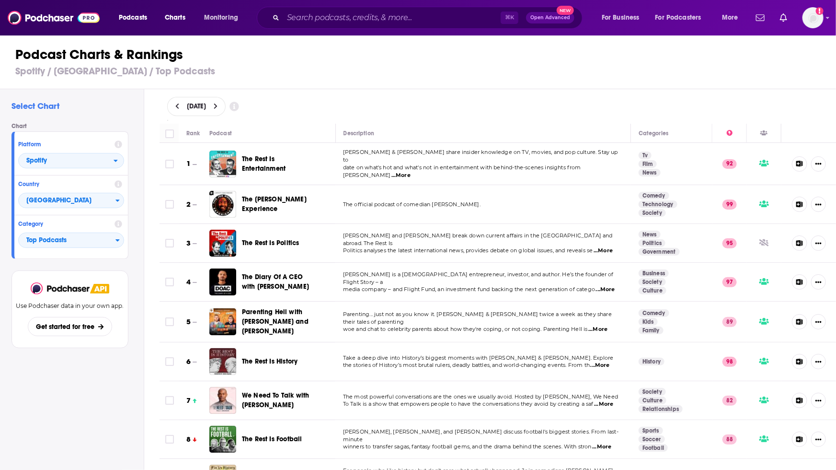
scroll to position [3599, 0]
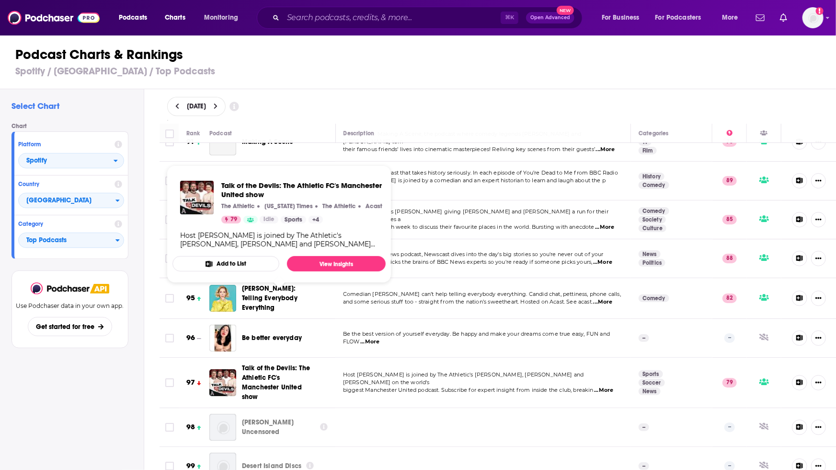
click at [253, 364] on span "Talk of the Devils: The Athletic FC's Manchester United show" at bounding box center [276, 382] width 68 height 37
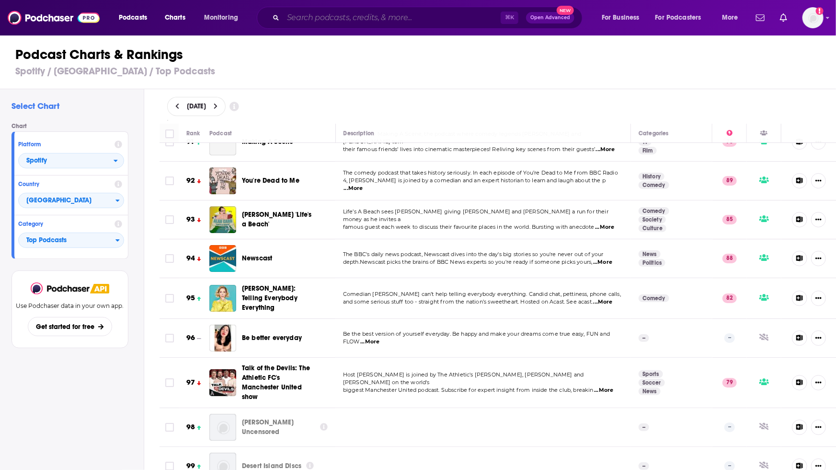
click at [297, 16] on input "Search podcasts, credits, & more..." at bounding box center [392, 17] width 218 height 15
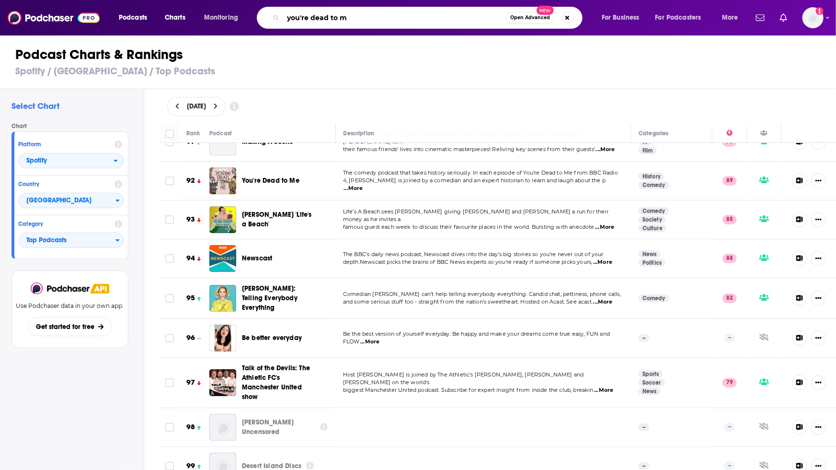
type input "you're dead to me"
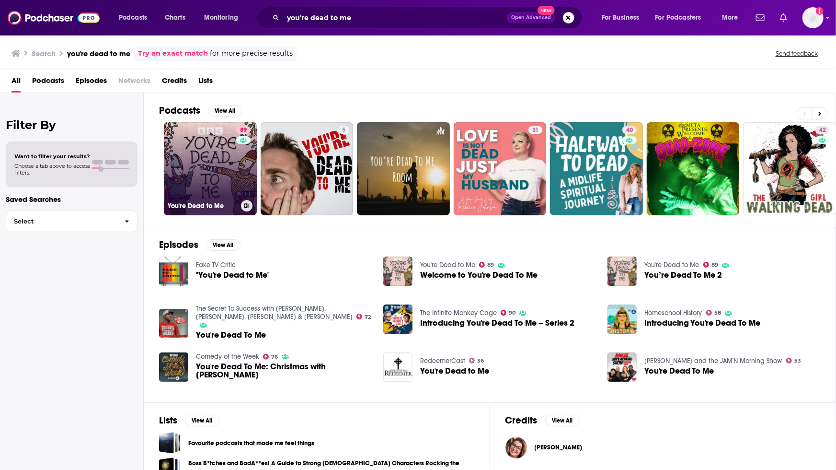
click at [207, 173] on link "89 You're Dead to Me" at bounding box center [210, 168] width 93 height 93
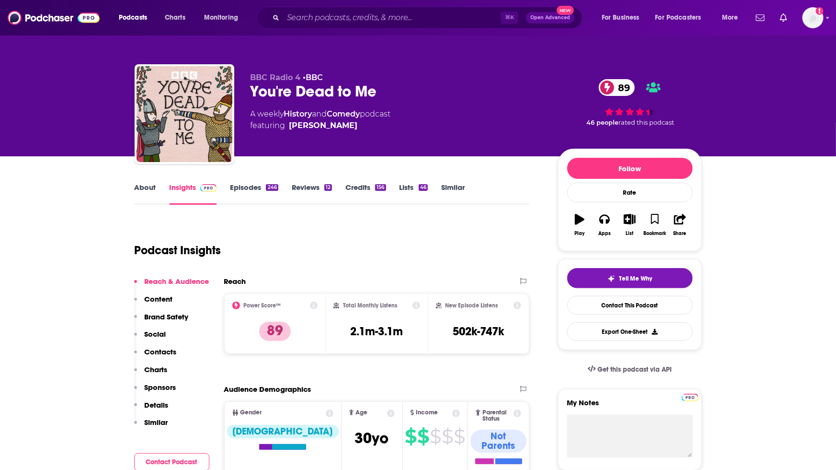
click at [404, 268] on div "Podcast Insights" at bounding box center [329, 244] width 388 height 49
click at [393, 261] on div "Podcast Insights" at bounding box center [329, 244] width 388 height 49
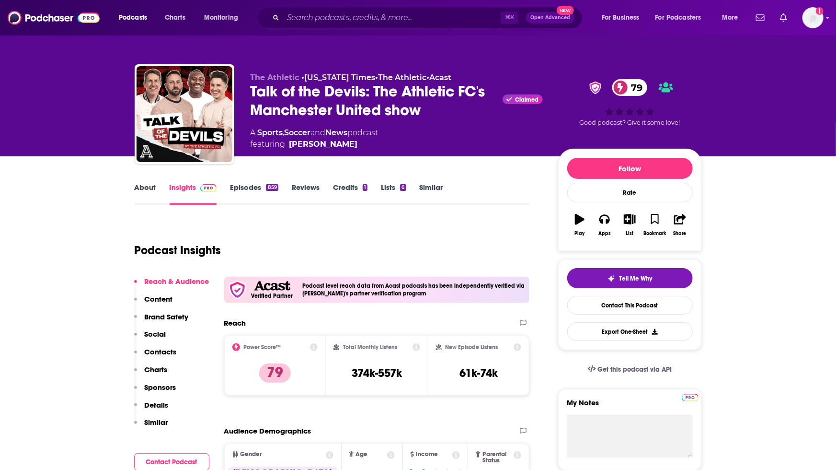
click at [390, 256] on div "Podcast Insights" at bounding box center [329, 244] width 388 height 49
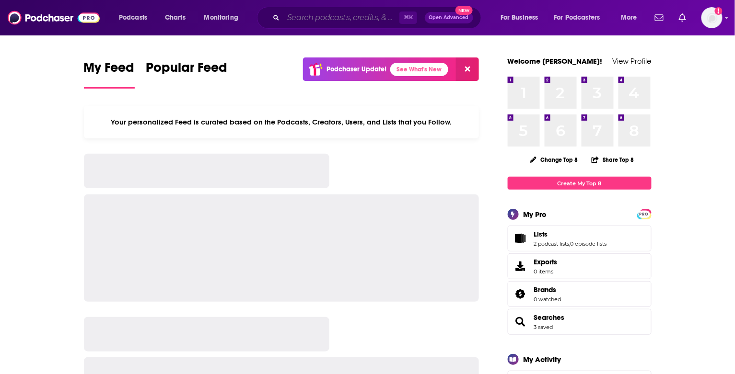
click at [296, 15] on input "Search podcasts, credits, & more..." at bounding box center [341, 17] width 116 height 15
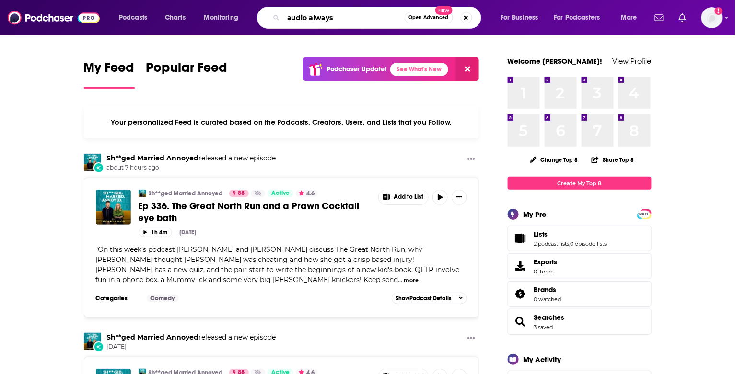
type input "audio always"
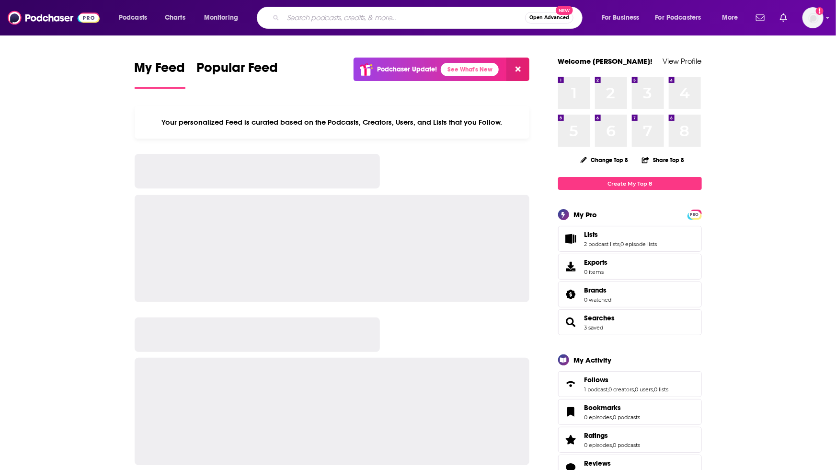
click at [316, 21] on input "Search podcasts, credits, & more..." at bounding box center [404, 17] width 242 height 15
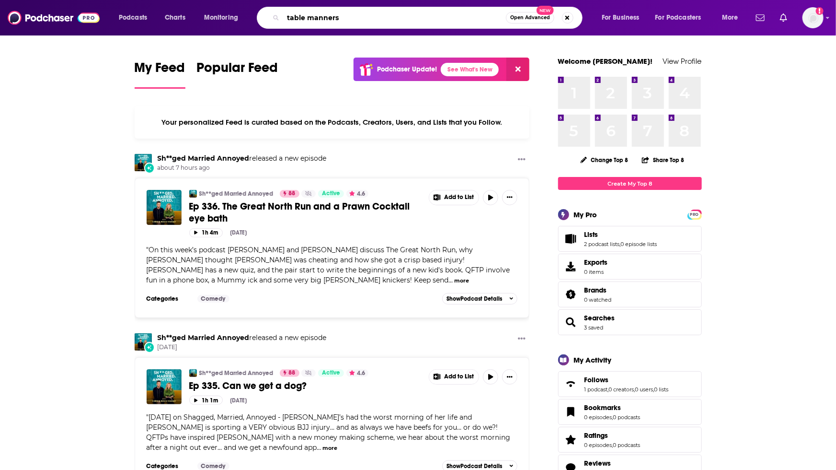
type input "table manners"
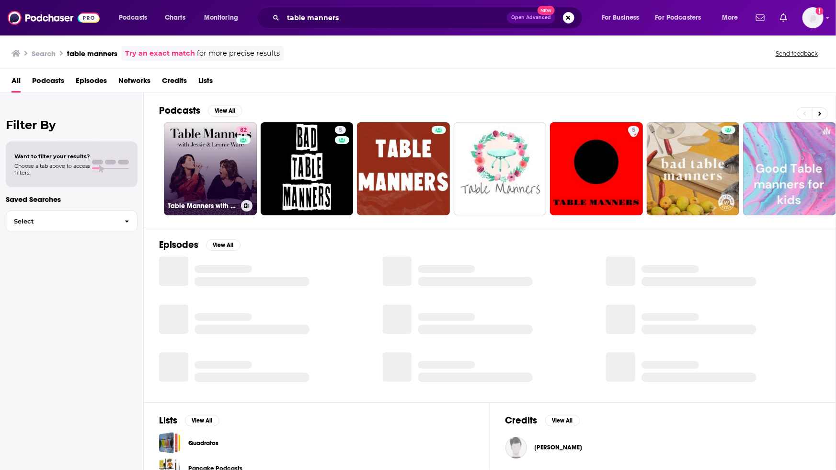
click at [209, 169] on link "82 Table Manners with [PERSON_NAME] and [PERSON_NAME]" at bounding box center [210, 168] width 93 height 93
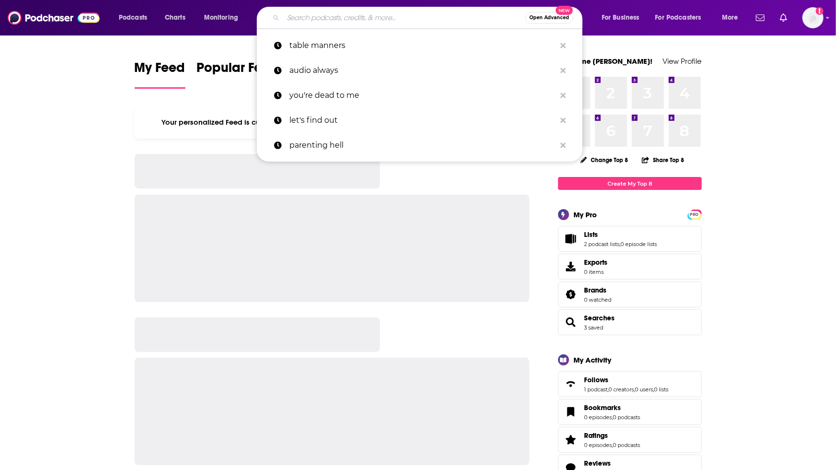
click at [310, 17] on input "Search podcasts, credits, & more..." at bounding box center [404, 17] width 242 height 15
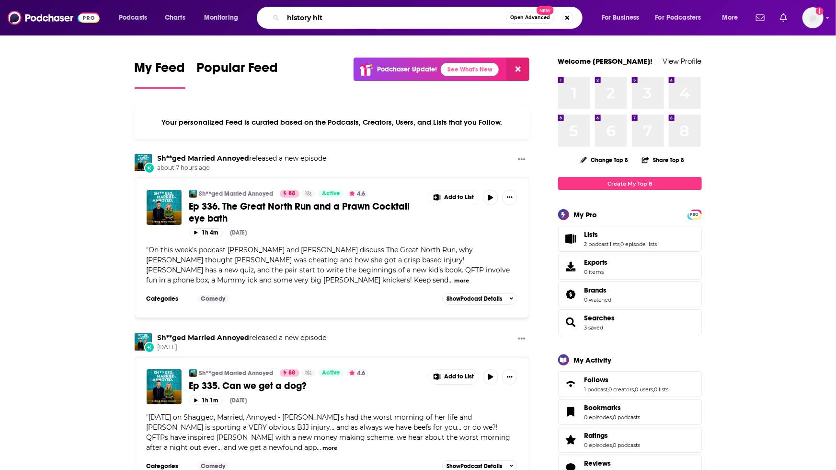
type input "history hit"
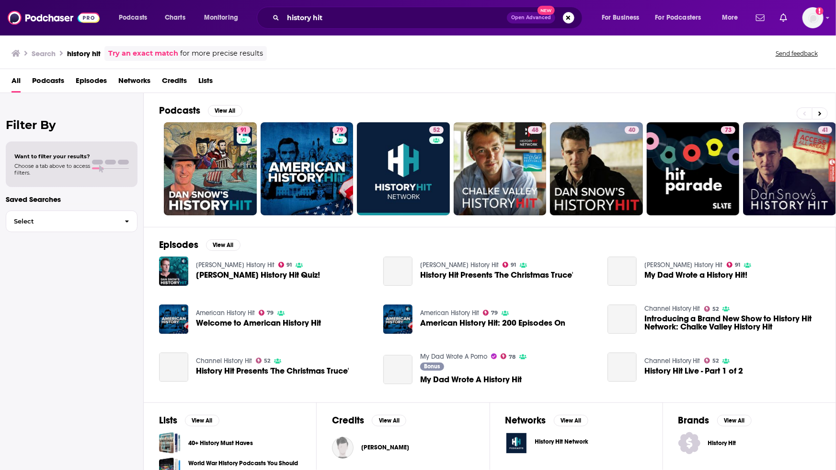
click at [133, 83] on span "Networks" at bounding box center [134, 83] width 32 height 20
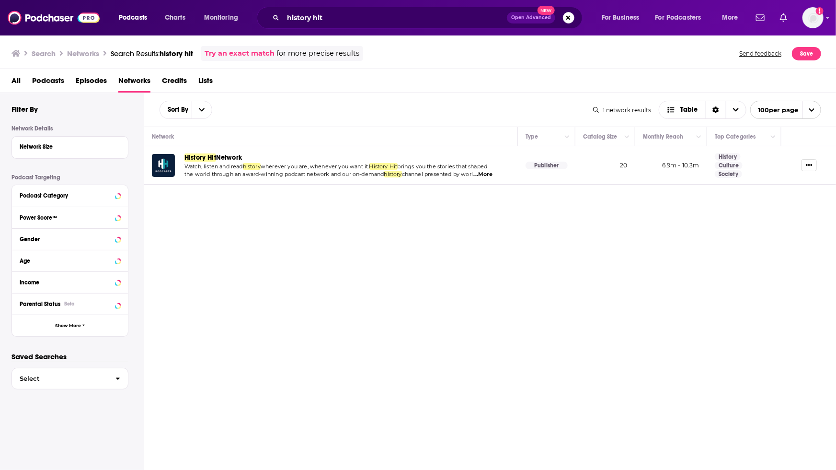
click at [209, 157] on span "History Hit" at bounding box center [200, 157] width 32 height 8
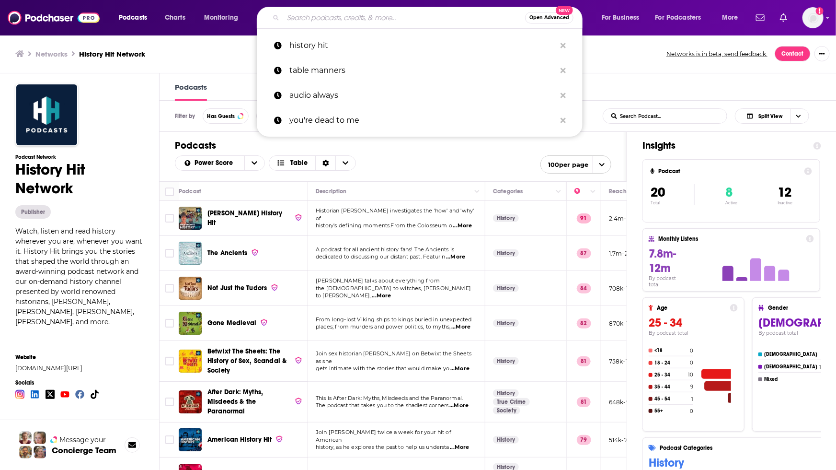
click at [314, 18] on input "Search podcasts, credits, & more..." at bounding box center [404, 17] width 242 height 15
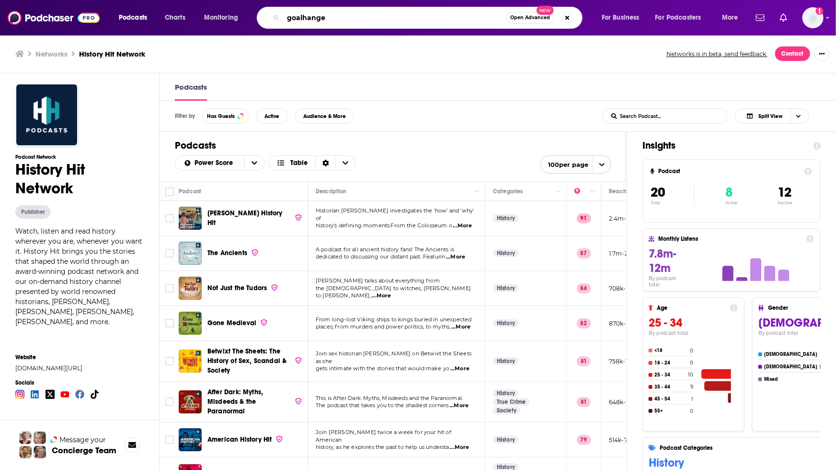
type input "goalhanger"
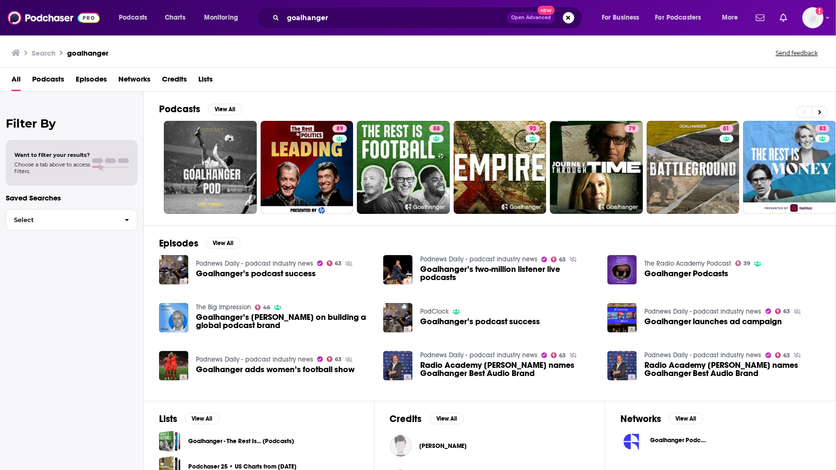
click at [136, 79] on span "Networks" at bounding box center [134, 81] width 32 height 20
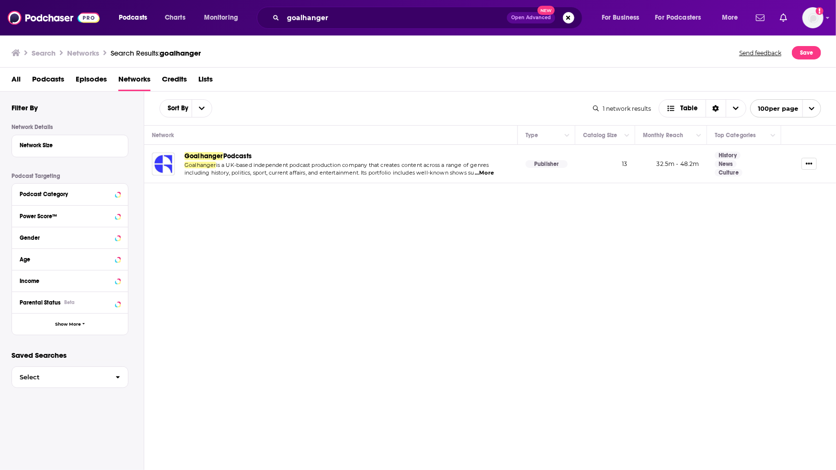
click at [199, 156] on span "Goalhanger" at bounding box center [203, 156] width 39 height 8
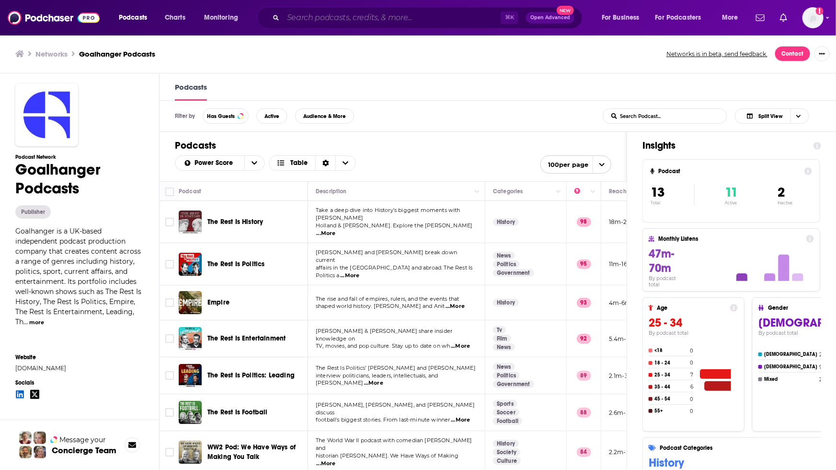
click at [305, 17] on input "Search podcasts, credits, & more..." at bounding box center [392, 17] width 218 height 15
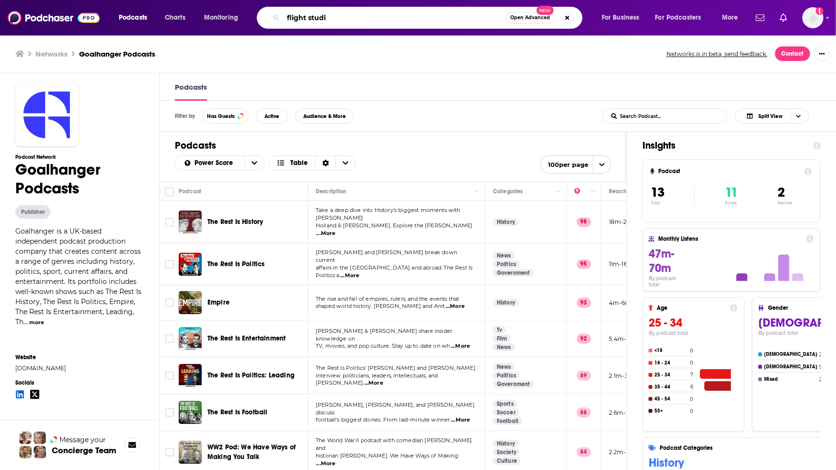
type input "flight studio"
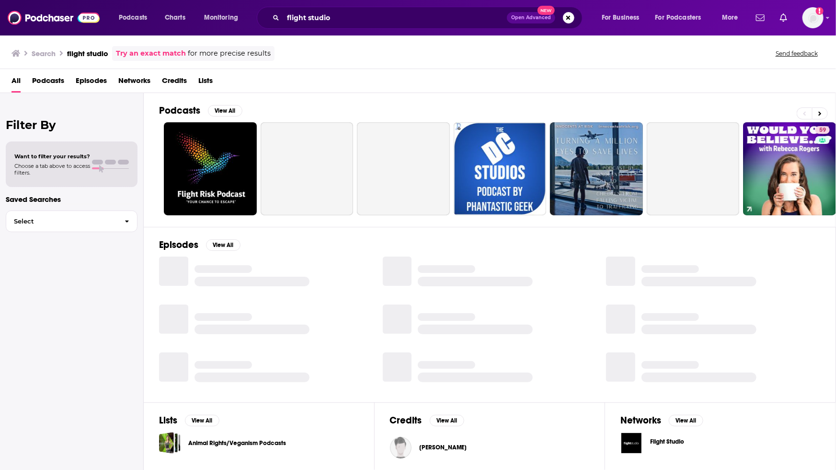
click at [127, 80] on span "Networks" at bounding box center [134, 83] width 32 height 20
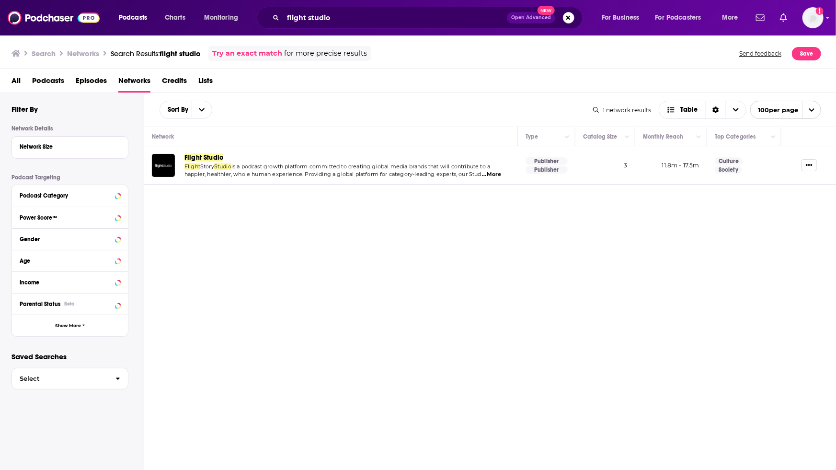
click at [204, 161] on span "Flight Studio" at bounding box center [203, 157] width 39 height 8
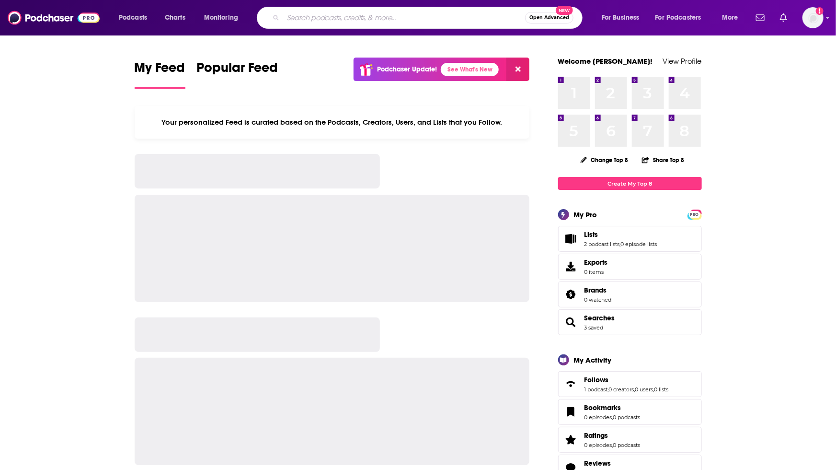
click at [314, 10] on input "Search podcasts, credits, & more..." at bounding box center [404, 17] width 242 height 15
type input "e"
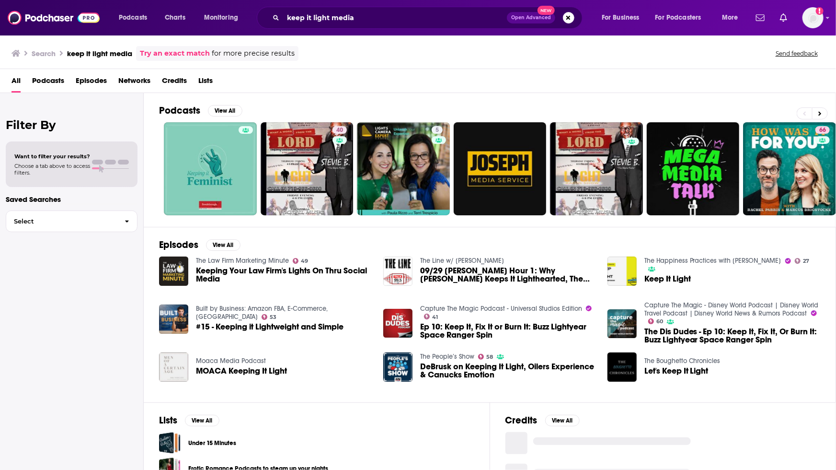
click at [137, 81] on span "Networks" at bounding box center [134, 83] width 32 height 20
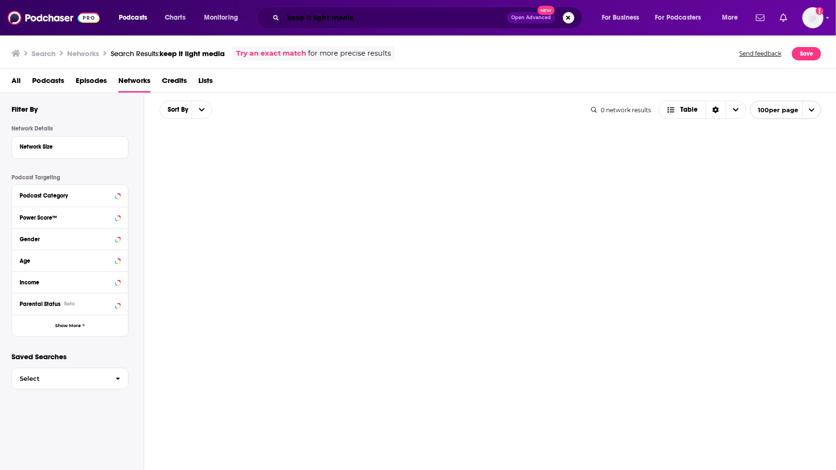
click at [333, 11] on input "keep it light media" at bounding box center [395, 17] width 224 height 15
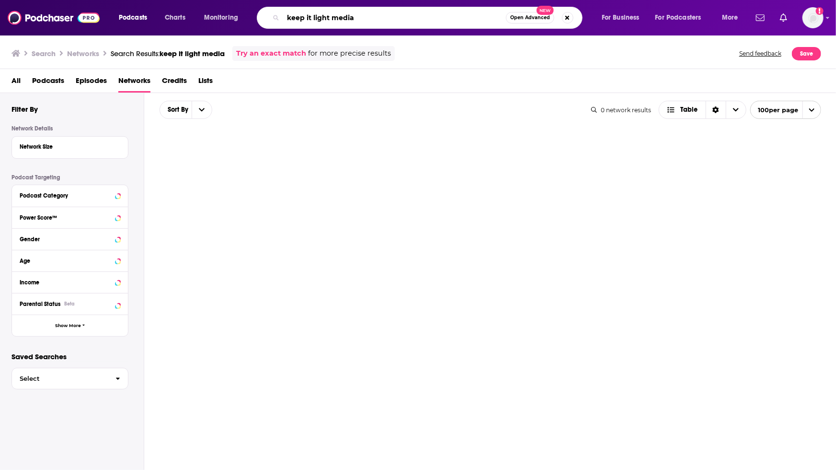
click at [344, 17] on input "keep it light media" at bounding box center [394, 17] width 223 height 15
type input "men in blazers"
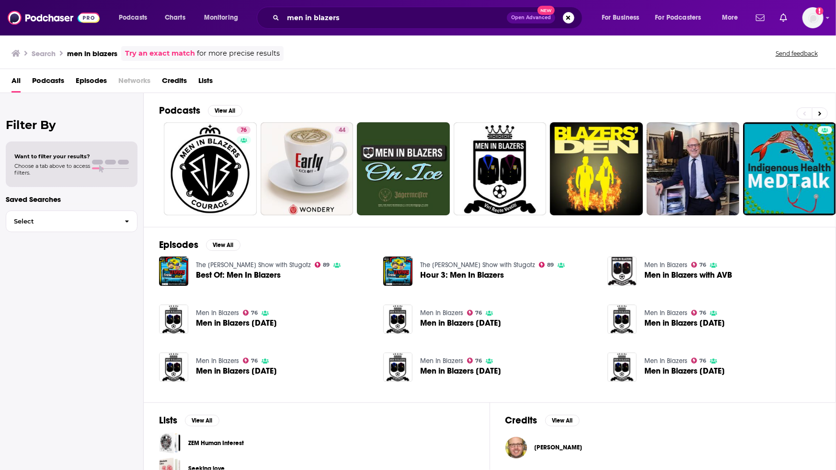
click at [131, 82] on span "Networks" at bounding box center [134, 83] width 32 height 20
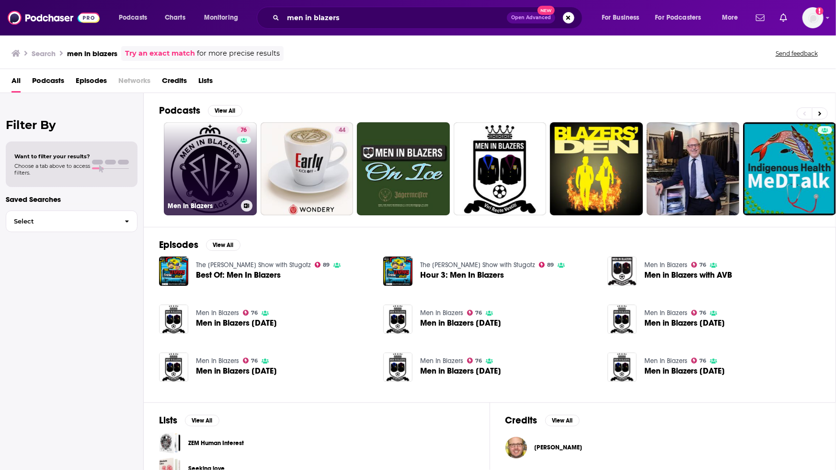
click at [190, 203] on h3 "Men In Blazers" at bounding box center [202, 206] width 69 height 8
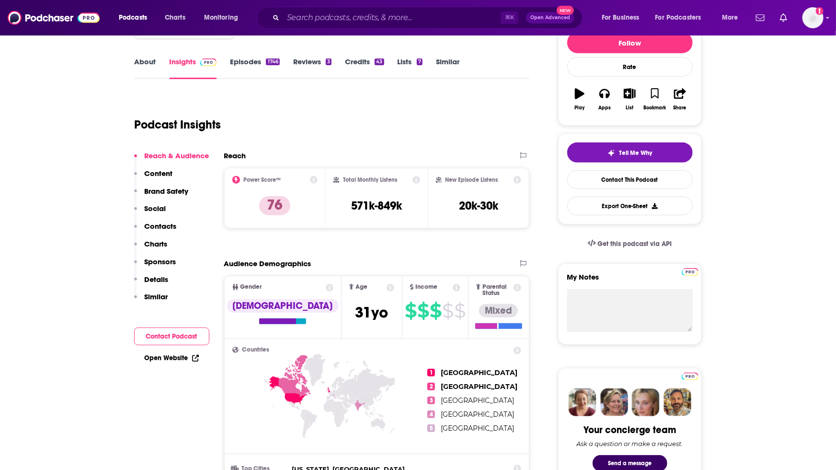
scroll to position [128, 0]
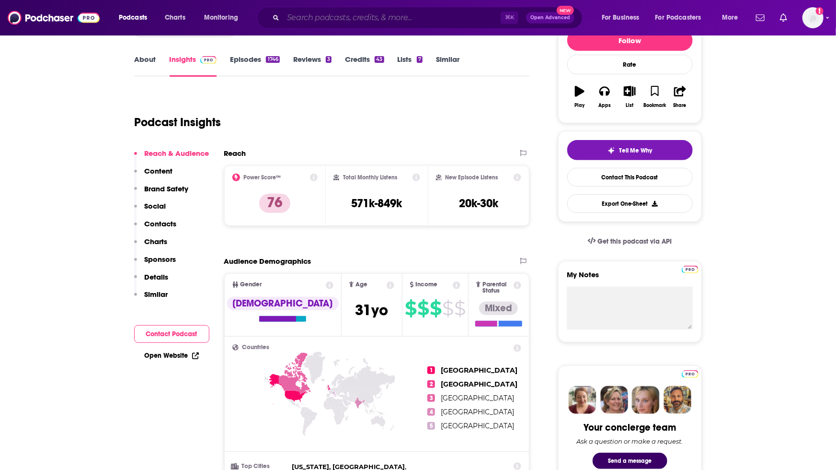
click at [297, 16] on input "Search podcasts, credits, & more..." at bounding box center [392, 17] width 218 height 15
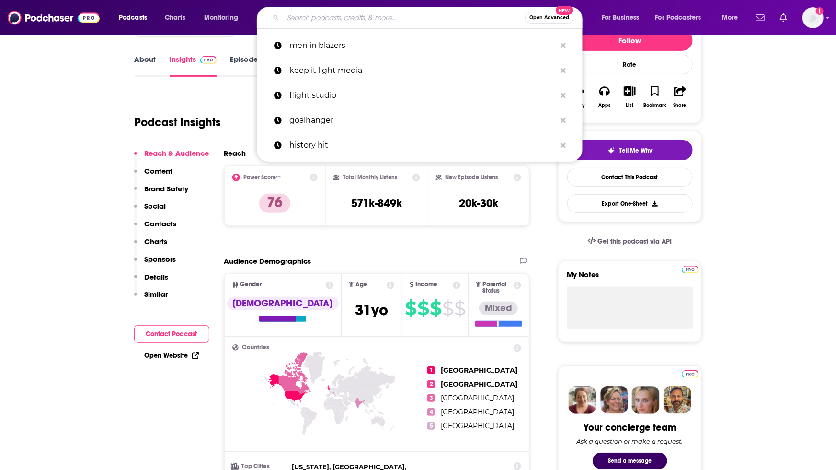
type input "h"
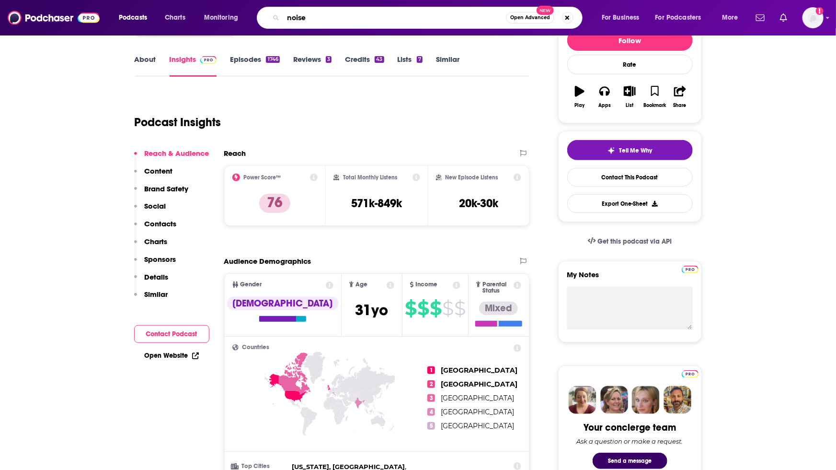
type input "noiser"
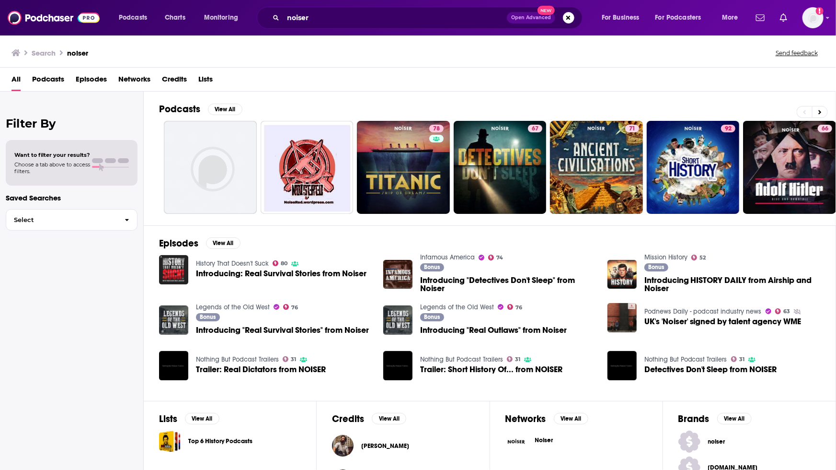
click at [132, 76] on span "Networks" at bounding box center [134, 81] width 32 height 20
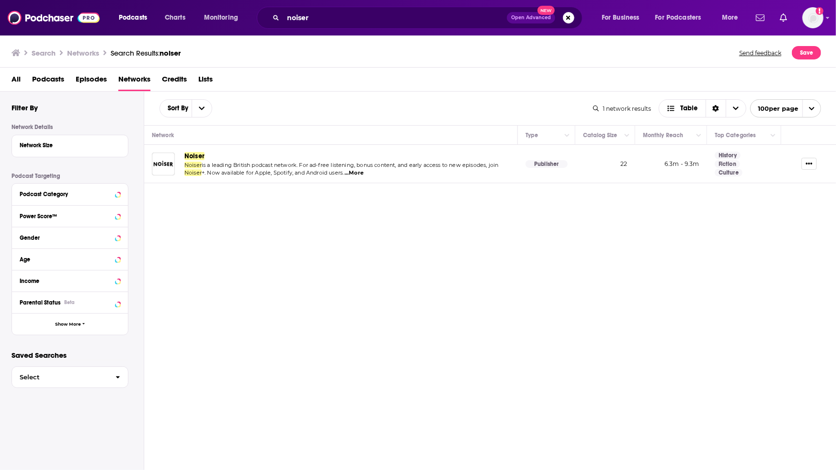
click at [196, 161] on div "Noiser" at bounding box center [347, 155] width 326 height 11
click at [199, 156] on span "Noiser" at bounding box center [194, 156] width 20 height 8
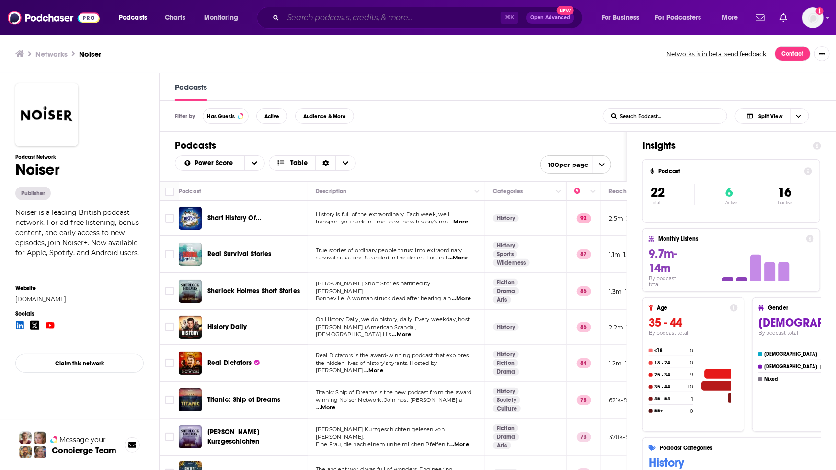
click at [317, 16] on input "Search podcasts, credits, & more..." at bounding box center [392, 17] width 218 height 15
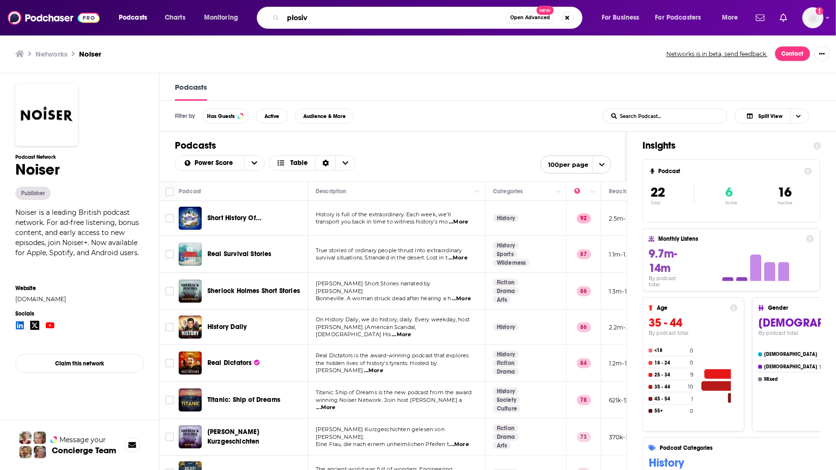
type input "plosive"
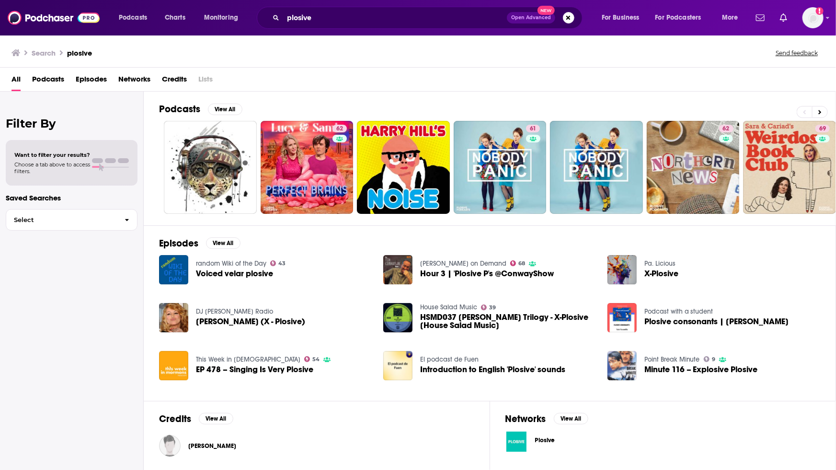
click at [138, 83] on span "Networks" at bounding box center [134, 81] width 32 height 20
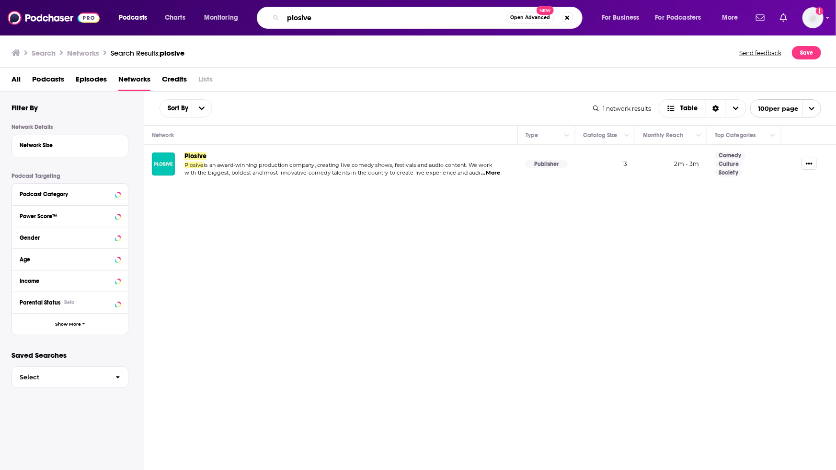
click at [304, 22] on input "plosive" at bounding box center [394, 17] width 223 height 15
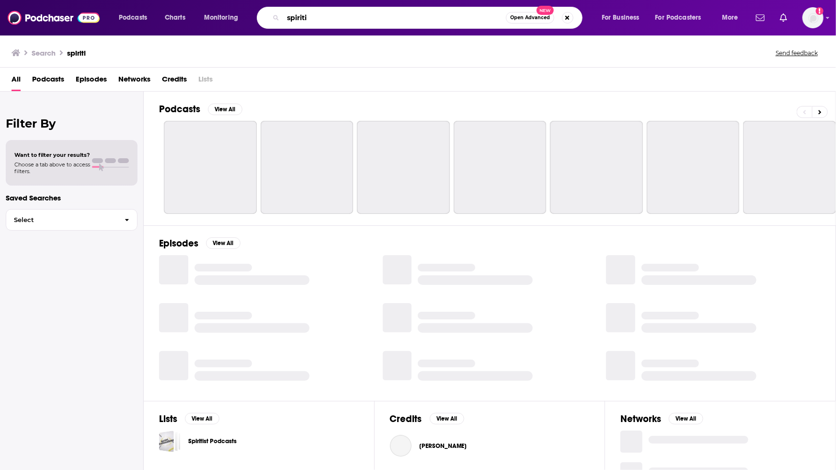
click at [320, 19] on input "spiriti" at bounding box center [394, 17] width 223 height 15
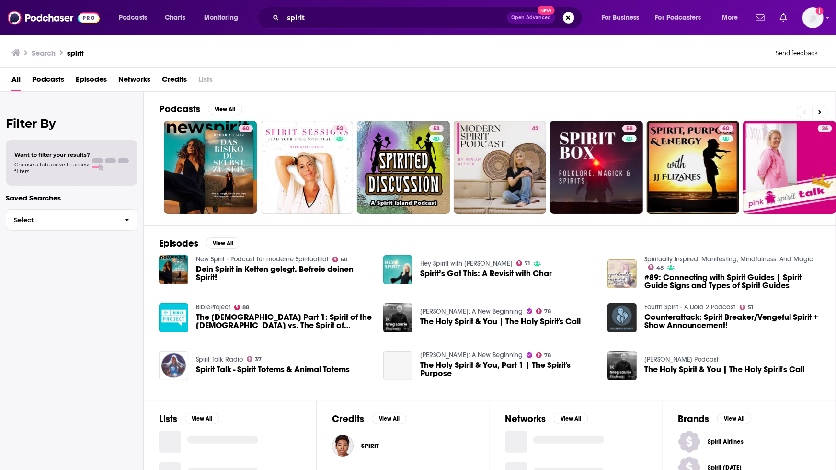
click at [137, 79] on span "Networks" at bounding box center [134, 81] width 32 height 20
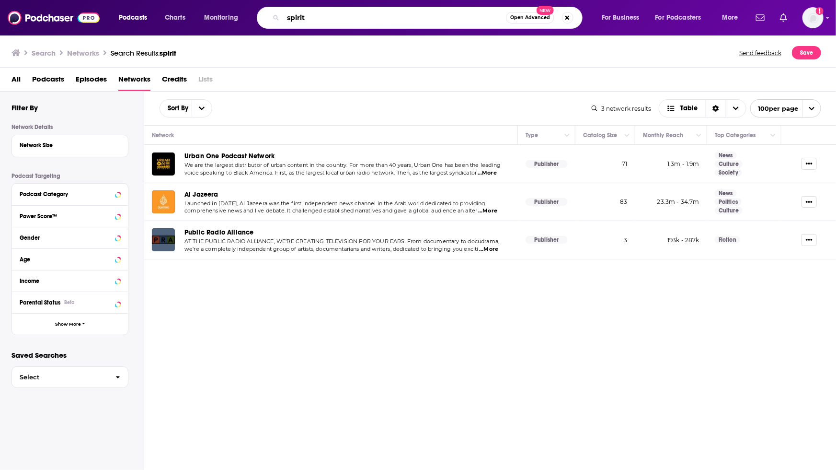
click at [328, 18] on input "spirit" at bounding box center [394, 17] width 223 height 15
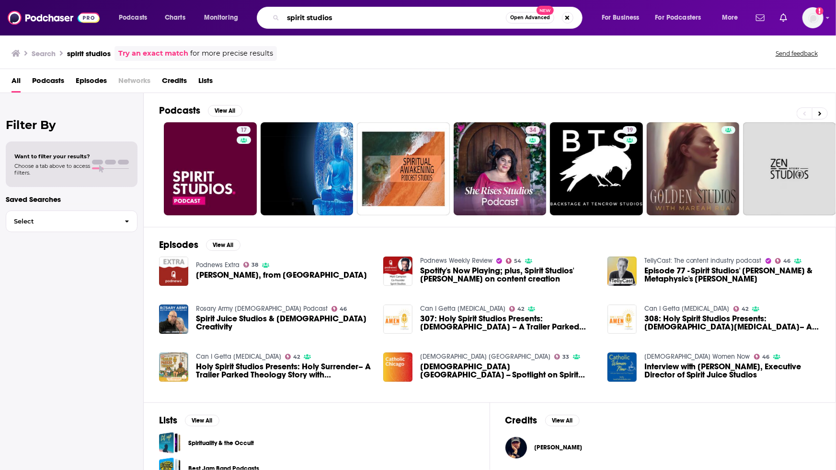
click at [302, 24] on input "spirit studios" at bounding box center [394, 17] width 223 height 15
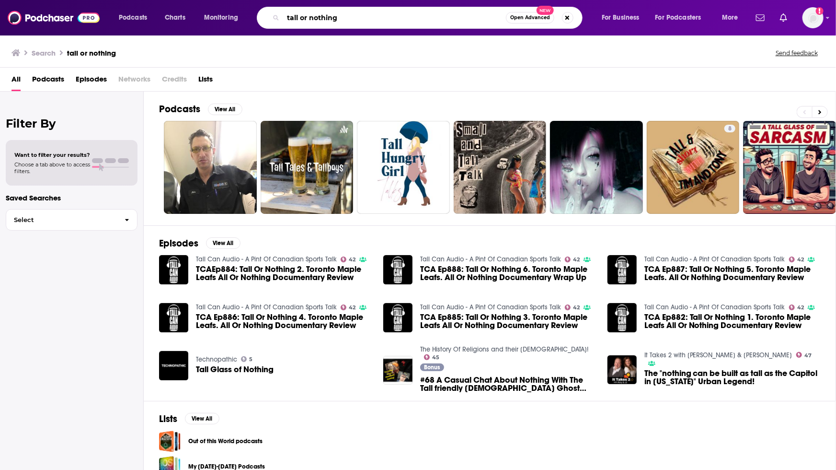
click at [312, 18] on input "tall or nothing" at bounding box center [394, 17] width 223 height 15
type input "h"
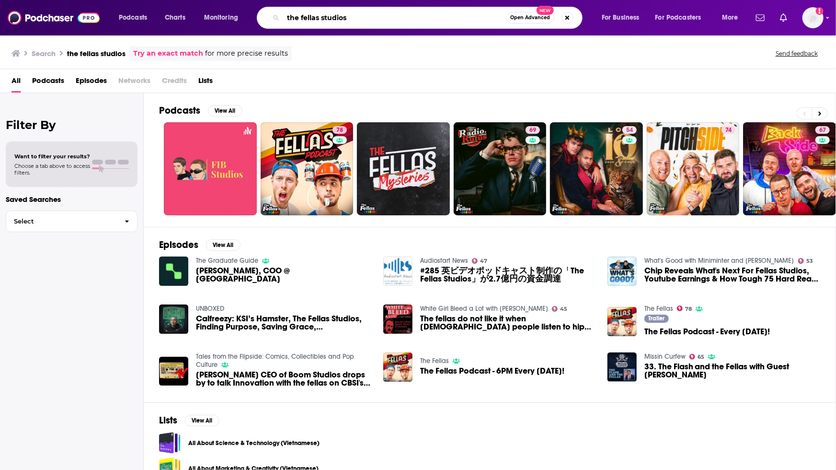
drag, startPoint x: 325, startPoint y: 20, endPoint x: 367, endPoint y: -3, distance: 47.8
click at [367, 0] on html "Podcasts Charts Monitoring the fellas studios Open Advanced New For Business Fo…" at bounding box center [418, 235] width 836 height 470
type input "tudios"
type input "the fellas"
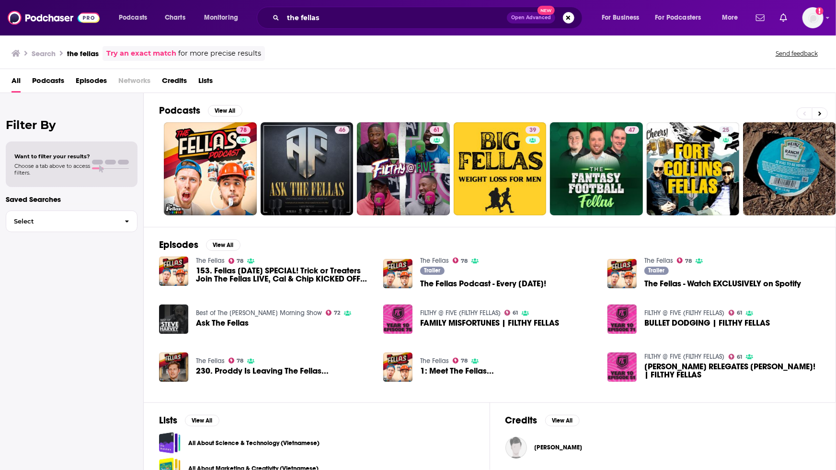
click at [138, 80] on span "Networks" at bounding box center [134, 83] width 32 height 20
